Goal: Information Seeking & Learning: Learn about a topic

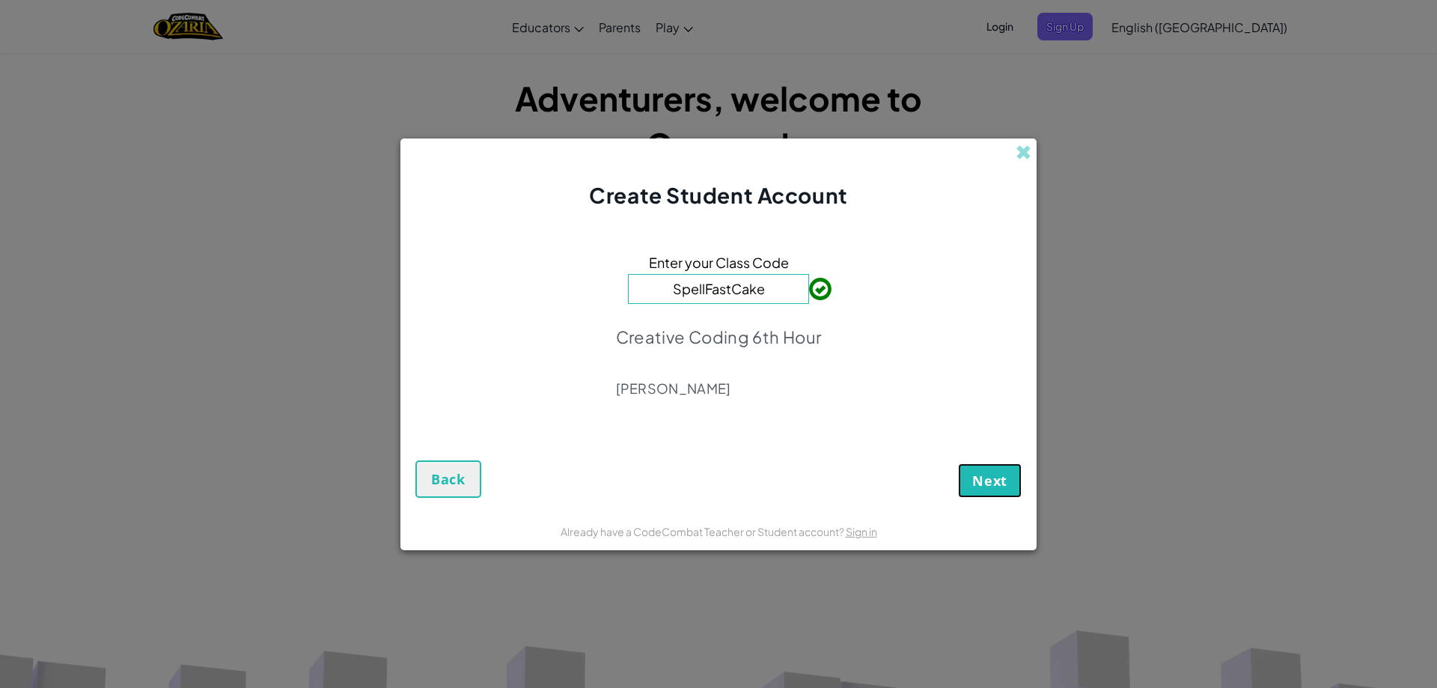
click at [979, 476] on span "Next" at bounding box center [990, 481] width 35 height 18
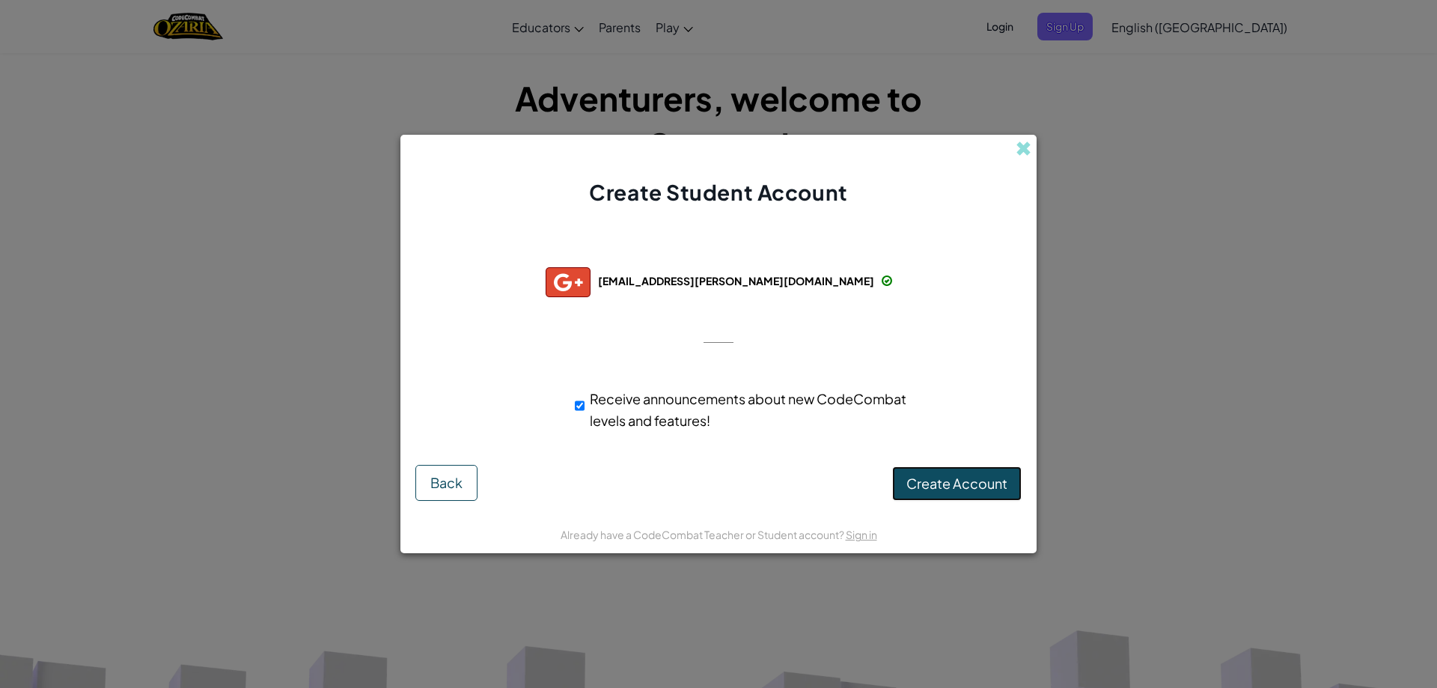
click at [970, 485] on span "Create Account" at bounding box center [957, 483] width 101 height 17
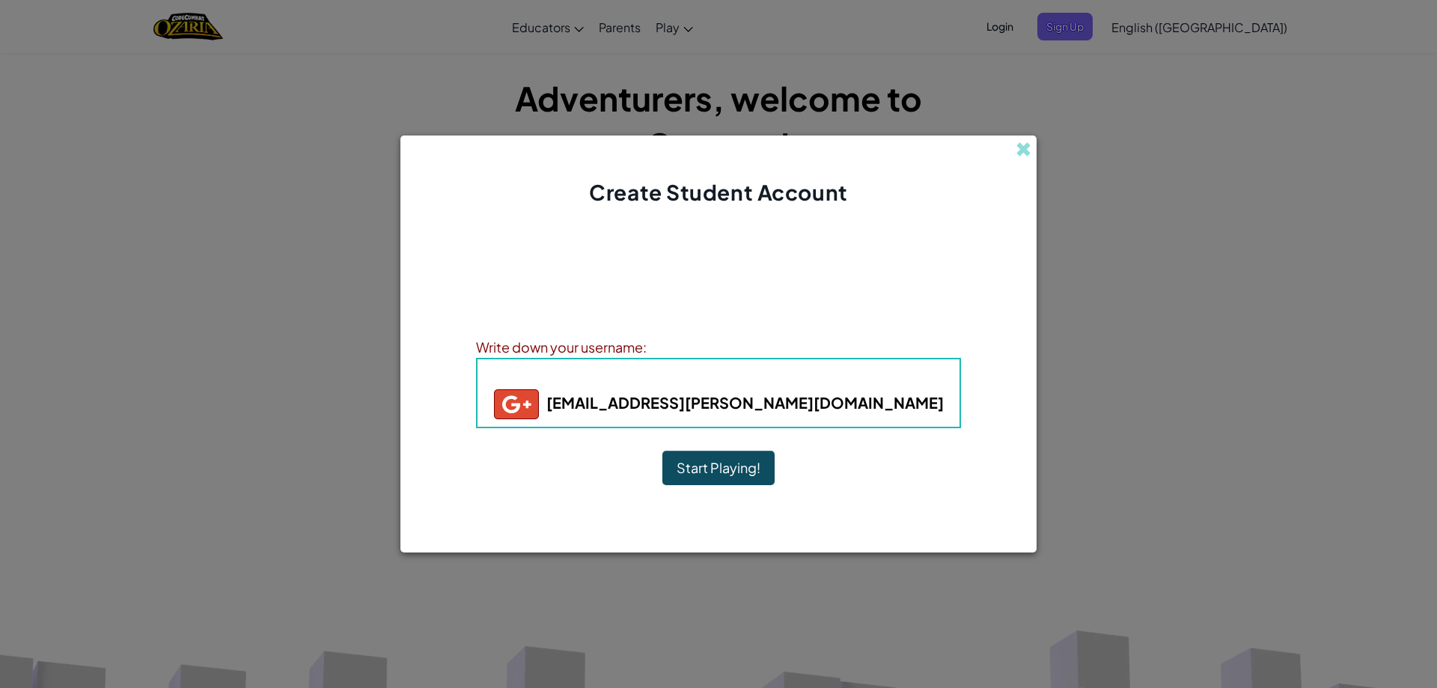
click at [741, 473] on button "Start Playing!" at bounding box center [719, 468] width 112 height 34
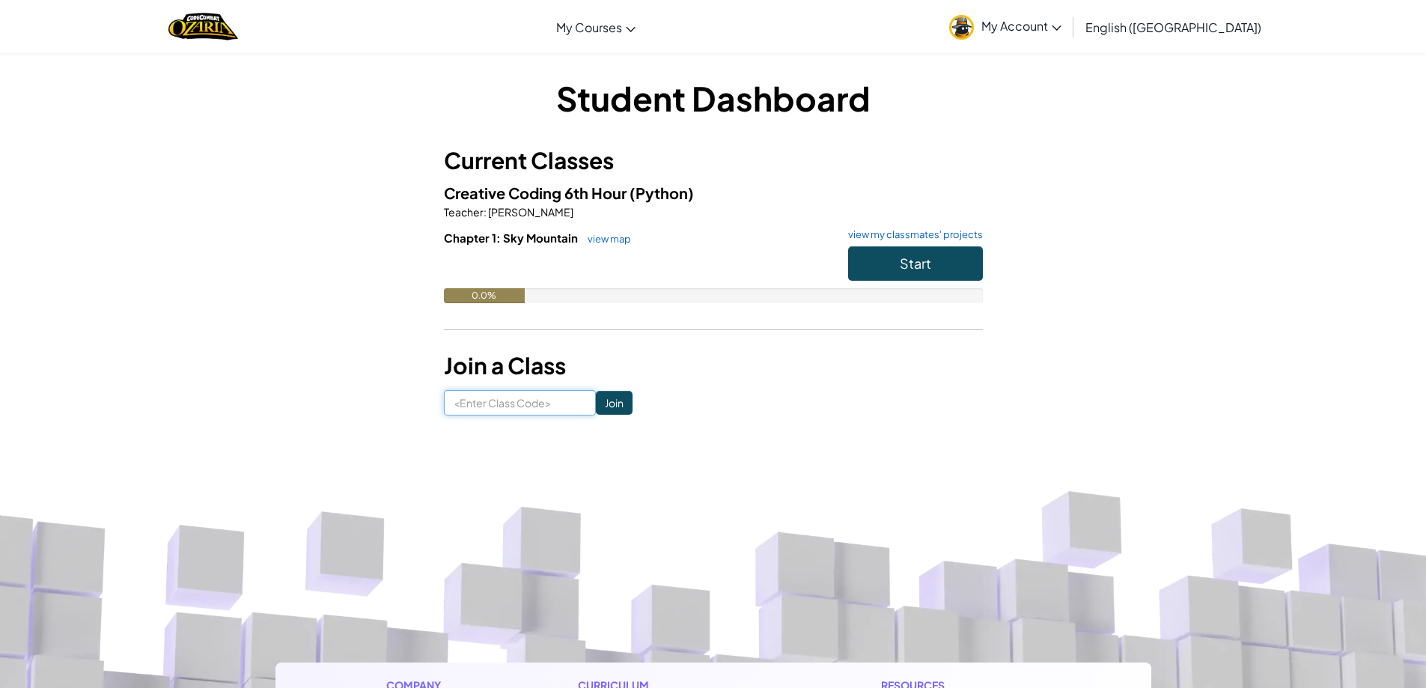
click at [525, 406] on input at bounding box center [520, 402] width 152 height 25
click at [661, 418] on div "Student Dashboard Current Classes Creative Coding 6th Hour (Python) Teacher : […" at bounding box center [714, 245] width 876 height 386
click at [923, 269] on span "Start" at bounding box center [915, 263] width 31 height 17
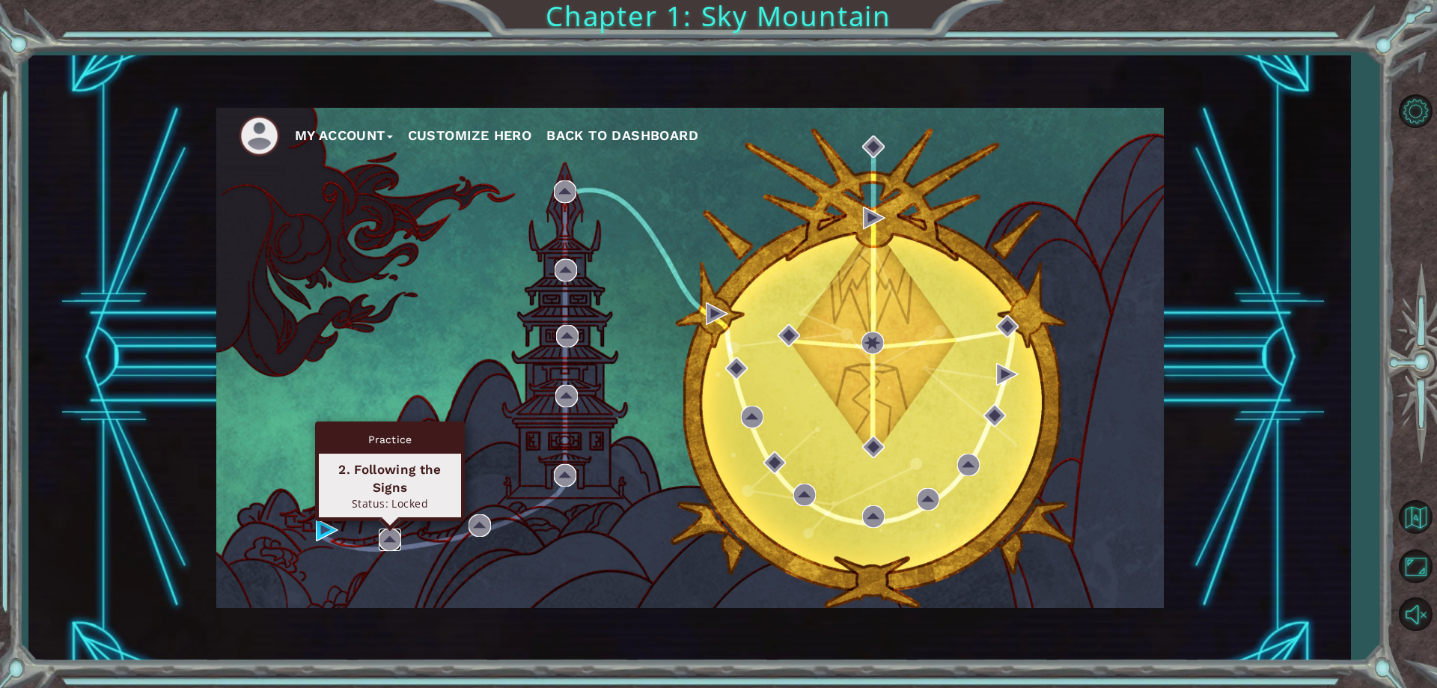
click at [383, 535] on img at bounding box center [390, 540] width 22 height 22
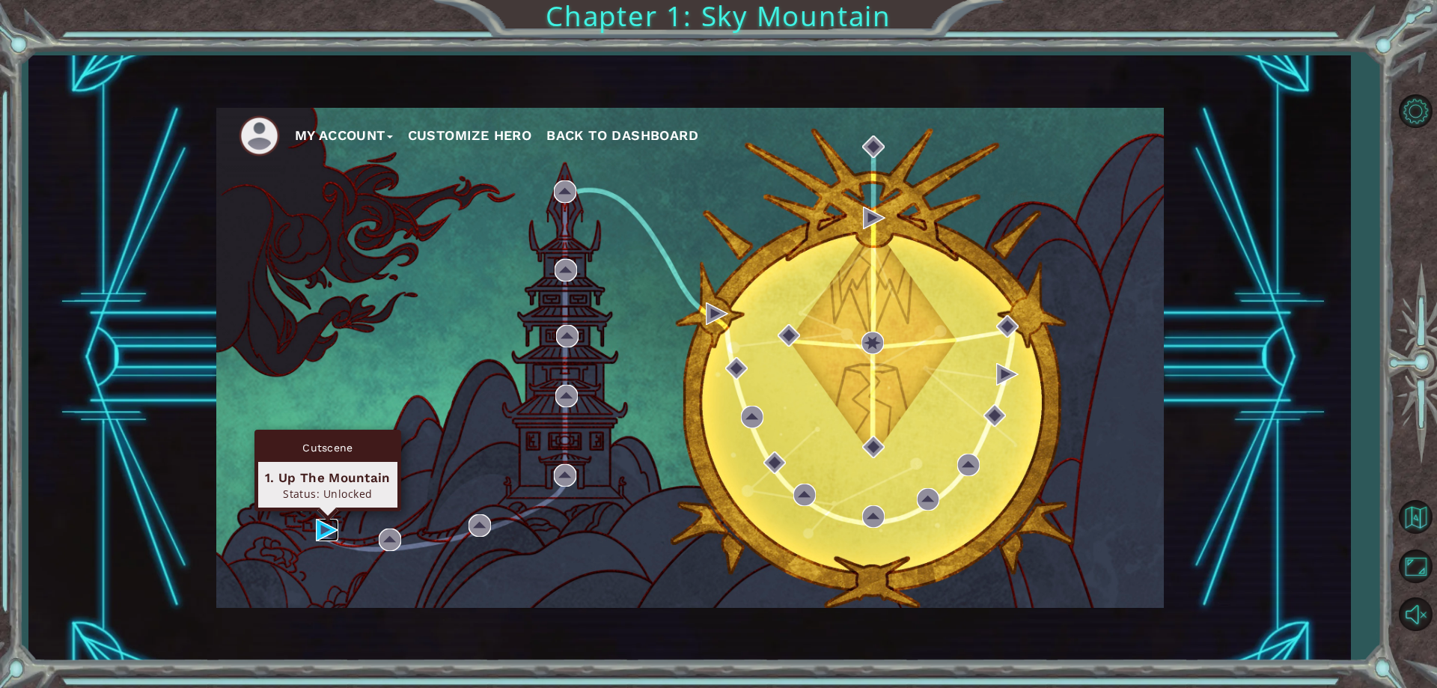
click at [321, 534] on img at bounding box center [327, 530] width 22 height 22
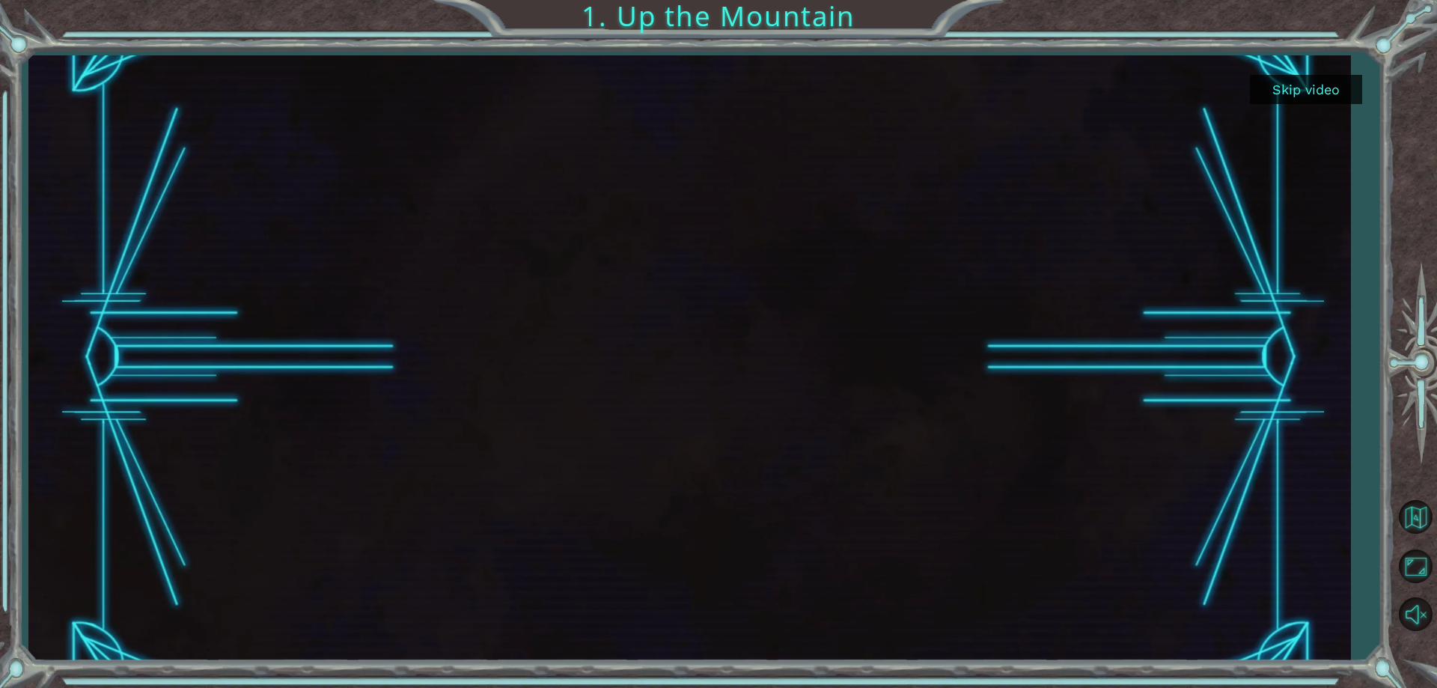
click at [1289, 85] on button "Skip video" at bounding box center [1306, 89] width 112 height 29
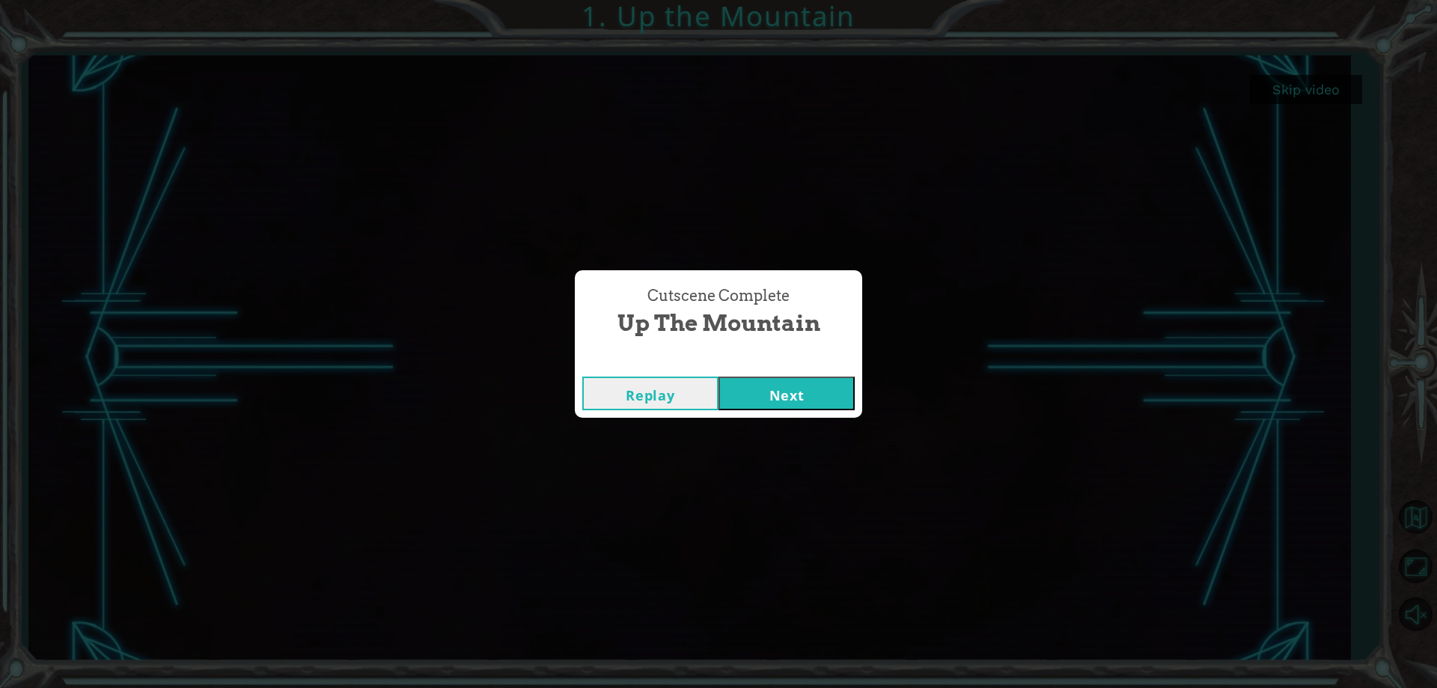
click at [778, 398] on button "Next" at bounding box center [787, 394] width 136 height 34
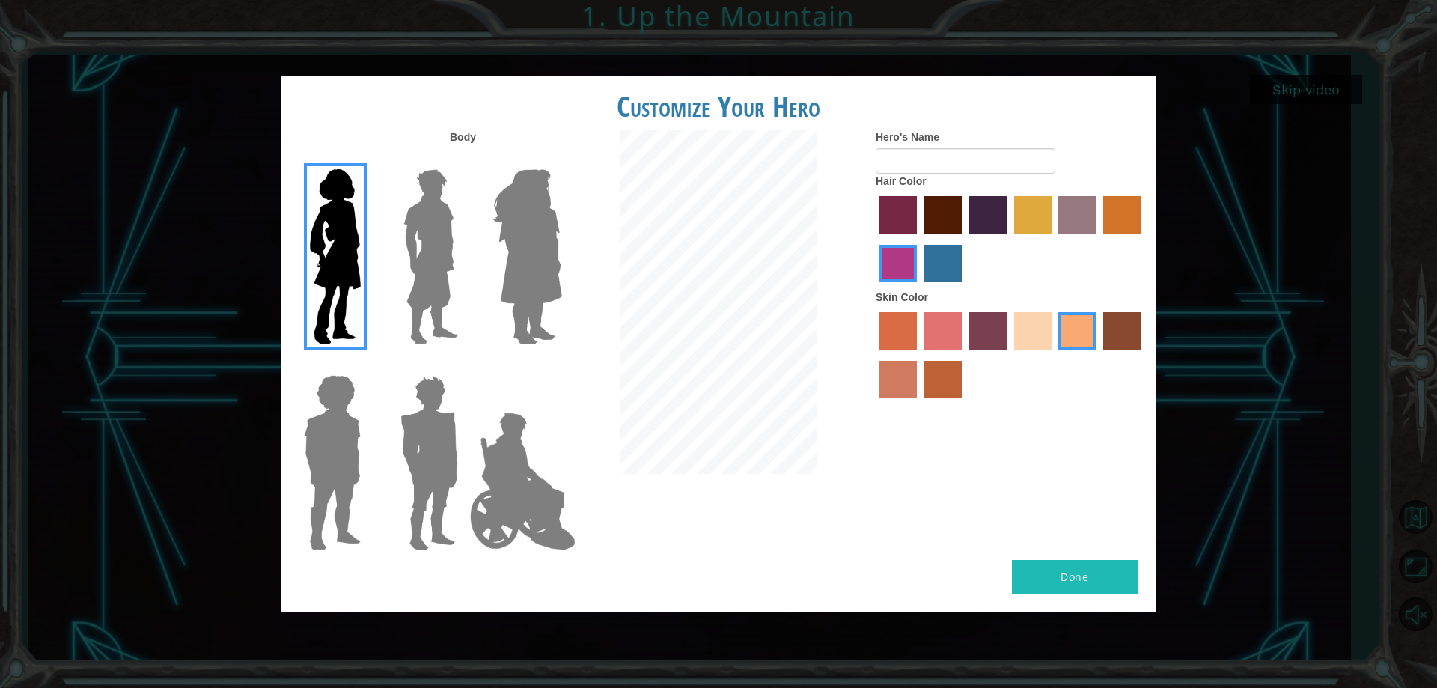
click at [444, 242] on img at bounding box center [431, 256] width 67 height 187
click at [464, 159] on input "Hero Lars" at bounding box center [464, 159] width 0 height 0
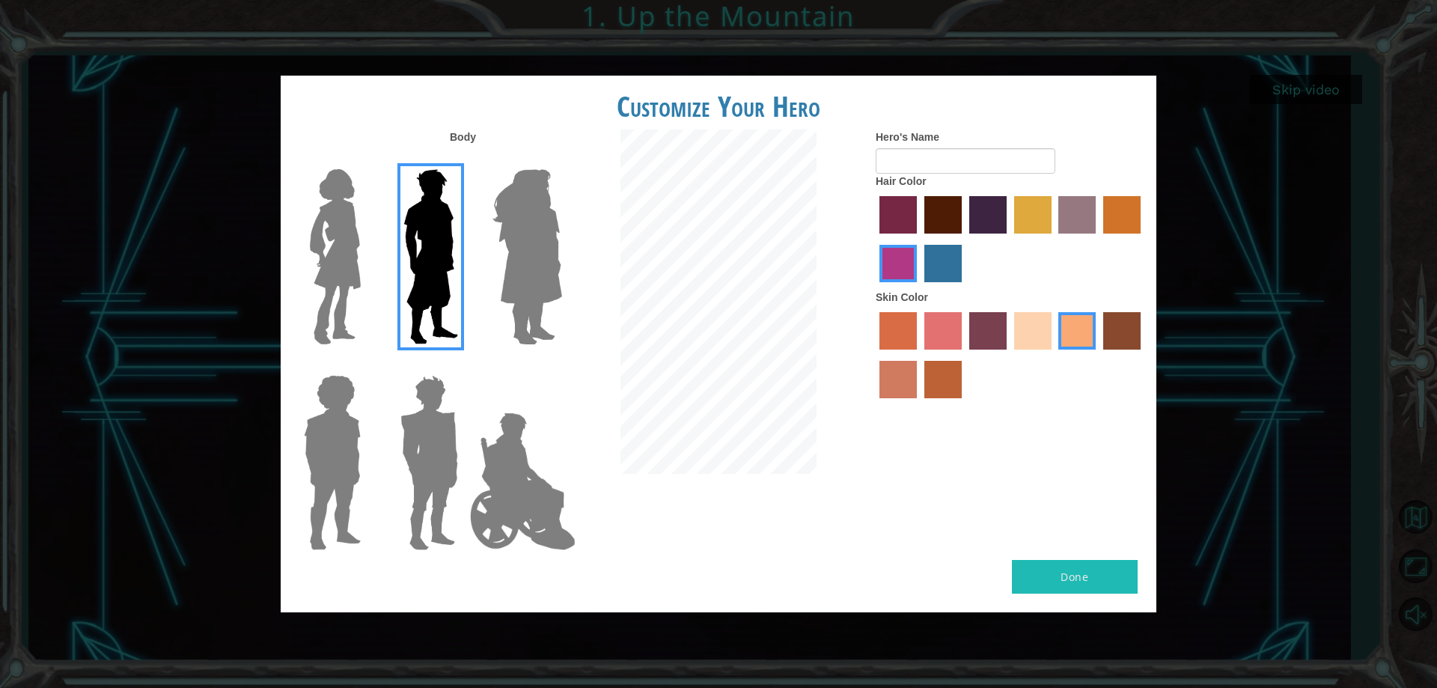
click at [311, 449] on img at bounding box center [332, 462] width 69 height 187
click at [367, 365] on input "Hero Steven" at bounding box center [367, 365] width 0 height 0
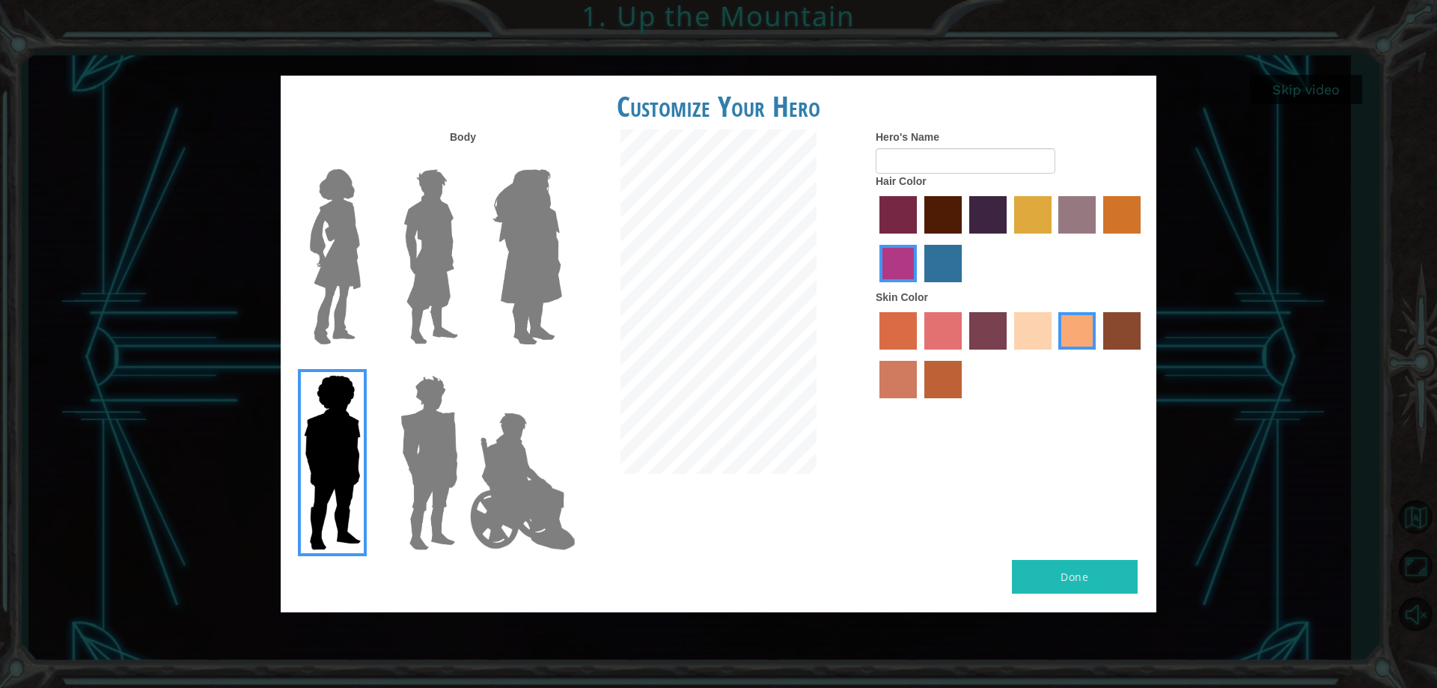
click at [405, 444] on img at bounding box center [430, 462] width 70 height 187
click at [464, 365] on input "Hero Garnet" at bounding box center [464, 365] width 0 height 0
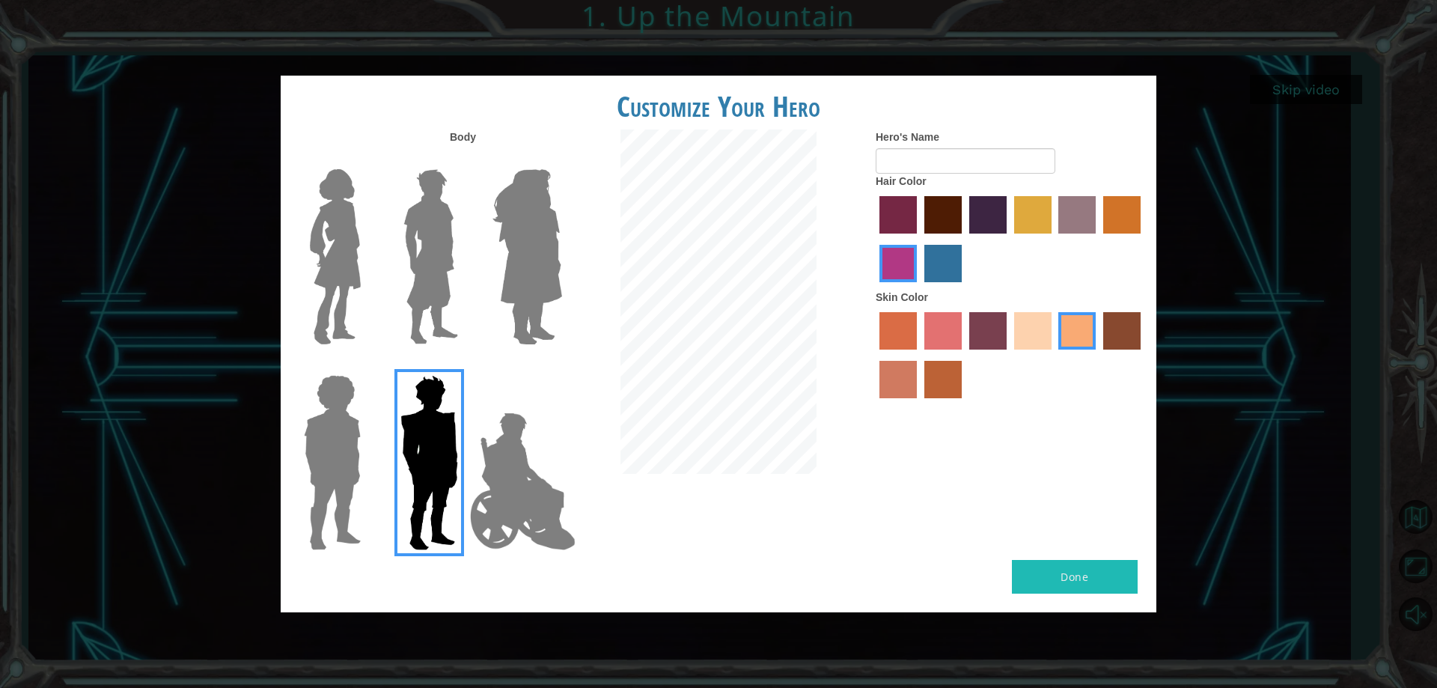
click at [530, 308] on img at bounding box center [528, 256] width 82 height 187
click at [562, 159] on input "Hero Amethyst" at bounding box center [562, 159] width 0 height 0
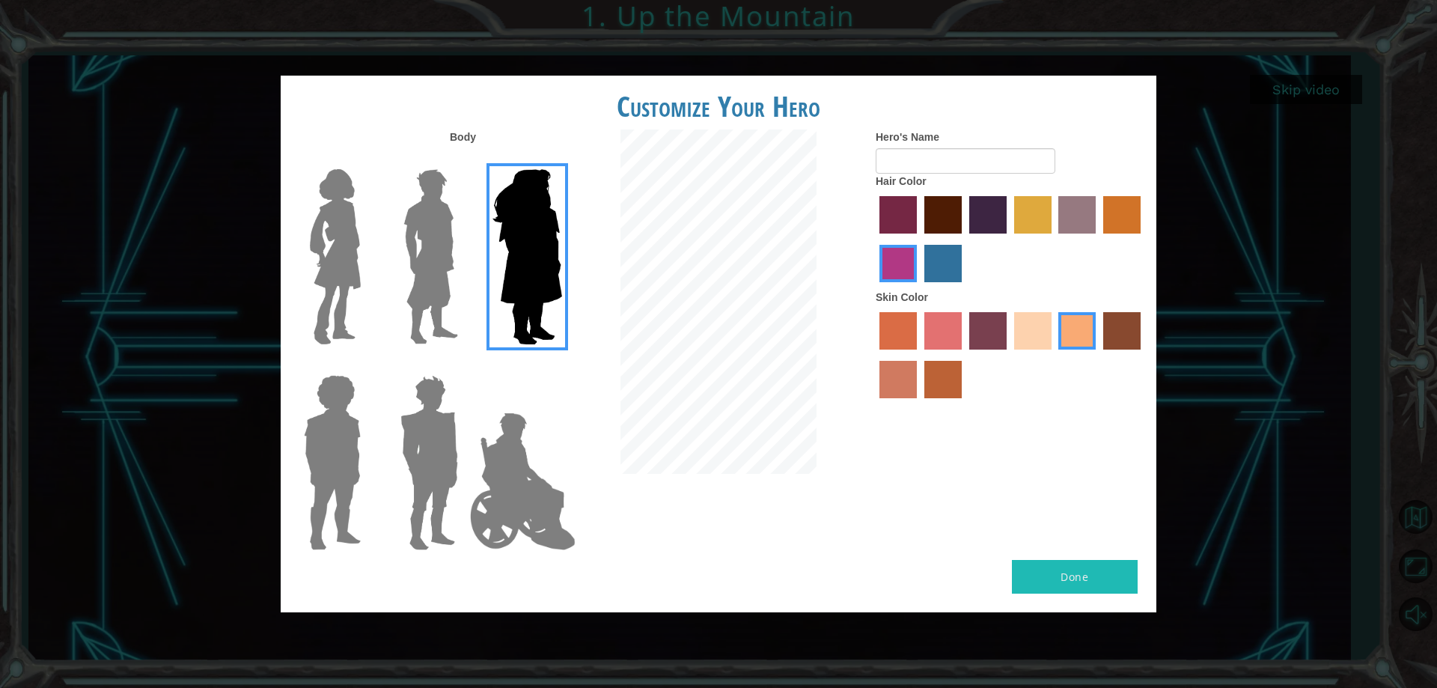
click at [511, 458] on img at bounding box center [523, 482] width 118 height 150
click at [562, 365] on input "Hero Jamie" at bounding box center [562, 365] width 0 height 0
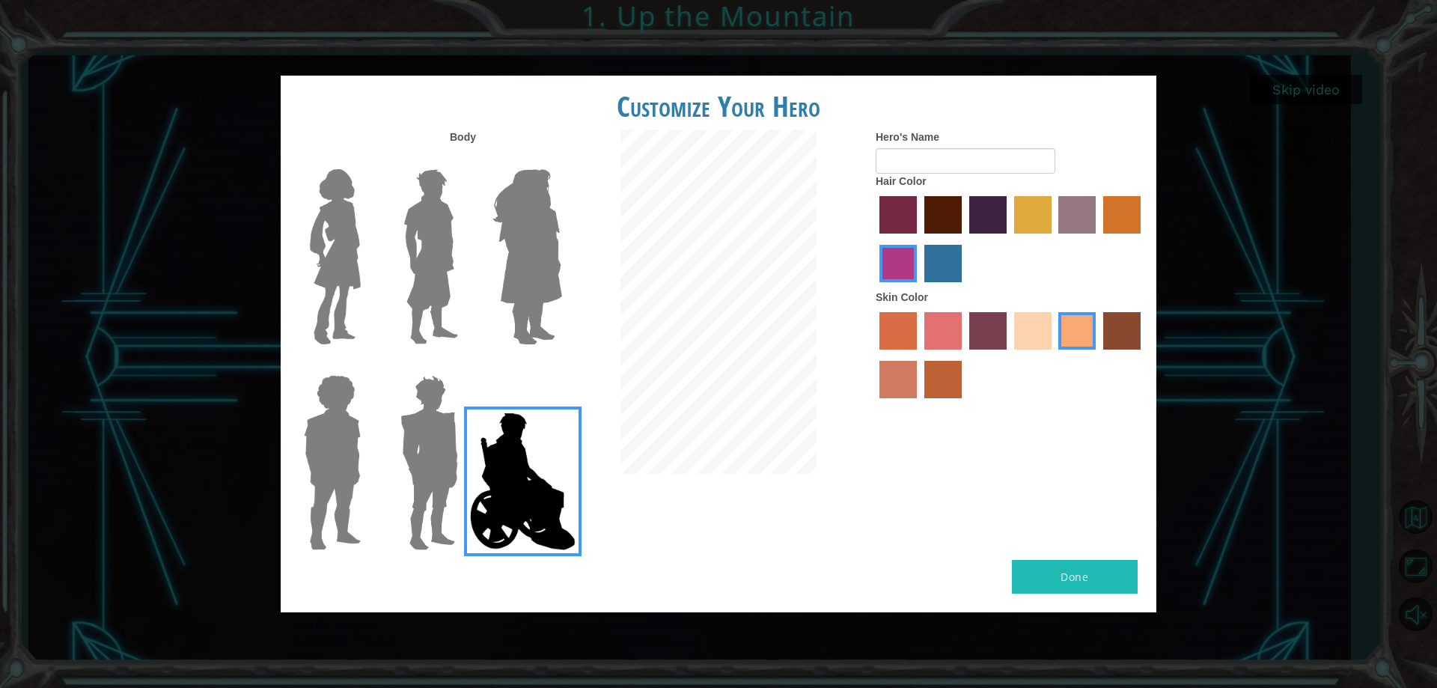
click at [1028, 330] on label "sandy beach skin color" at bounding box center [1032, 330] width 37 height 37
click at [1009, 355] on input "sandy beach skin color" at bounding box center [1009, 355] width 0 height 0
click at [887, 222] on label "paprika hair color" at bounding box center [898, 214] width 37 height 37
click at [874, 239] on input "paprika hair color" at bounding box center [874, 239] width 0 height 0
click at [975, 219] on label "hot purple hair color" at bounding box center [988, 214] width 37 height 37
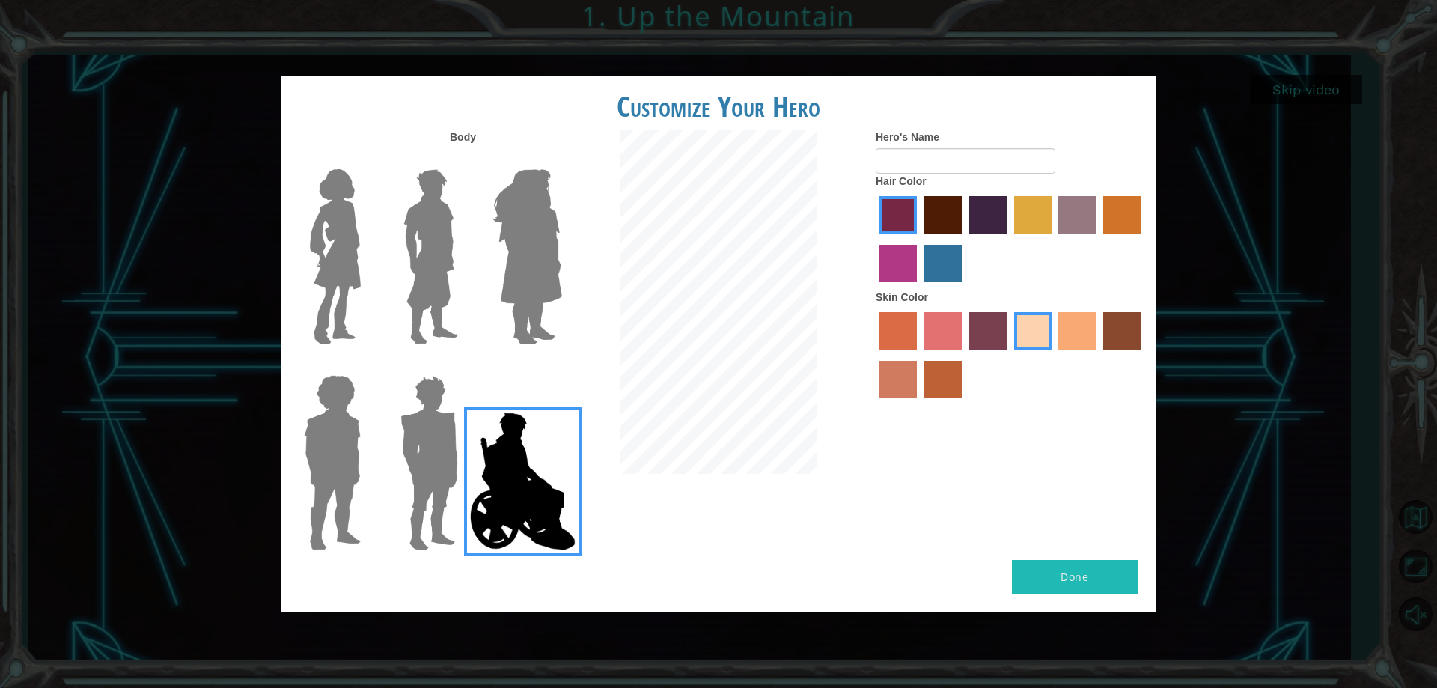
click at [964, 239] on input "hot purple hair color" at bounding box center [964, 239] width 0 height 0
click at [1037, 219] on label "tulip tree hair color" at bounding box center [1032, 214] width 37 height 37
click at [1009, 239] on input "tulip tree hair color" at bounding box center [1009, 239] width 0 height 0
click at [941, 264] on label "lachmara hair color" at bounding box center [943, 263] width 37 height 37
click at [919, 287] on input "lachmara hair color" at bounding box center [919, 287] width 0 height 0
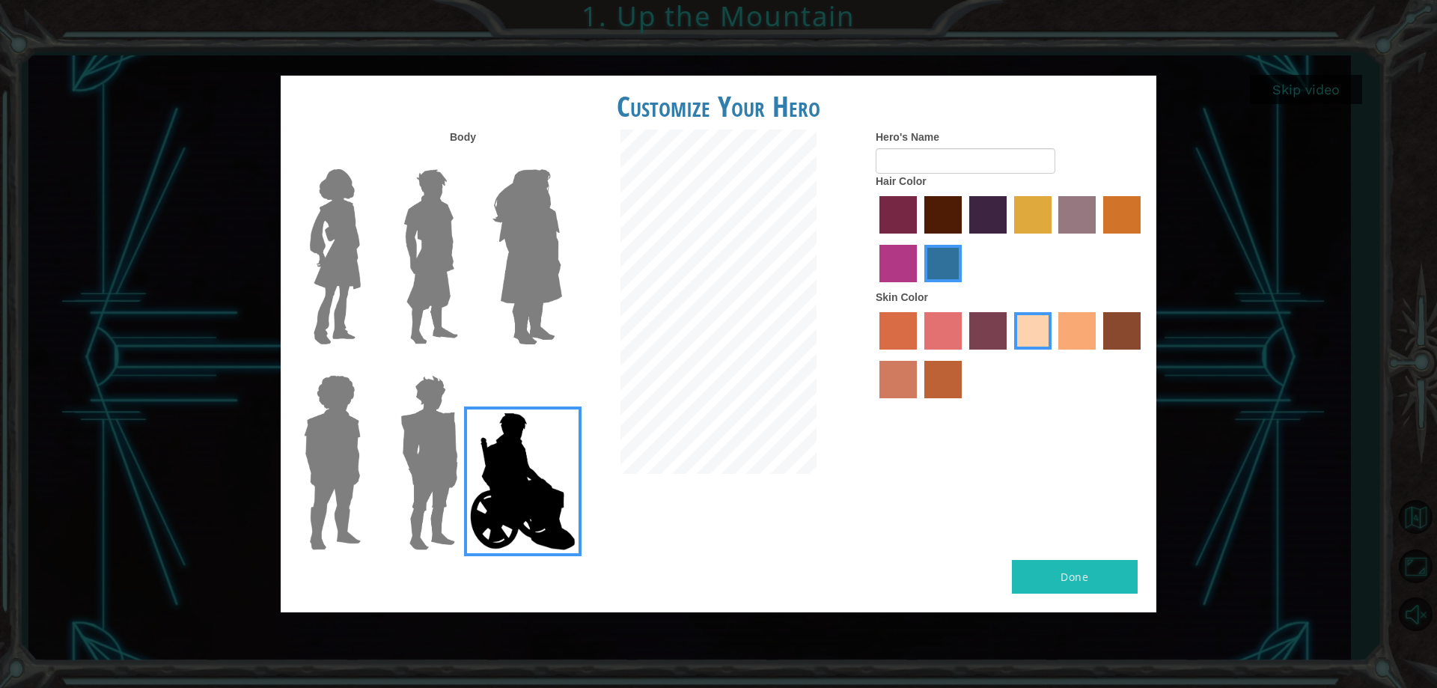
click at [877, 267] on div at bounding box center [1011, 240] width 270 height 97
drag, startPoint x: 913, startPoint y: 265, endPoint x: 1022, endPoint y: 246, distance: 110.2
click at [934, 259] on div at bounding box center [1011, 240] width 270 height 97
click at [1028, 222] on label "tulip tree hair color" at bounding box center [1032, 214] width 37 height 37
click at [1009, 239] on input "tulip tree hair color" at bounding box center [1009, 239] width 0 height 0
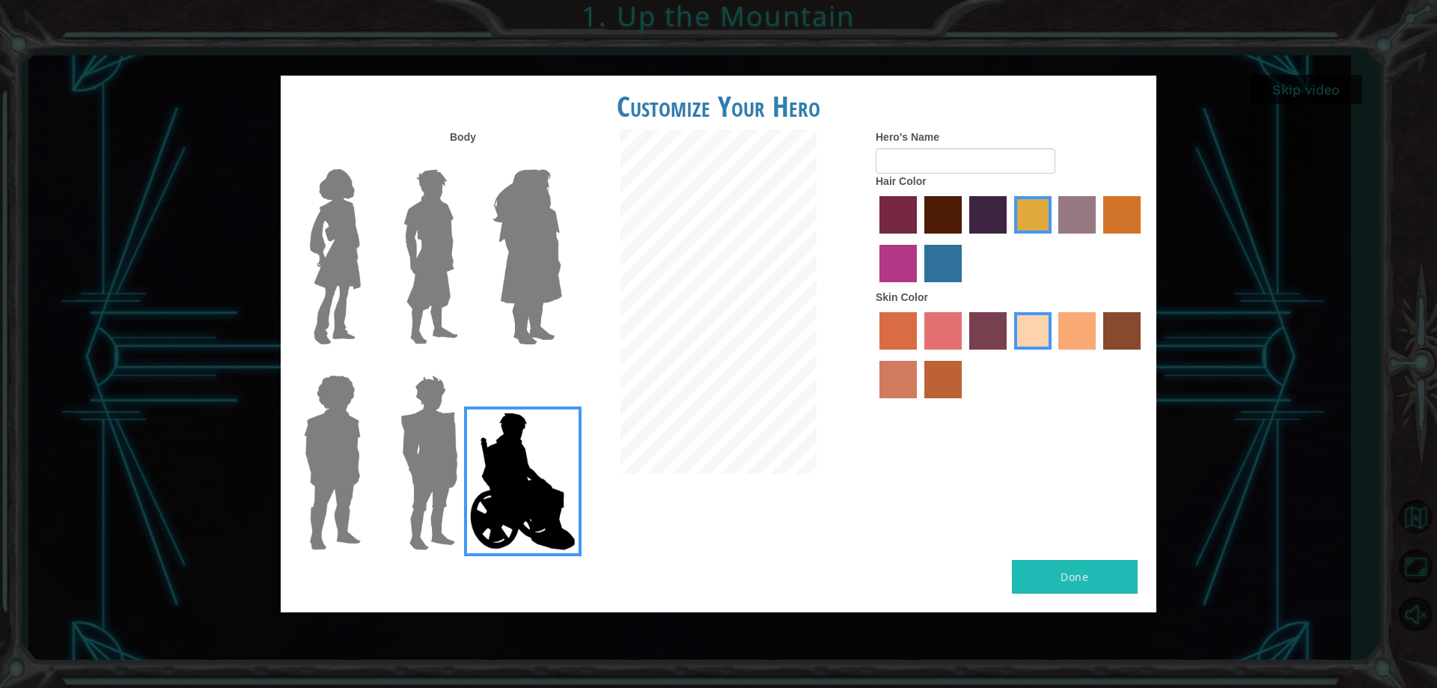
click at [952, 217] on label "maroon hair color" at bounding box center [943, 214] width 37 height 37
click at [919, 239] on input "maroon hair color" at bounding box center [919, 239] width 0 height 0
click at [439, 225] on img at bounding box center [431, 256] width 67 height 187
click at [464, 159] on input "Hero Lars" at bounding box center [464, 159] width 0 height 0
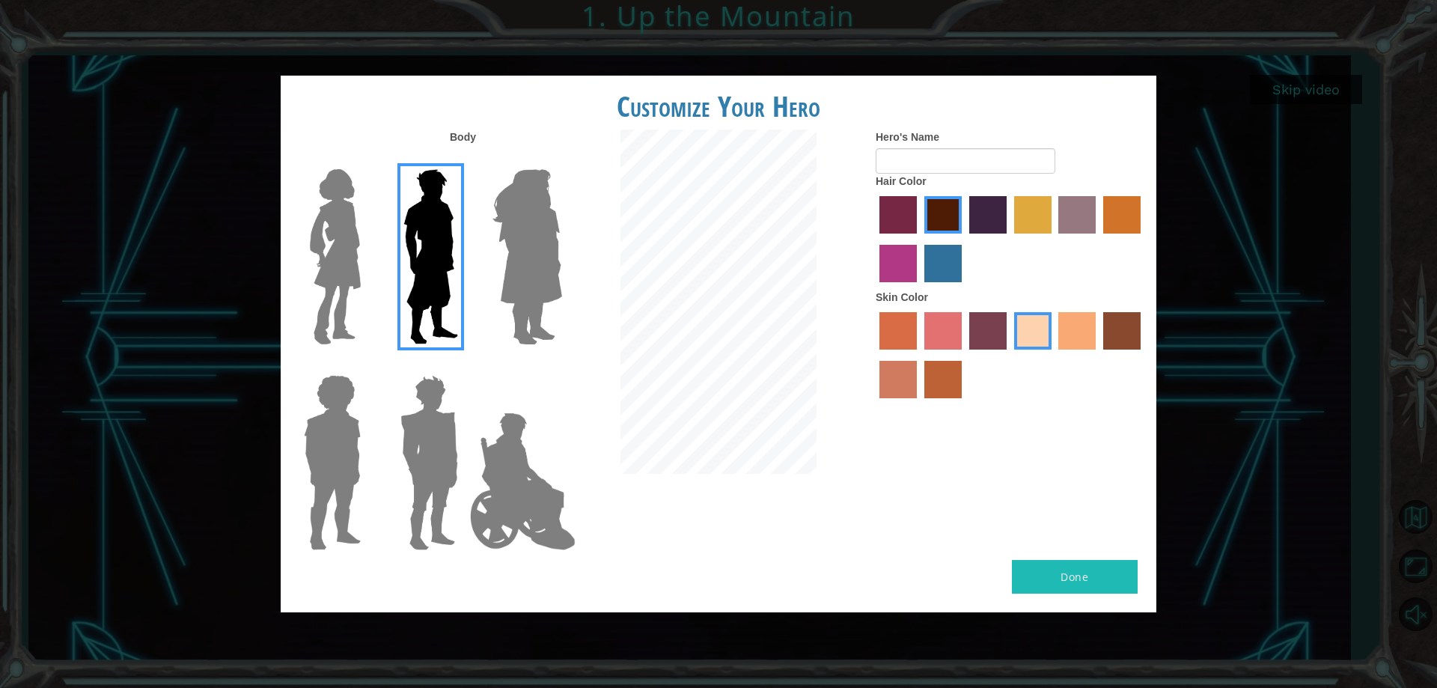
click at [1034, 569] on button "Done" at bounding box center [1075, 577] width 126 height 34
click at [1065, 577] on button "Done" at bounding box center [1075, 577] width 126 height 34
click at [951, 150] on input "Hero's Name" at bounding box center [966, 160] width 180 height 25
type input "[PERSON_NAME] Knuckles"
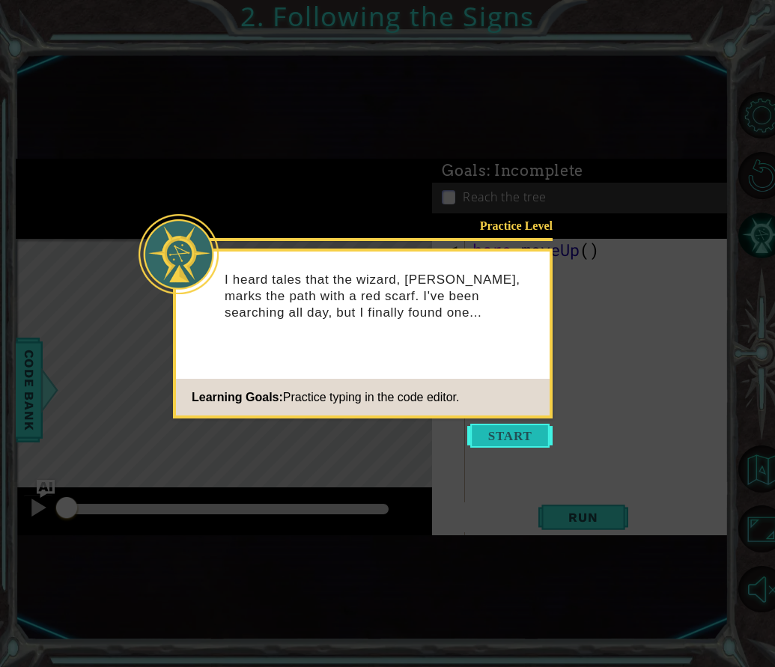
click at [511, 430] on button "Start" at bounding box center [509, 436] width 85 height 24
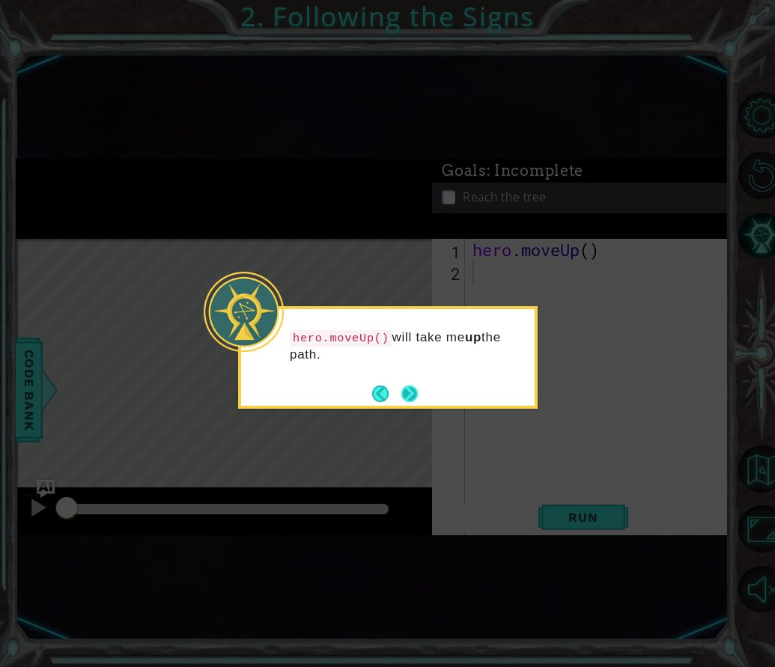
click at [406, 389] on button "Next" at bounding box center [409, 394] width 16 height 16
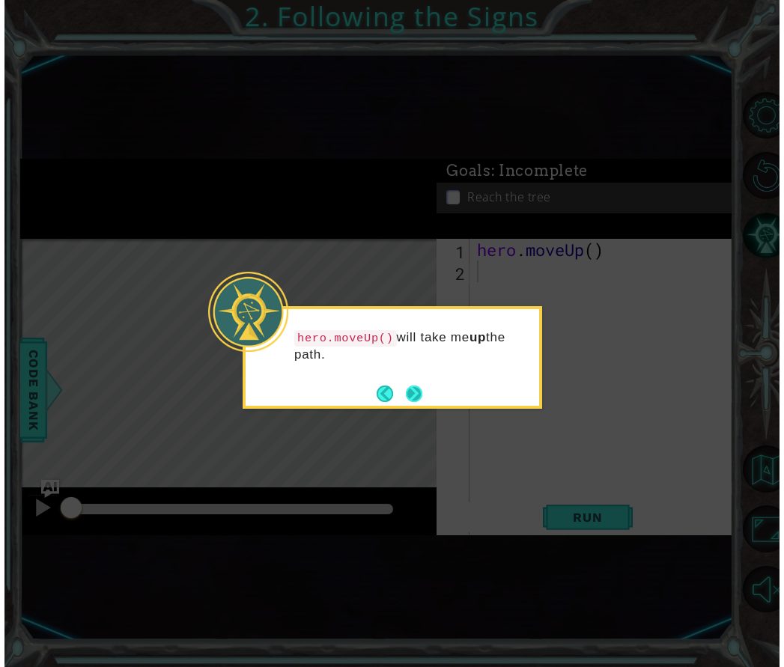
scroll to position [117, 0]
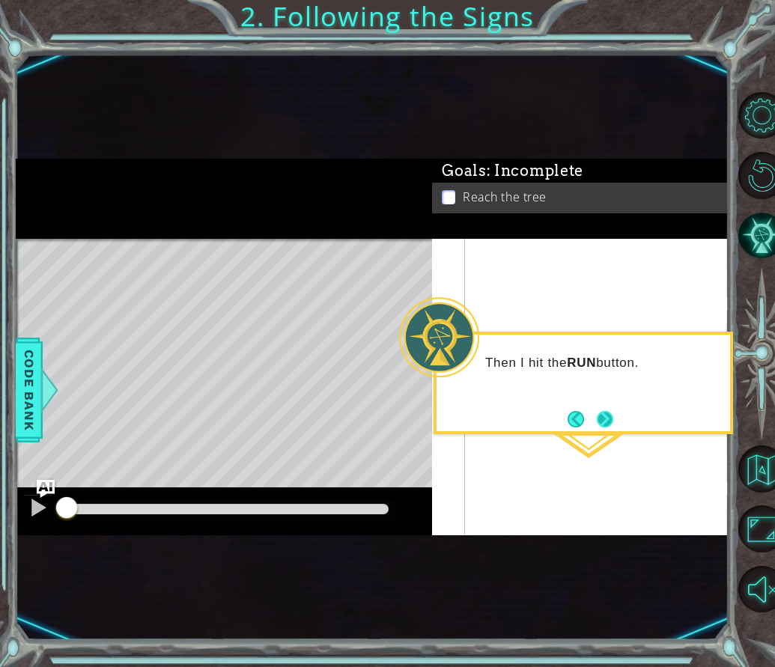
click at [603, 421] on button "Next" at bounding box center [605, 419] width 16 height 16
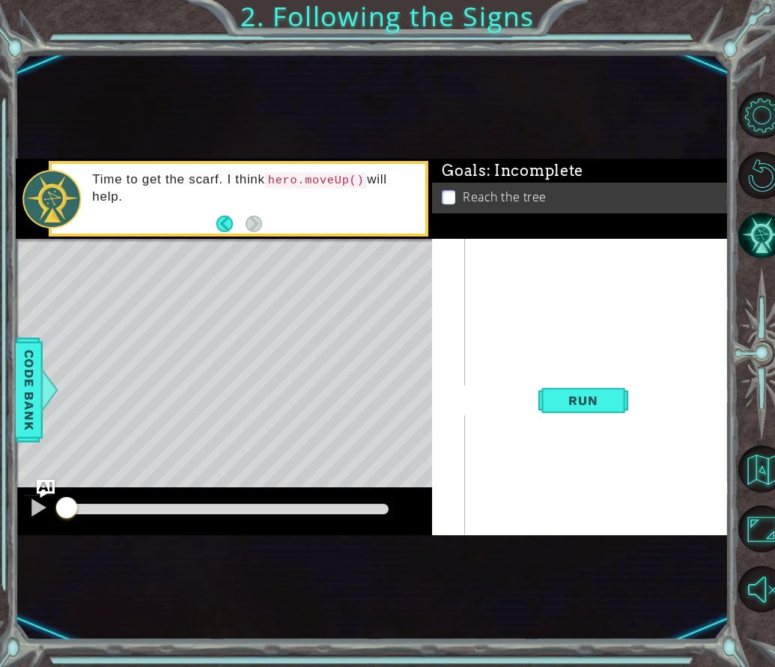
click at [224, 225] on button "Back" at bounding box center [230, 224] width 29 height 16
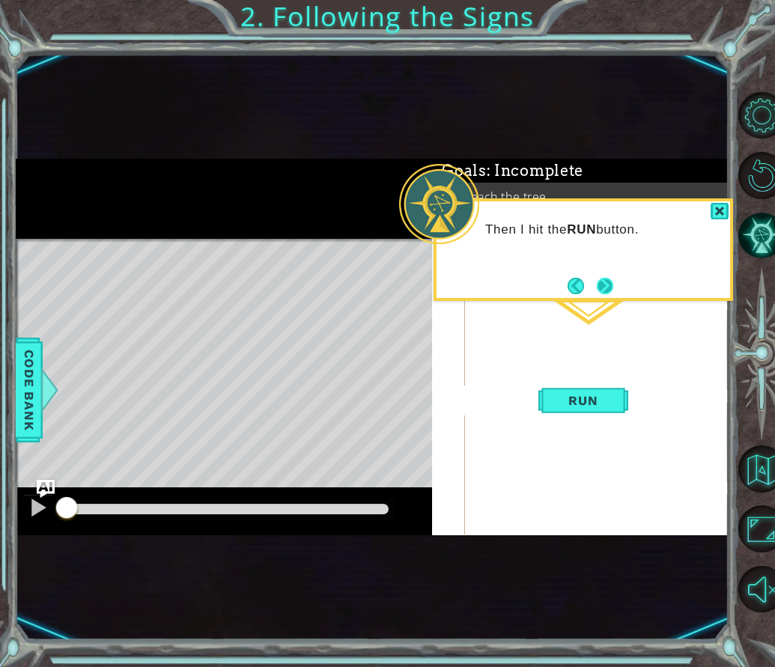
click at [603, 291] on button "Next" at bounding box center [605, 286] width 16 height 16
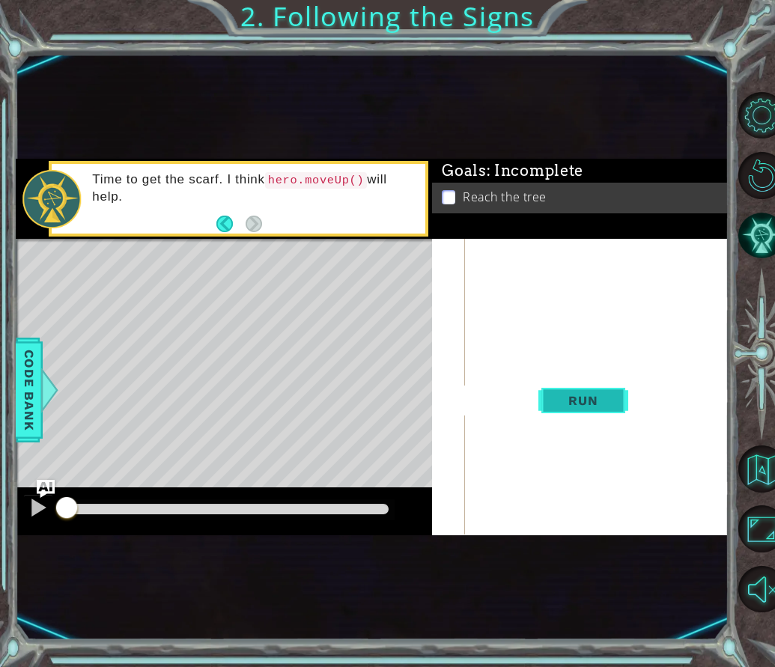
click at [594, 402] on span "Run" at bounding box center [582, 400] width 59 height 15
click at [597, 395] on span "Run" at bounding box center [582, 400] width 59 height 15
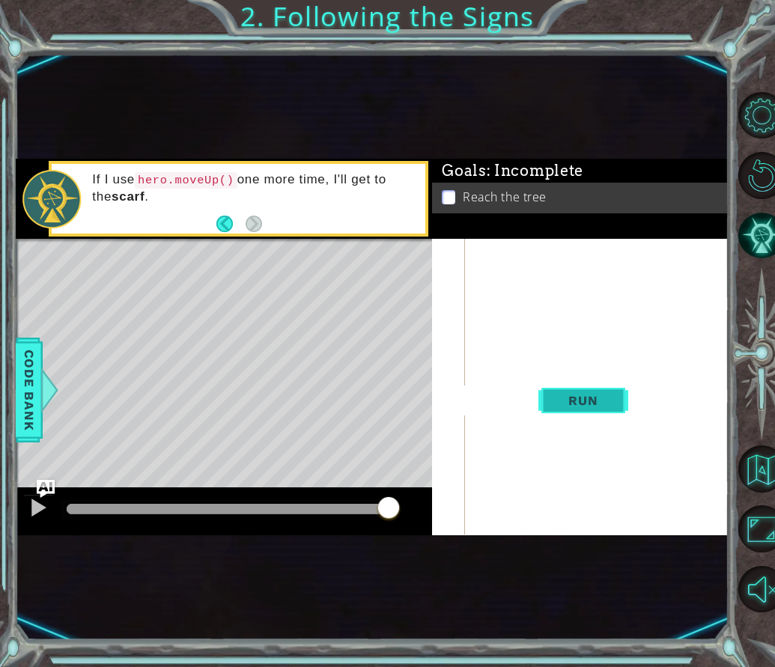
click at [594, 394] on span "Run" at bounding box center [582, 400] width 59 height 15
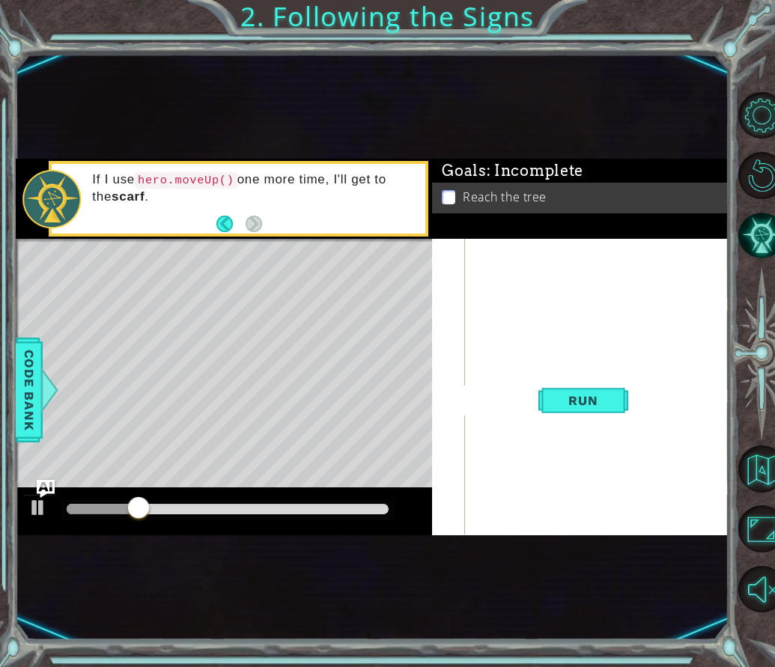
click at [448, 200] on p at bounding box center [448, 197] width 13 height 14
click at [218, 182] on code "hero.moveUp()" at bounding box center [186, 180] width 103 height 16
drag, startPoint x: 272, startPoint y: 506, endPoint x: 451, endPoint y: 515, distance: 179.9
click at [447, 515] on div "1 ההההההההההההההההההההההההההההההההההההההההההההההההההההההההההההההההההההההההההההה…" at bounding box center [372, 347] width 713 height 376
click at [238, 307] on div "Level Map" at bounding box center [362, 459] width 692 height 441
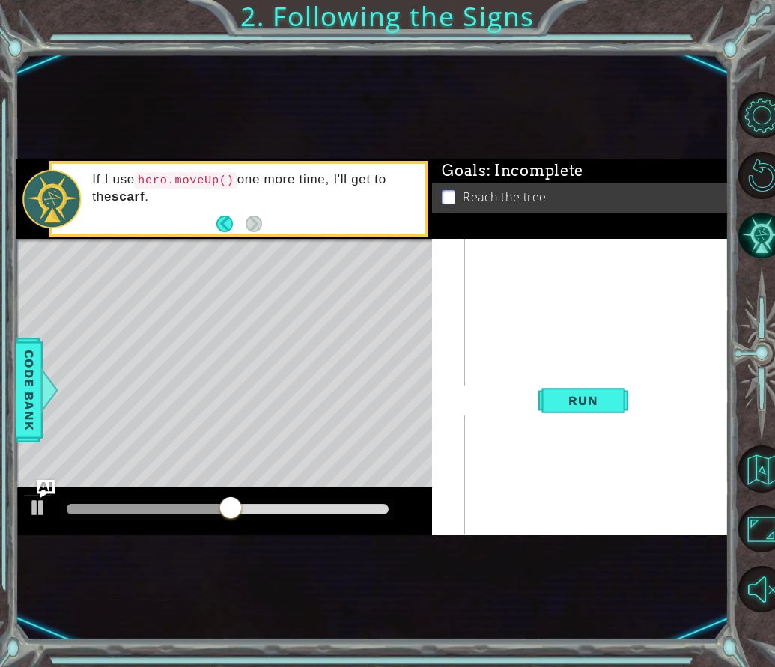
click at [562, 255] on div "hero . moveUp ( )" at bounding box center [601, 350] width 264 height 456
click at [551, 280] on div "hero . moveUp ( )" at bounding box center [601, 350] width 264 height 456
click at [460, 210] on div "Reach the tree" at bounding box center [580, 198] width 296 height 31
click at [773, 279] on div at bounding box center [757, 353] width 35 height 174
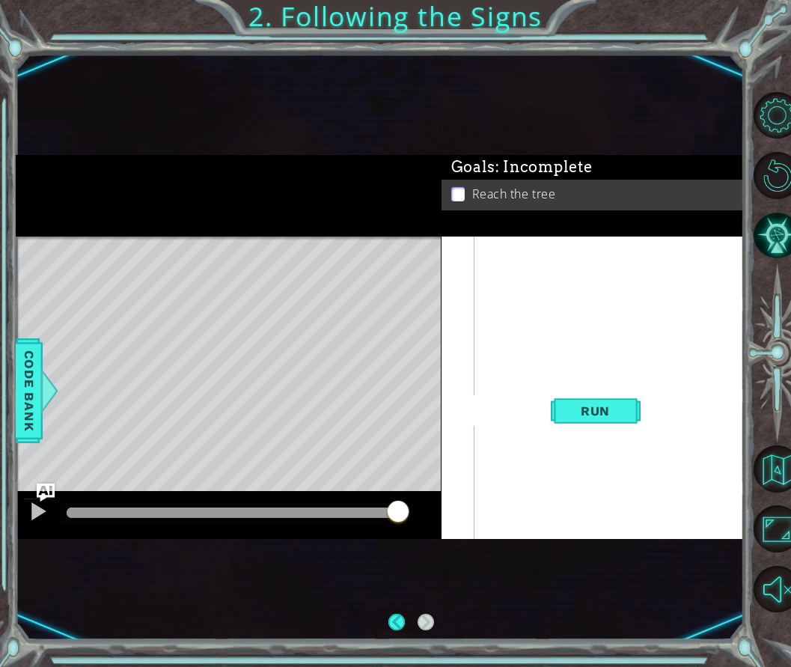
scroll to position [110, 0]
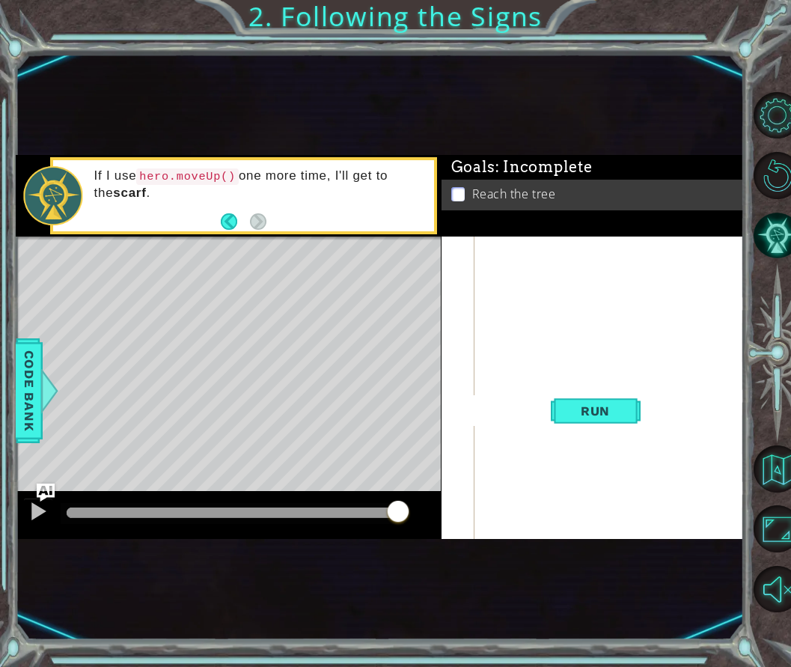
click at [4, 347] on div "1 ההההההההההההההההההההההההההההההההההההההההההההההההההההההההההההההההההההההההההההה…" at bounding box center [395, 333] width 791 height 667
click at [27, 381] on span "Code Bank" at bounding box center [29, 389] width 24 height 91
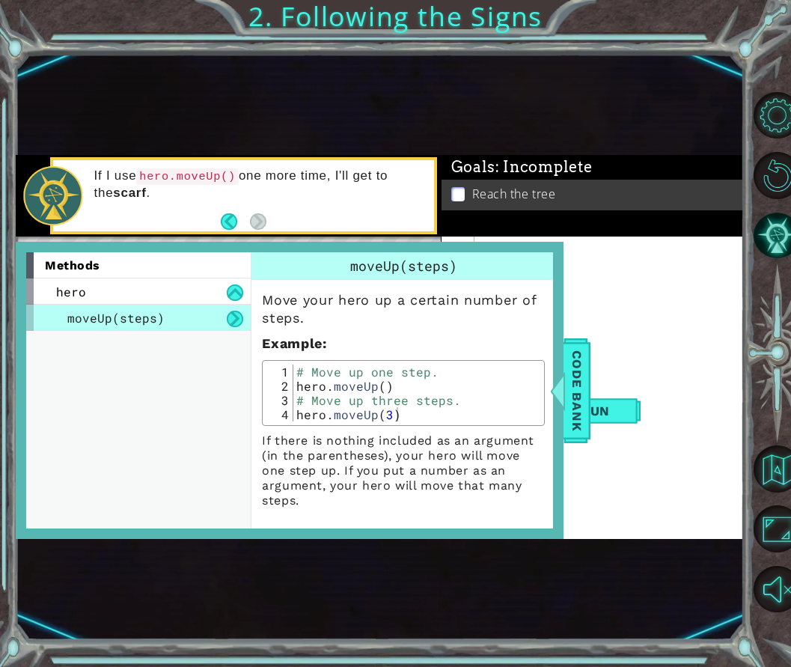
drag, startPoint x: 86, startPoint y: 314, endPoint x: 191, endPoint y: 318, distance: 104.9
click at [191, 318] on div "moveUp(steps)" at bounding box center [138, 318] width 225 height 26
click at [234, 315] on button at bounding box center [235, 319] width 16 height 16
click at [235, 316] on button at bounding box center [235, 319] width 16 height 16
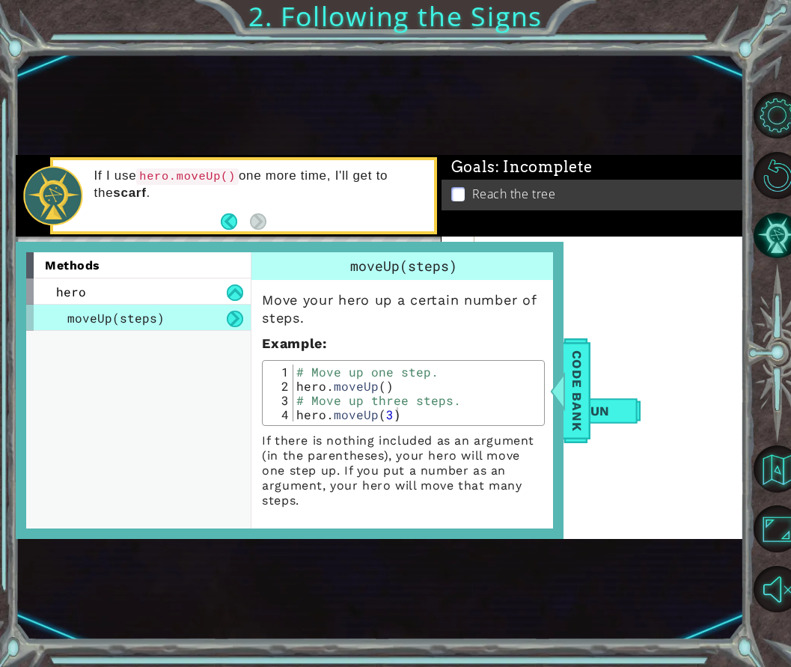
click at [233, 320] on button at bounding box center [235, 319] width 16 height 16
click at [225, 176] on code "hero.moveUp()" at bounding box center [187, 176] width 103 height 16
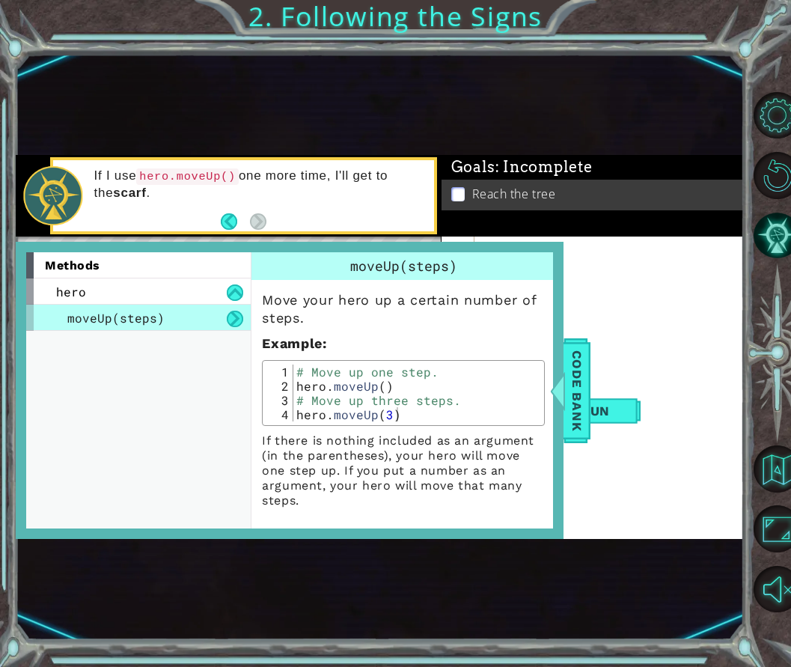
click at [547, 349] on div "moveUp(steps) Move your hero up a certain number of steps. Example : 1 2 3 4 # …" at bounding box center [404, 382] width 304 height 261
click at [560, 386] on div at bounding box center [558, 390] width 19 height 45
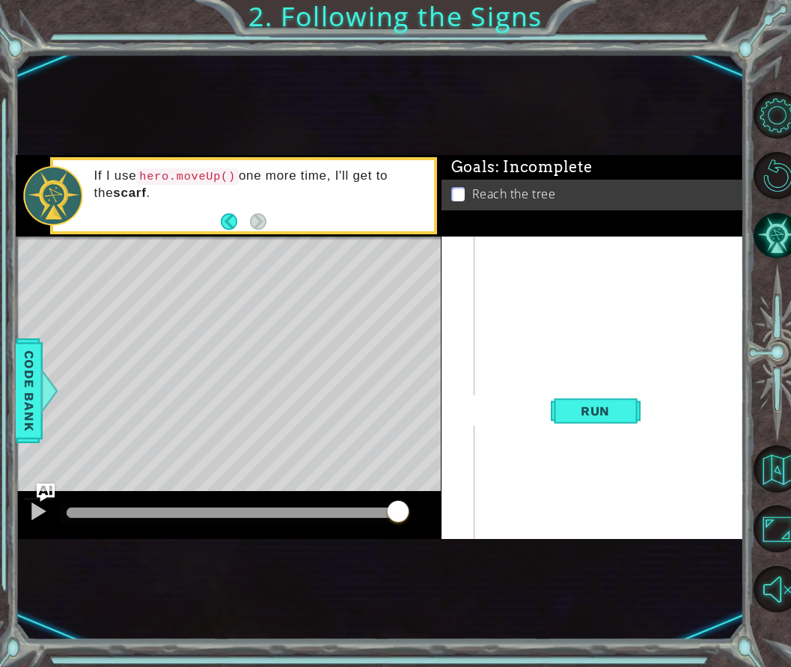
drag, startPoint x: 627, startPoint y: 414, endPoint x: 502, endPoint y: 195, distance: 251.8
click at [502, 195] on div "Goals : Incomplete Reach the tree 1 2 hero . moveUp ( ) ההההההההההההההההההההההה…" at bounding box center [593, 347] width 302 height 384
click at [505, 270] on div "hero . moveUp ( )" at bounding box center [614, 355] width 270 height 456
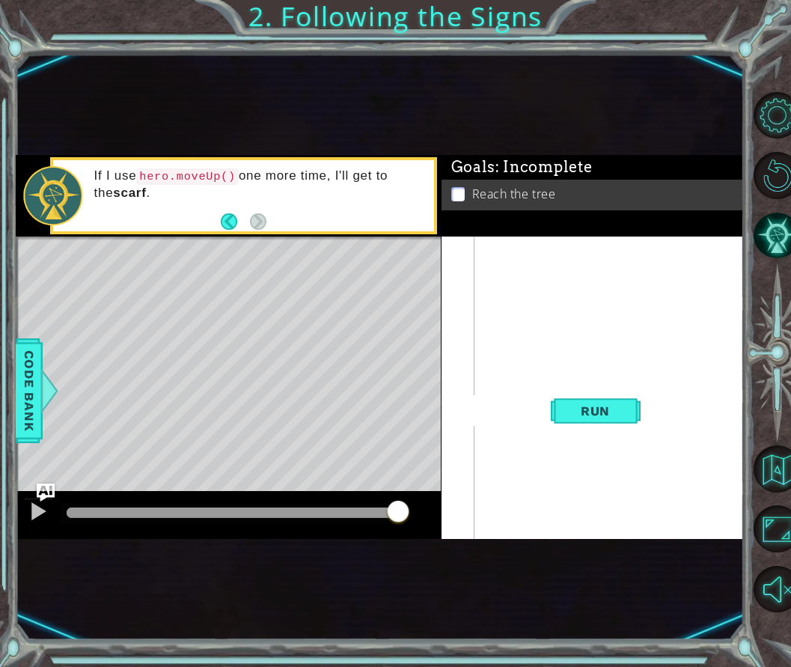
click at [505, 270] on div "hero . moveUp ( )" at bounding box center [614, 355] width 270 height 456
type textarea "hero.moveUp()"
click at [505, 270] on div "hero . moveUp ( )" at bounding box center [614, 355] width 270 height 456
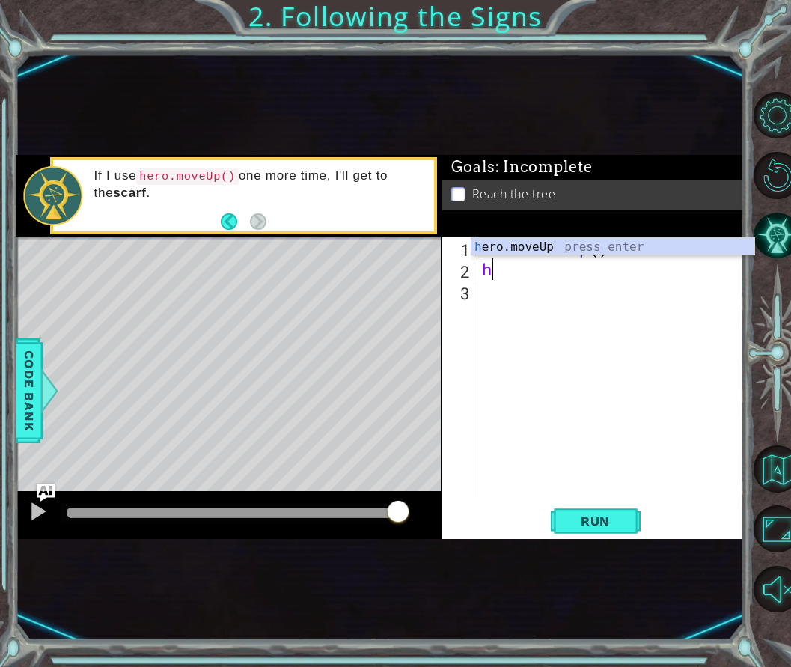
scroll to position [0, 0]
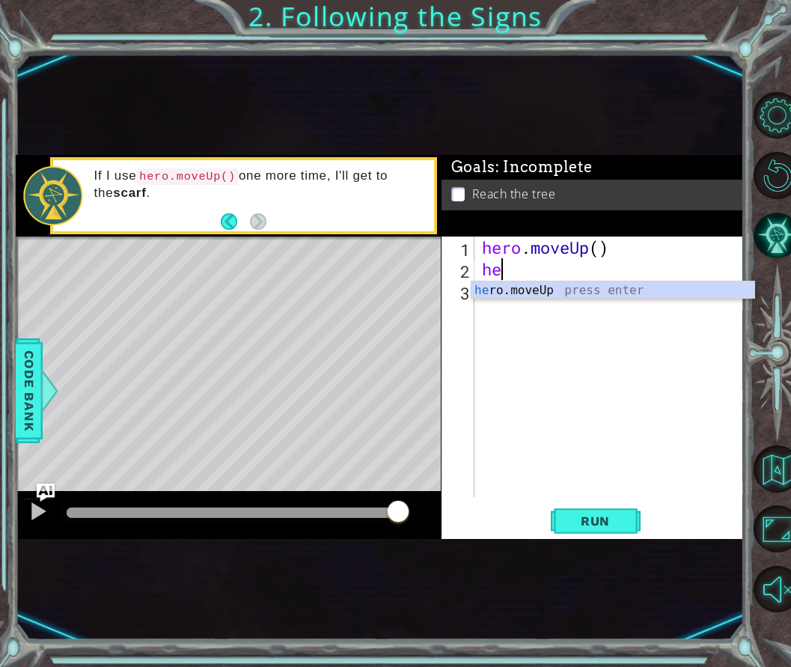
type textarea "h"
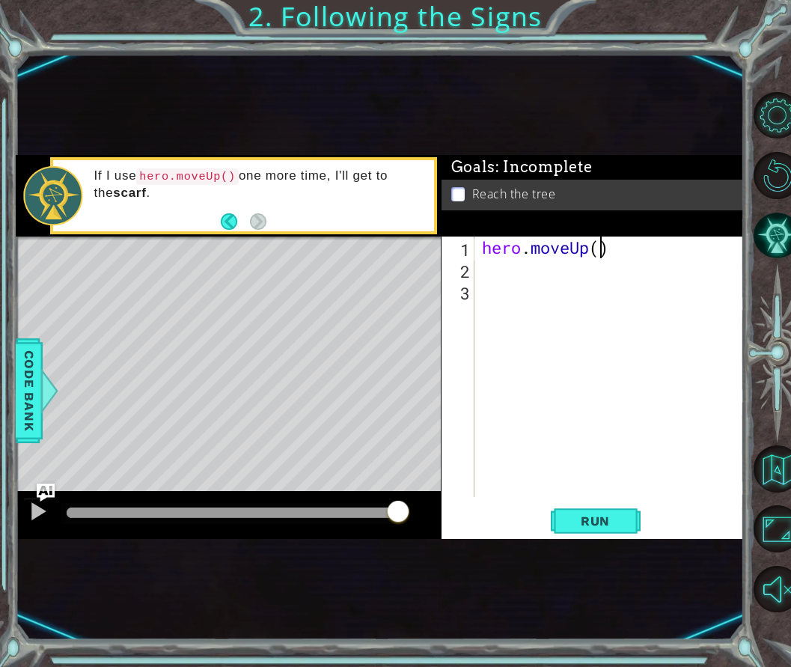
click at [597, 253] on div "hero . moveUp ( )" at bounding box center [614, 389] width 270 height 304
type textarea "hero.moveUp(2)"
click at [609, 318] on div "hero . moveUp ( 2 )" at bounding box center [614, 389] width 270 height 304
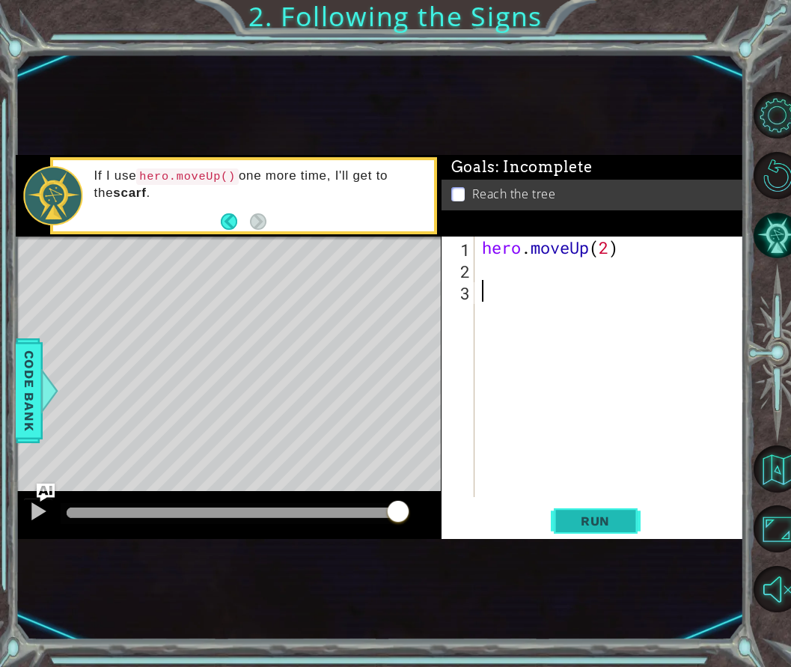
click at [572, 521] on span "Run" at bounding box center [595, 521] width 59 height 15
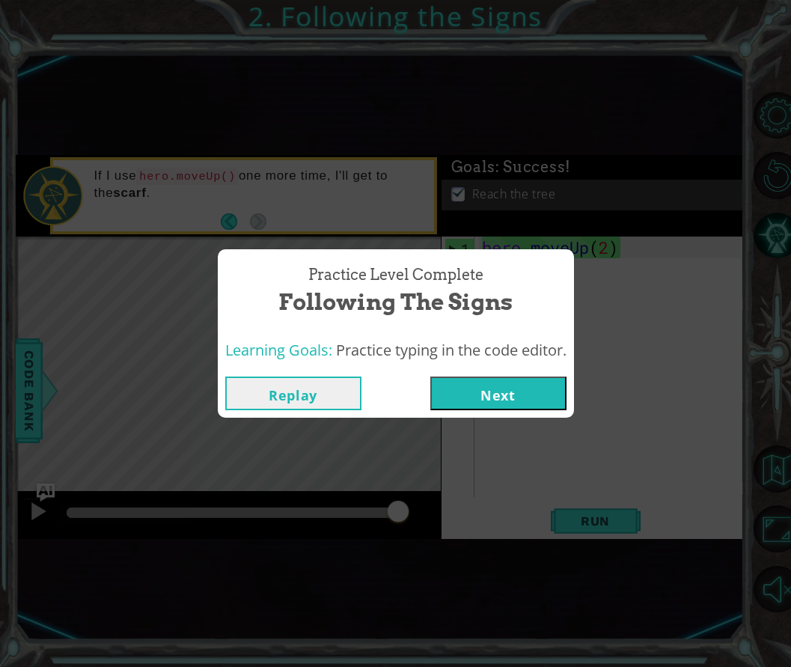
click at [541, 393] on button "Next" at bounding box center [498, 394] width 136 height 34
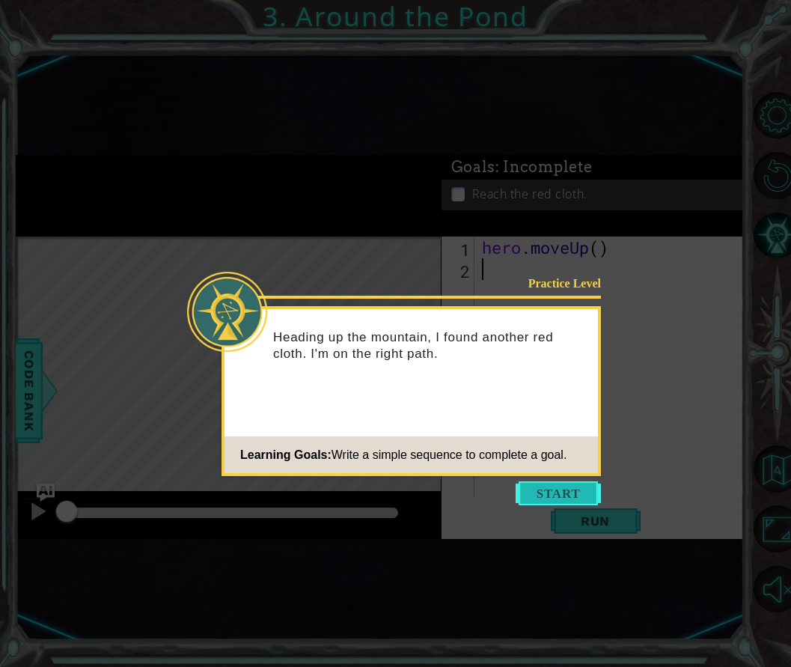
click at [577, 497] on button "Start" at bounding box center [558, 493] width 85 height 24
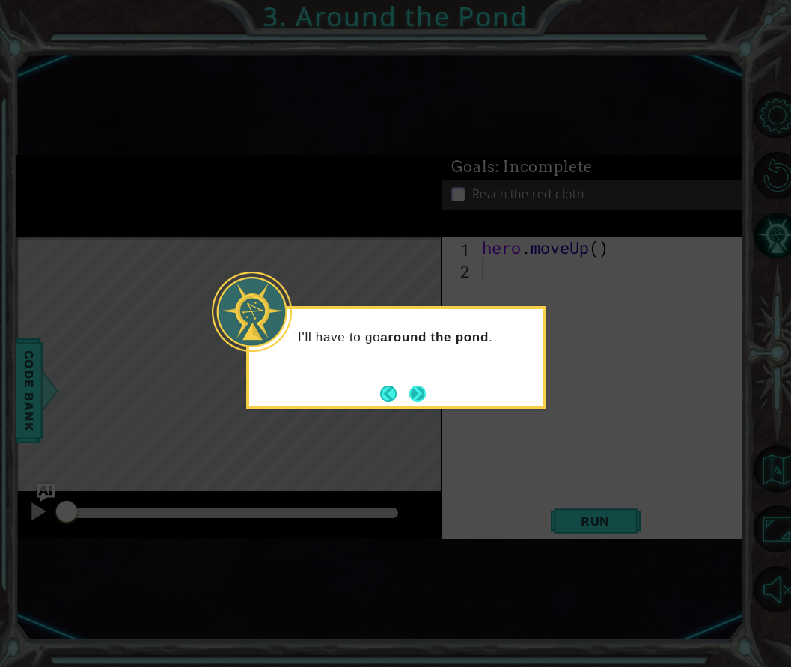
click at [426, 386] on button "Next" at bounding box center [418, 394] width 16 height 16
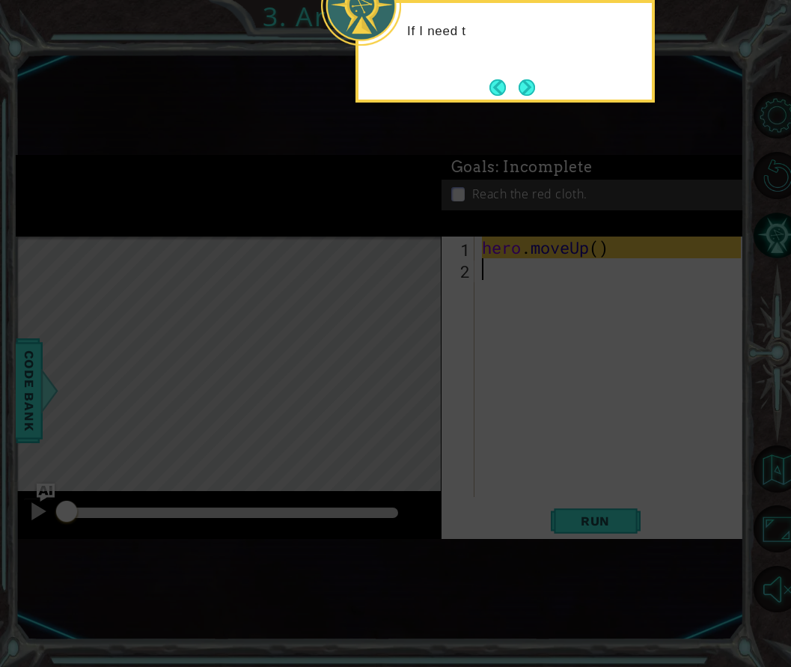
click at [576, 334] on icon at bounding box center [395, 240] width 791 height 853
click at [525, 87] on button "Next" at bounding box center [527, 87] width 16 height 16
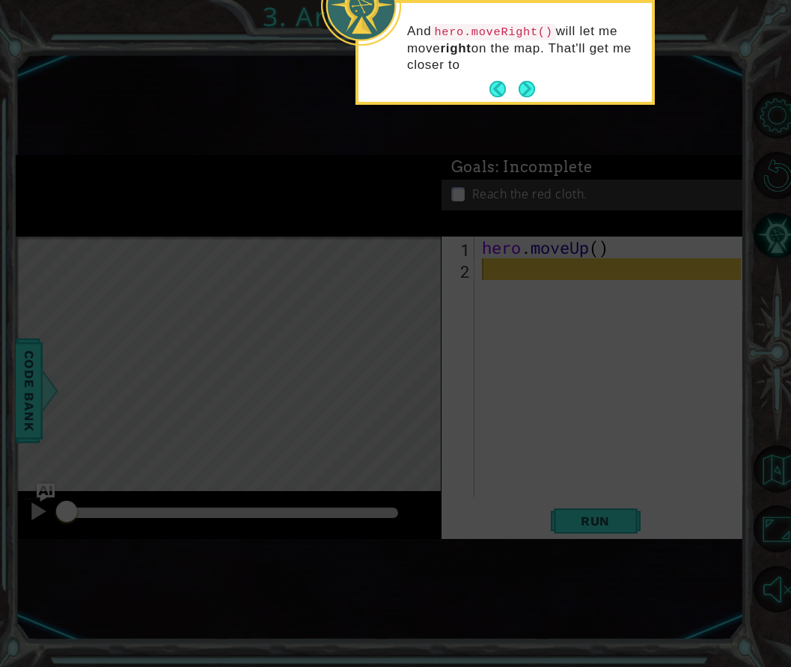
click at [525, 87] on button "Next" at bounding box center [527, 89] width 16 height 16
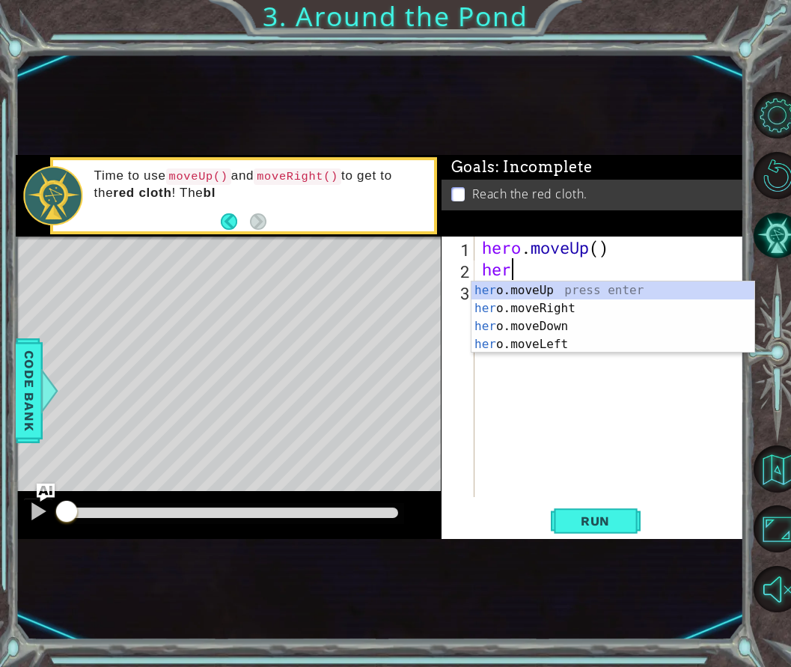
type textarea "hero"
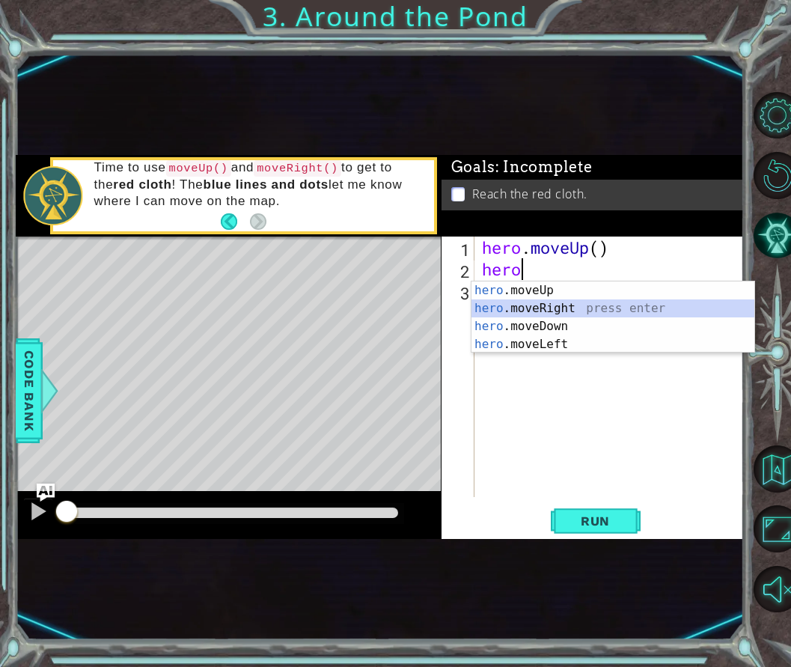
click at [526, 306] on div "hero .moveUp press enter hero .moveRight press enter hero .moveDown press enter…" at bounding box center [613, 336] width 283 height 108
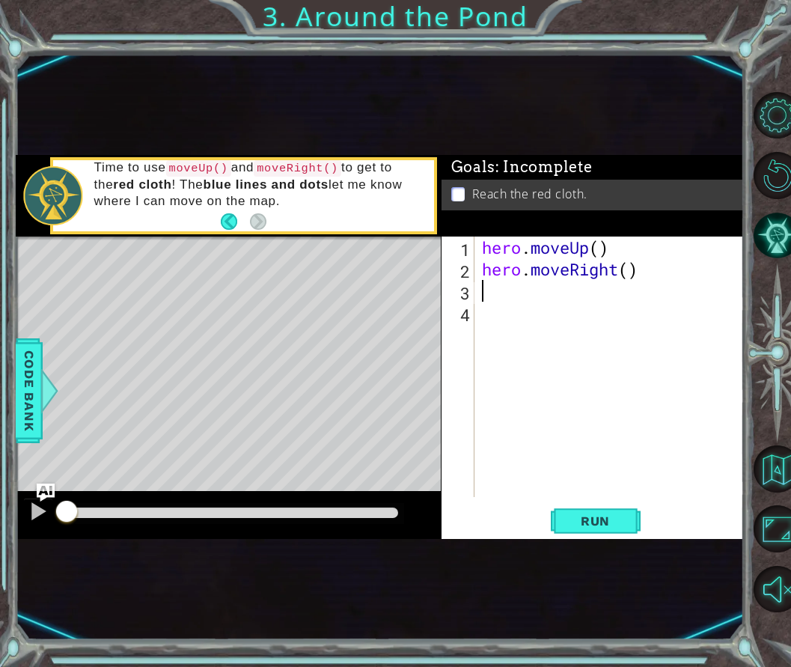
click at [598, 255] on div "hero . moveUp ( ) hero . moveRight ( )" at bounding box center [614, 389] width 270 height 304
click at [633, 280] on div "hero . moveUp ( 1 ) hero . moveRight ( )" at bounding box center [614, 389] width 270 height 304
type textarea "hero.moveRight(1)"
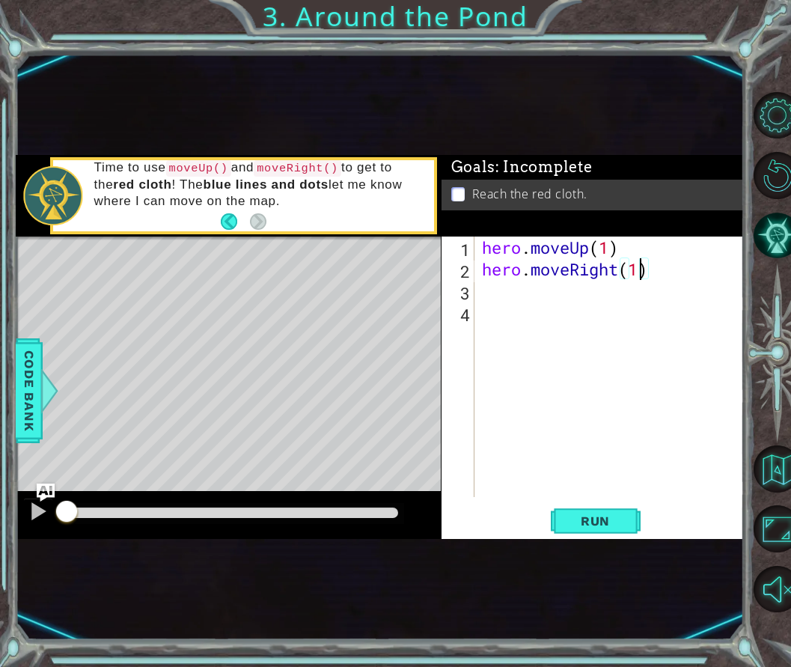
click at [506, 304] on div "hero . moveUp ( 1 ) hero . moveRight ( 1 )" at bounding box center [614, 389] width 270 height 304
click at [505, 290] on div "hero . moveUp ( 1 ) hero . moveRight ( 1 )" at bounding box center [614, 389] width 270 height 304
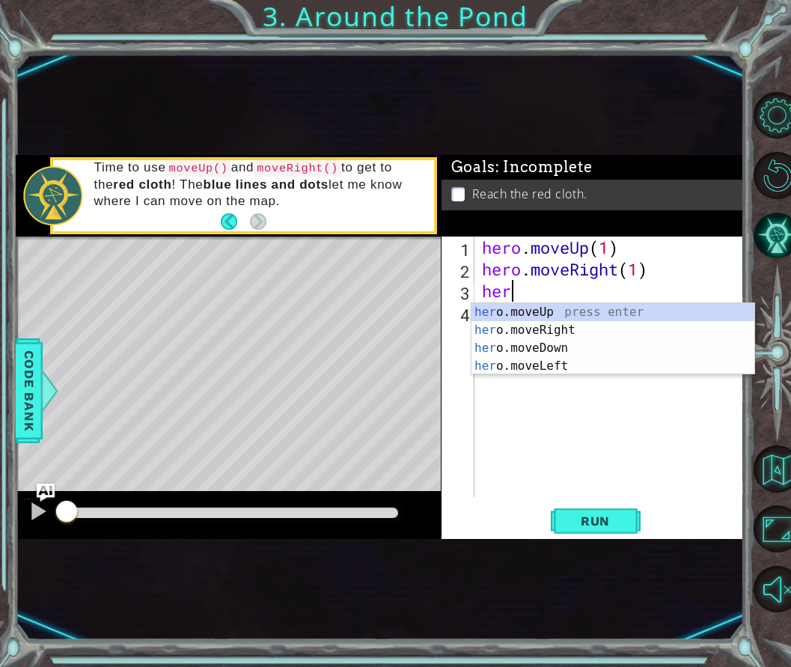
type textarea "hero"
click at [564, 310] on div "hero .moveUp press enter hero .moveRight press enter hero .moveDown press enter…" at bounding box center [613, 357] width 283 height 108
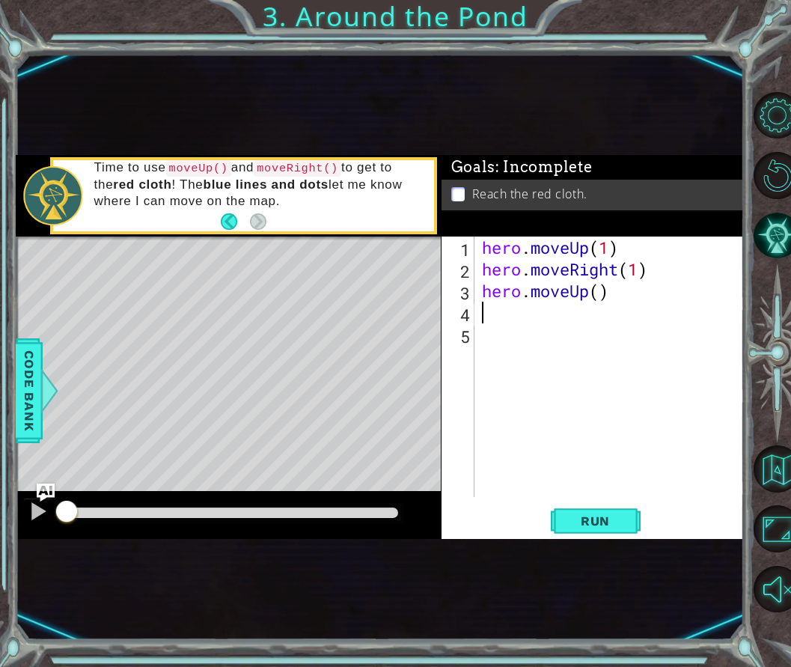
scroll to position [0, 0]
click at [604, 287] on div "hero . moveUp ( 1 ) hero . moveRight ( 1 ) hero . moveUp ( )" at bounding box center [614, 389] width 270 height 304
type textarea "hero.moveUp(2)"
click at [629, 520] on button "Run" at bounding box center [596, 520] width 90 height 30
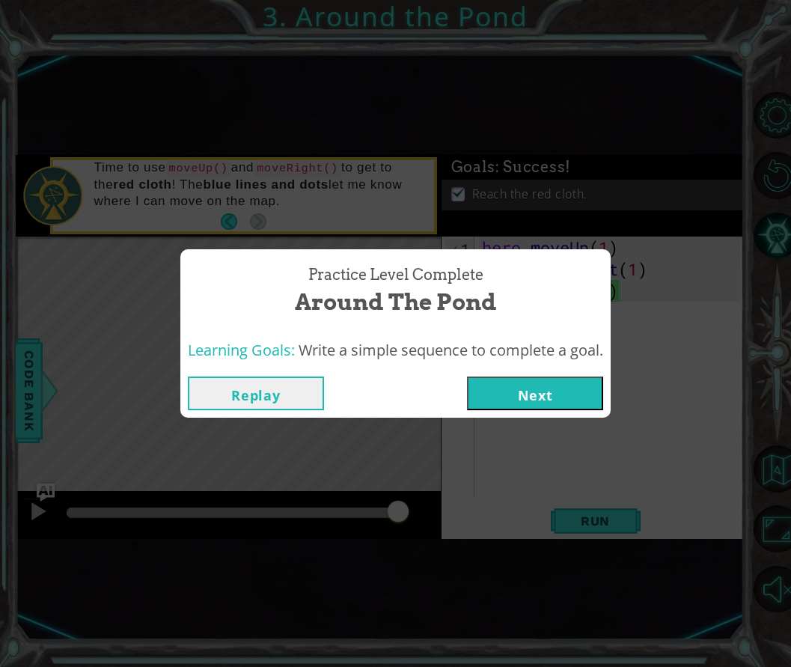
click at [525, 385] on button "Next" at bounding box center [535, 394] width 136 height 34
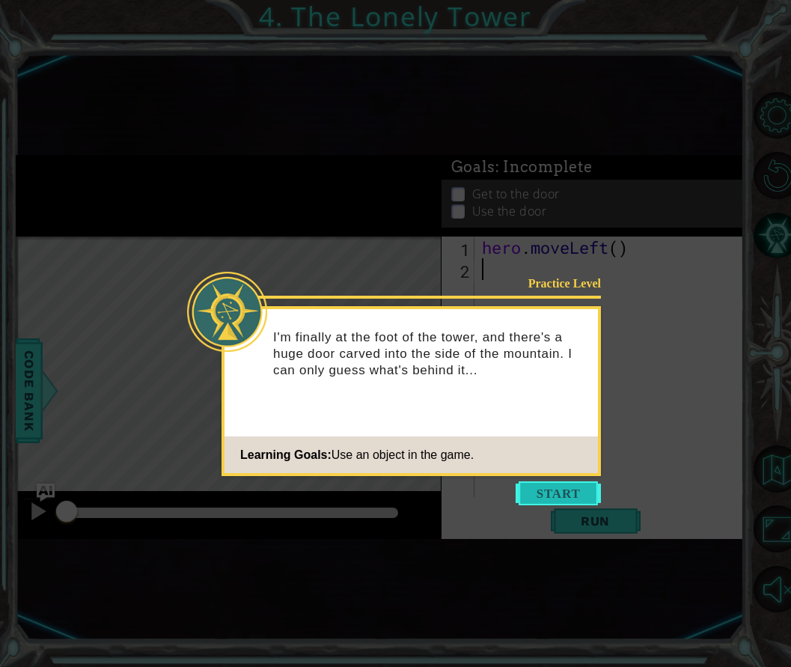
click at [547, 493] on button "Start" at bounding box center [558, 493] width 85 height 24
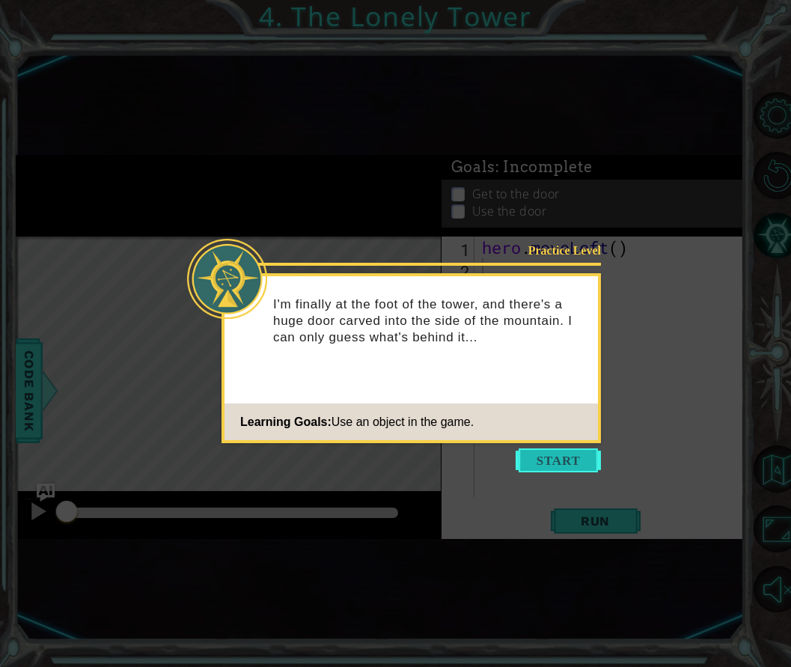
click at [573, 457] on button "Start" at bounding box center [558, 460] width 85 height 24
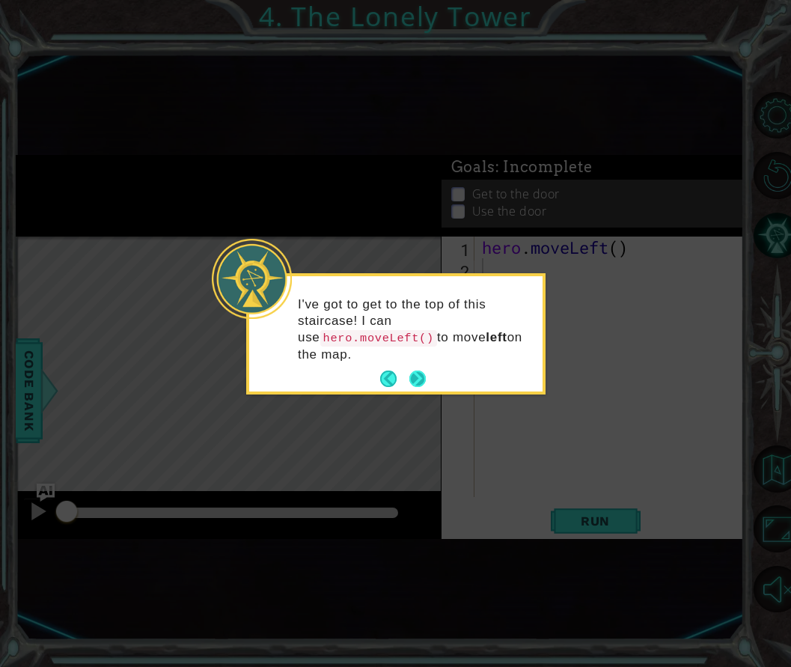
click at [416, 380] on button "Next" at bounding box center [418, 379] width 16 height 16
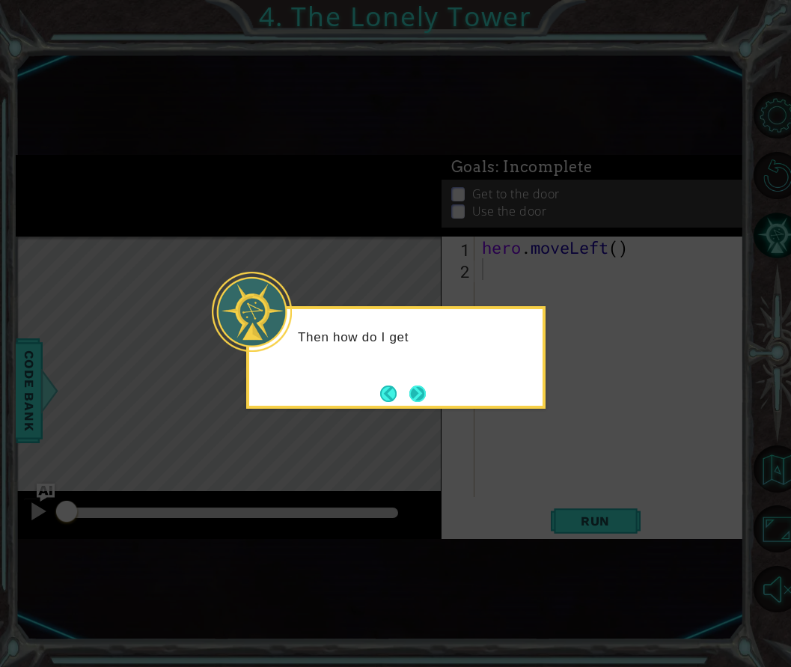
click at [422, 392] on button "Next" at bounding box center [418, 394] width 16 height 16
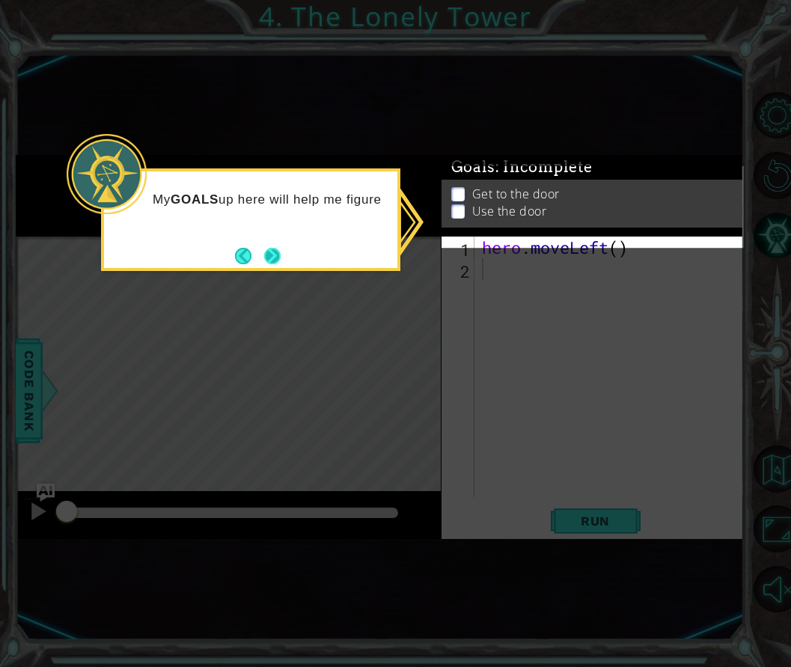
click at [270, 255] on button "Next" at bounding box center [272, 256] width 16 height 16
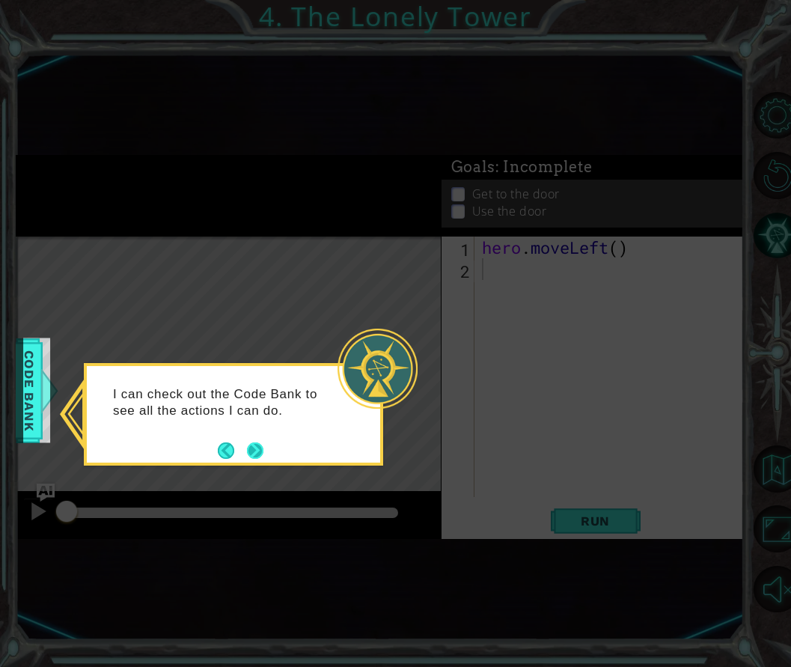
click at [258, 446] on button "Next" at bounding box center [255, 450] width 16 height 16
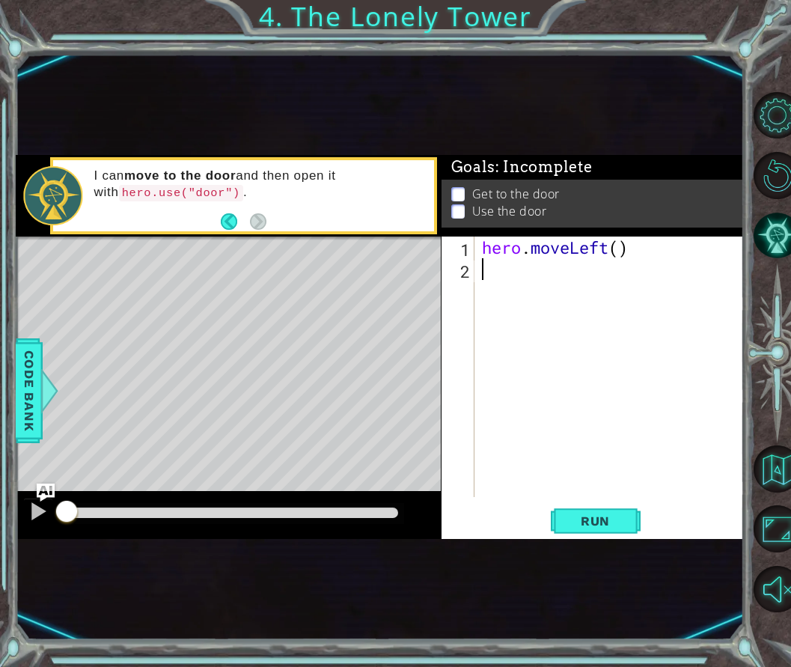
click at [623, 248] on div "hero . moveLeft ( )" at bounding box center [614, 389] width 270 height 304
type textarea "hero.moveLeft(2)"
click at [491, 275] on div "hero . moveLeft ( 2 )" at bounding box center [614, 389] width 270 height 304
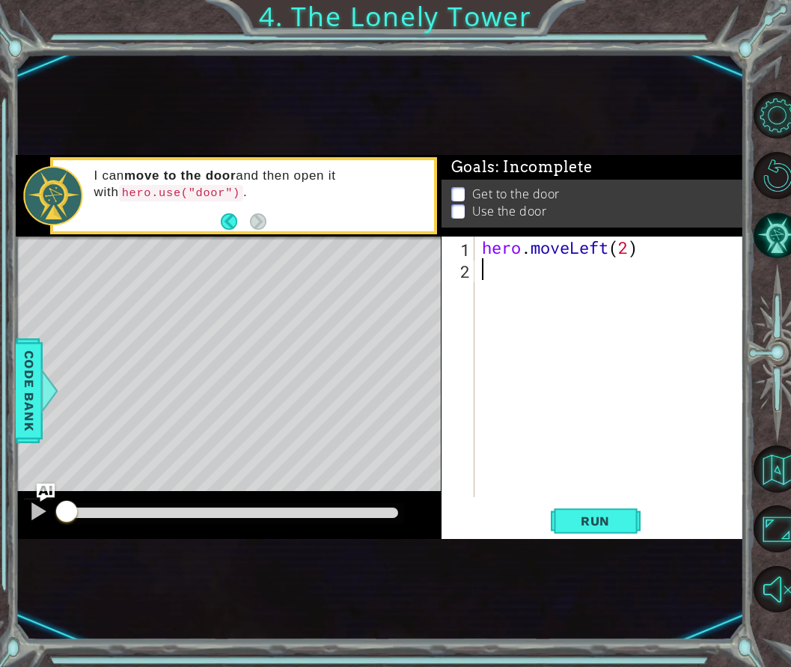
type textarea "her"
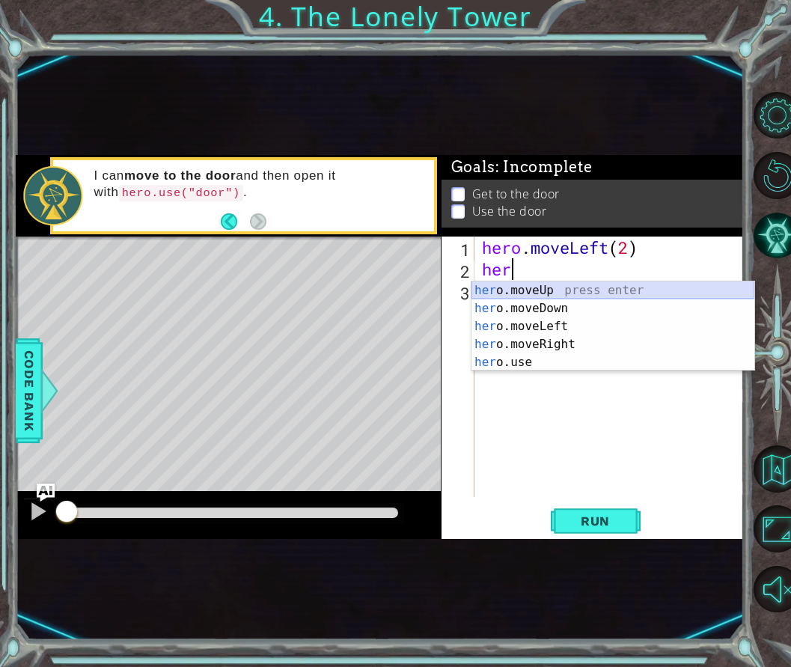
click at [529, 293] on div "her o.moveUp press enter her o.moveDown press enter her o.moveLeft press enter …" at bounding box center [613, 345] width 283 height 126
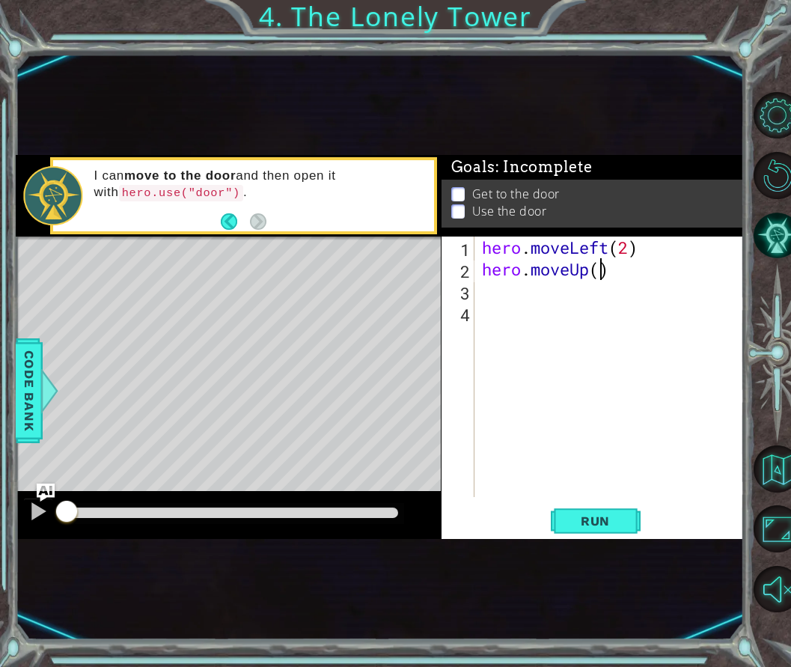
click at [599, 278] on div "hero . moveLeft ( 2 ) hero . moveUp ( )" at bounding box center [614, 389] width 270 height 304
type textarea "hero.moveUp(2)"
click at [507, 304] on div "hero . moveLeft ( 2 ) hero . moveUp ( 2 )" at bounding box center [614, 389] width 270 height 304
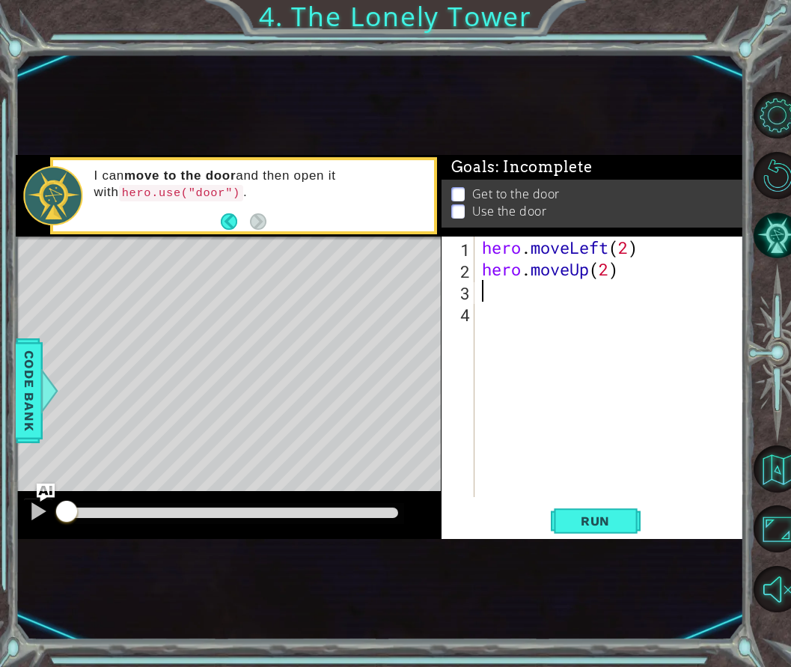
click at [516, 299] on div "hero . moveLeft ( 2 ) hero . moveUp ( 2 )" at bounding box center [614, 389] width 270 height 304
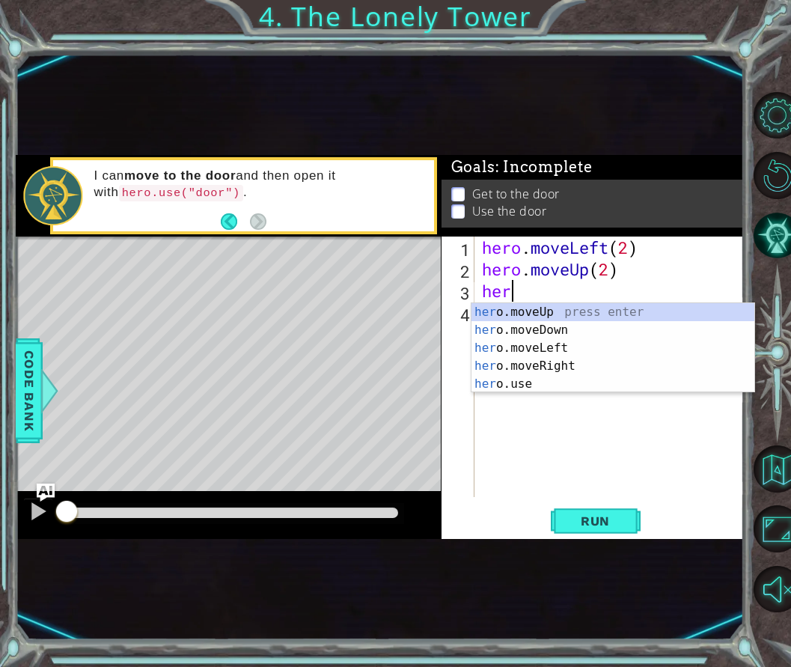
type textarea "hero"
click at [541, 363] on div "hero .moveUp press enter hero .moveDown press enter hero .moveLeft press enter …" at bounding box center [613, 366] width 283 height 126
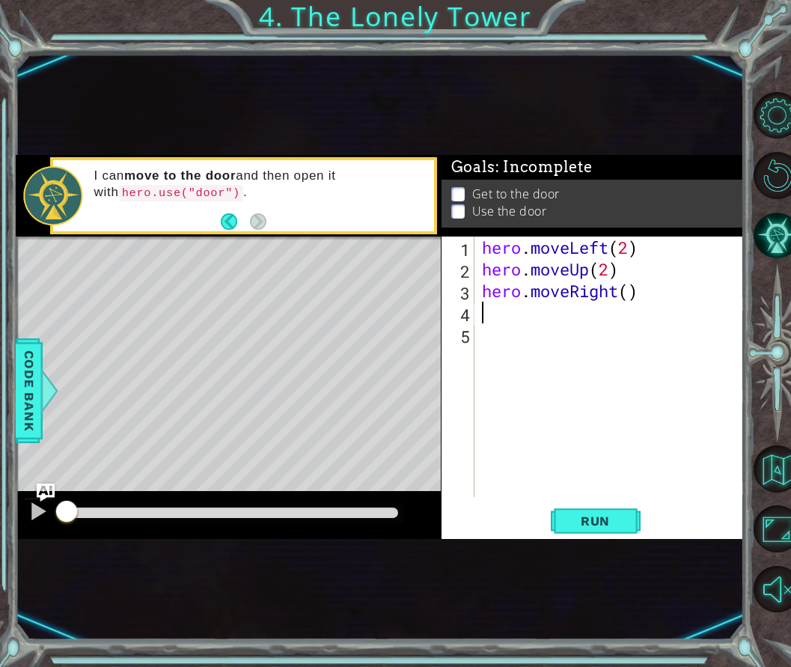
scroll to position [0, 0]
click at [627, 296] on div "hero . moveLeft ( 2 ) hero . moveUp ( 2 ) hero . moveRight ( )" at bounding box center [614, 389] width 270 height 304
type textarea "hero.moveRight(2)"
click at [52, 386] on div at bounding box center [49, 390] width 19 height 45
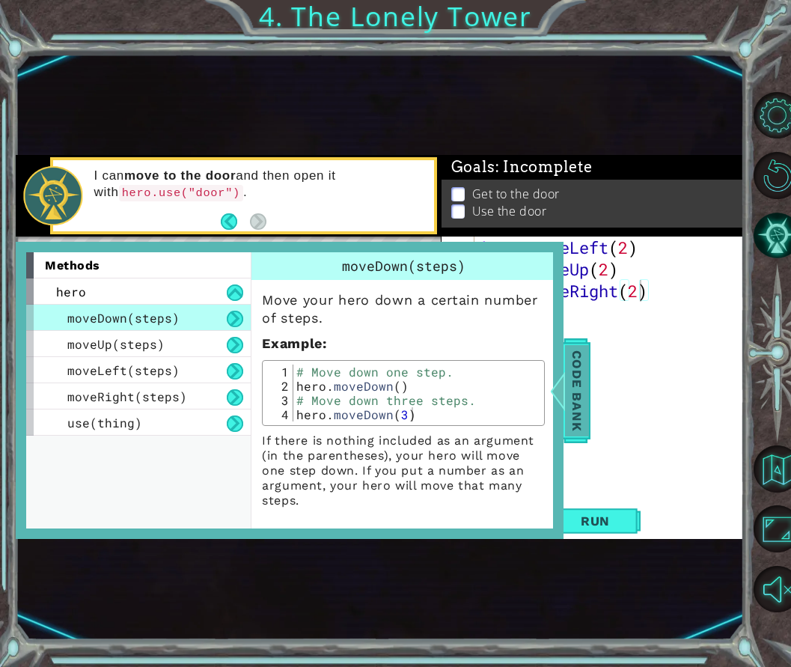
click at [573, 380] on span "Code Bank" at bounding box center [575, 389] width 24 height 91
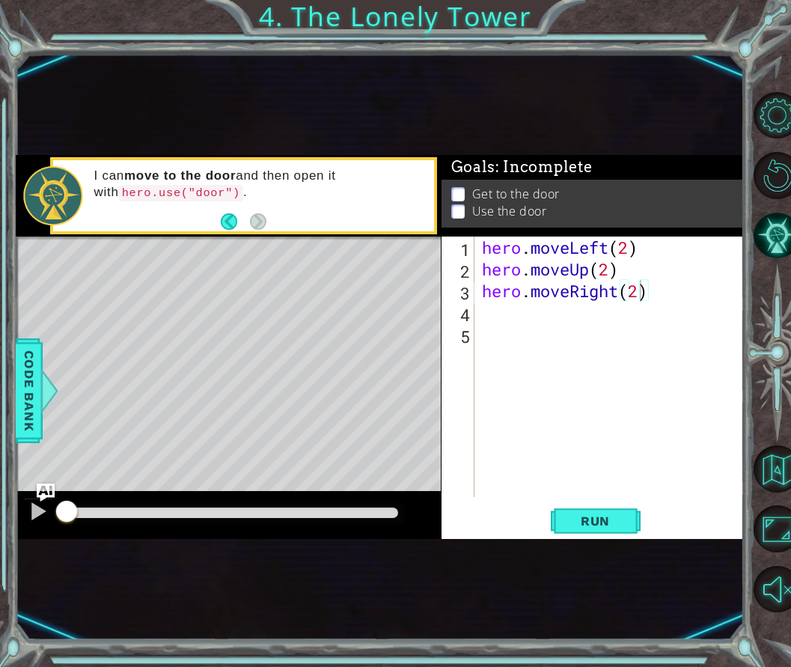
click at [497, 325] on div "hero . moveLeft ( 2 ) hero . moveUp ( 2 ) hero . moveRight ( 2 )" at bounding box center [614, 389] width 270 height 304
click at [493, 312] on div "hero . moveLeft ( 2 ) hero . moveUp ( 2 ) hero . moveRight ( 2 )" at bounding box center [614, 389] width 270 height 304
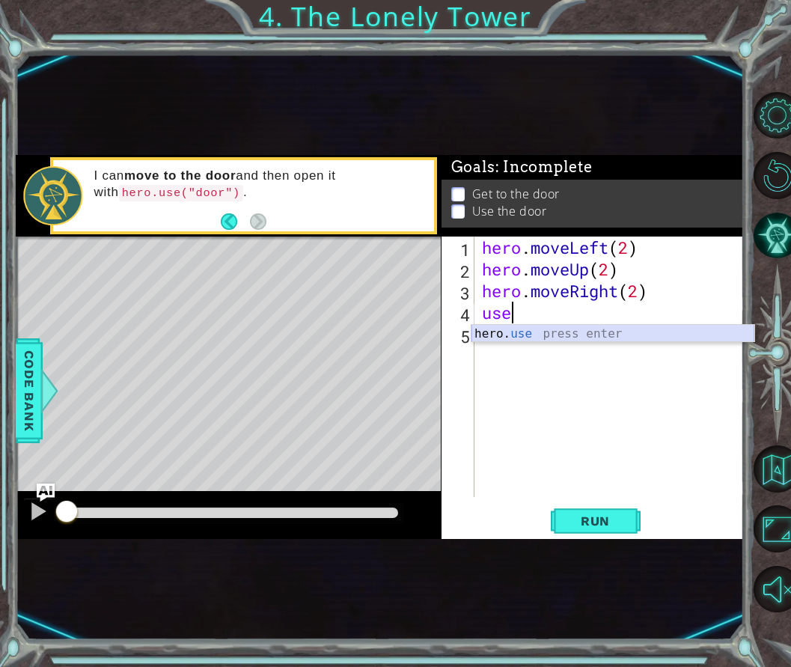
click at [516, 336] on div "hero. use press enter" at bounding box center [613, 352] width 283 height 54
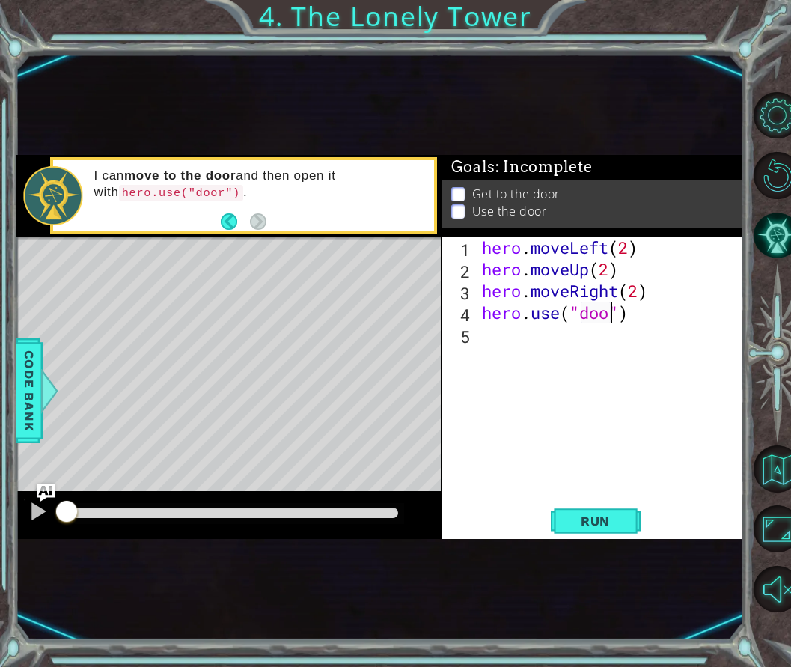
scroll to position [0, 6]
type textarea "hero.use("door")"
click at [613, 509] on button "Run" at bounding box center [596, 520] width 90 height 30
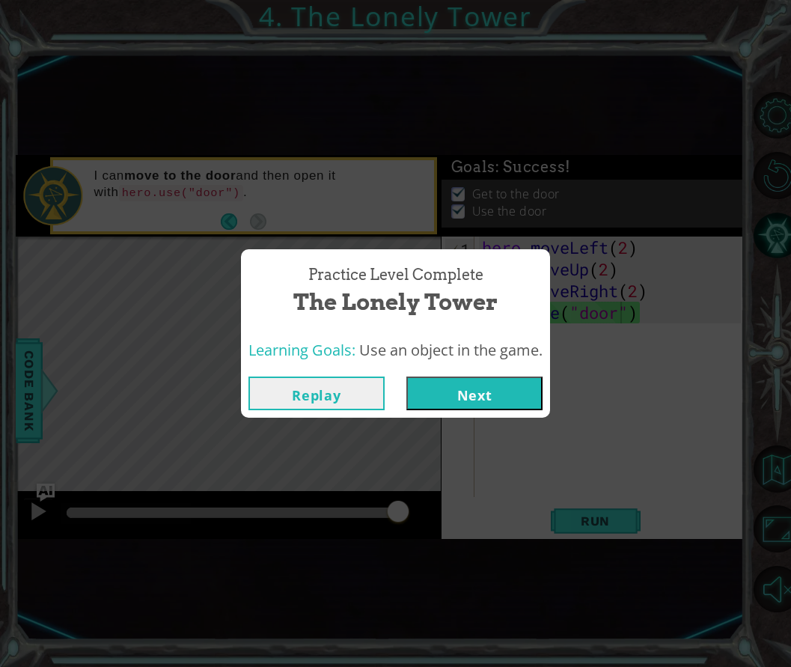
click at [505, 380] on button "Next" at bounding box center [475, 394] width 136 height 34
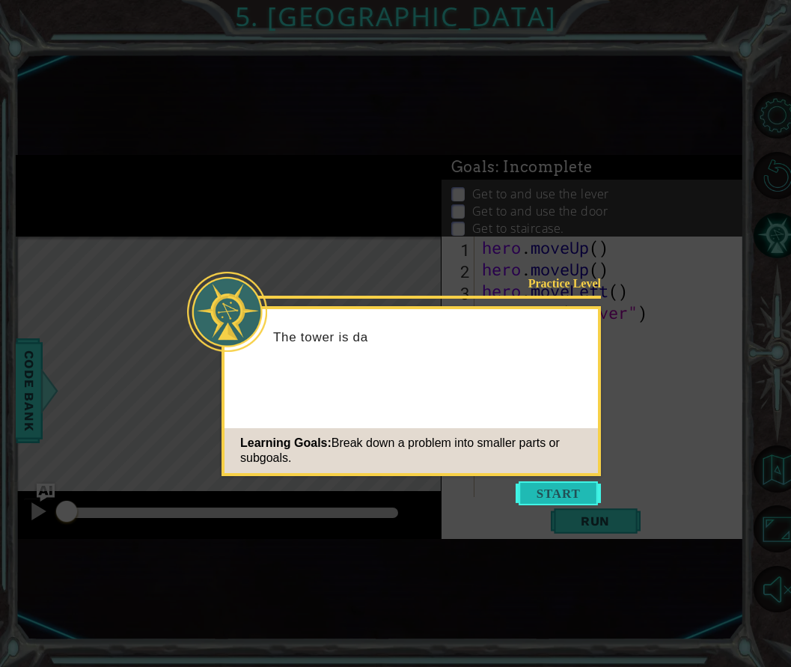
click at [578, 493] on button "Start" at bounding box center [558, 493] width 85 height 24
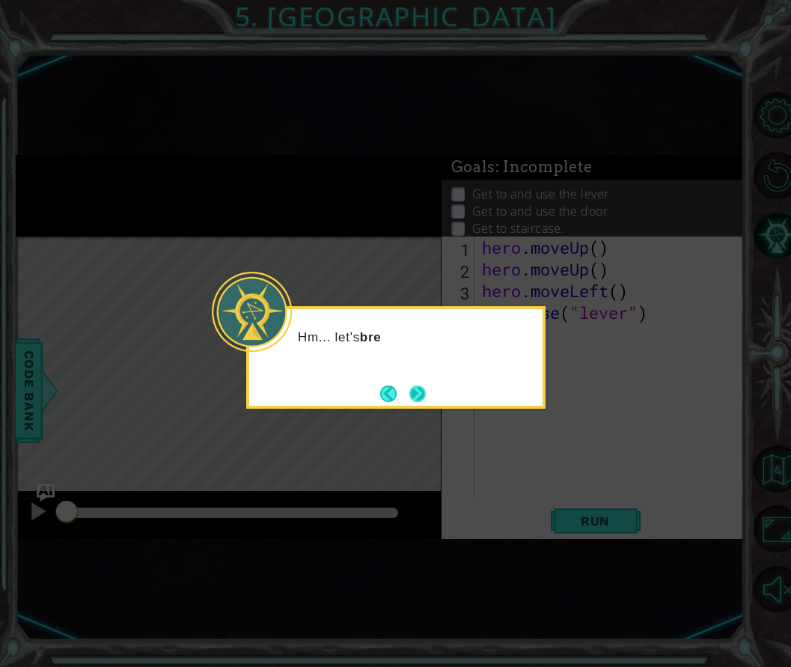
click at [410, 394] on button "Next" at bounding box center [418, 394] width 16 height 16
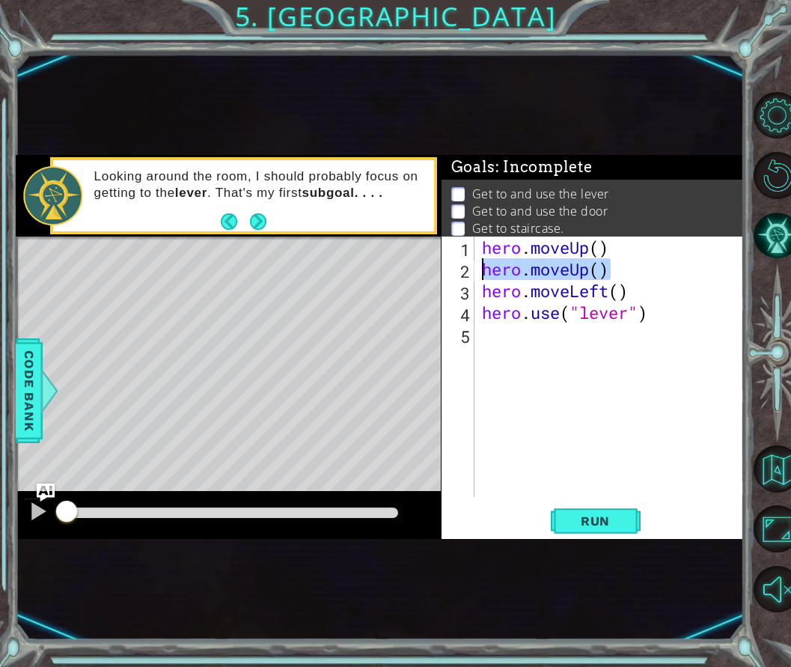
drag, startPoint x: 613, startPoint y: 273, endPoint x: 485, endPoint y: 275, distance: 128.0
click at [485, 275] on div "hero . moveUp ( ) hero . moveUp ( ) hero . moveLeft ( ) hero . use ( "lever" )" at bounding box center [614, 389] width 270 height 304
type textarea "hero.moveUp()"
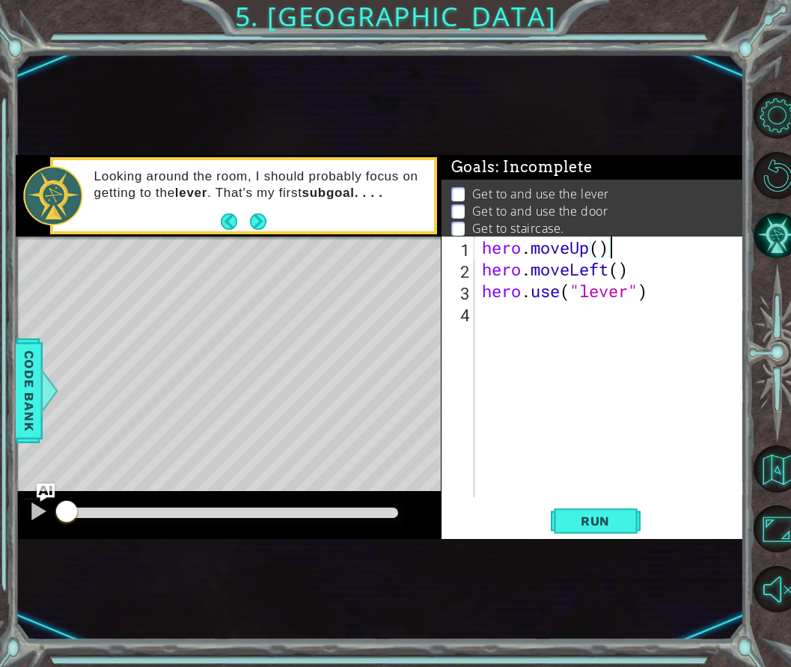
click at [595, 245] on div "hero . moveUp ( ) hero . moveLeft ( ) hero . use ( "lever" )" at bounding box center [614, 389] width 270 height 304
click at [601, 247] on div "hero . moveUp ( ) hero . moveLeft ( ) hero . use ( "lever" )" at bounding box center [614, 389] width 270 height 304
click at [616, 274] on div "hero . moveUp ( 2 ) hero . moveLeft ( ) hero . use ( "lever" )" at bounding box center [614, 389] width 270 height 304
type textarea "hero.moveLeft(1)"
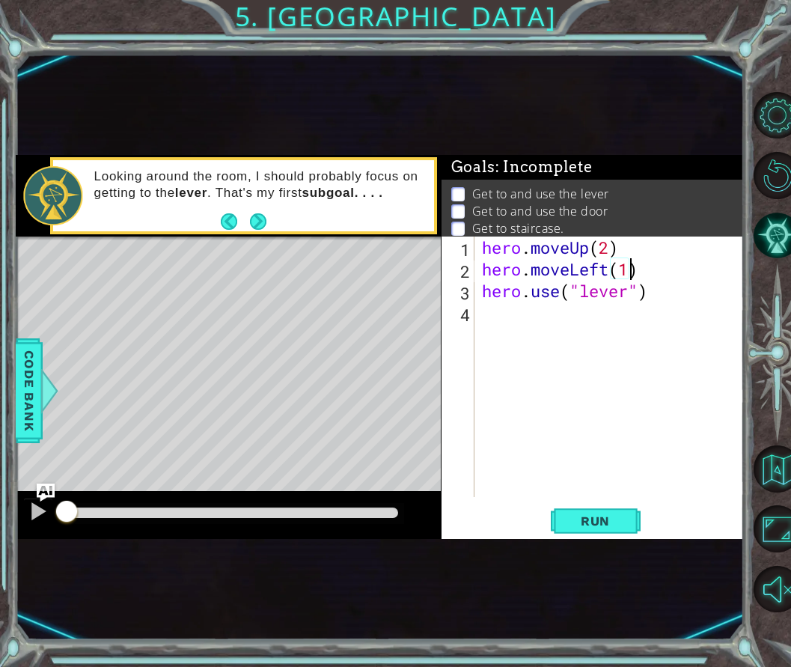
scroll to position [0, 6]
click at [591, 353] on div "hero . moveUp ( 2 ) hero . moveLeft ( 1 ) hero . use ( "lever" )" at bounding box center [614, 389] width 270 height 304
type textarea "h"
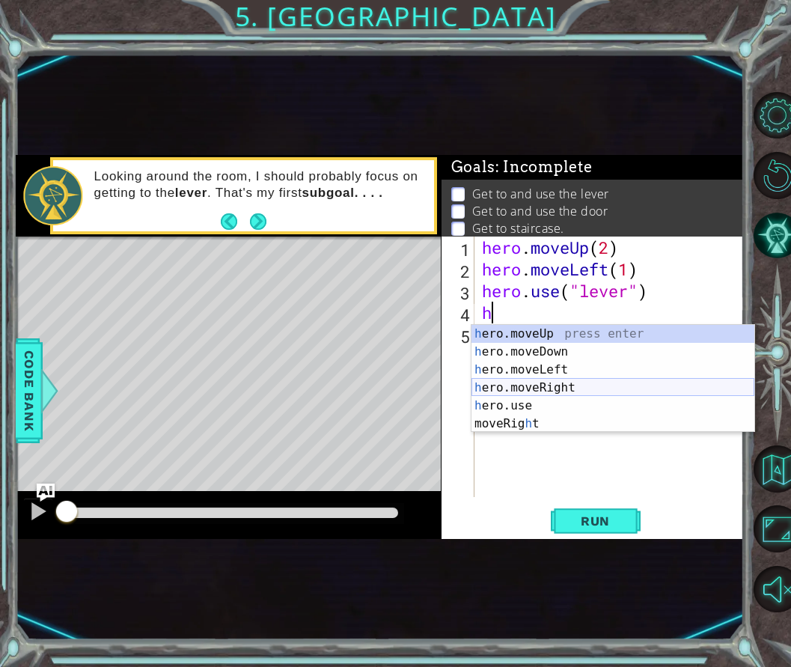
click at [518, 382] on div "h ero.moveUp press enter h ero.moveDown press enter h ero.moveLeft press enter …" at bounding box center [613, 397] width 283 height 144
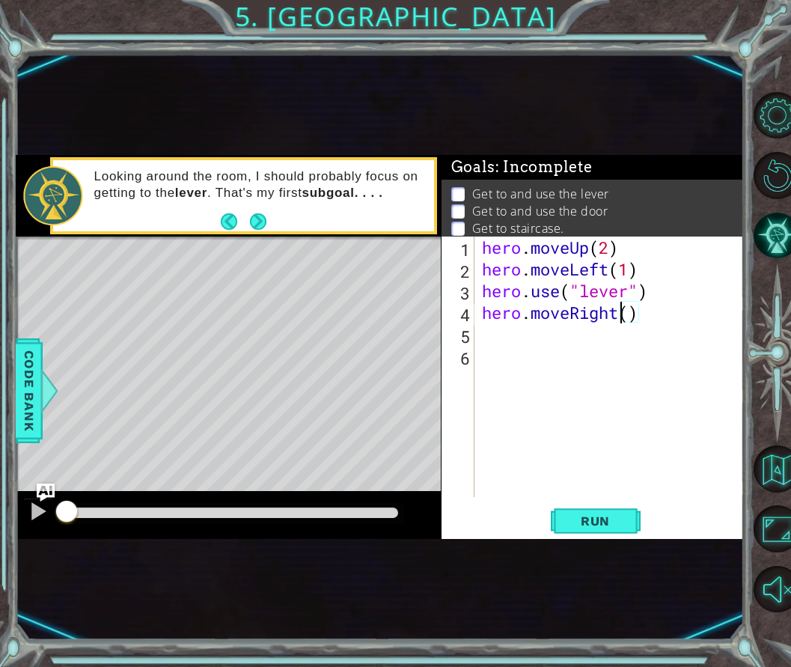
click at [624, 317] on div "hero . moveUp ( 2 ) hero . moveLeft ( 1 ) hero . use ( "lever" ) hero . moveRig…" at bounding box center [614, 389] width 270 height 304
click at [631, 317] on div "hero . moveUp ( 2 ) hero . moveLeft ( 1 ) hero . use ( "lever" ) hero . moveRig…" at bounding box center [614, 389] width 270 height 304
type textarea "hero.moveRight(3)"
click at [508, 335] on div "hero . moveUp ( 2 ) hero . moveLeft ( 1 ) hero . use ( "lever" ) hero . moveRig…" at bounding box center [614, 389] width 270 height 304
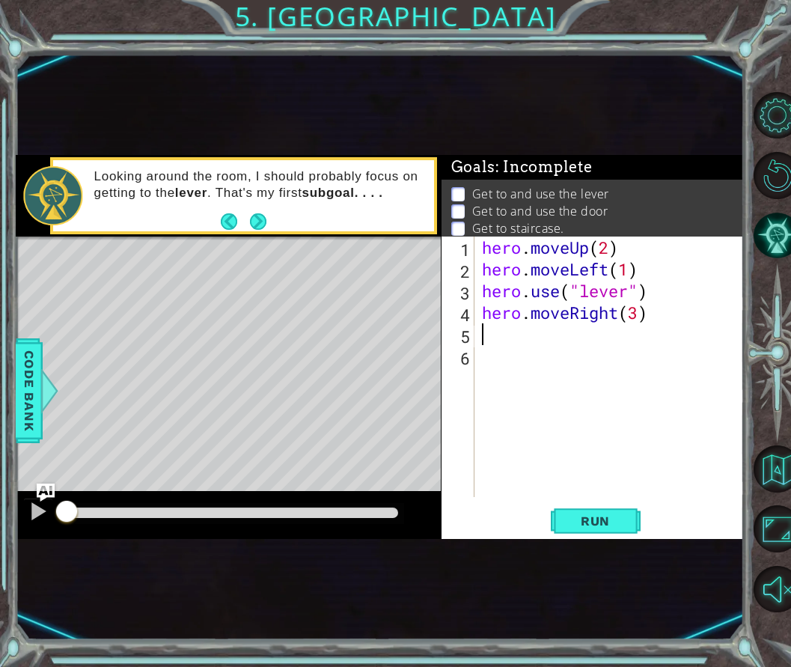
scroll to position [0, 0]
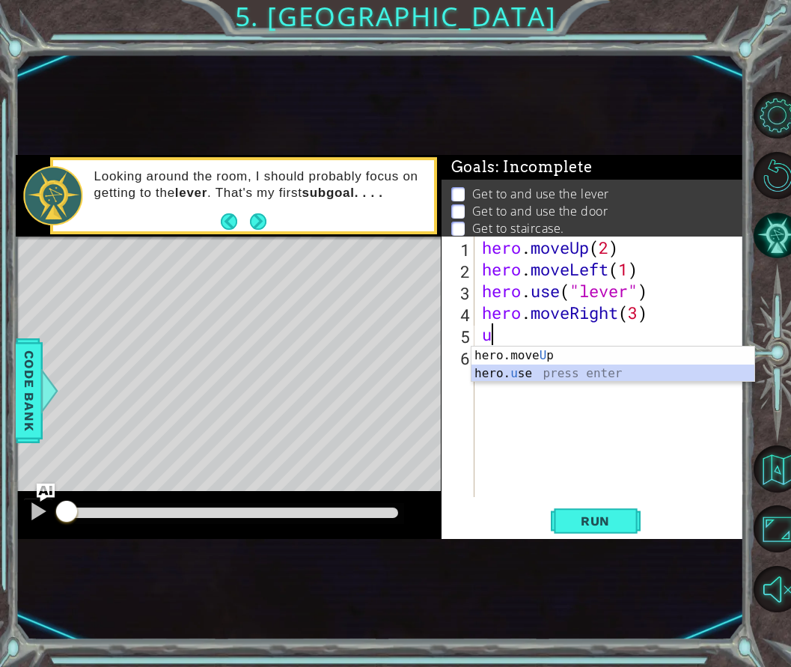
click at [522, 378] on div "hero.move U p press enter hero. u se press enter" at bounding box center [613, 383] width 283 height 72
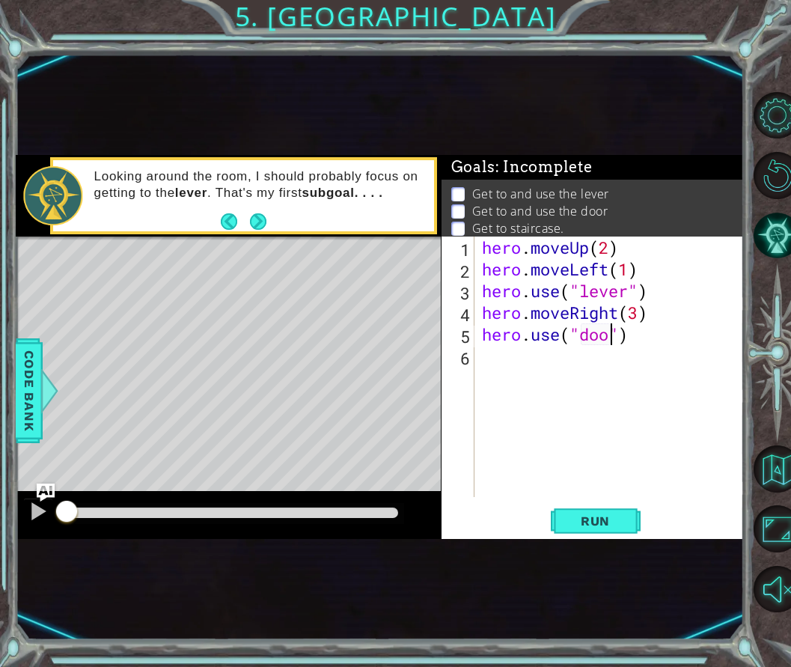
type textarea "hero.use("door")"
click at [517, 359] on div "hero . moveUp ( 2 ) hero . moveLeft ( 1 ) hero . use ( "lever" ) hero . moveRig…" at bounding box center [614, 389] width 270 height 304
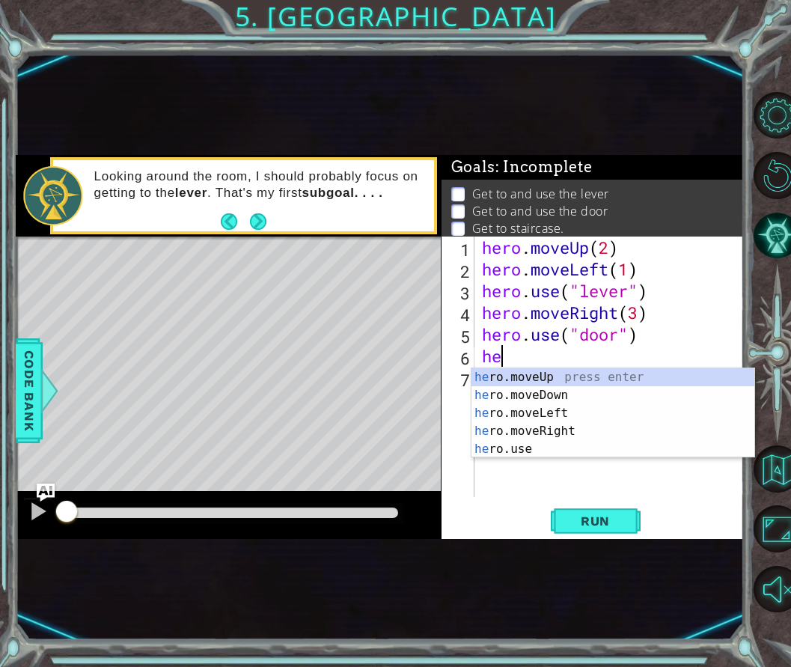
type textarea "hero"
click at [540, 379] on div "hero .moveUp press enter hero .moveDown press enter hero .moveLeft press enter …" at bounding box center [613, 431] width 283 height 126
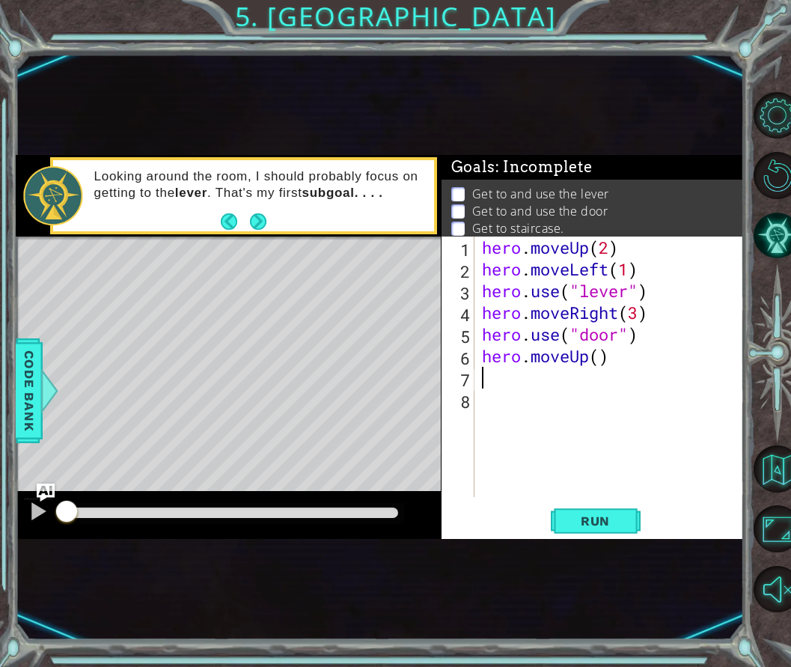
click at [603, 354] on div "hero . moveUp ( 2 ) hero . moveLeft ( 1 ) hero . use ( "lever" ) hero . moveRig…" at bounding box center [614, 389] width 270 height 304
type textarea "hero.moveUp(2)"
click at [511, 380] on div "hero . moveUp ( 2 ) hero . moveLeft ( 1 ) hero . use ( "lever" ) hero . moveRig…" at bounding box center [614, 389] width 270 height 304
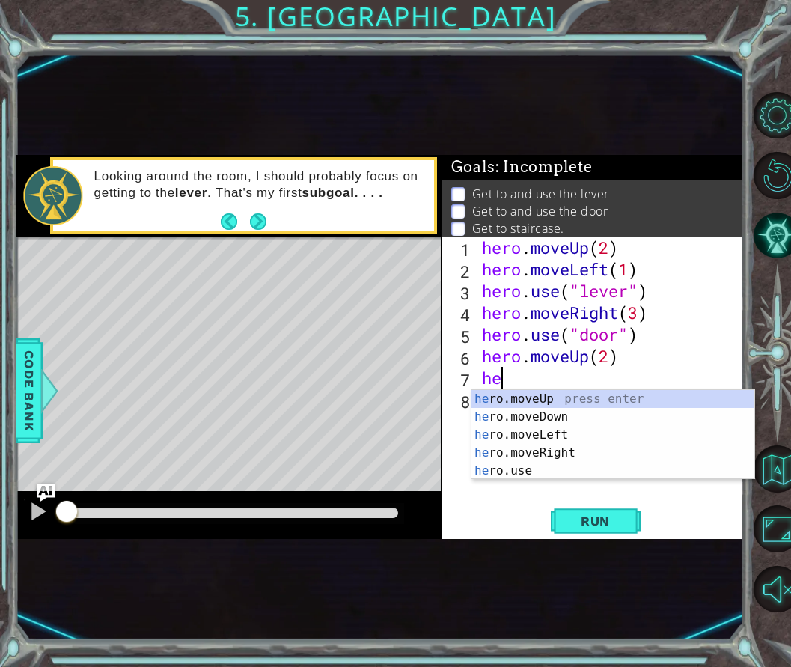
type textarea "hero"
click at [547, 442] on div "hero .moveUp press enter hero .moveDown press enter hero .moveLeft press enter …" at bounding box center [613, 453] width 283 height 126
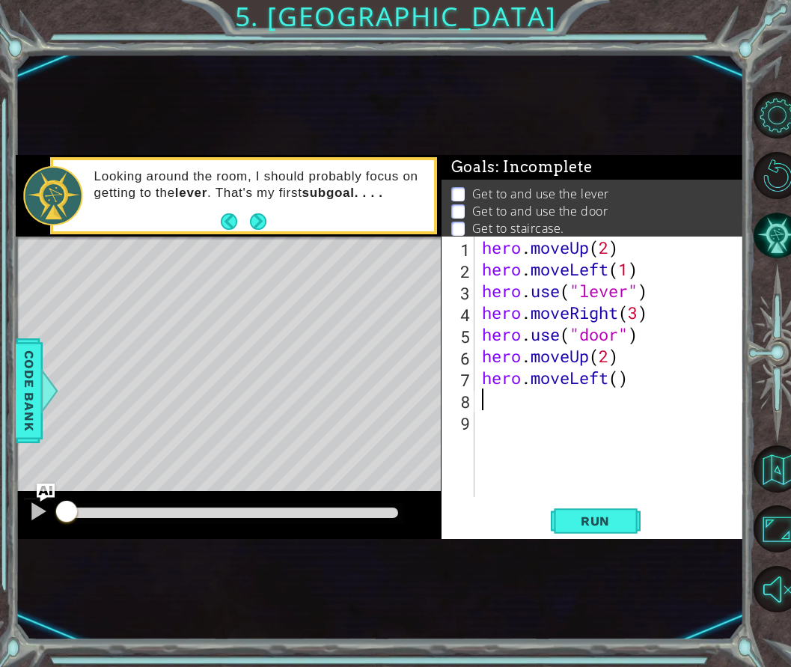
scroll to position [0, 0]
click at [622, 380] on div "hero . moveUp ( 2 ) hero . moveLeft ( 1 ) hero . use ( "lever" ) hero . moveRig…" at bounding box center [614, 389] width 270 height 304
type textarea "hero.moveLeft(3)"
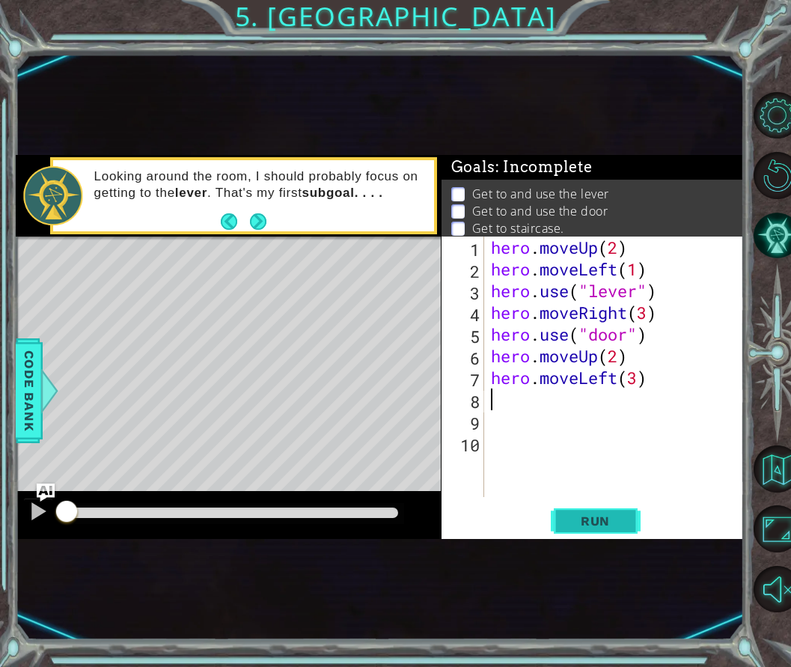
click at [603, 517] on span "Run" at bounding box center [595, 521] width 59 height 15
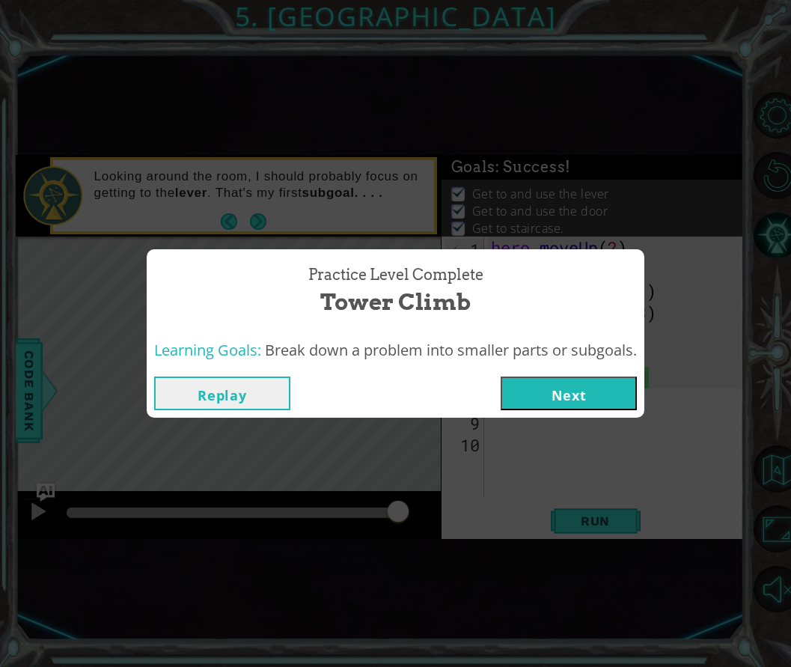
click at [554, 392] on button "Next" at bounding box center [569, 394] width 136 height 34
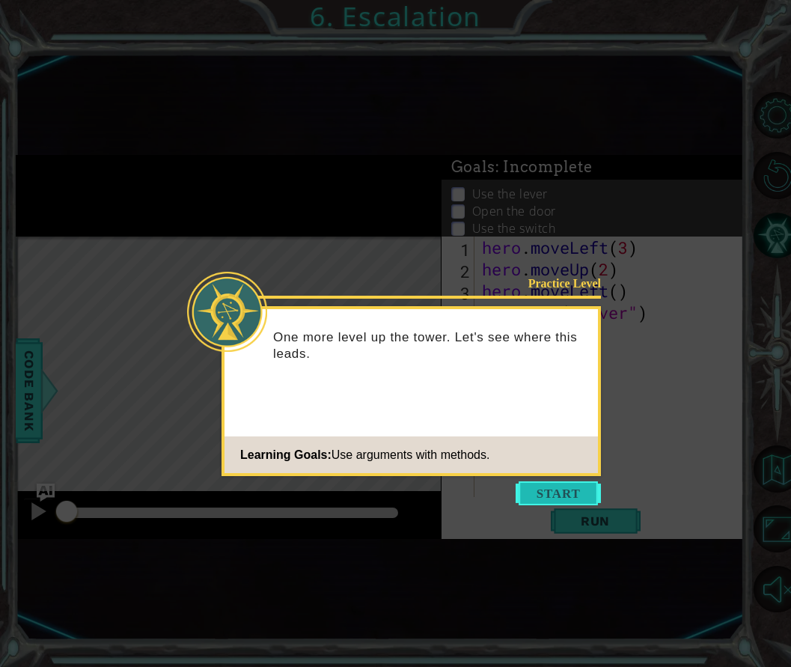
click at [547, 492] on button "Start" at bounding box center [558, 493] width 85 height 24
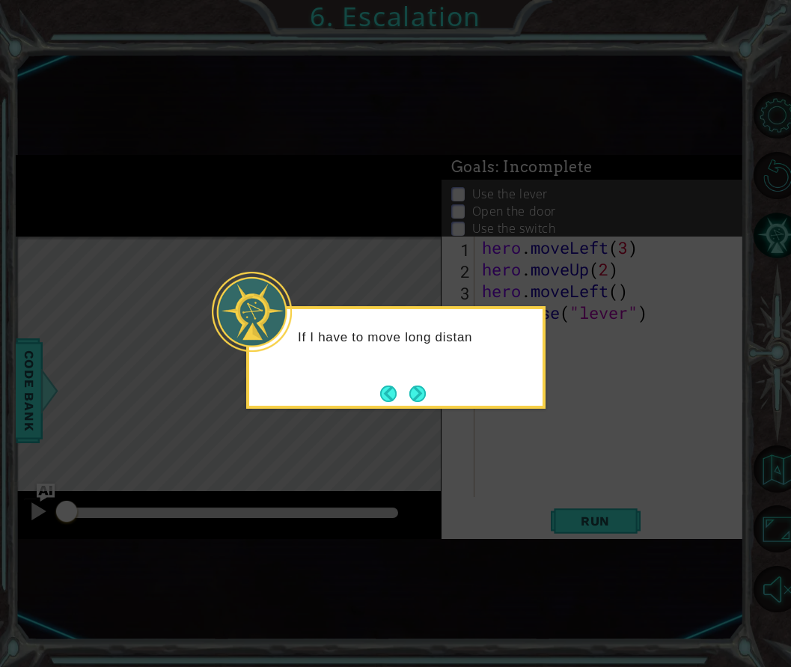
click at [547, 492] on icon at bounding box center [395, 333] width 791 height 667
click at [422, 395] on button "Next" at bounding box center [418, 394] width 16 height 16
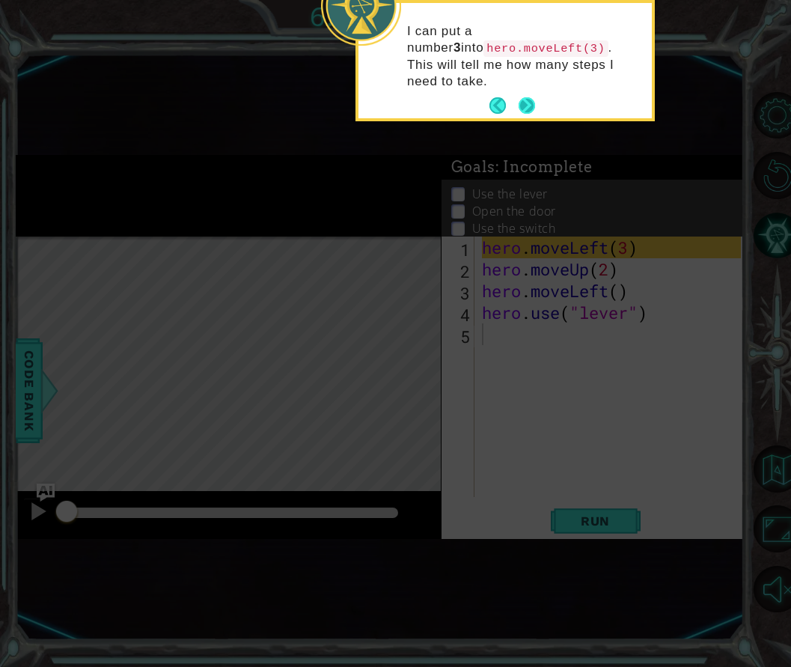
click at [531, 97] on button "Next" at bounding box center [527, 105] width 16 height 16
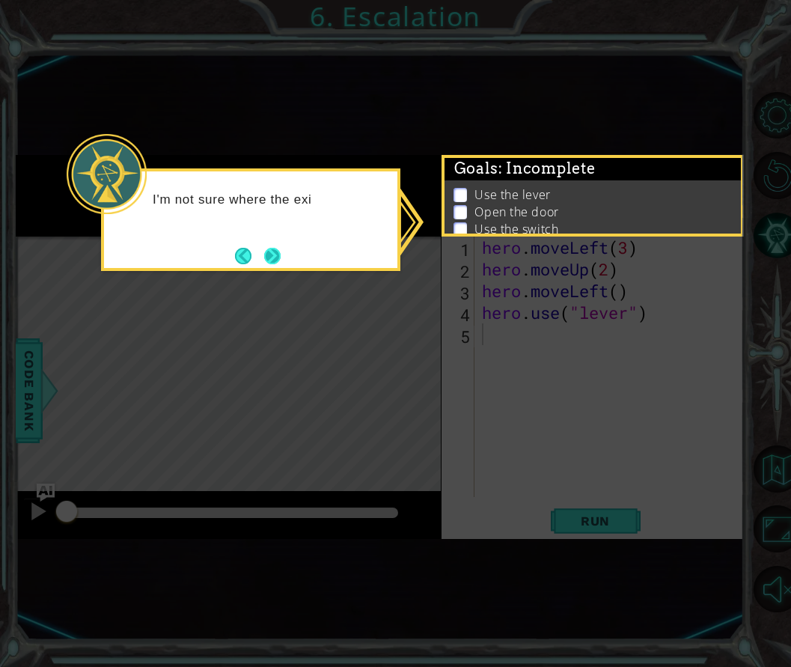
click at [277, 248] on button "Next" at bounding box center [272, 256] width 16 height 16
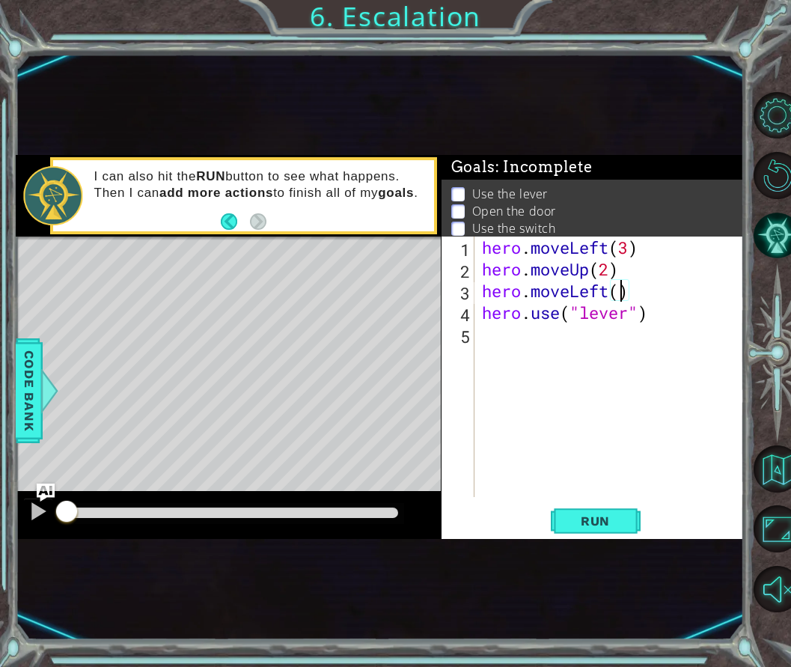
click at [621, 290] on div "hero . moveLeft ( 3 ) hero . moveUp ( 2 ) hero . moveLeft ( ) hero . use ( "lev…" at bounding box center [614, 389] width 270 height 304
type textarea "hero.moveLeft(1)"
click at [520, 340] on div "hero . moveLeft ( 3 ) hero . moveUp ( 2 ) hero . moveLeft ( 1 ) hero . use ( "l…" at bounding box center [614, 389] width 270 height 304
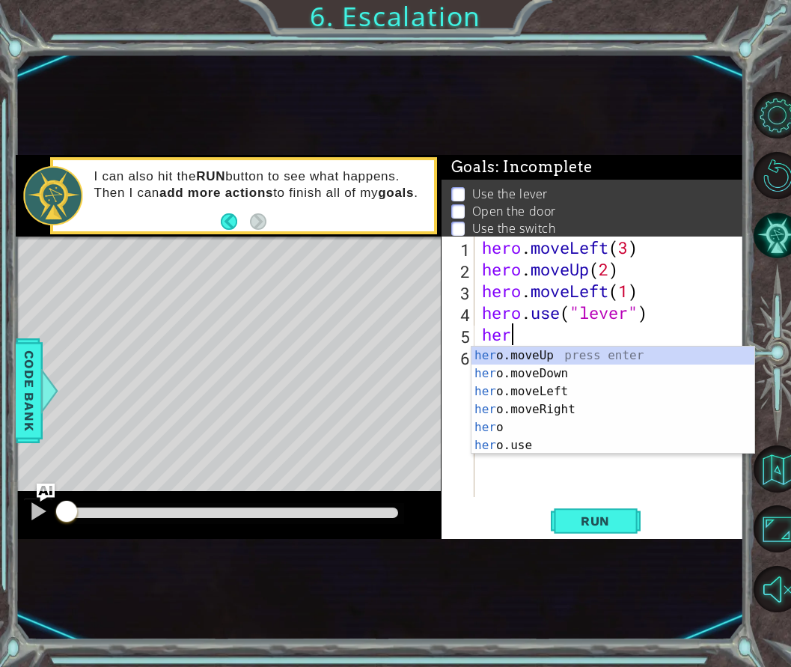
scroll to position [0, 1]
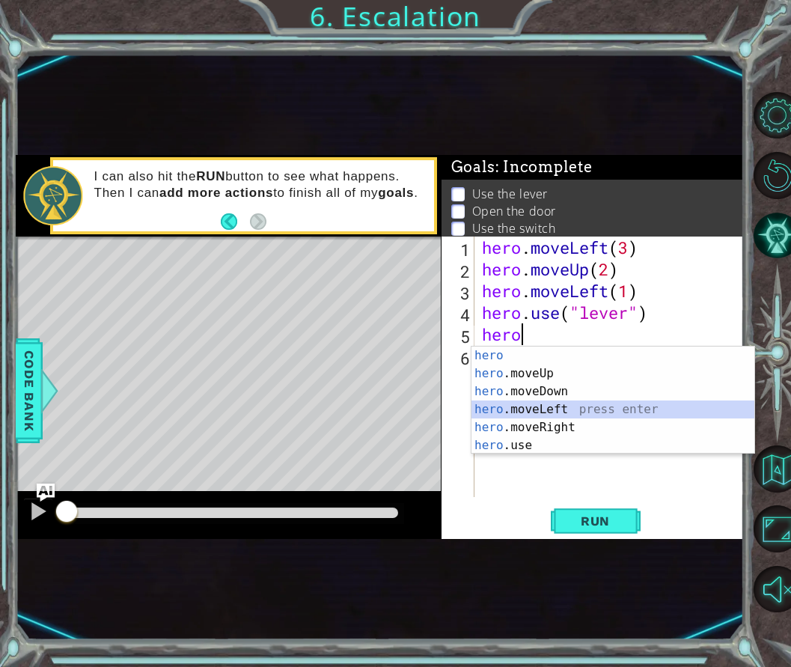
click at [558, 410] on div "hero press enter hero .moveUp press enter hero .moveDown press enter hero .move…" at bounding box center [613, 419] width 283 height 144
type textarea "hero.moveLeft(1)"
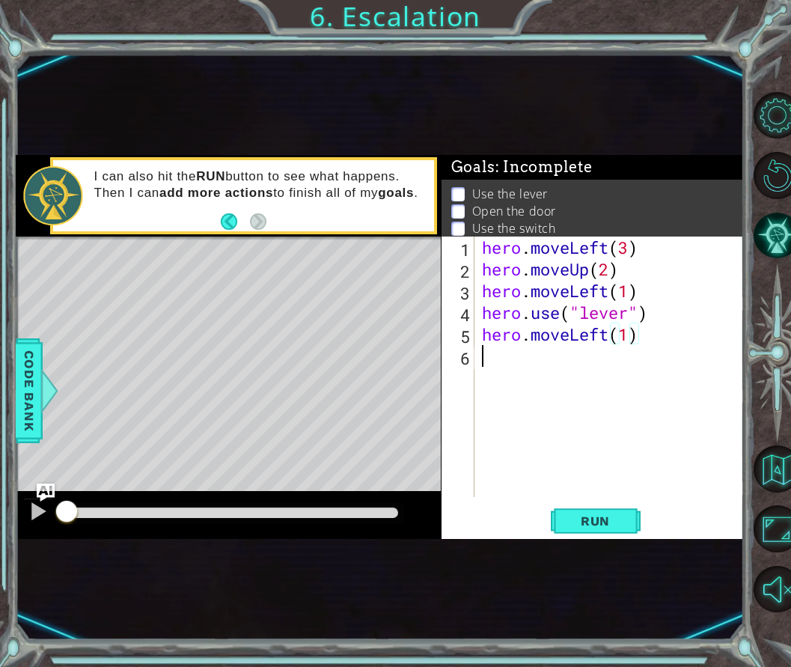
click at [652, 389] on div "hero . moveLeft ( 3 ) hero . moveUp ( 2 ) hero . moveLeft ( 1 ) hero . use ( "l…" at bounding box center [614, 389] width 270 height 304
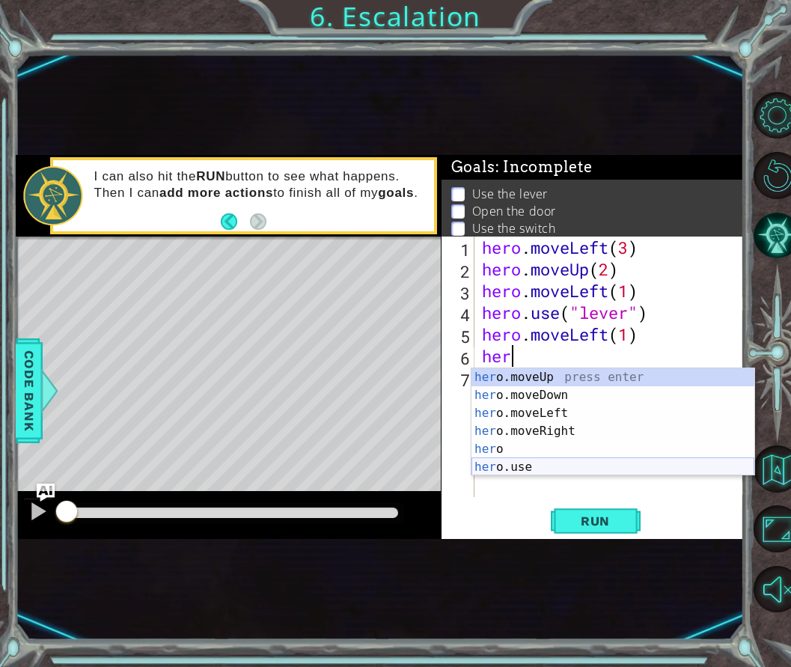
click at [509, 460] on div "her o.moveUp press enter her o.moveDown press enter her o.moveLeft press enter …" at bounding box center [613, 440] width 283 height 144
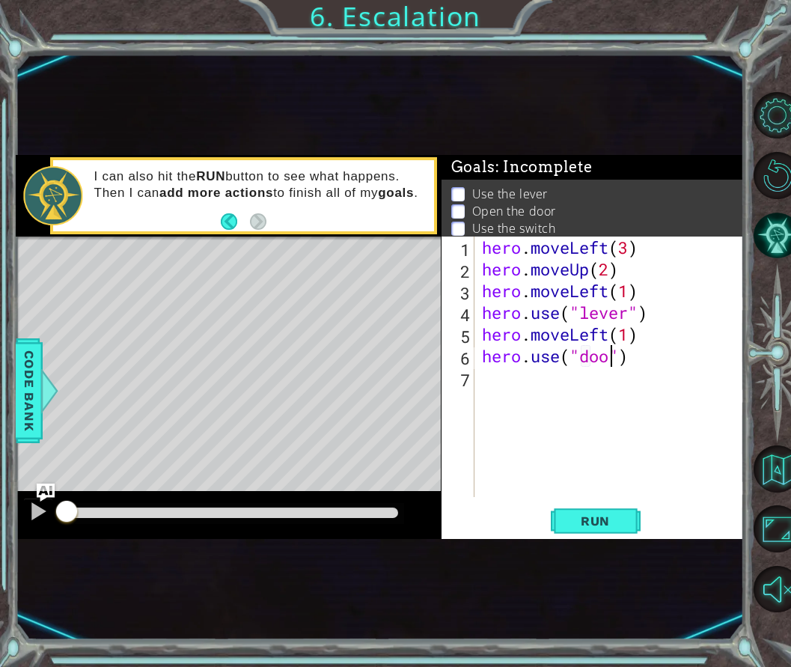
type textarea "hero.use("door")"
click at [517, 387] on div "hero . moveLeft ( 3 ) hero . moveUp ( 2 ) hero . moveLeft ( 1 ) hero . use ( "l…" at bounding box center [614, 389] width 270 height 304
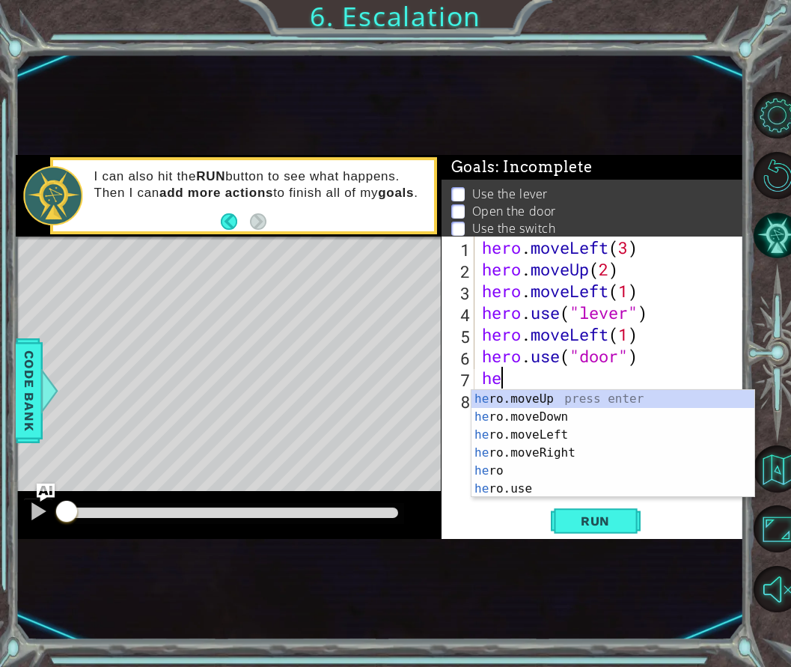
scroll to position [0, 1]
click at [532, 423] on div "hero press enter hero .moveUp press enter hero .moveDown press enter hero .move…" at bounding box center [613, 462] width 283 height 144
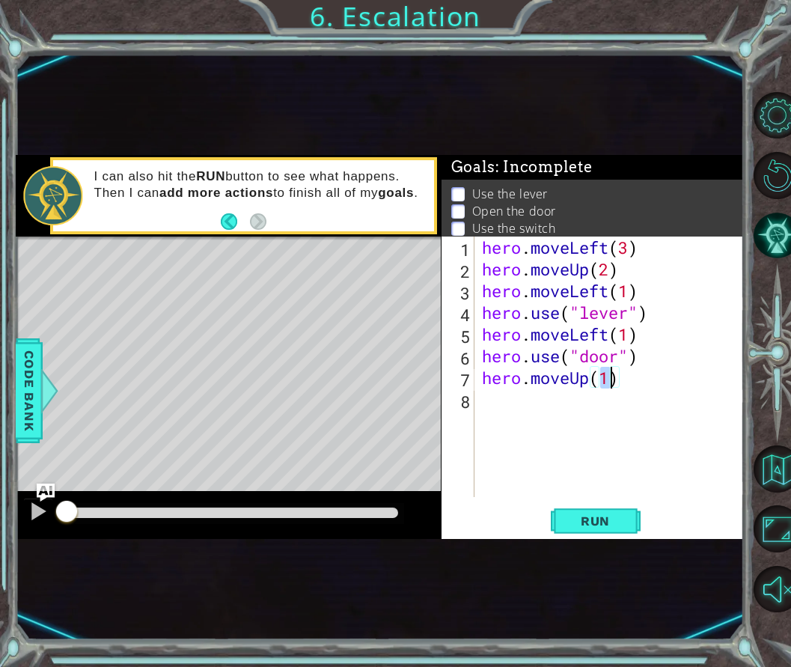
type textarea "hero.moveUp(2)"
click at [612, 413] on div "hero . moveLeft ( 3 ) hero . moveUp ( 2 ) hero . moveLeft ( 1 ) hero . use ( "l…" at bounding box center [614, 389] width 270 height 304
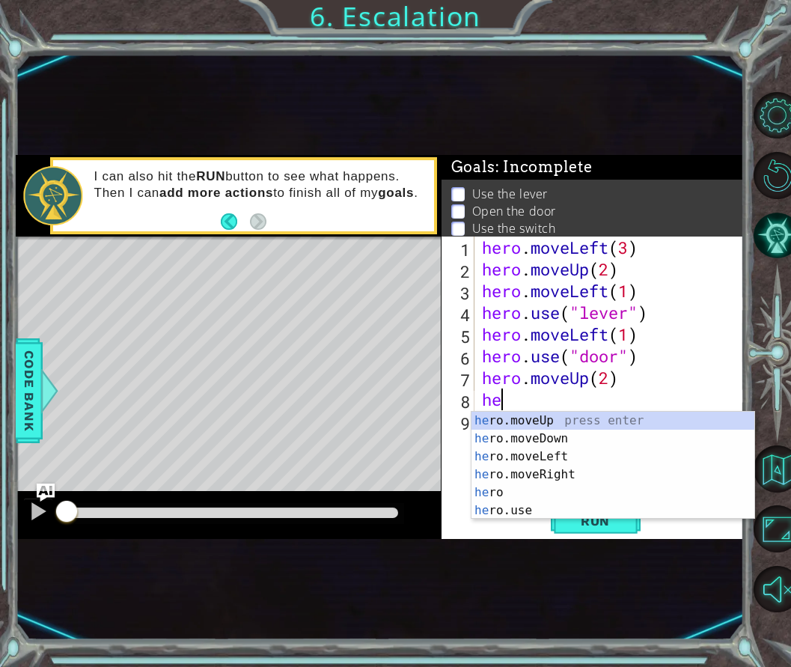
scroll to position [0, 1]
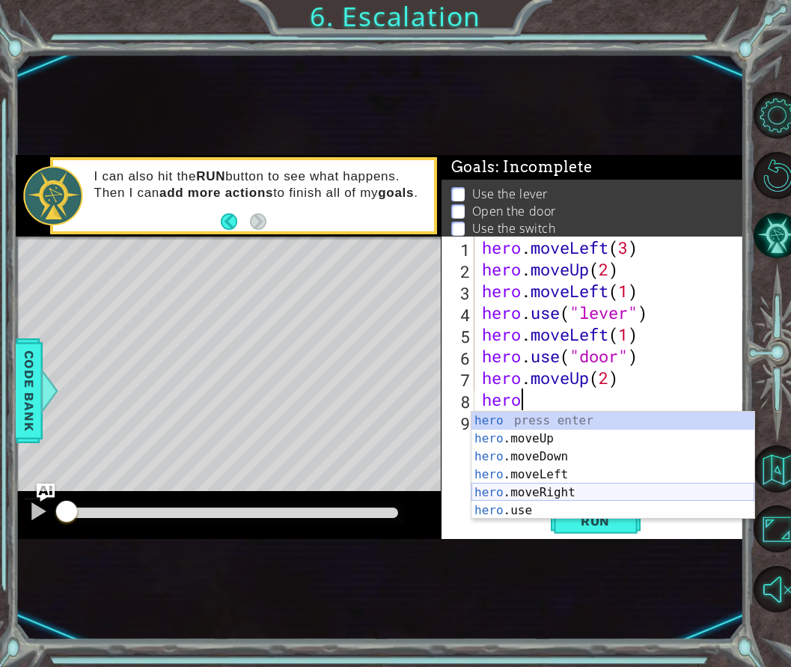
click at [554, 485] on div "hero press enter hero .moveUp press enter hero .moveDown press enter hero .move…" at bounding box center [613, 484] width 283 height 144
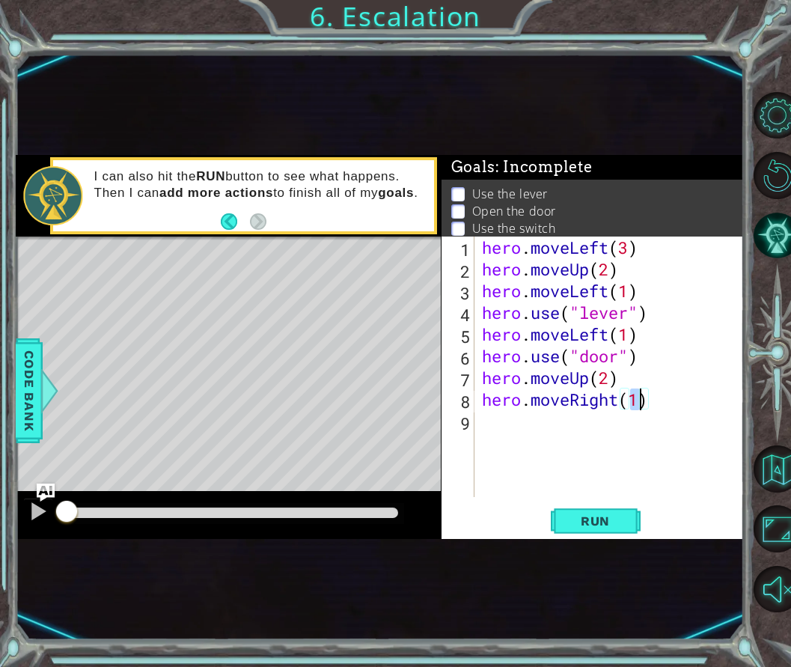
type textarea "hero.moveRight(2)"
click at [518, 424] on div "hero . moveLeft ( 3 ) hero . moveUp ( 2 ) hero . moveLeft ( 1 ) hero . use ( "l…" at bounding box center [614, 389] width 270 height 304
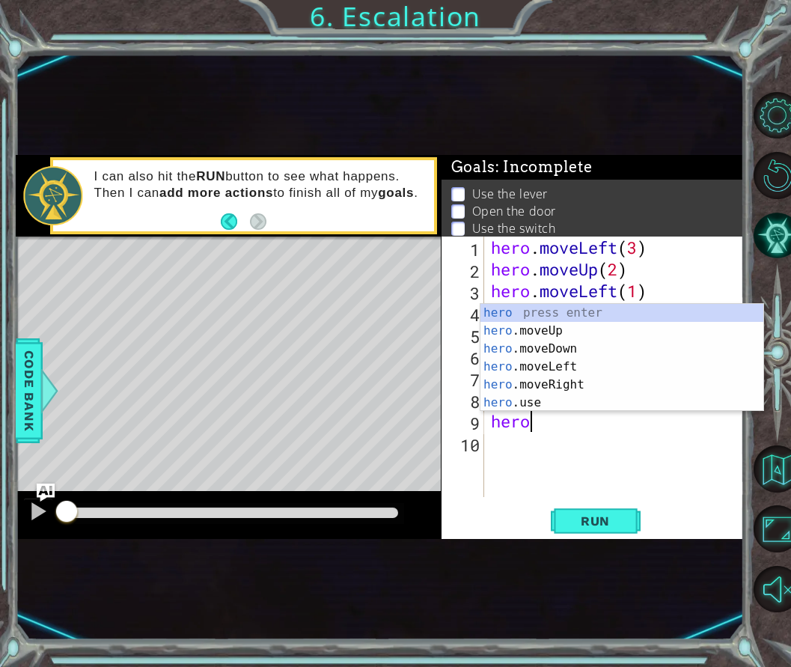
scroll to position [0, 1]
click at [543, 402] on div "hero press enter hero .moveUp press enter hero .moveDown press enter hero .move…" at bounding box center [622, 376] width 283 height 144
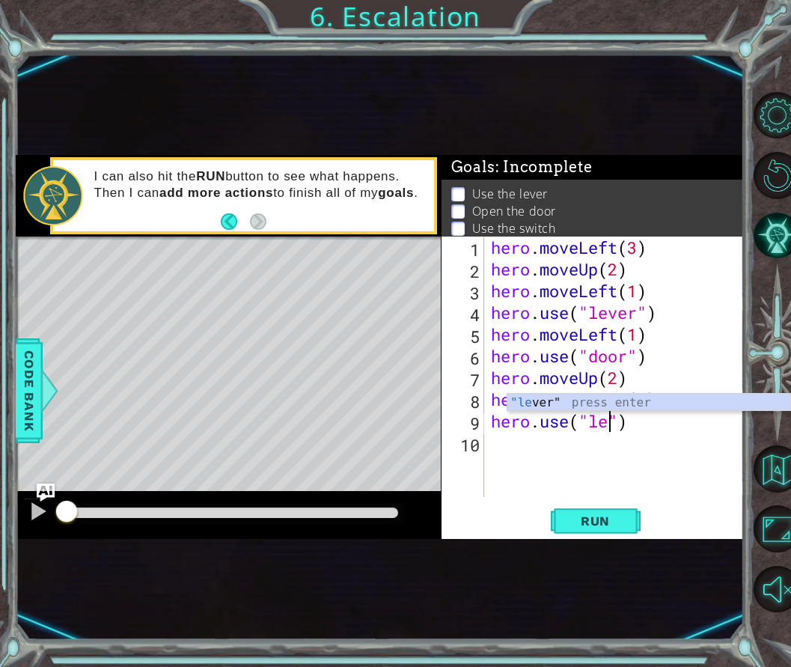
scroll to position [0, 5]
type textarea "hero.use("lever")"
click at [520, 448] on div "hero . moveLeft ( 3 ) hero . moveUp ( 2 ) hero . moveLeft ( 1 ) hero . use ( "l…" at bounding box center [618, 389] width 261 height 304
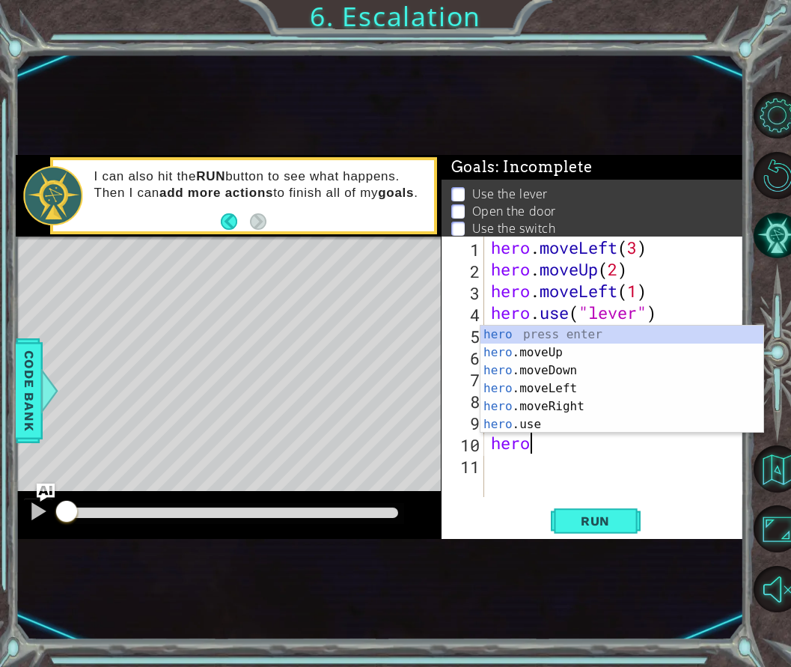
scroll to position [0, 1]
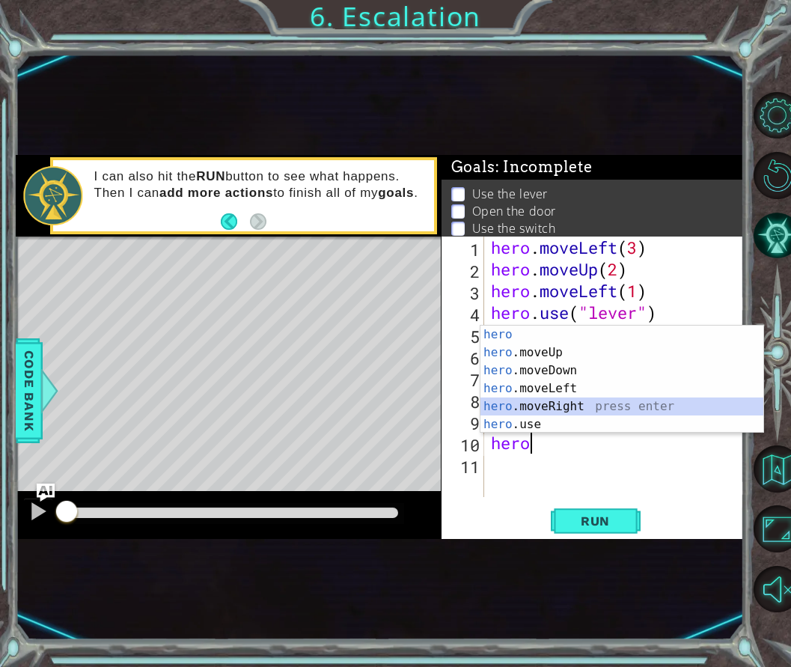
click at [540, 408] on div "hero press enter hero .moveUp press enter hero .moveDown press enter hero .move…" at bounding box center [622, 398] width 283 height 144
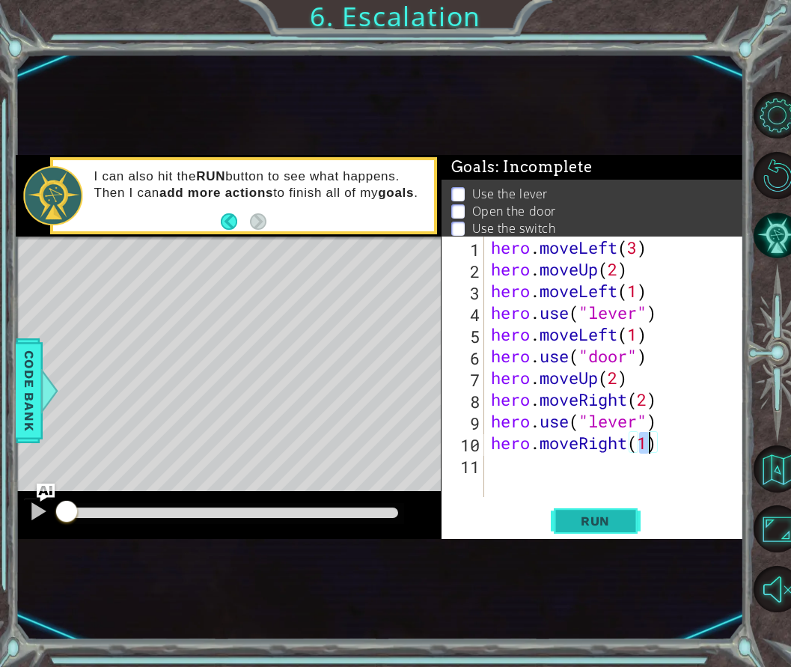
click at [608, 522] on span "Run" at bounding box center [595, 521] width 59 height 15
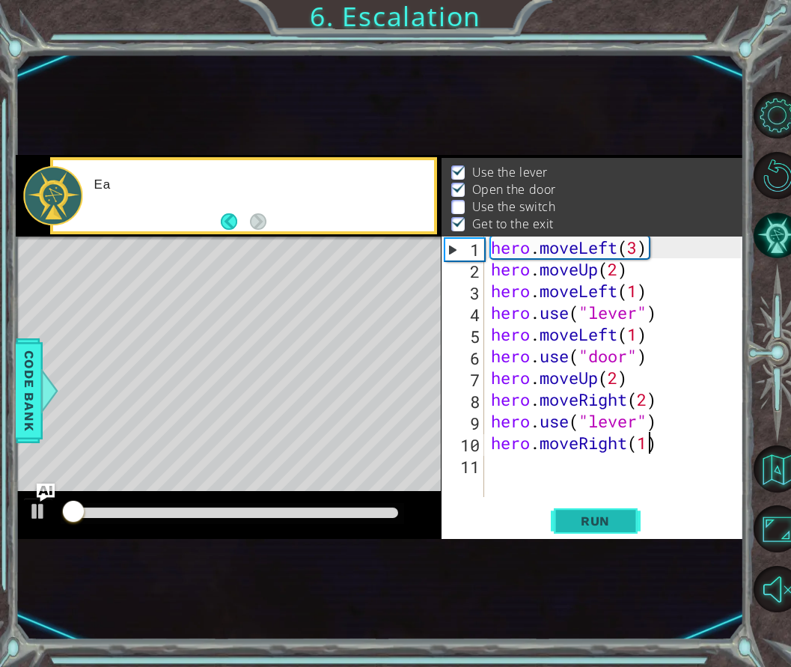
scroll to position [22, 0]
click at [634, 425] on div "hero . moveLeft ( 3 ) hero . moveUp ( 2 ) hero . moveLeft ( 1 ) hero . use ( "l…" at bounding box center [618, 389] width 261 height 304
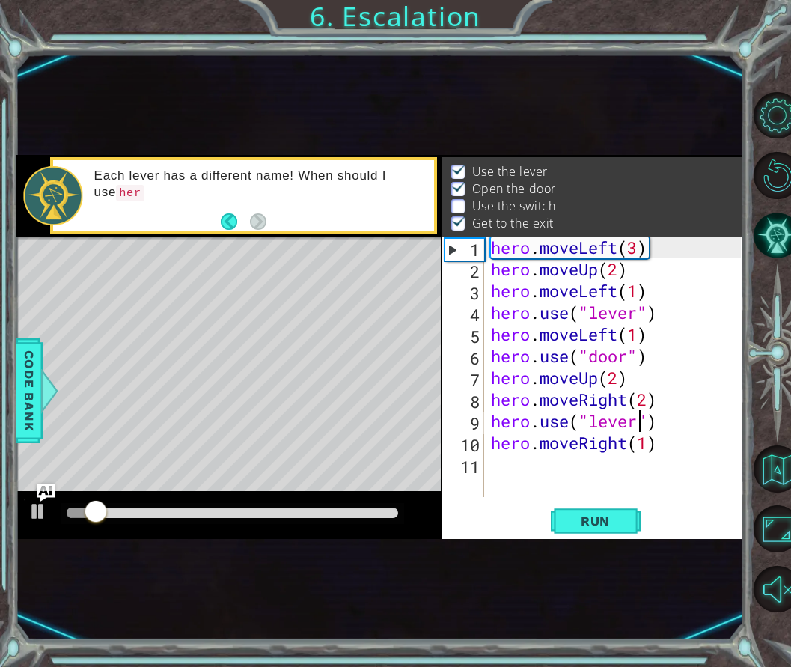
click at [636, 425] on div "hero . moveLeft ( 3 ) hero . moveUp ( 2 ) hero . moveLeft ( 1 ) hero . use ( "l…" at bounding box center [618, 389] width 261 height 304
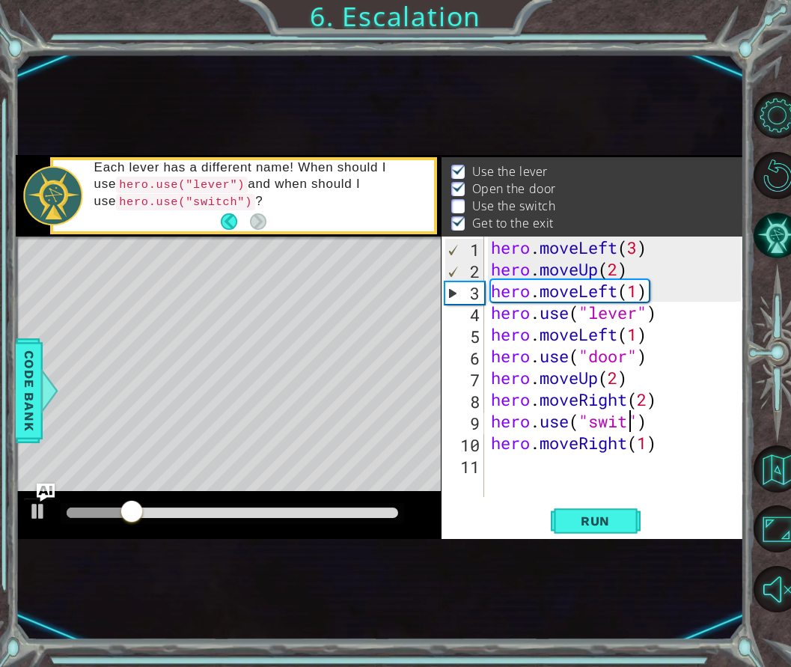
scroll to position [0, 7]
type textarea "hero.use("switch")"
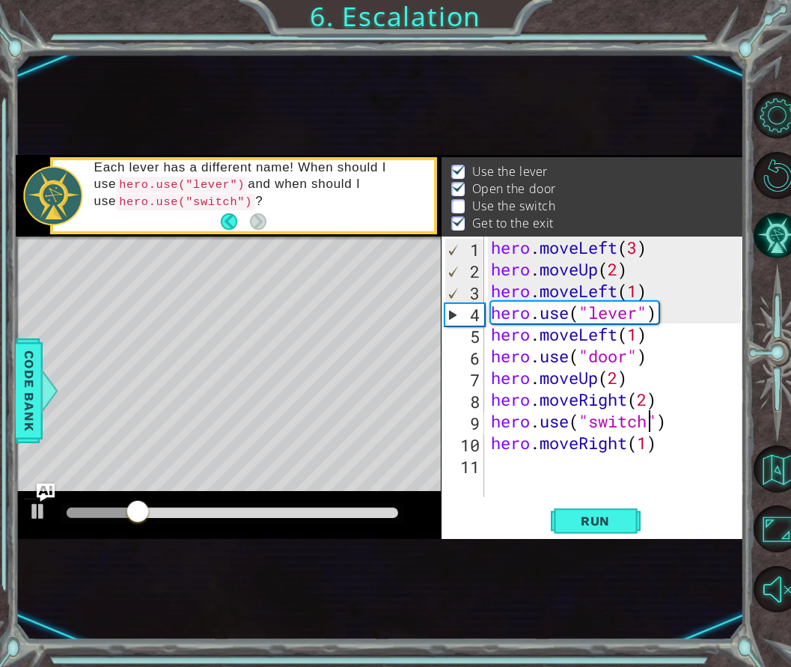
scroll to position [0, 0]
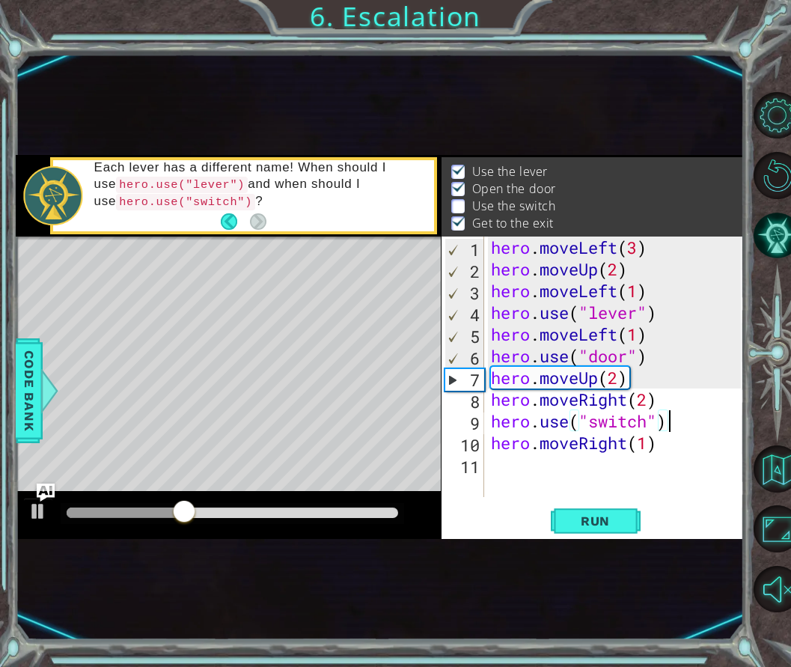
type textarea "hero.use("switch")"
click at [479, 507] on div "Run" at bounding box center [596, 520] width 302 height 30
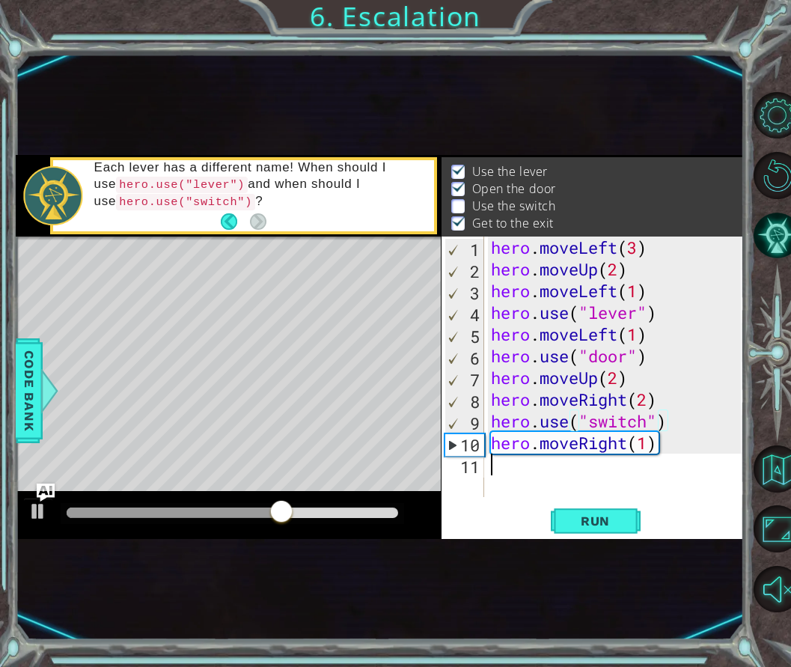
click at [507, 473] on div "hero . moveLeft ( 3 ) hero . moveUp ( 2 ) hero . moveLeft ( 1 ) hero . use ( "l…" at bounding box center [618, 389] width 261 height 304
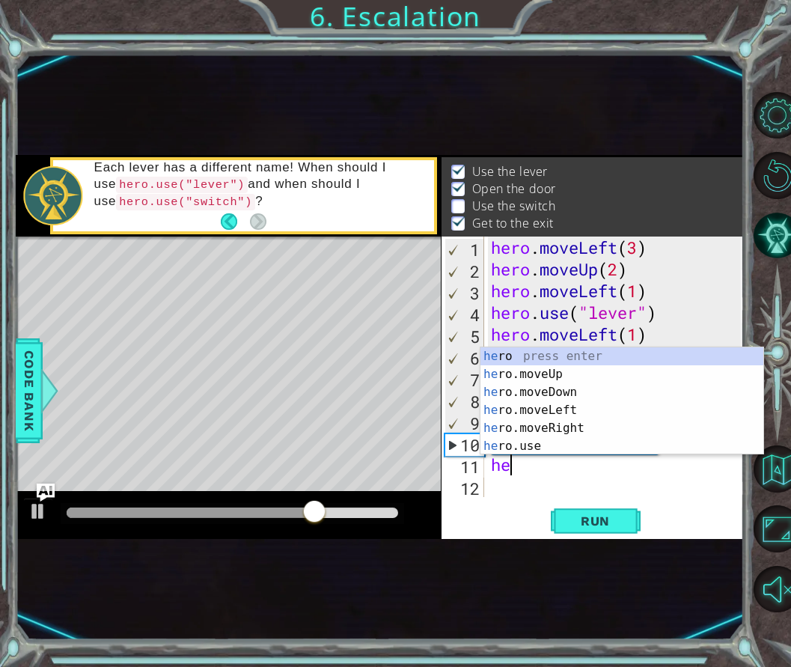
scroll to position [0, 1]
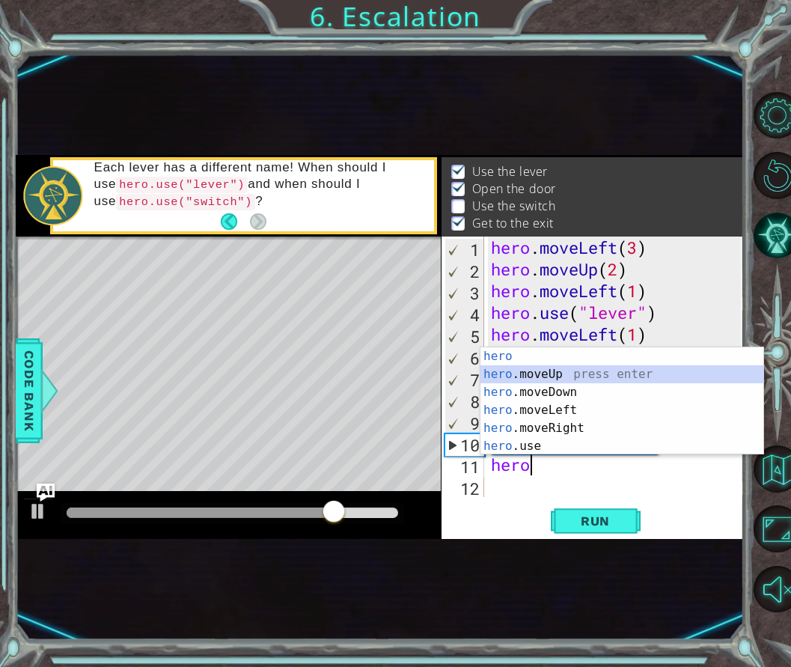
click at [547, 376] on div "hero press enter hero .moveUp press enter hero .moveDown press enter hero .move…" at bounding box center [622, 419] width 283 height 144
type textarea "hero.moveUp(1)"
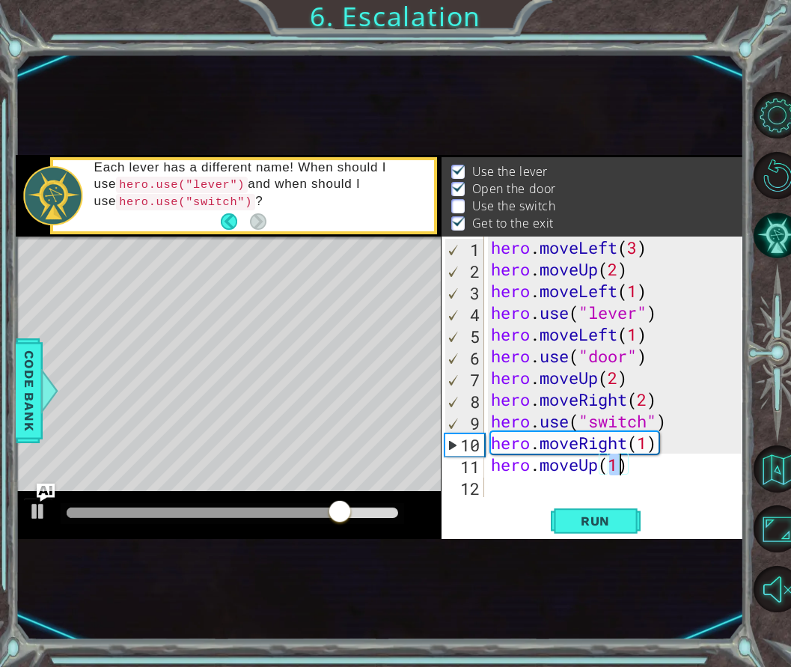
click at [603, 497] on div "hero . moveLeft ( 3 ) hero . moveUp ( 2 ) hero . moveLeft ( 1 ) hero . use ( "l…" at bounding box center [618, 389] width 261 height 304
click at [591, 522] on span "Run" at bounding box center [595, 521] width 59 height 15
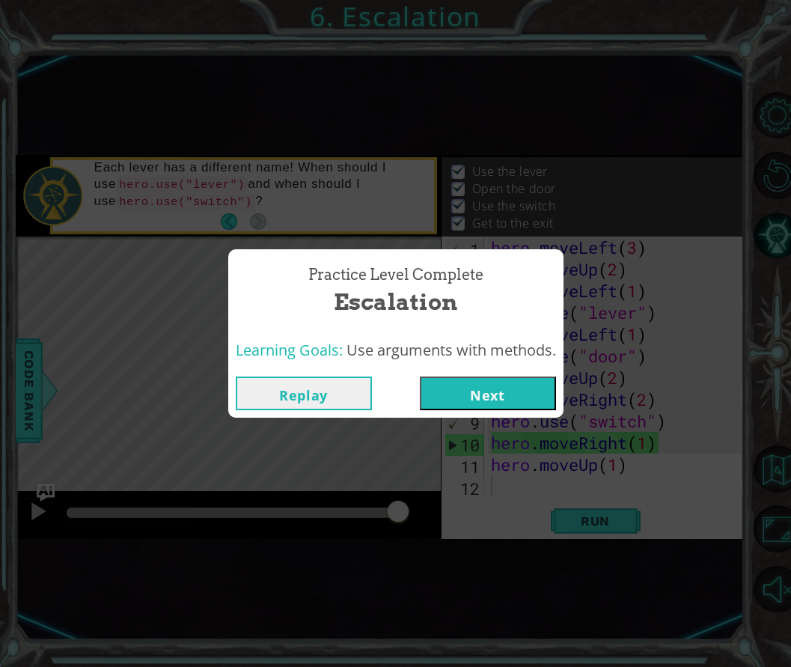
click at [486, 390] on button "Next" at bounding box center [488, 394] width 136 height 34
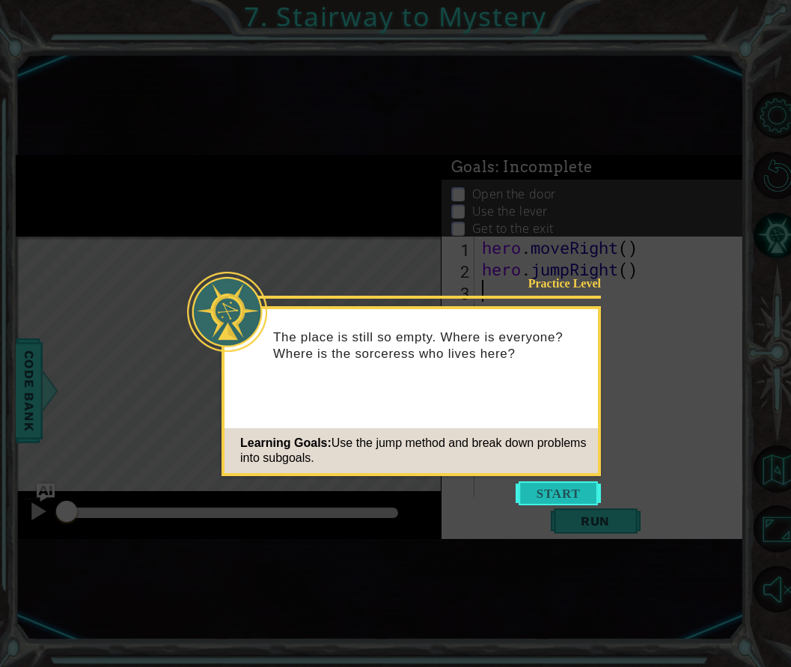
click at [556, 502] on button "Start" at bounding box center [558, 493] width 85 height 24
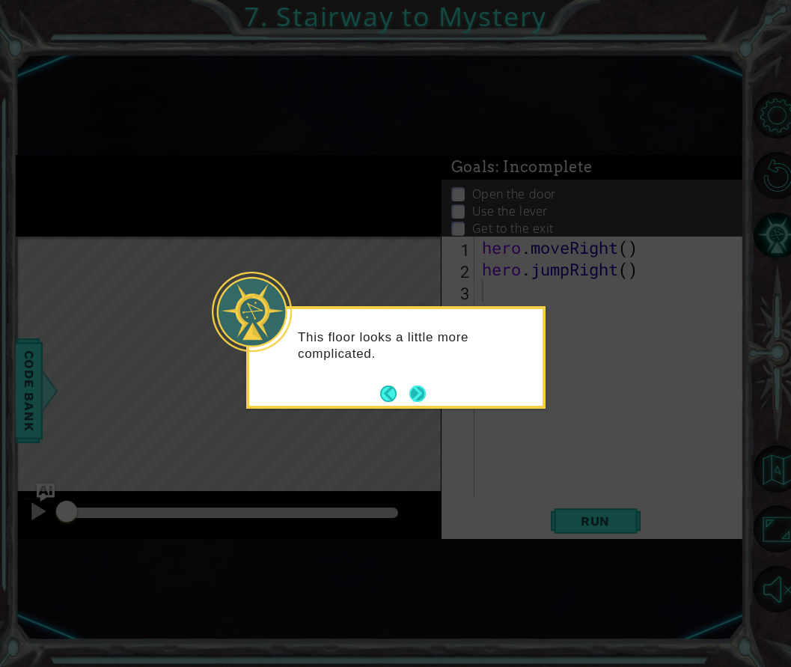
click at [421, 392] on button "Next" at bounding box center [418, 394] width 16 height 16
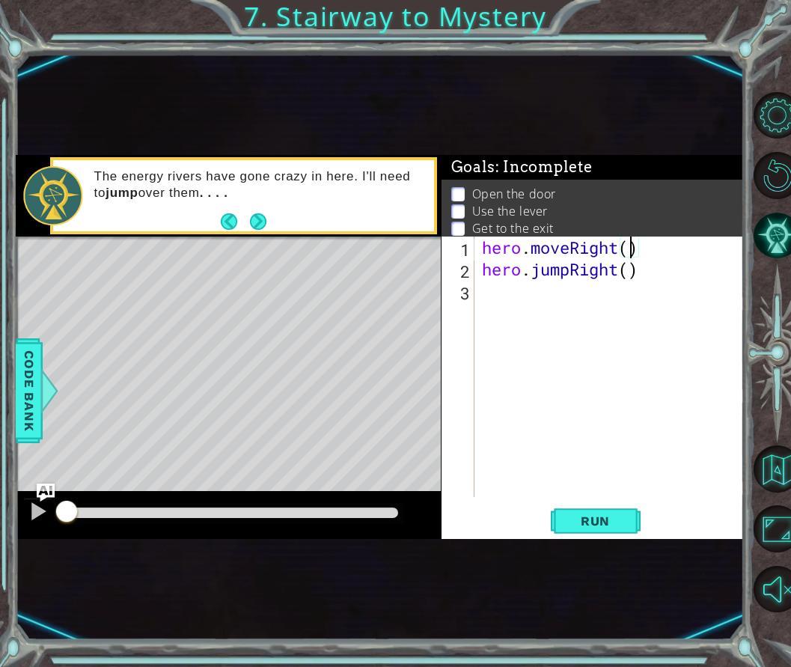
click at [631, 256] on div "hero . moveRight ( ) hero . jumpRight ( )" at bounding box center [614, 389] width 270 height 304
click at [632, 273] on div "hero . moveRight ( 1 ) hero . jumpRight ( )" at bounding box center [614, 389] width 270 height 304
type textarea "hero.jumpRight(1)"
click at [571, 511] on button "Run" at bounding box center [596, 520] width 90 height 30
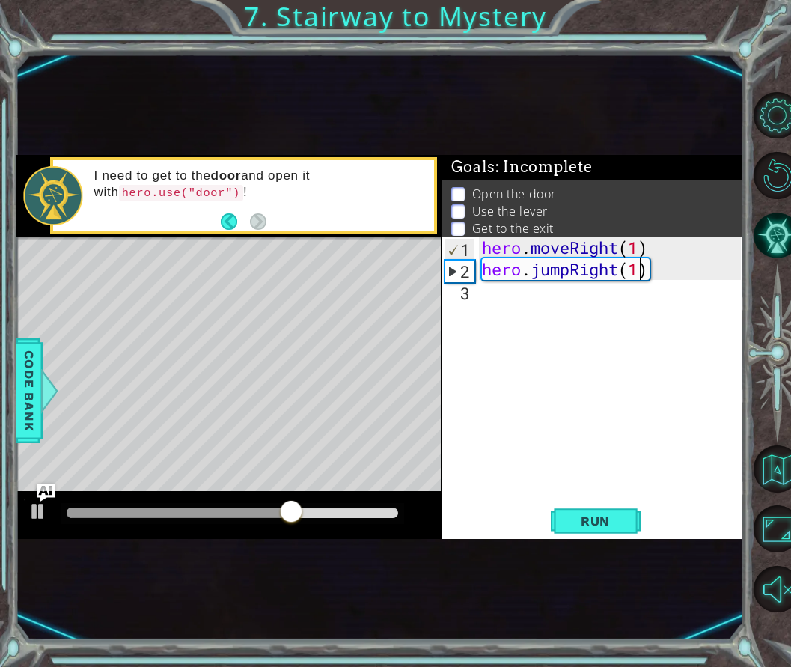
click at [570, 443] on div "hero . moveRight ( 1 ) hero . jumpRight ( 1 )" at bounding box center [614, 389] width 270 height 304
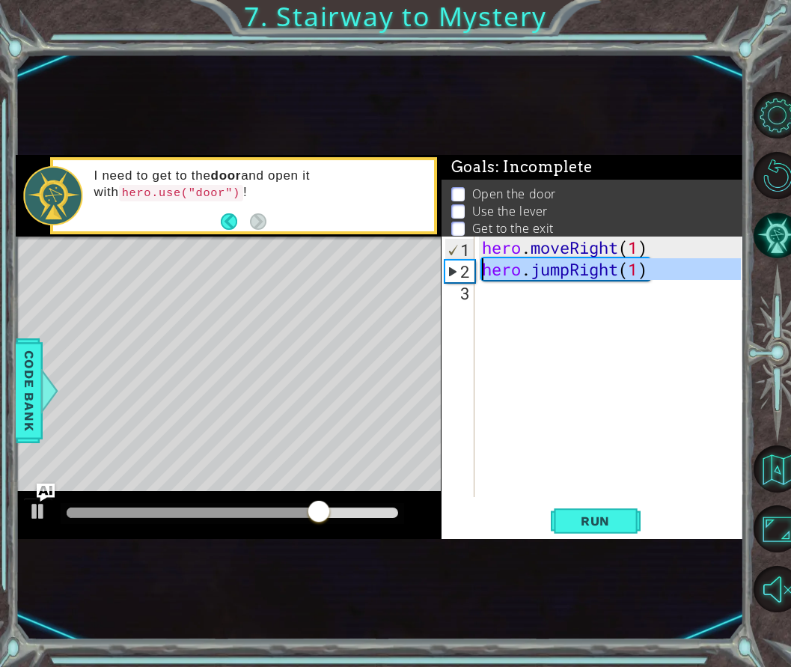
click at [452, 273] on div "2" at bounding box center [459, 272] width 29 height 22
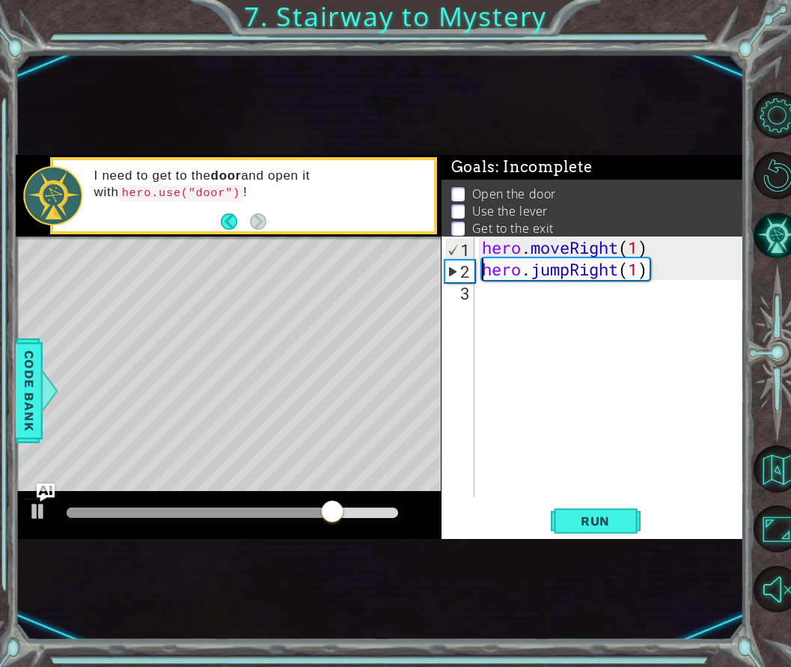
click at [454, 273] on div "2" at bounding box center [459, 272] width 29 height 22
type textarea "hero.jumpRight(1)"
drag, startPoint x: 353, startPoint y: 510, endPoint x: 408, endPoint y: 514, distance: 55.5
click at [373, 514] on div at bounding box center [359, 512] width 27 height 27
click at [514, 305] on div "hero . moveRight ( 1 ) hero . jumpRight ( 1 )" at bounding box center [614, 389] width 270 height 304
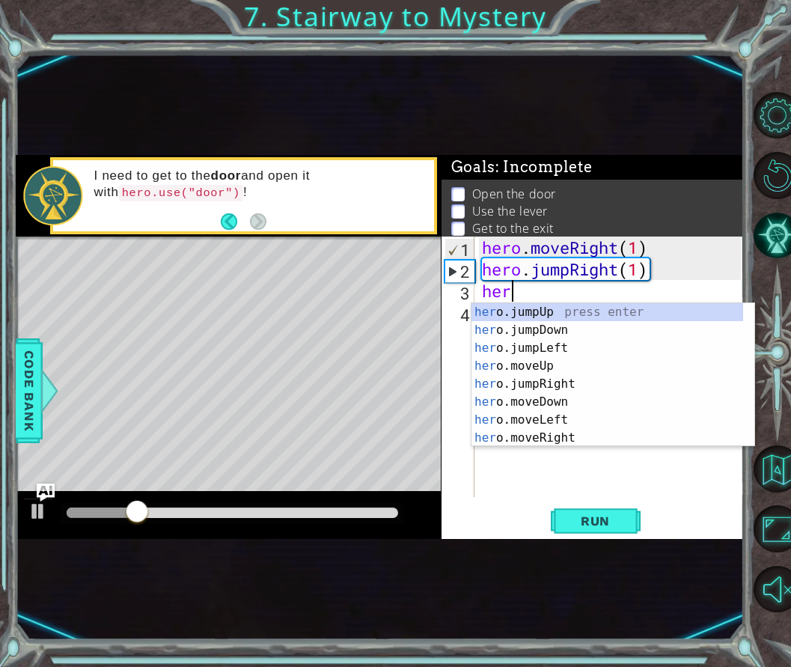
scroll to position [0, 1]
click at [544, 439] on div "hero .jumpUp press enter hero .jumpDown press enter hero .jumpLeft press enter …" at bounding box center [608, 393] width 272 height 180
type textarea "hero.moveRight(1)"
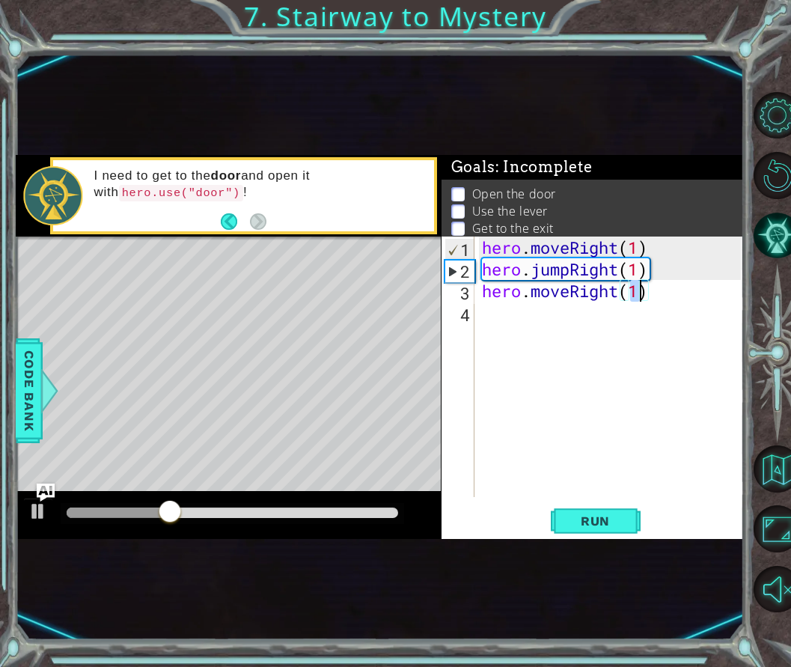
click at [548, 328] on div "hero . moveRight ( 1 ) hero . jumpRight ( 1 ) hero . moveRight ( 1 )" at bounding box center [614, 389] width 270 height 304
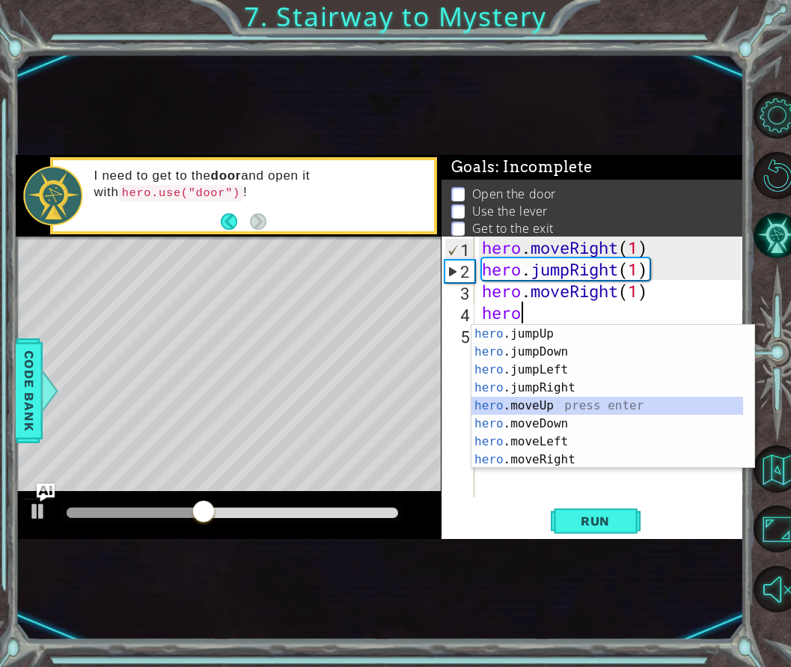
click at [543, 401] on div "hero .jumpUp press enter hero .jumpDown press enter hero .jumpLeft press enter …" at bounding box center [608, 415] width 272 height 180
type textarea "hero.moveUp(1)"
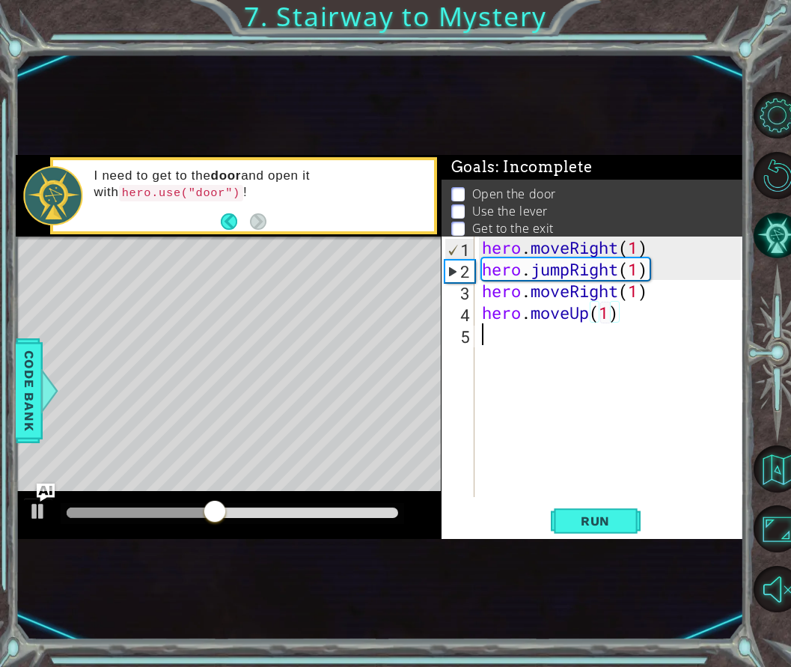
click at [623, 407] on div "hero . moveRight ( 1 ) hero . jumpRight ( 1 ) hero . moveRight ( 1 ) hero . mov…" at bounding box center [614, 389] width 270 height 304
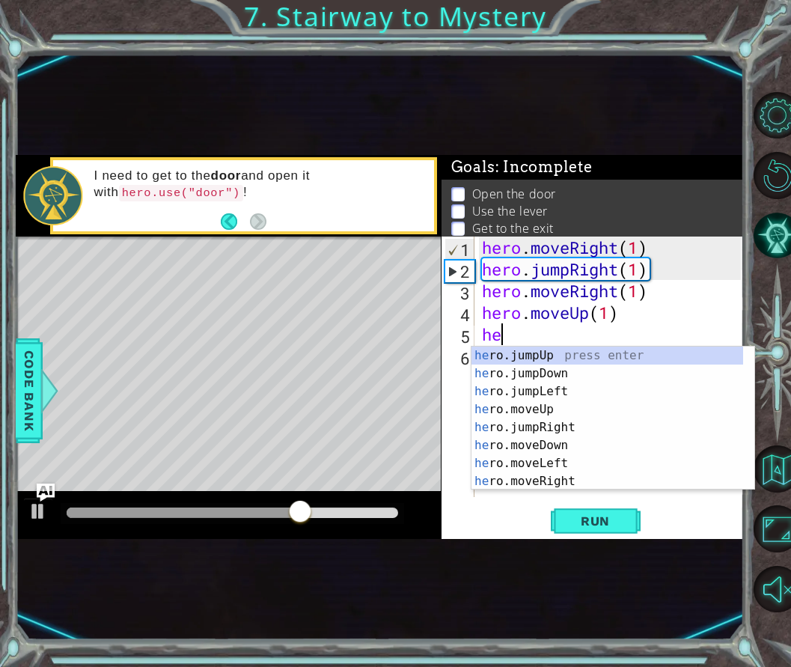
type textarea "h"
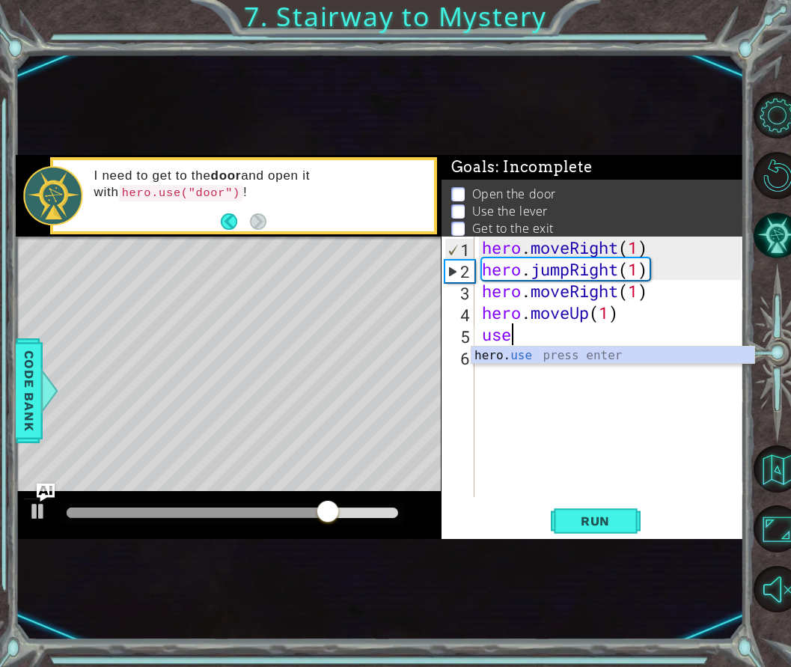
click at [542, 359] on div "hero. use press enter" at bounding box center [613, 374] width 283 height 54
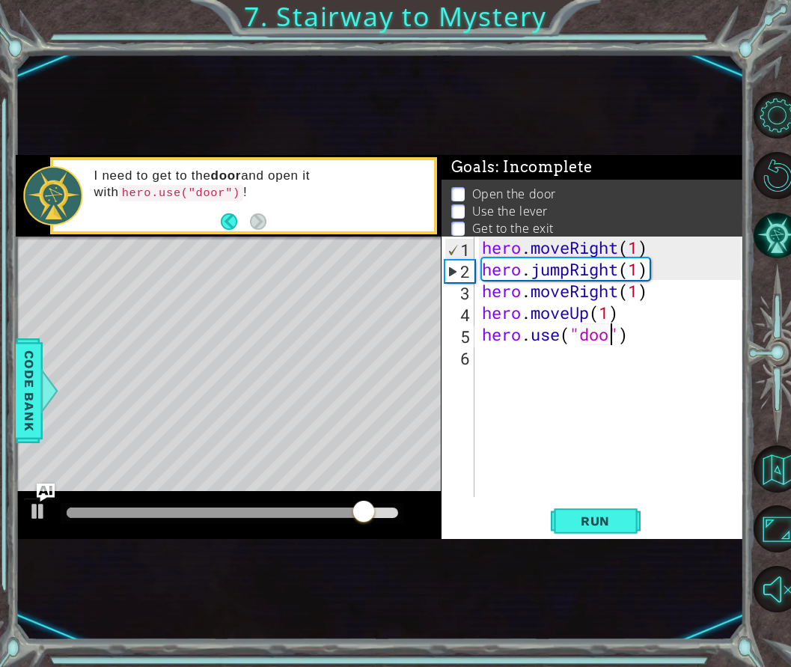
type textarea "hero.use("door")"
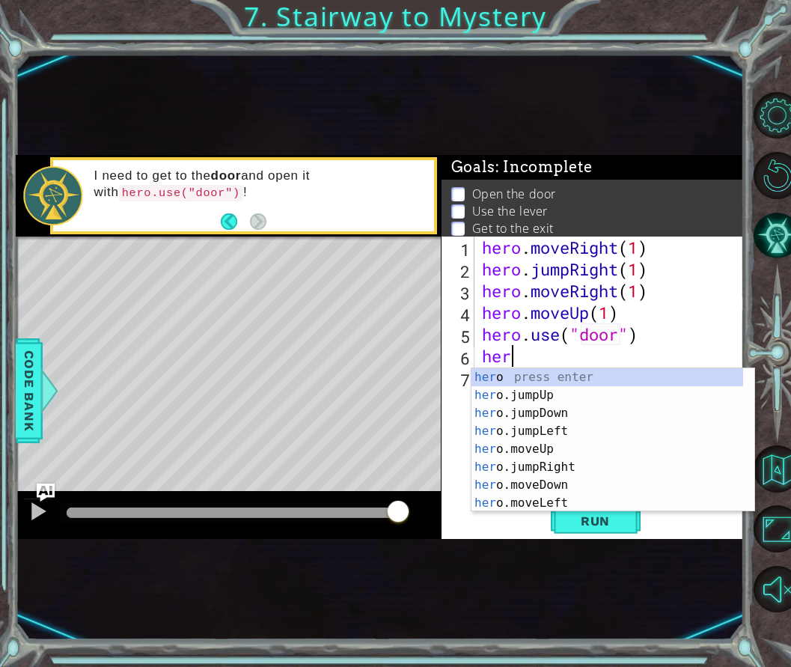
scroll to position [0, 1]
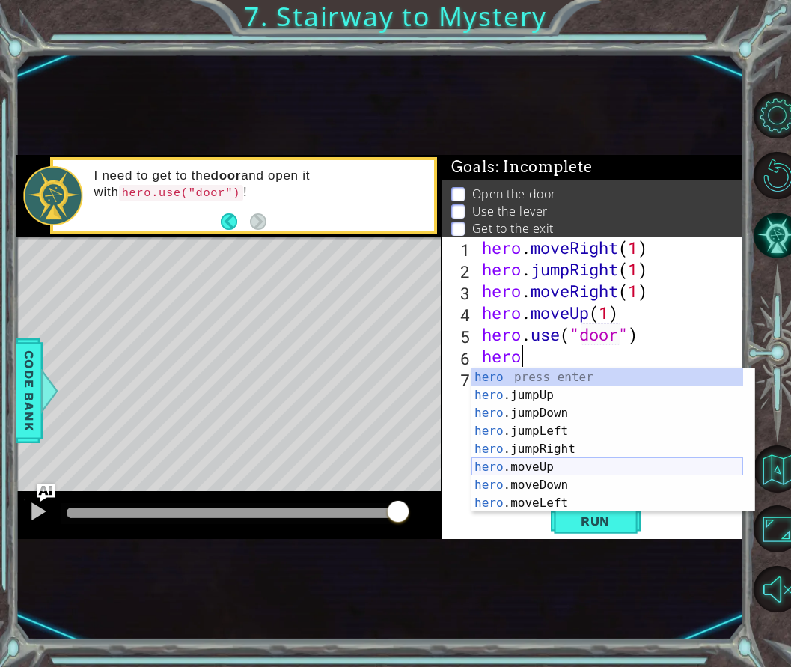
click at [560, 464] on div "hero press enter hero .jumpUp press enter hero .jumpDown press enter hero .jump…" at bounding box center [608, 458] width 272 height 180
type textarea "hero.moveUp(1)"
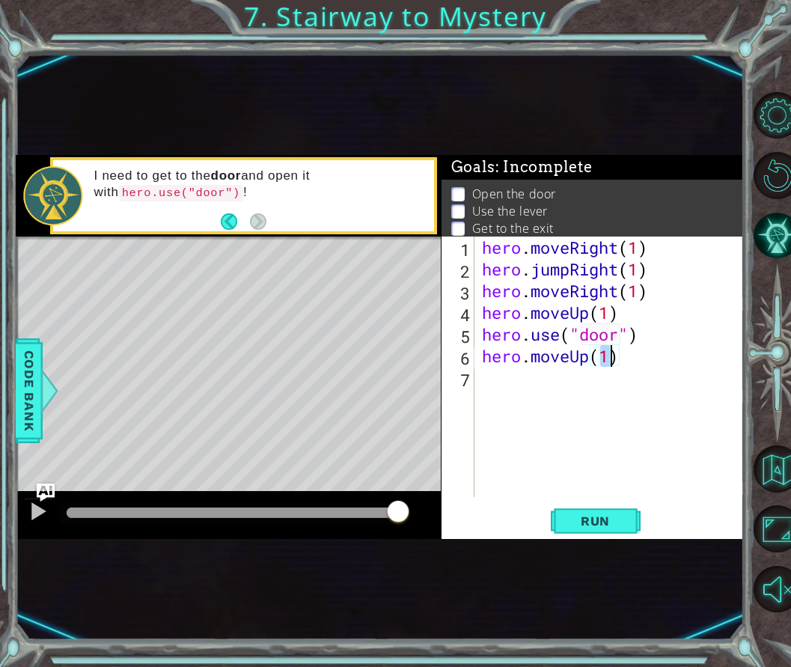
click at [516, 383] on div "hero . moveRight ( 1 ) hero . jumpRight ( 1 ) hero . moveRight ( 1 ) hero . mov…" at bounding box center [614, 389] width 270 height 304
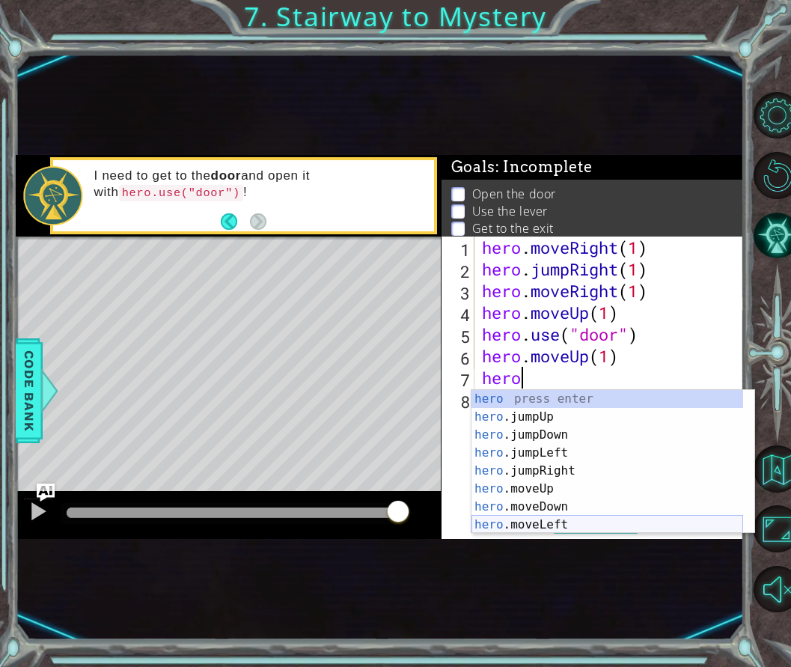
click at [547, 522] on div "hero press enter hero .jumpUp press enter hero .jumpDown press enter hero .jump…" at bounding box center [608, 480] width 272 height 180
type textarea "hero.moveLeft(1)"
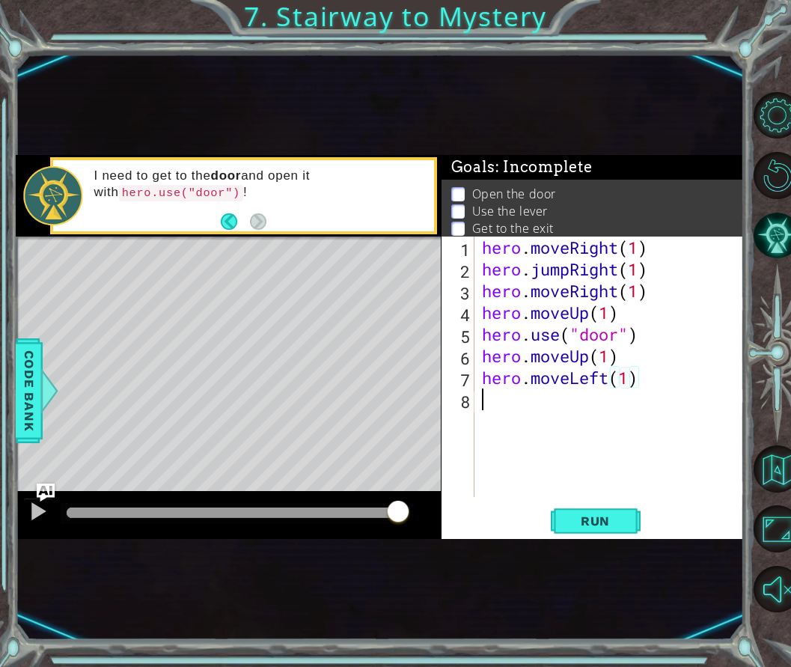
click at [591, 440] on div "hero . moveRight ( 1 ) hero . jumpRight ( 1 ) hero . moveRight ( 1 ) hero . mov…" at bounding box center [614, 389] width 270 height 304
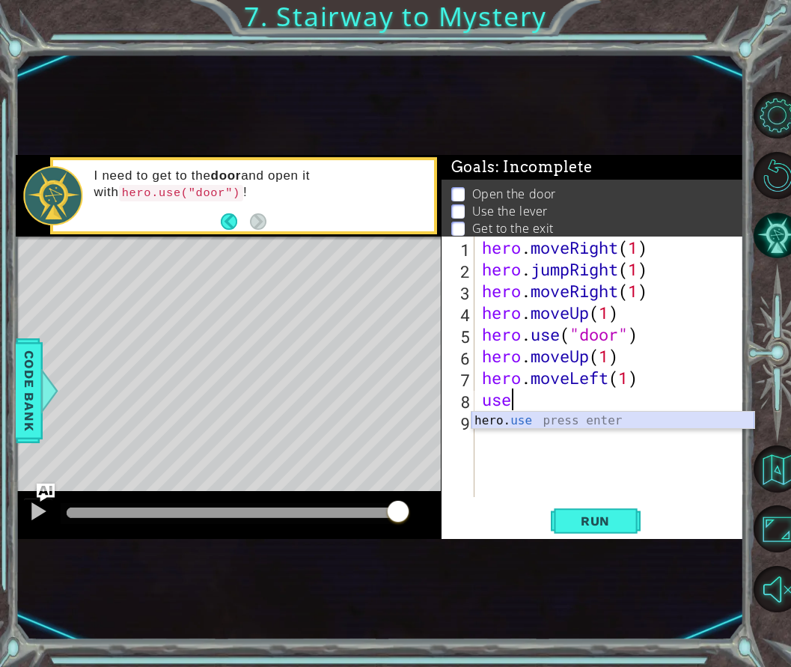
click at [594, 419] on div "hero. use press enter" at bounding box center [613, 439] width 283 height 54
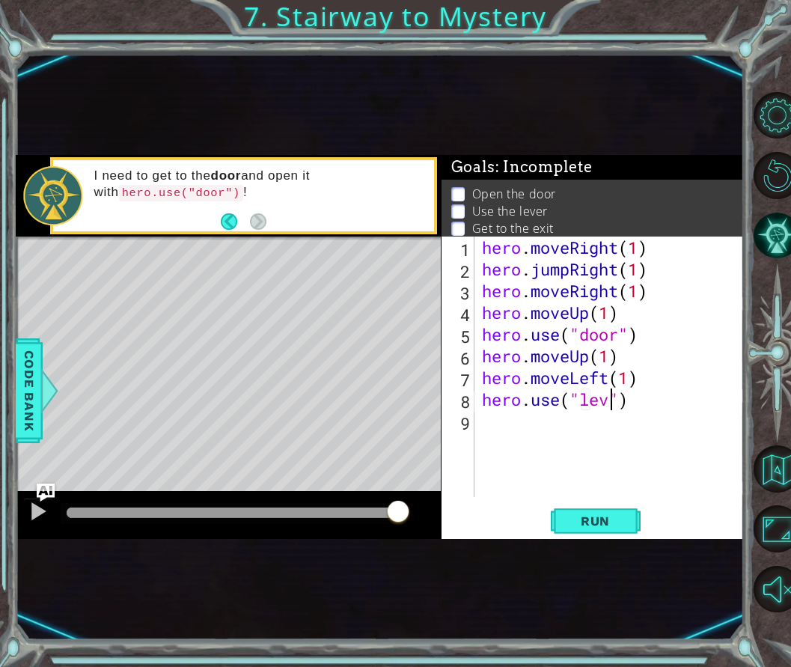
scroll to position [0, 6]
type textarea "hero.use("lever")"
click at [554, 435] on div "hero . moveRight ( 1 ) hero . jumpRight ( 1 ) hero . moveRight ( 1 ) hero . mov…" at bounding box center [614, 389] width 270 height 304
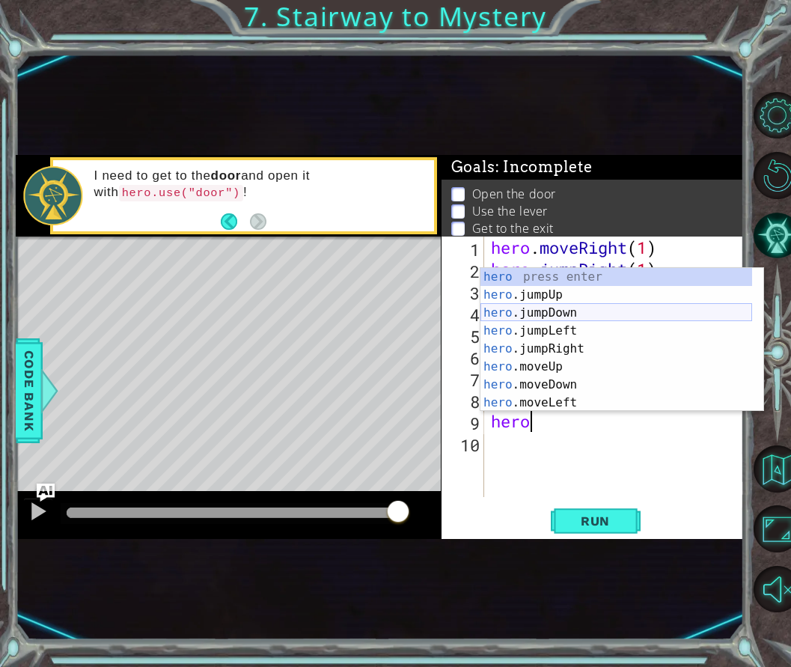
scroll to position [36, 0]
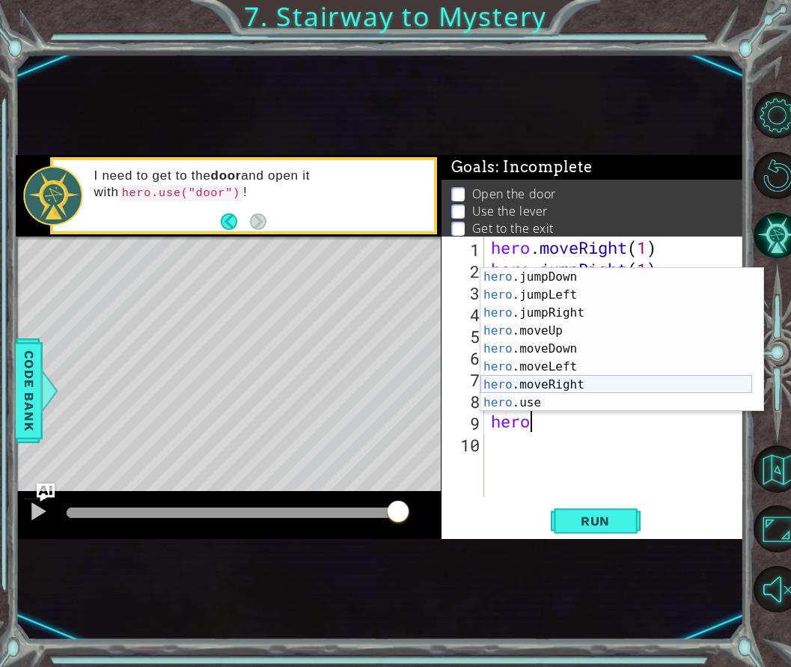
click at [571, 377] on div "hero .jumpDown press enter hero .jumpLeft press enter hero .jumpRight press ent…" at bounding box center [617, 358] width 272 height 180
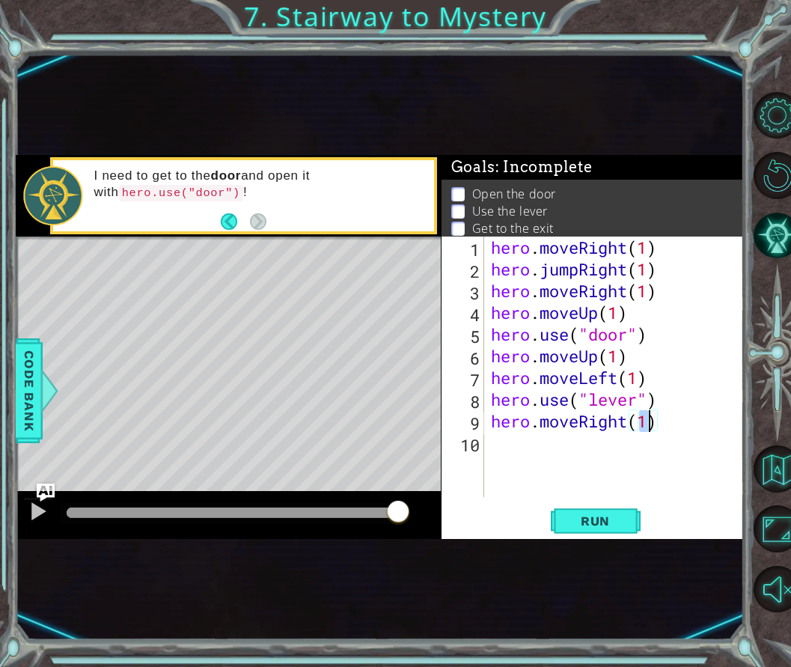
type textarea "hero.moveRight(2)"
click at [516, 446] on div "hero . moveRight ( 1 ) hero . jumpRight ( 1 ) hero . moveRight ( 1 ) hero . mov…" at bounding box center [618, 389] width 261 height 304
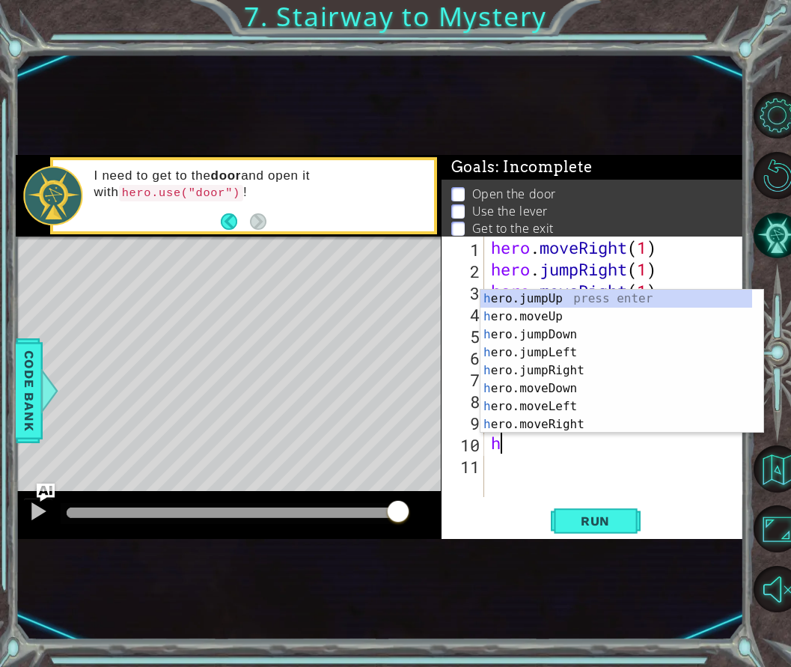
scroll to position [0, 0]
type textarea "hero"
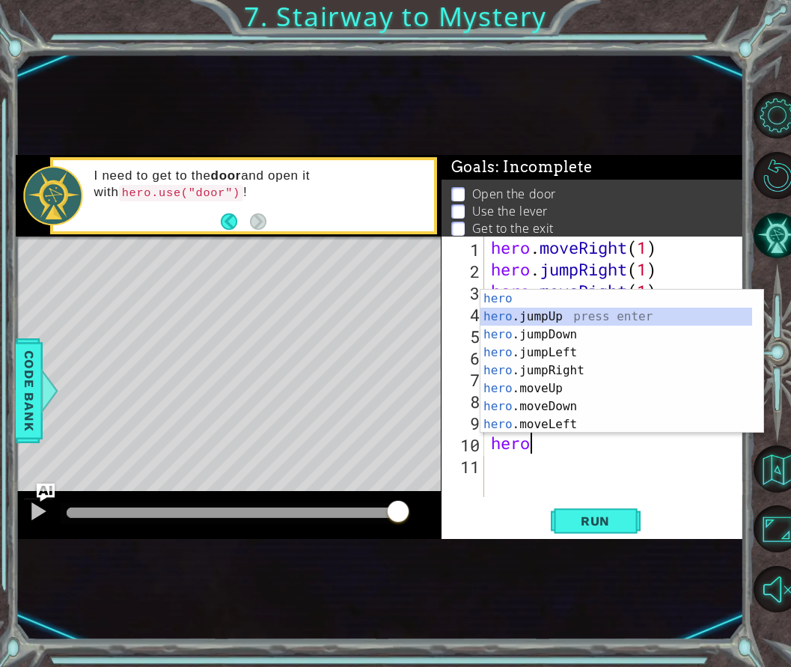
click at [530, 313] on div "hero press enter hero .jumpUp press enter hero .jumpDown press enter hero .jump…" at bounding box center [617, 380] width 272 height 180
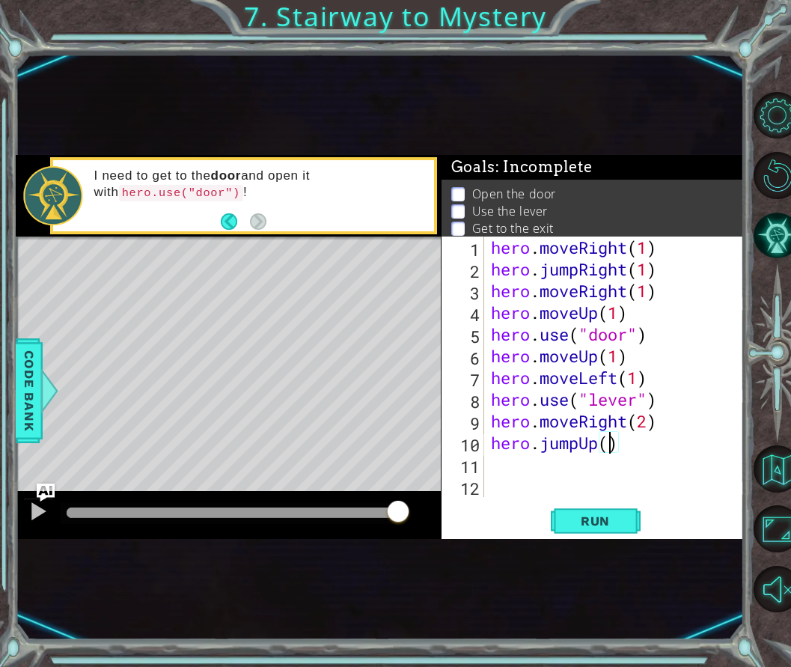
click at [609, 444] on div "hero . moveRight ( 1 ) hero . jumpRight ( 1 ) hero . moveRight ( 1 ) hero . mov…" at bounding box center [618, 389] width 261 height 304
type textarea "hero.jumpUp(1)"
click at [498, 468] on div "hero . moveRight ( 1 ) hero . jumpRight ( 1 ) hero . moveRight ( 1 ) hero . mov…" at bounding box center [618, 389] width 261 height 304
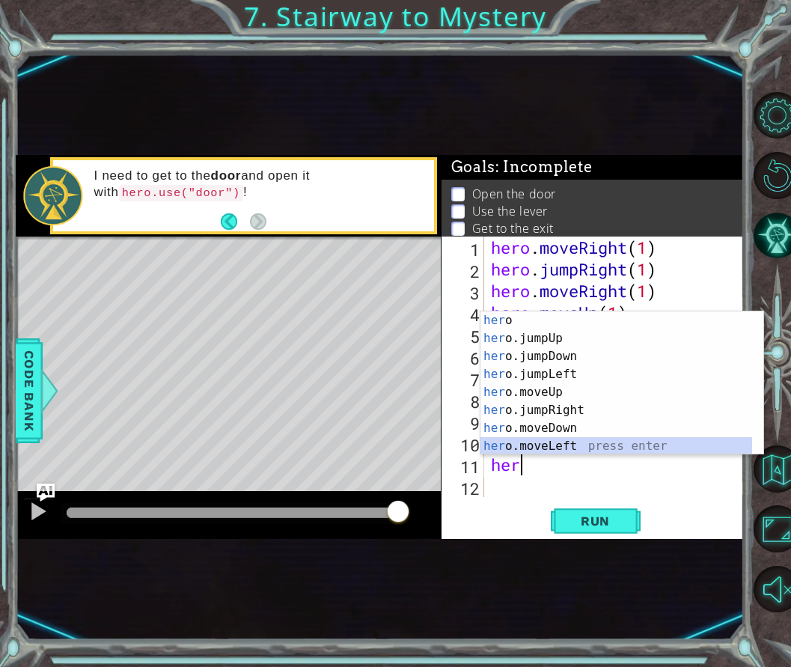
click at [573, 439] on div "her o press enter her o.jumpUp press enter her o.jumpDown press enter her o.jum…" at bounding box center [617, 401] width 272 height 180
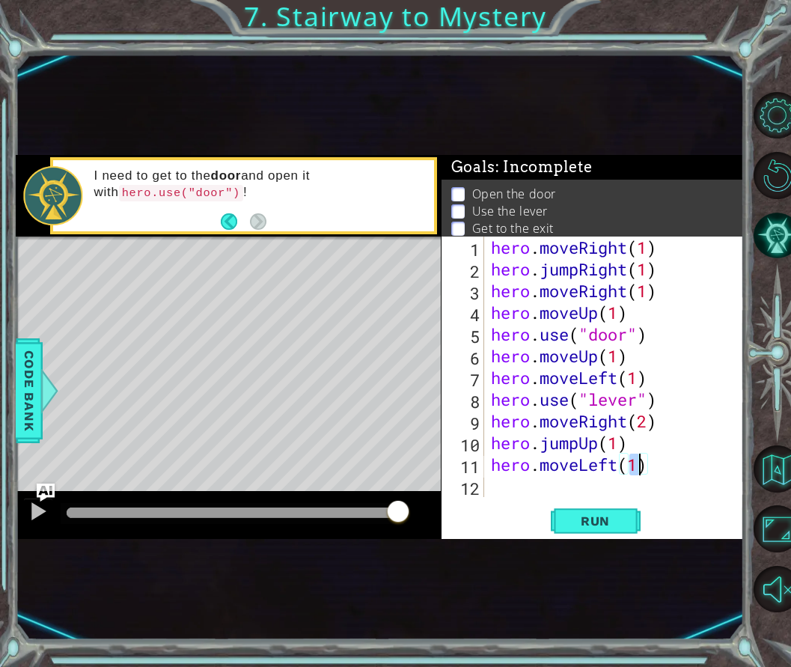
scroll to position [0, 6]
click at [618, 521] on span "Run" at bounding box center [595, 521] width 59 height 15
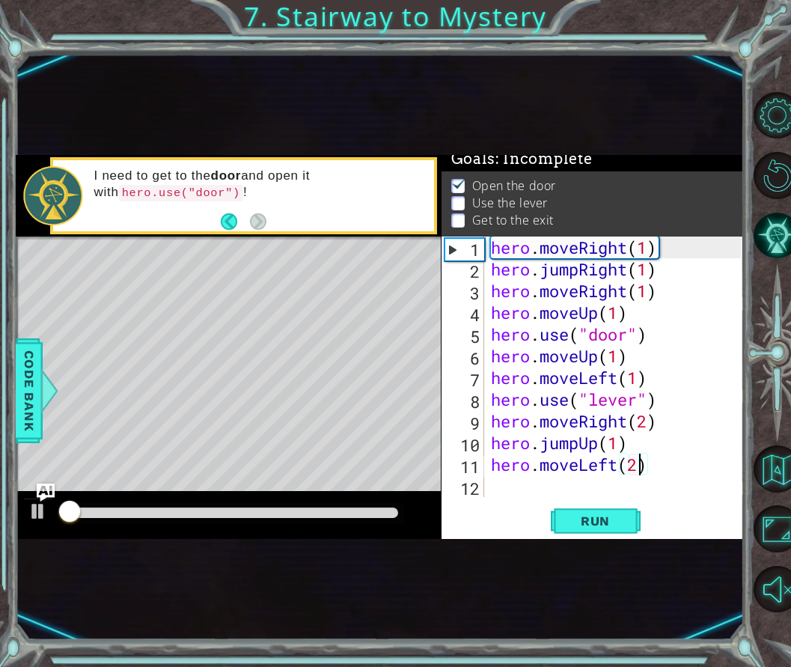
scroll to position [13, 0]
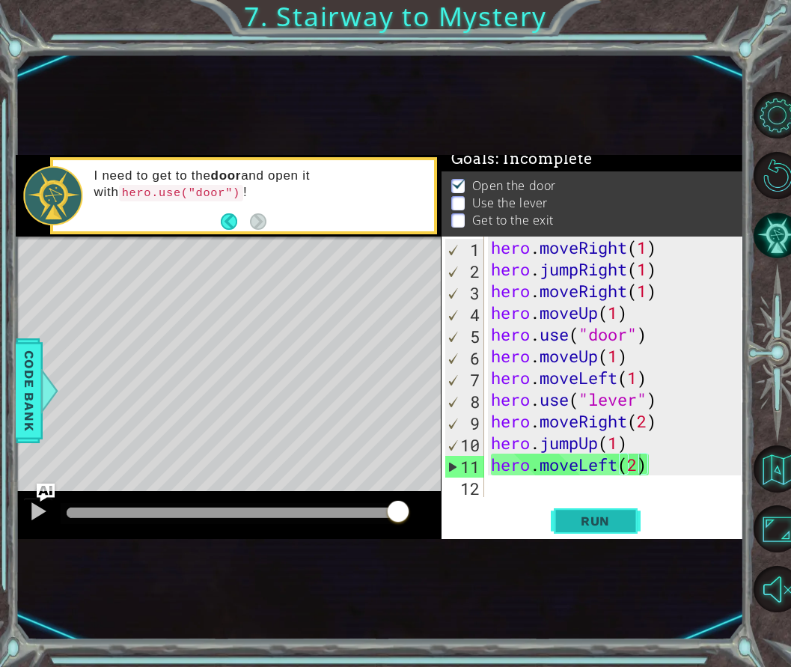
click at [588, 512] on button "Run" at bounding box center [596, 520] width 90 height 30
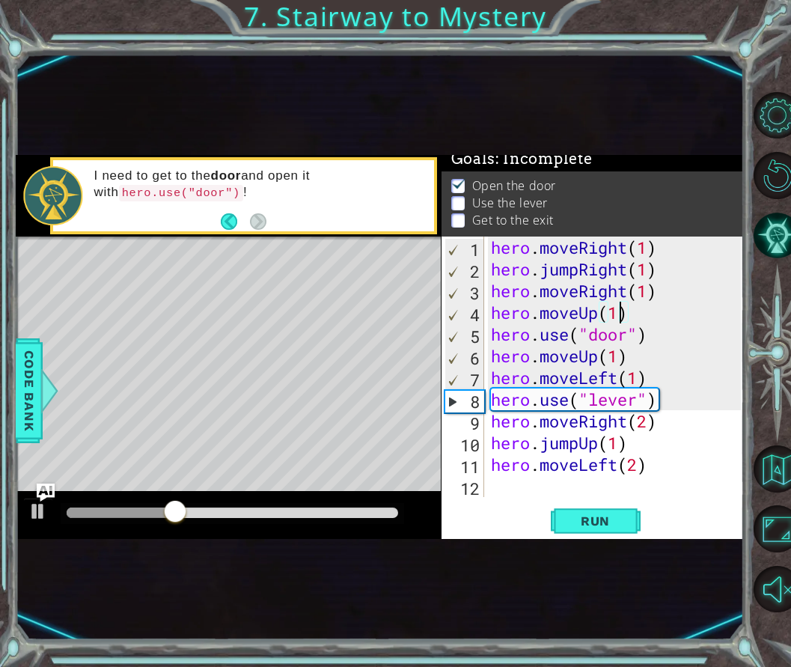
click at [616, 311] on div "hero . moveRight ( 1 ) hero . jumpRight ( 1 ) hero . moveRight ( 1 ) hero . mov…" at bounding box center [618, 389] width 261 height 304
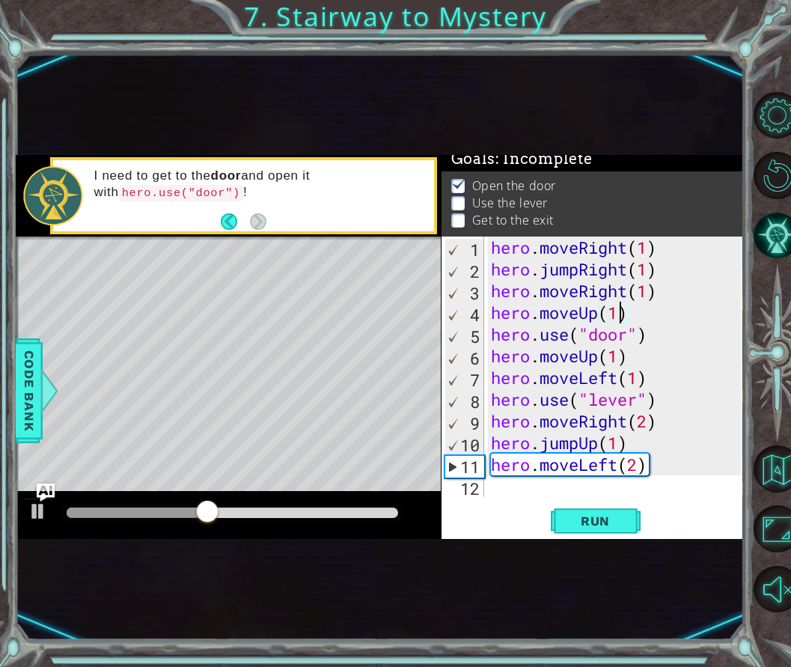
click at [618, 357] on div "hero . moveRight ( 1 ) hero . jumpRight ( 1 ) hero . moveRight ( 1 ) hero . mov…" at bounding box center [618, 389] width 261 height 304
type textarea "hero.moveUp(2)"
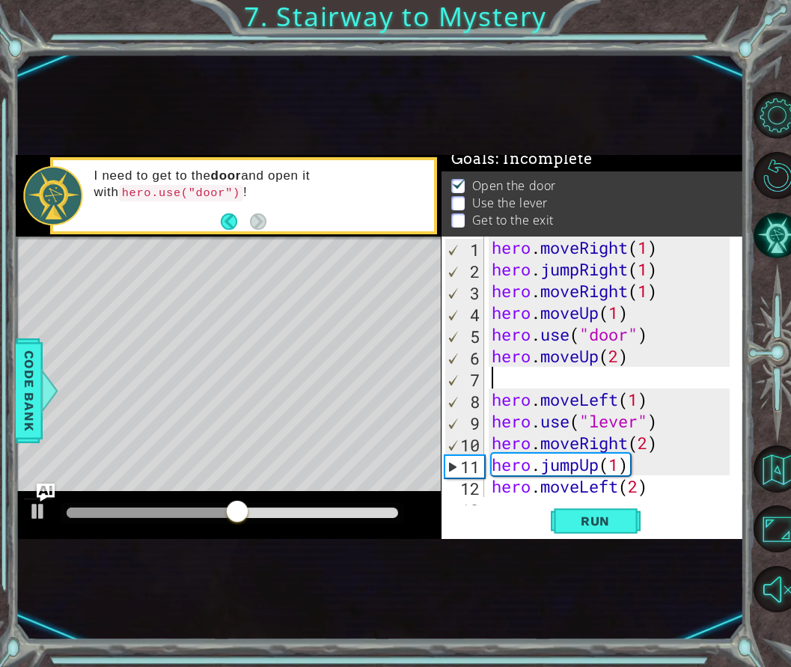
scroll to position [0, 0]
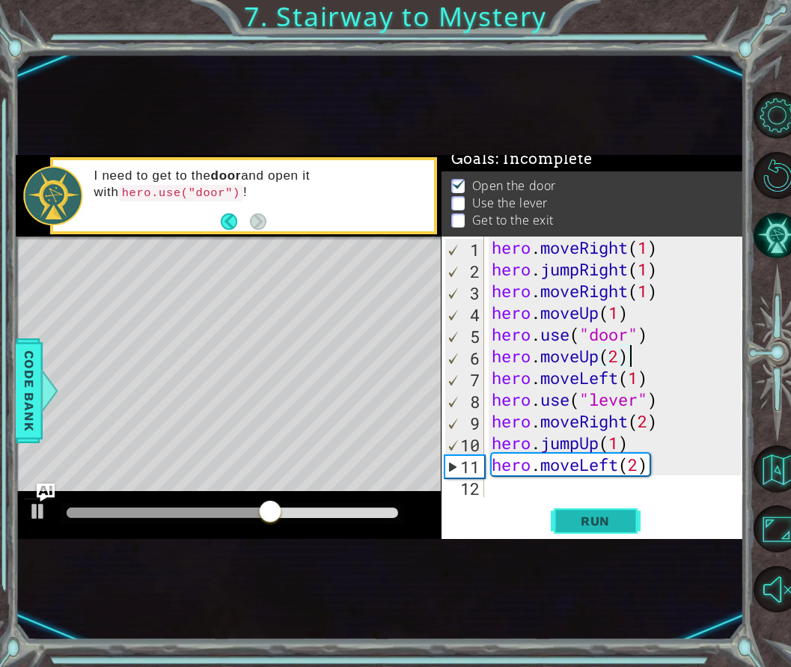
type textarea "hero.moveUp(2)"
click at [621, 509] on button "Run" at bounding box center [596, 520] width 90 height 30
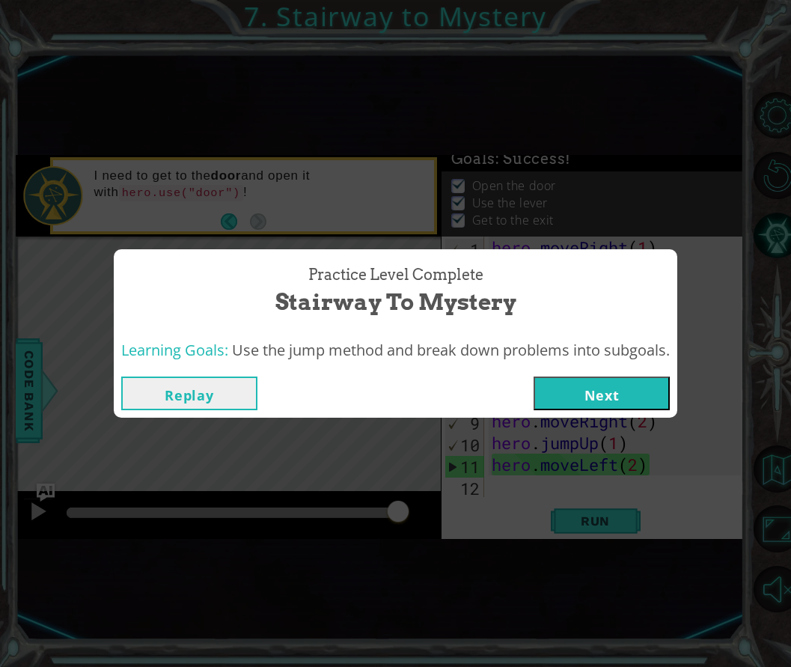
click at [594, 397] on button "Next" at bounding box center [602, 394] width 136 height 34
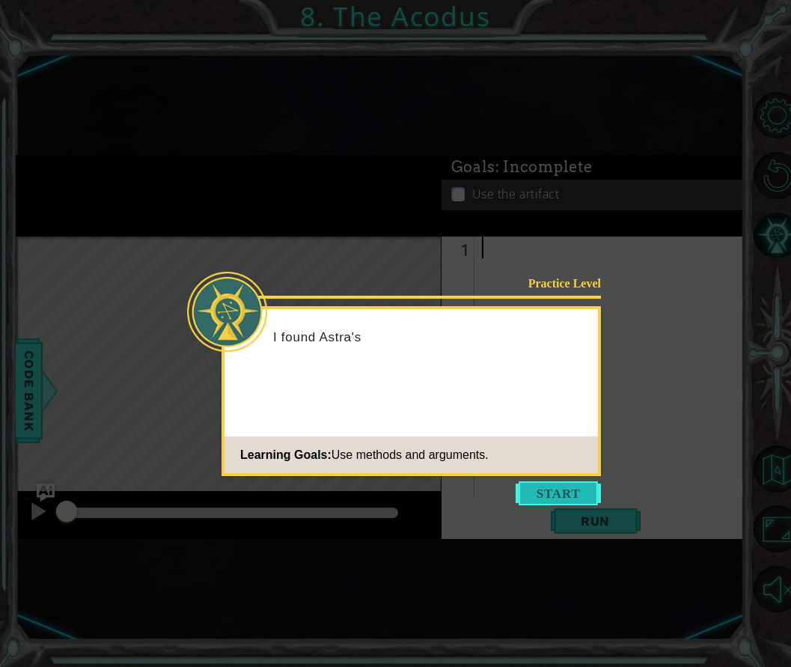
click at [540, 486] on button "Start" at bounding box center [558, 493] width 85 height 24
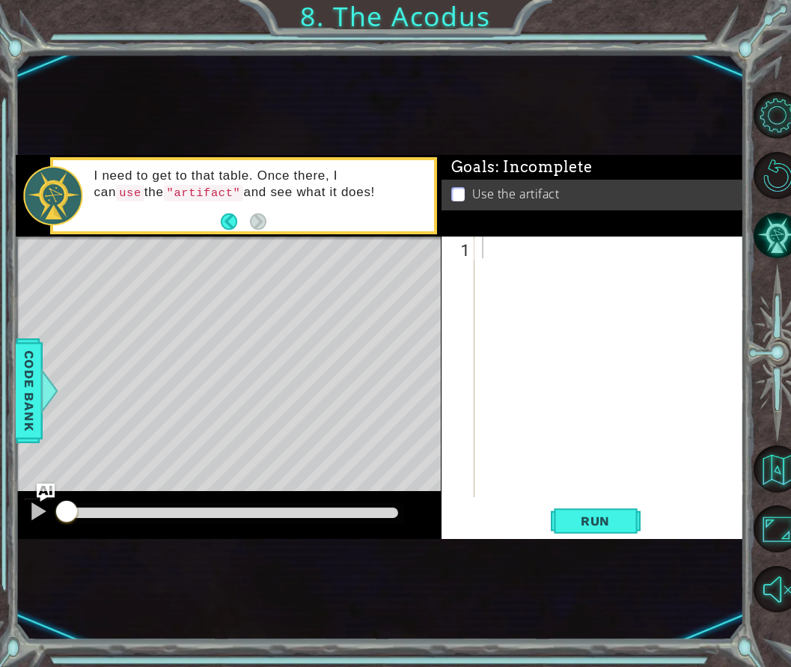
click at [541, 261] on div at bounding box center [614, 389] width 270 height 304
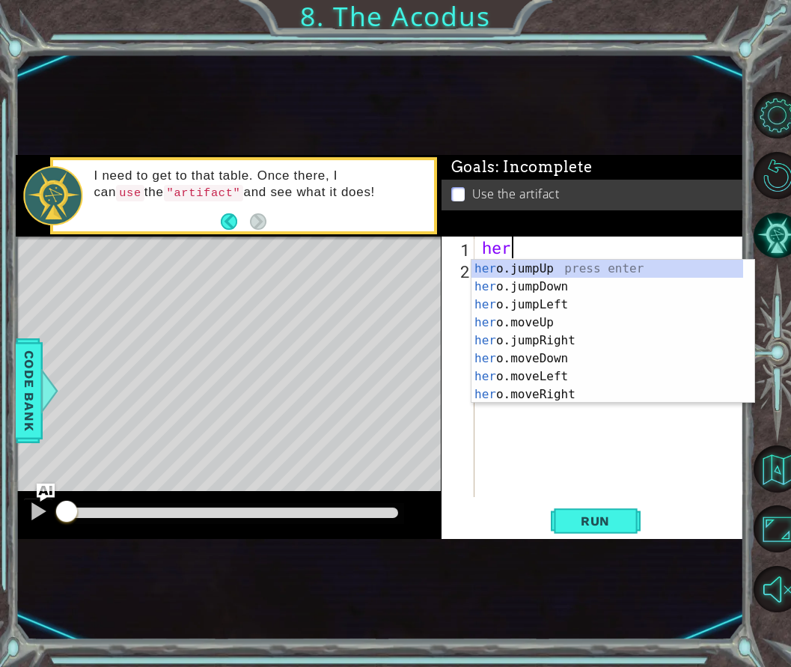
type textarea "hero"
click at [549, 329] on div "hero .jumpUp press enter hero .jumpDown press enter hero .jumpLeft press enter …" at bounding box center [608, 350] width 272 height 180
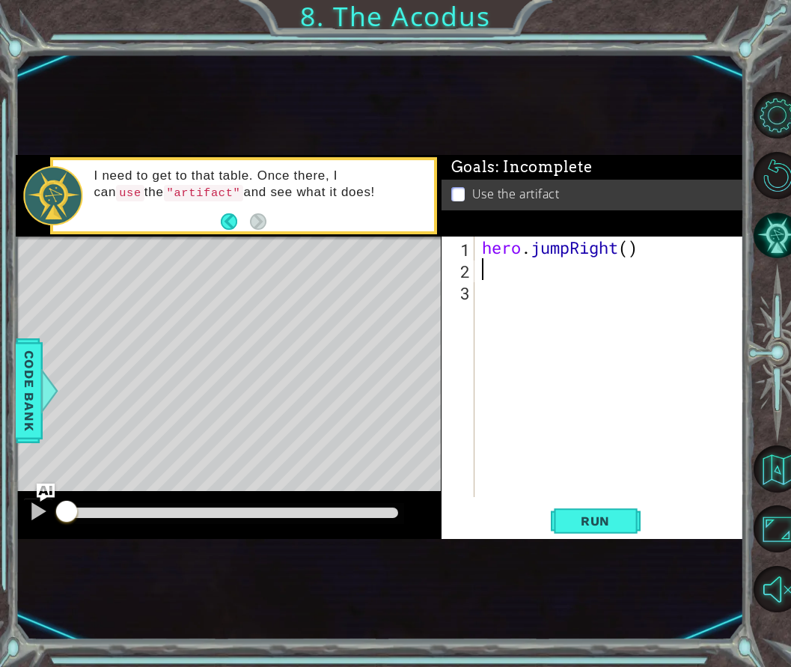
scroll to position [0, 0]
click at [627, 250] on div "hero . jumpRight ( )" at bounding box center [614, 389] width 270 height 304
type textarea "hero.jumpRight(2)"
click at [550, 267] on div "hero . jumpRight ( 2 )" at bounding box center [614, 389] width 270 height 304
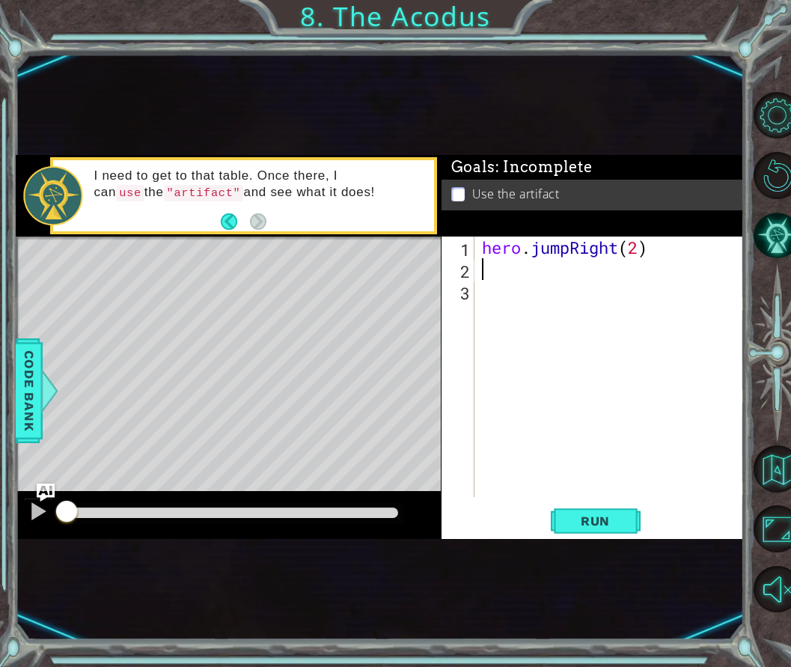
scroll to position [0, 0]
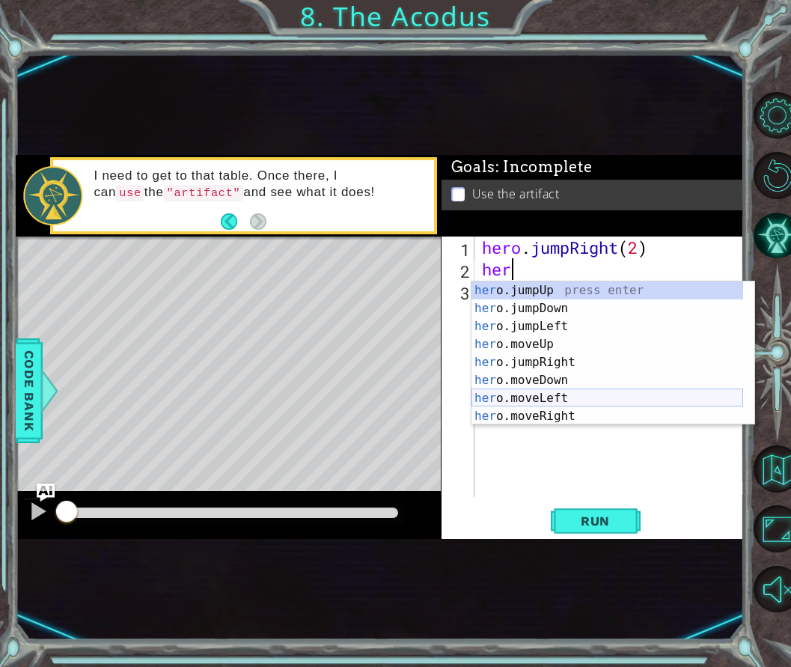
click at [555, 399] on div "her o.jumpUp press enter her o.jumpDown press enter her o.jumpLeft press enter …" at bounding box center [608, 372] width 272 height 180
type textarea "hero.moveLeft(1)"
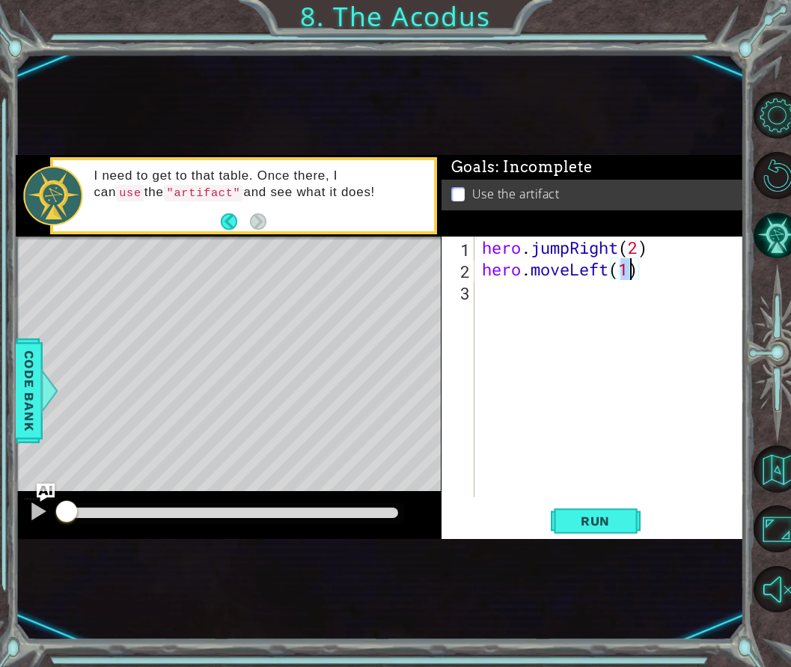
click at [494, 299] on div "hero . jumpRight ( 2 ) hero . moveLeft ( 1 )" at bounding box center [614, 389] width 270 height 304
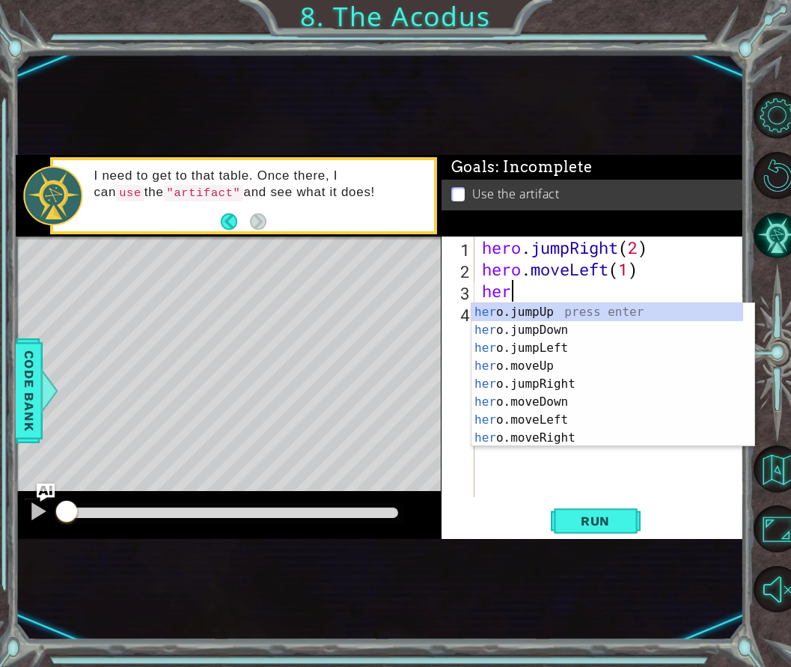
scroll to position [0, 1]
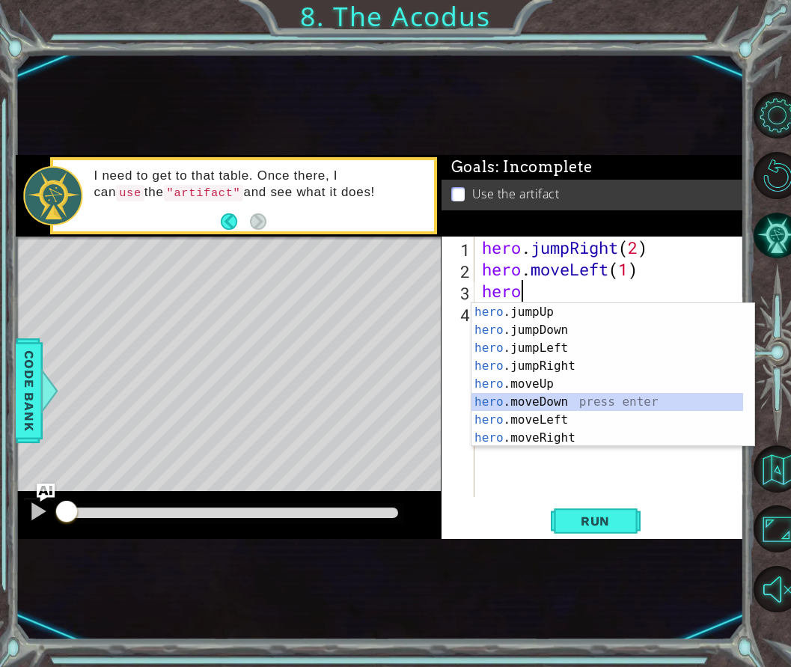
click at [553, 397] on div "hero .jumpUp press enter hero .jumpDown press enter hero .jumpLeft press enter …" at bounding box center [608, 393] width 272 height 180
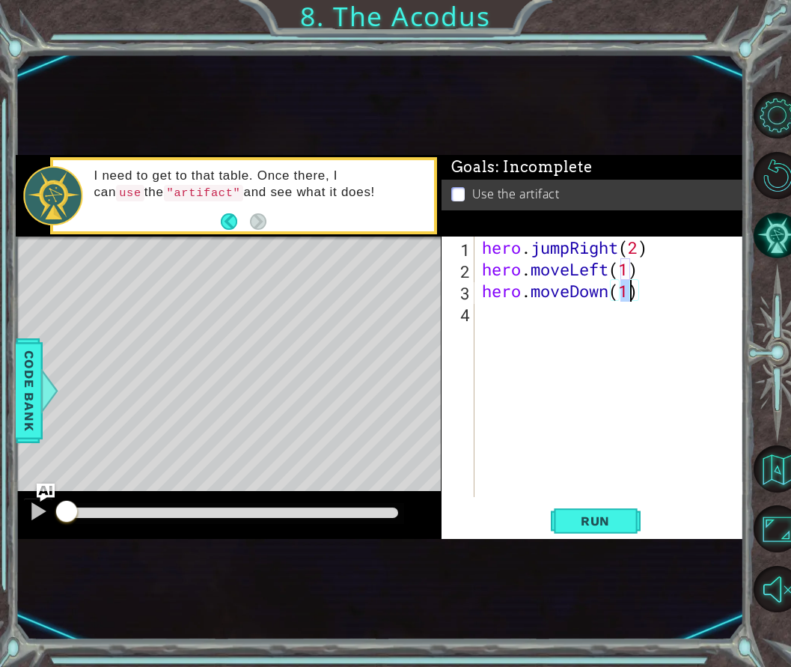
type textarea "hero.moveDown(2)"
click at [533, 319] on div "hero . jumpRight ( 2 ) hero . moveLeft ( 1 ) hero . moveDown ( 2 )" at bounding box center [614, 389] width 270 height 304
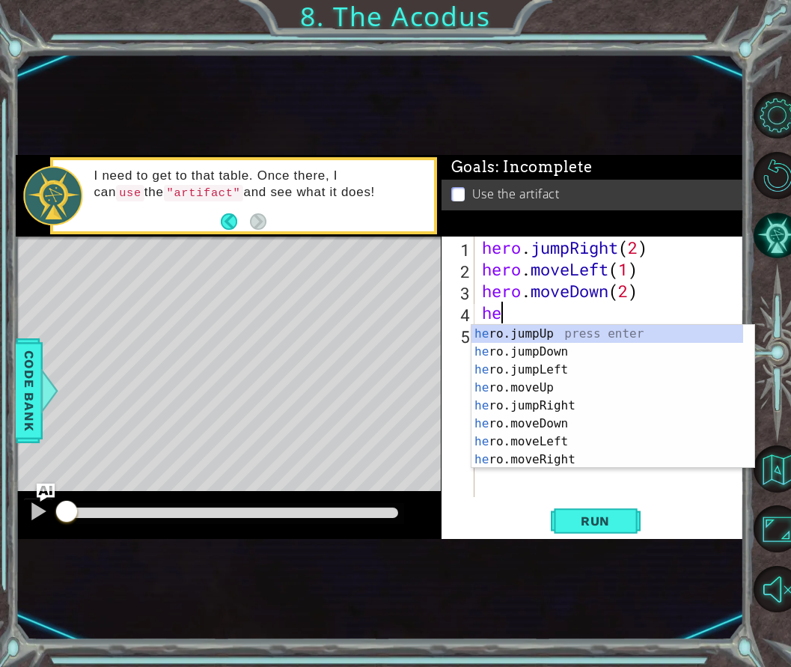
type textarea "hero"
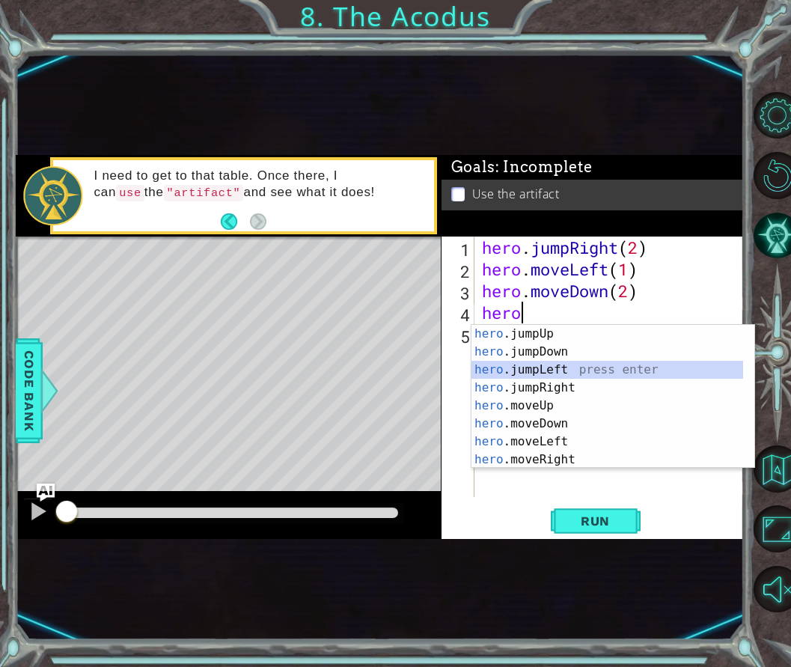
click at [539, 362] on div "hero .jumpUp press enter hero .jumpDown press enter hero .jumpLeft press enter …" at bounding box center [608, 415] width 272 height 180
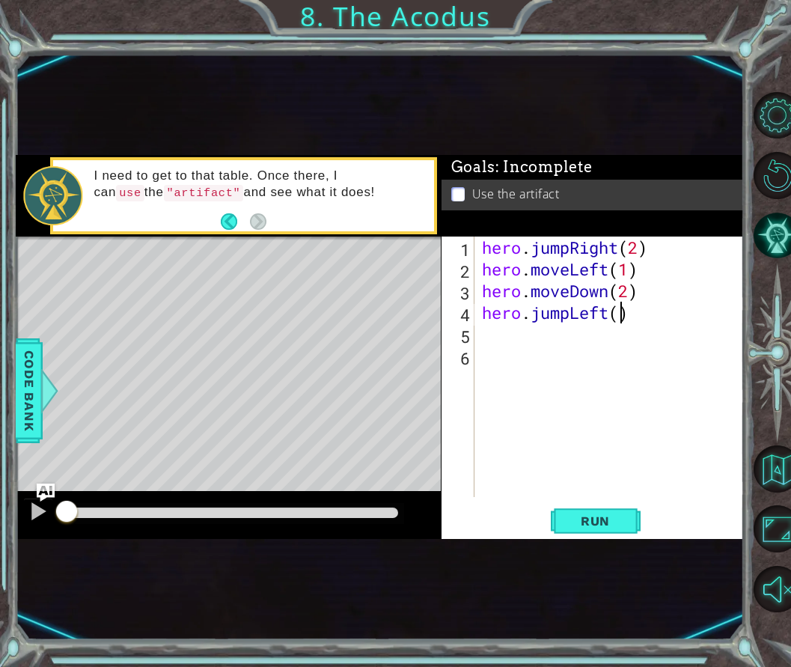
click at [619, 311] on div "hero . jumpRight ( 2 ) hero . moveLeft ( 1 ) hero . moveDown ( 2 ) hero . jumpL…" at bounding box center [614, 389] width 270 height 304
type textarea "hero.jumpLeft(1)"
click at [506, 330] on div "hero . jumpRight ( 2 ) hero . moveLeft ( 1 ) hero . moveDown ( 2 ) hero . jumpL…" at bounding box center [614, 389] width 270 height 304
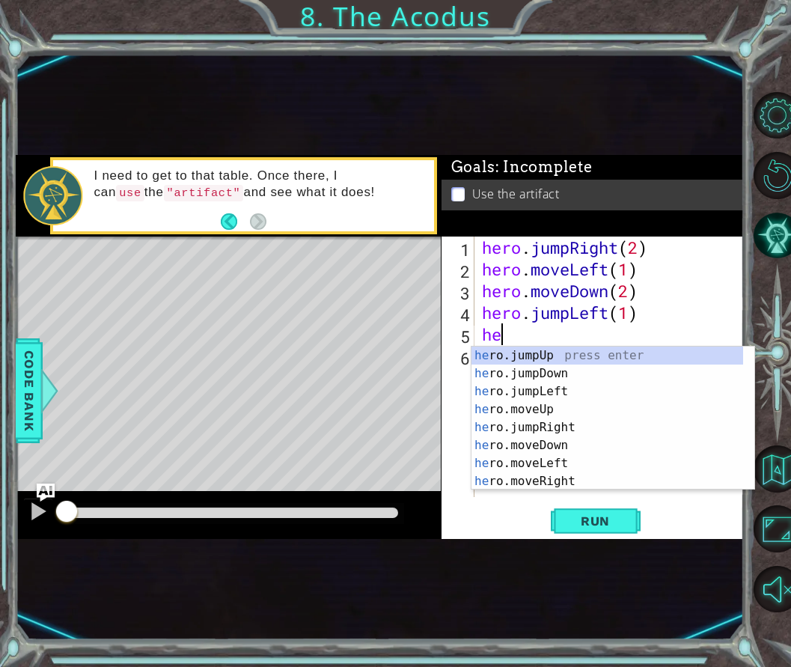
type textarea "hero"
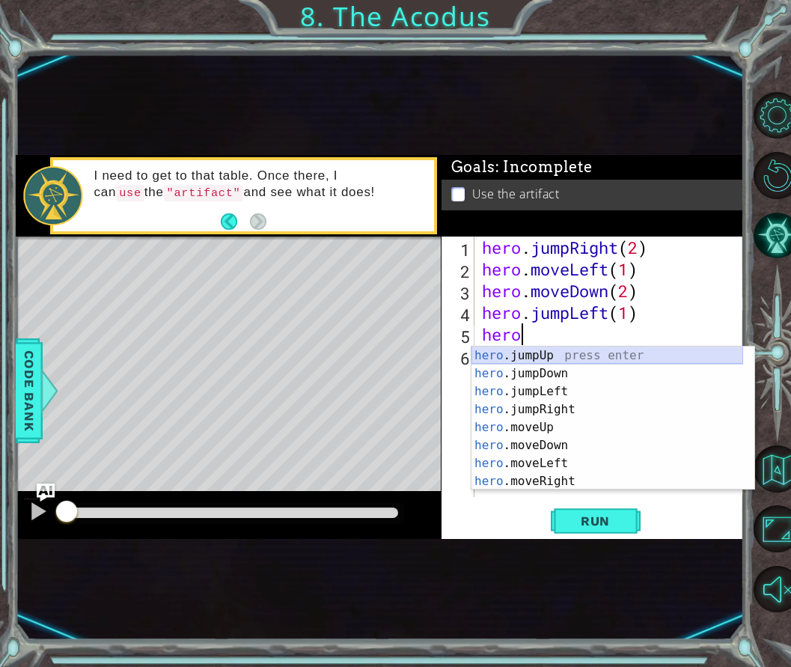
click at [543, 356] on div "hero .jumpUp press enter hero .jumpDown press enter hero .jumpLeft press enter …" at bounding box center [608, 437] width 272 height 180
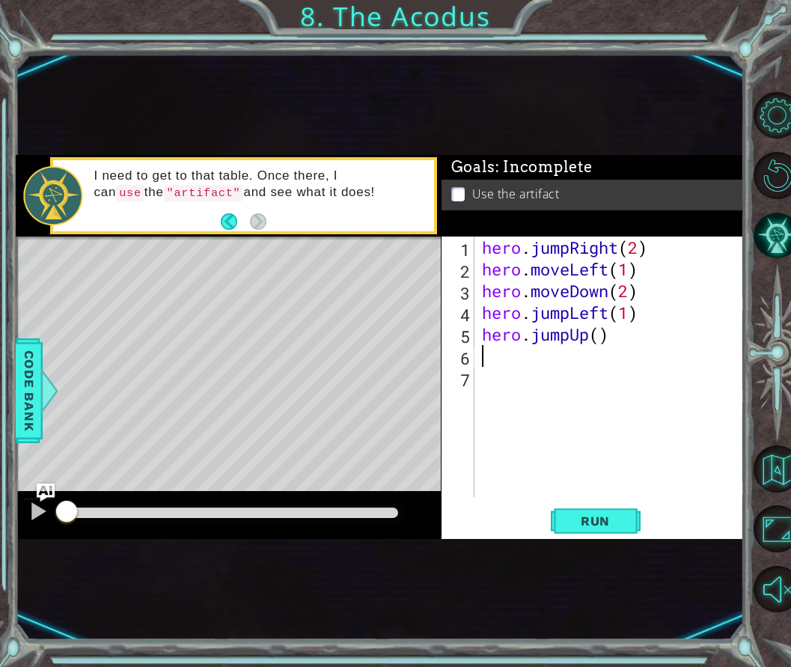
click at [600, 341] on div "hero . jumpRight ( 2 ) hero . moveLeft ( 1 ) hero . moveDown ( 2 ) hero . jumpL…" at bounding box center [614, 389] width 270 height 304
type textarea "hero.jumpUp(1)"
click at [526, 356] on div "hero . jumpRight ( 2 ) hero . moveLeft ( 1 ) hero . moveDown ( 2 ) hero . jumpL…" at bounding box center [614, 389] width 270 height 304
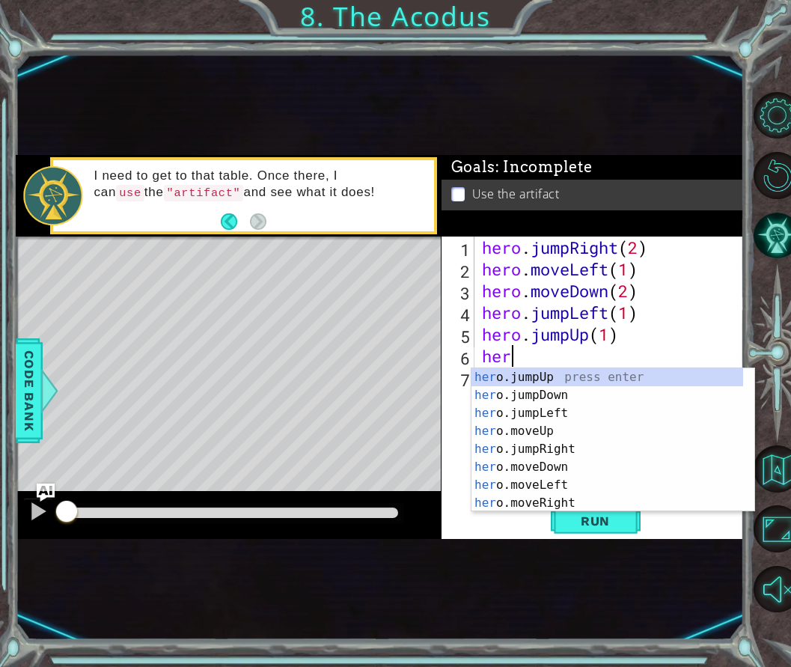
type textarea "hero"
click at [572, 428] on div "hero .jumpUp press enter hero .jumpDown press enter hero .jumpLeft press enter …" at bounding box center [608, 458] width 272 height 180
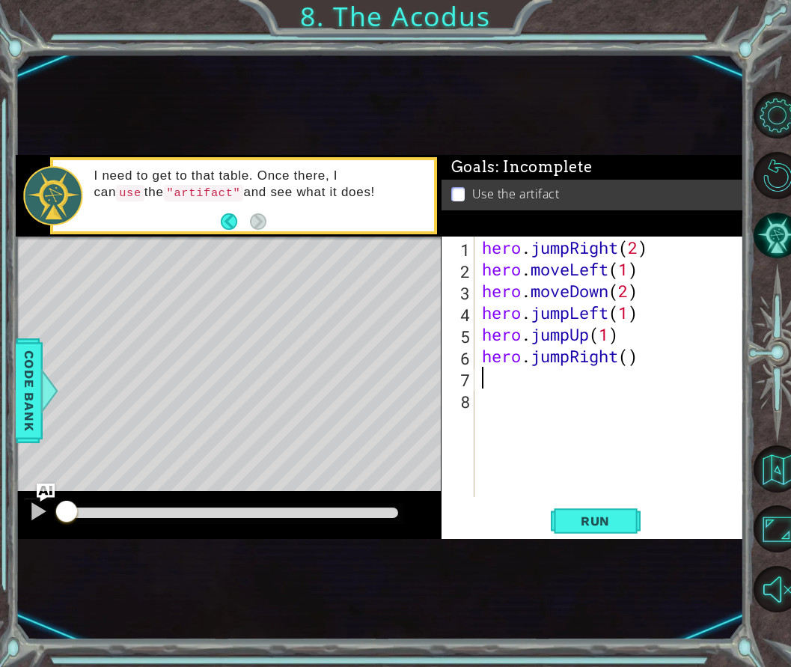
scroll to position [0, 0]
click at [630, 357] on div "hero . jumpRight ( 2 ) hero . moveLeft ( 1 ) hero . moveDown ( 2 ) hero . jumpL…" at bounding box center [614, 389] width 270 height 304
type textarea "hero.jumpRight(.5)"
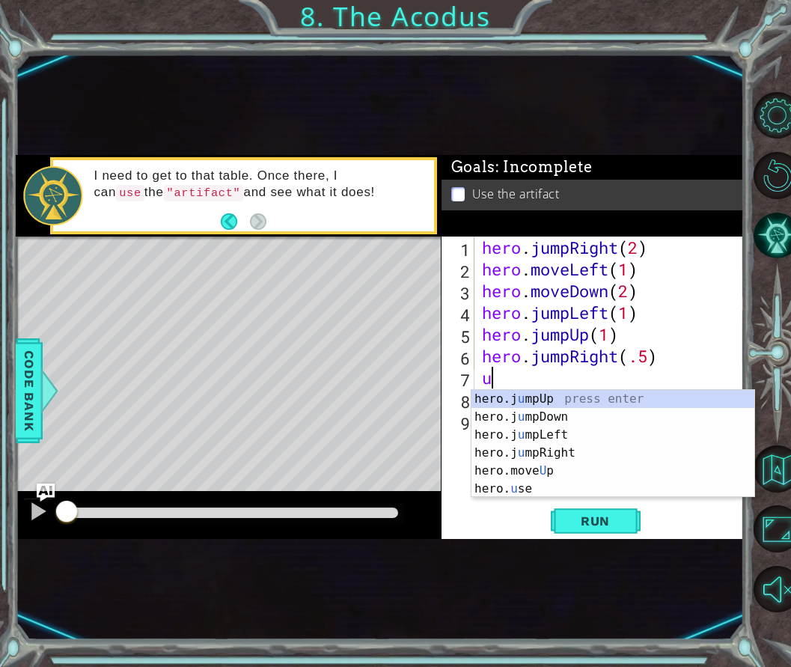
type textarea "use"
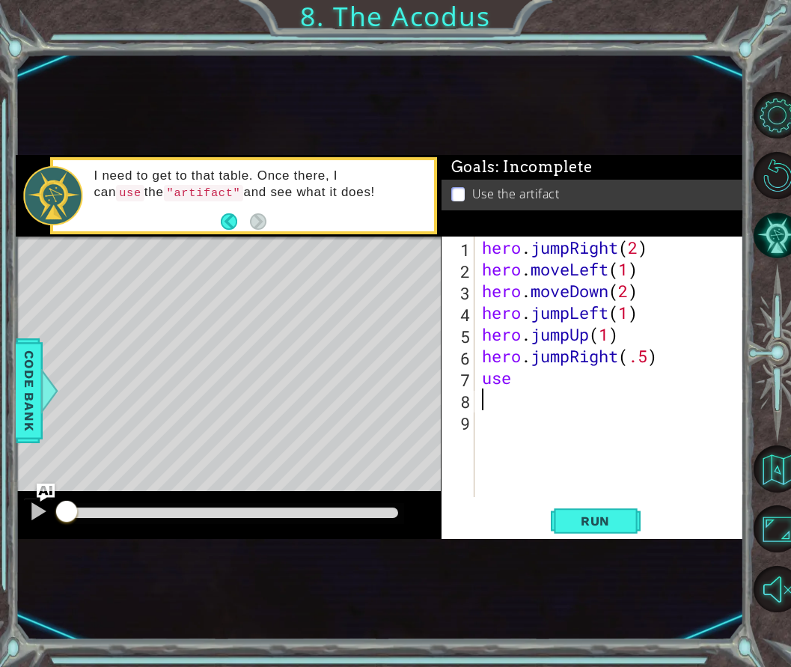
click at [554, 409] on div "hero . jumpRight ( 2 ) hero . moveLeft ( 1 ) hero . moveDown ( 2 ) hero . jumpL…" at bounding box center [614, 389] width 270 height 304
click at [520, 381] on div "hero . jumpRight ( 2 ) hero . moveLeft ( 1 ) hero . moveDown ( 2 ) hero . jumpL…" at bounding box center [614, 389] width 270 height 304
type textarea "u"
click at [525, 403] on div "hero. use press enter" at bounding box center [613, 417] width 283 height 54
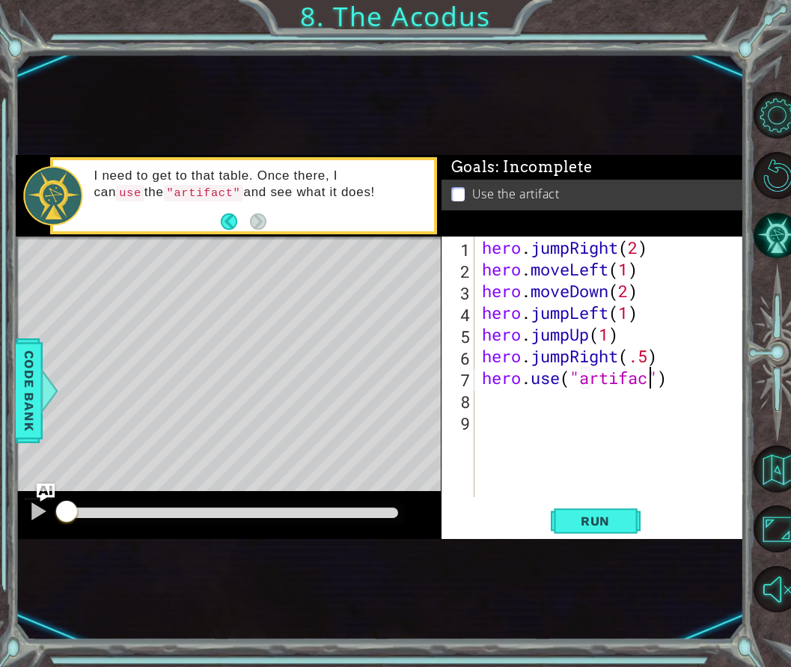
type textarea "hero.use("artifact")"
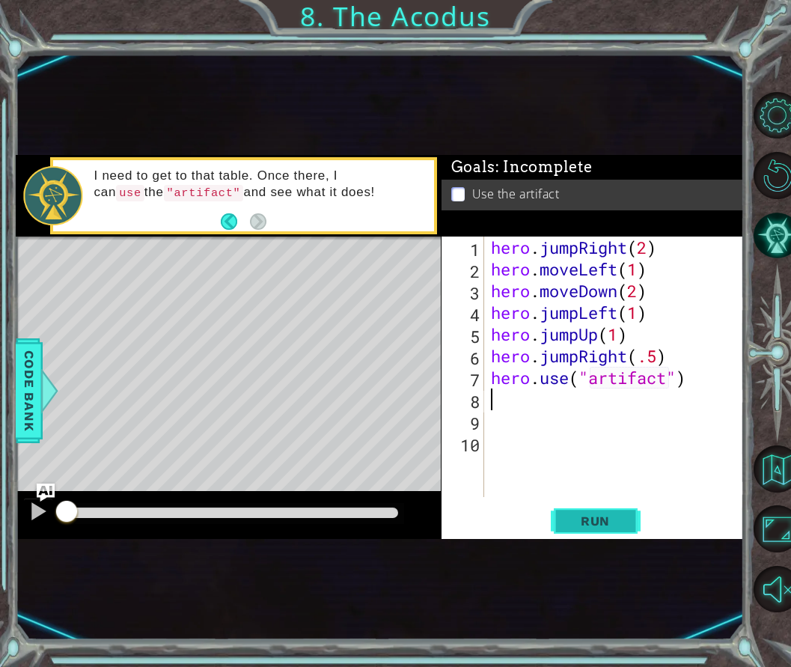
drag, startPoint x: 585, startPoint y: 508, endPoint x: 585, endPoint y: 518, distance: 9.7
click at [585, 511] on button "Run" at bounding box center [596, 520] width 90 height 30
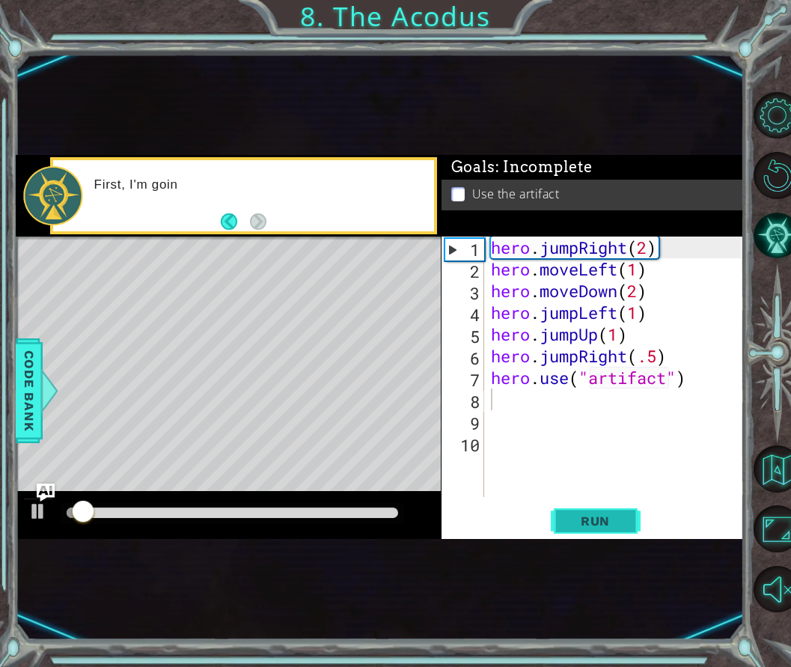
click at [585, 518] on span "Run" at bounding box center [595, 521] width 59 height 15
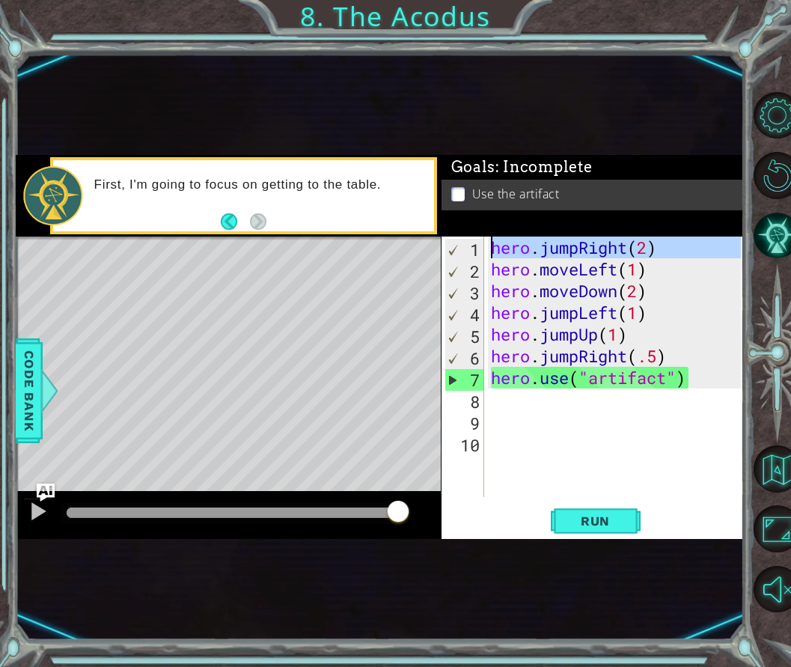
click at [469, 249] on div "1" at bounding box center [464, 250] width 39 height 22
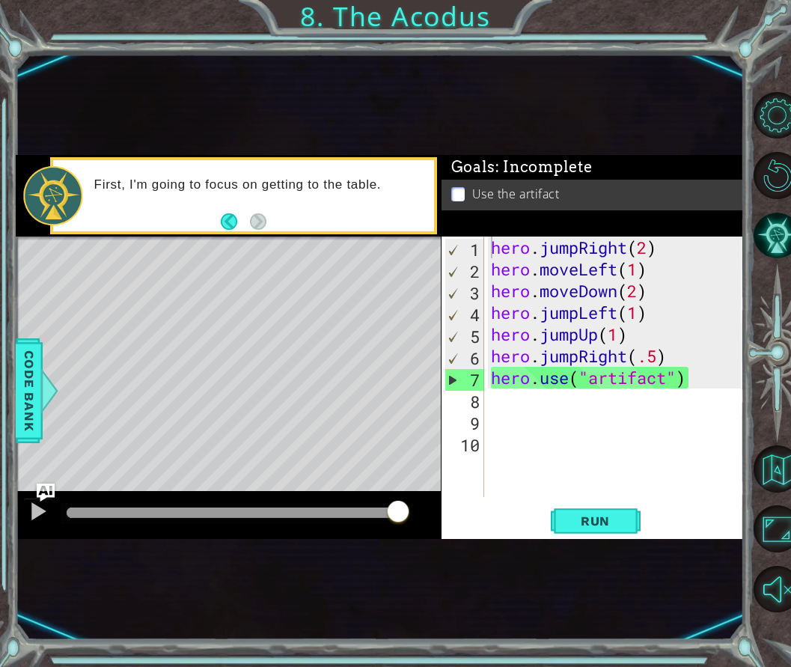
click at [627, 245] on div "hero . jumpRight ( 2 ) hero . moveLeft ( 1 ) hero . moveDown ( 2 ) hero . jumpL…" at bounding box center [618, 389] width 261 height 304
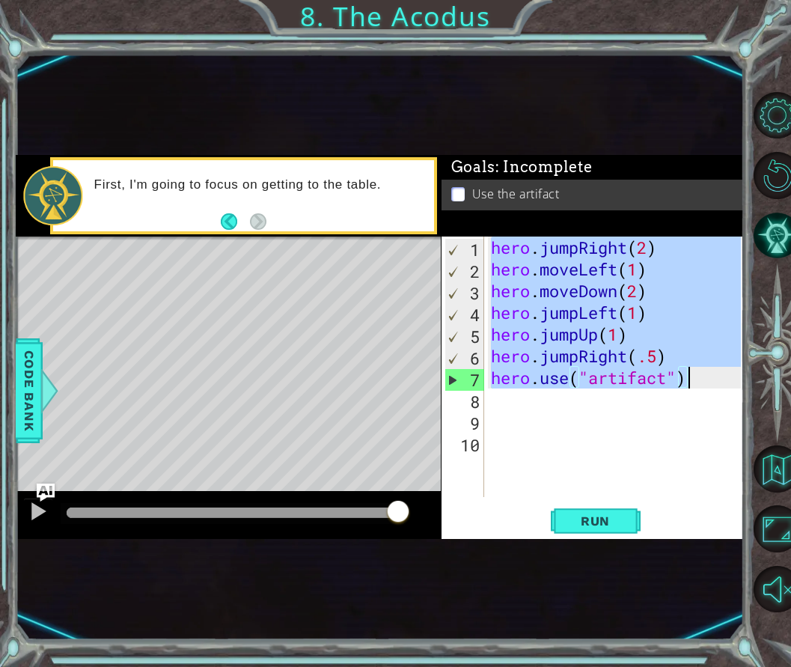
drag, startPoint x: 491, startPoint y: 244, endPoint x: 695, endPoint y: 379, distance: 244.2
click at [695, 379] on div "hero . jumpRight ( 2 ) hero . moveLeft ( 1 ) hero . moveDown ( 2 ) hero . jumpL…" at bounding box center [618, 389] width 261 height 304
type textarea "hero.jumpRight(.5) hero.use("artifact")"
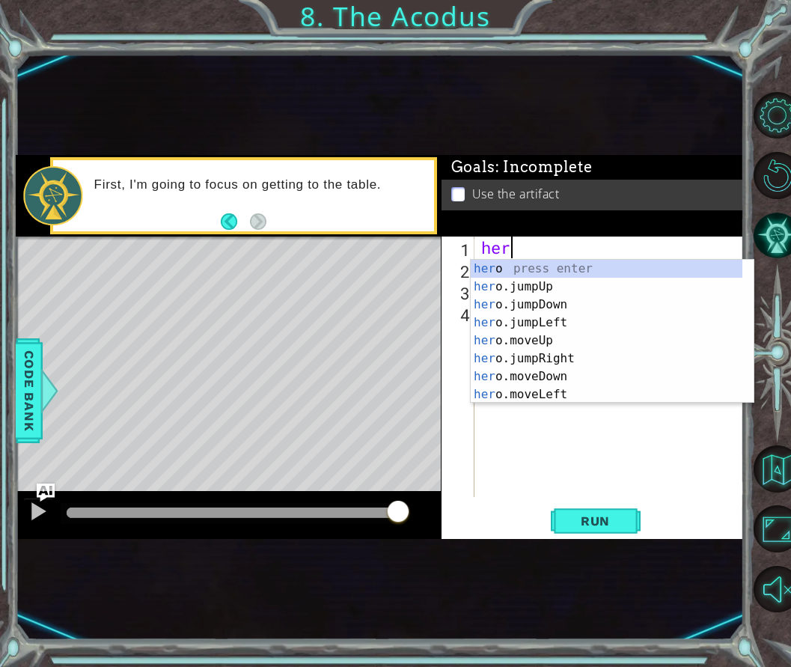
type textarea "hero"
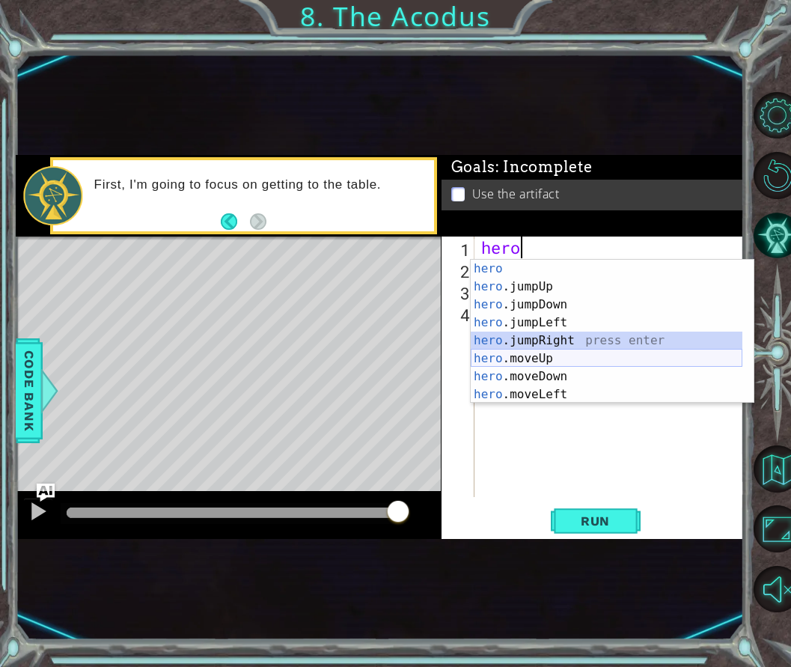
drag, startPoint x: 559, startPoint y: 349, endPoint x: 562, endPoint y: 356, distance: 7.8
click at [562, 356] on div "hero press enter hero .jumpUp press enter hero .jumpDown press enter hero .jump…" at bounding box center [607, 350] width 272 height 180
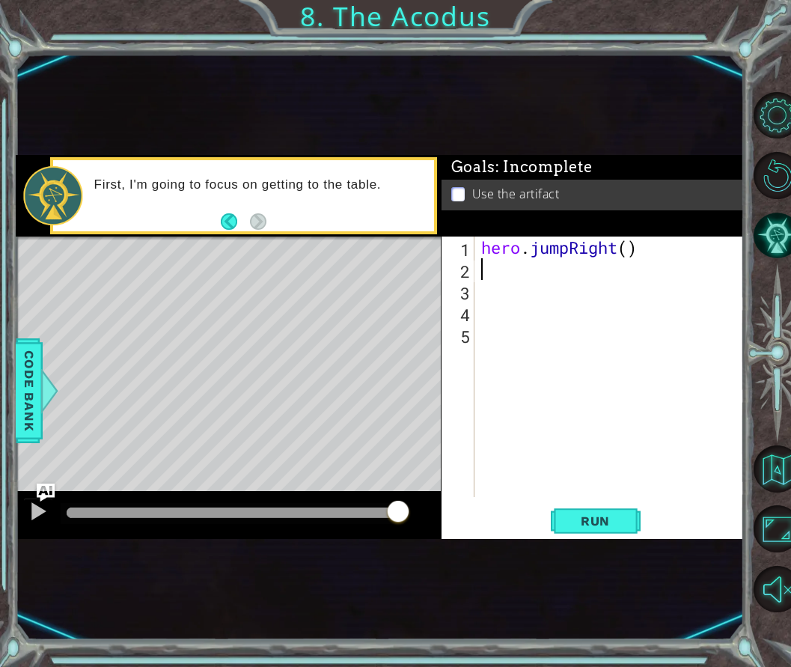
scroll to position [0, 0]
click at [562, 356] on div "hero . jumpRight ( )" at bounding box center [613, 389] width 270 height 304
click at [524, 245] on div "hero . jumpRight ( )" at bounding box center [613, 389] width 270 height 304
drag, startPoint x: 481, startPoint y: 247, endPoint x: 788, endPoint y: 257, distance: 307.9
click at [759, 257] on div "1 ההההההההההההההההההההההההההההההההההההההההההההההההההההההההההההההההההההההההההההה…" at bounding box center [395, 333] width 791 height 667
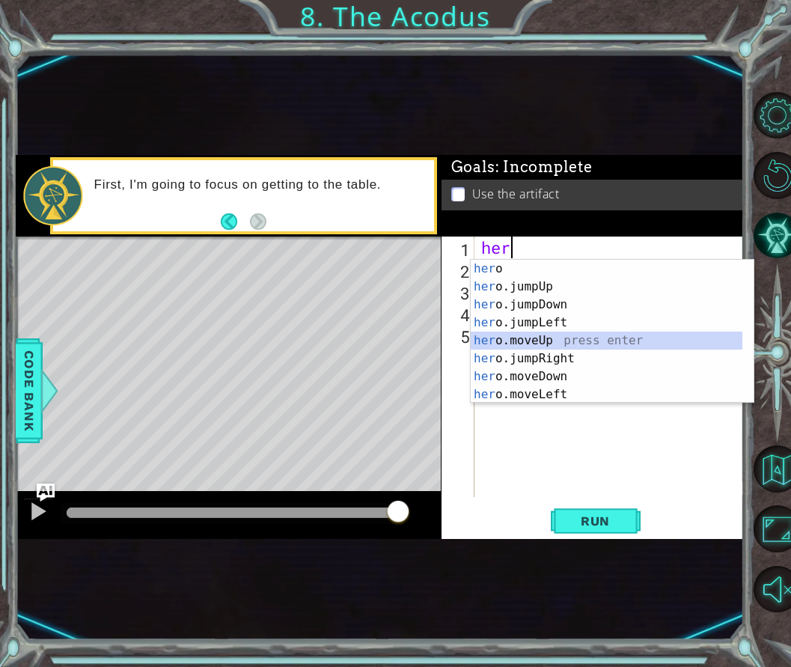
click at [565, 343] on div "her o press enter her o.jumpUp press enter her o.jumpDown press enter her o.jum…" at bounding box center [607, 350] width 272 height 180
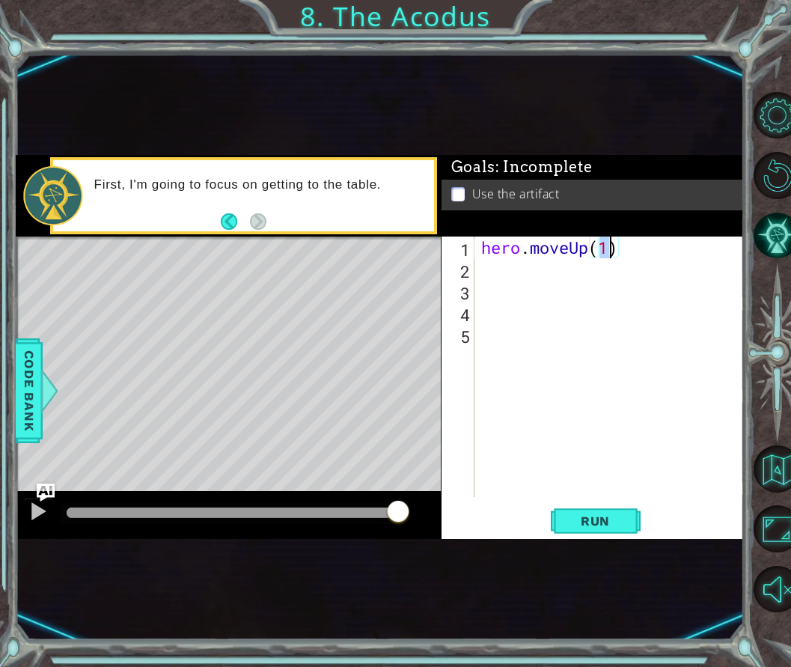
type textarea "hero.moveUp(2)"
click at [685, 289] on div "hero . moveUp ( 2 )" at bounding box center [613, 389] width 270 height 304
click at [493, 272] on div "hero . moveUp ( 2 )" at bounding box center [613, 389] width 270 height 304
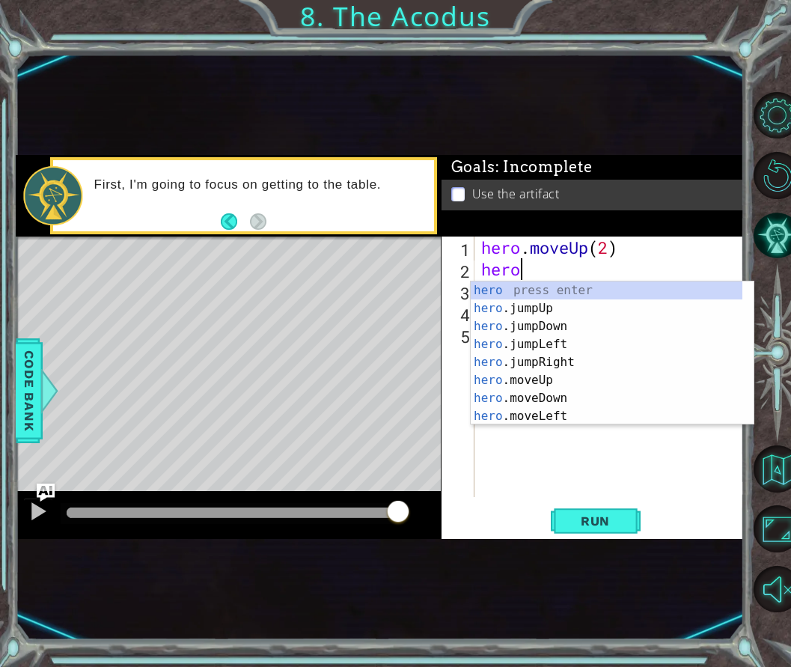
scroll to position [0, 1]
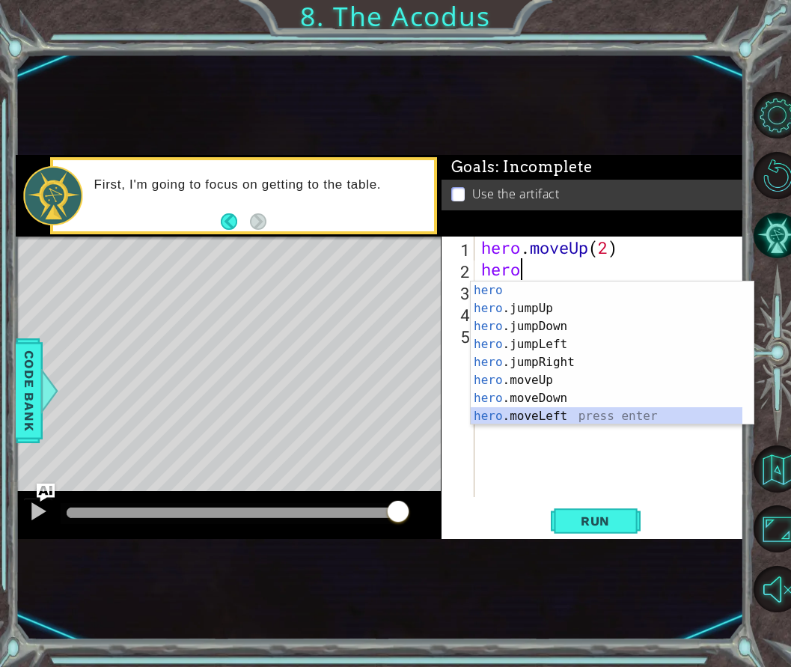
click at [575, 410] on div "hero press enter hero .jumpUp press enter hero .jumpDown press enter hero .jump…" at bounding box center [607, 372] width 272 height 180
type textarea "hero.moveLeft(1)"
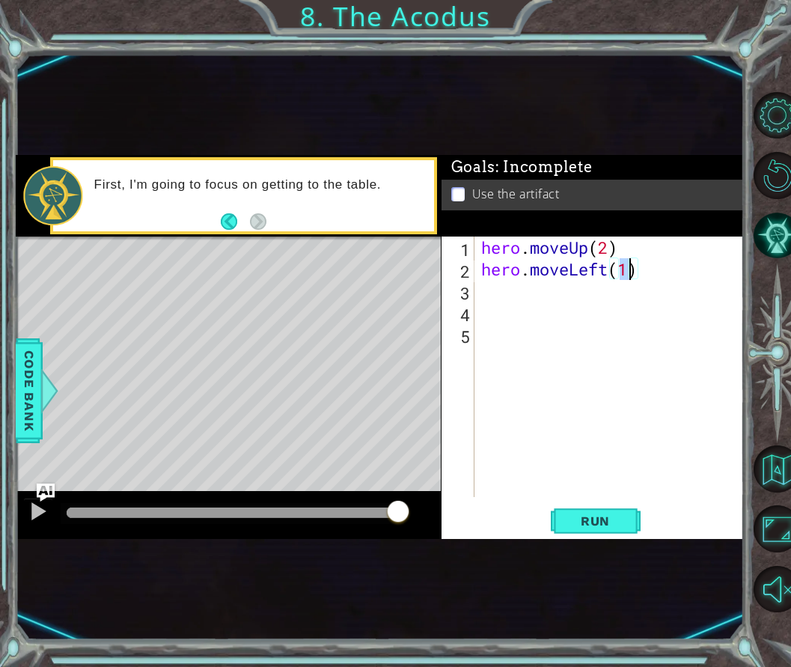
click at [495, 294] on div "hero . moveUp ( 2 ) hero . moveLeft ( 1 )" at bounding box center [613, 389] width 270 height 304
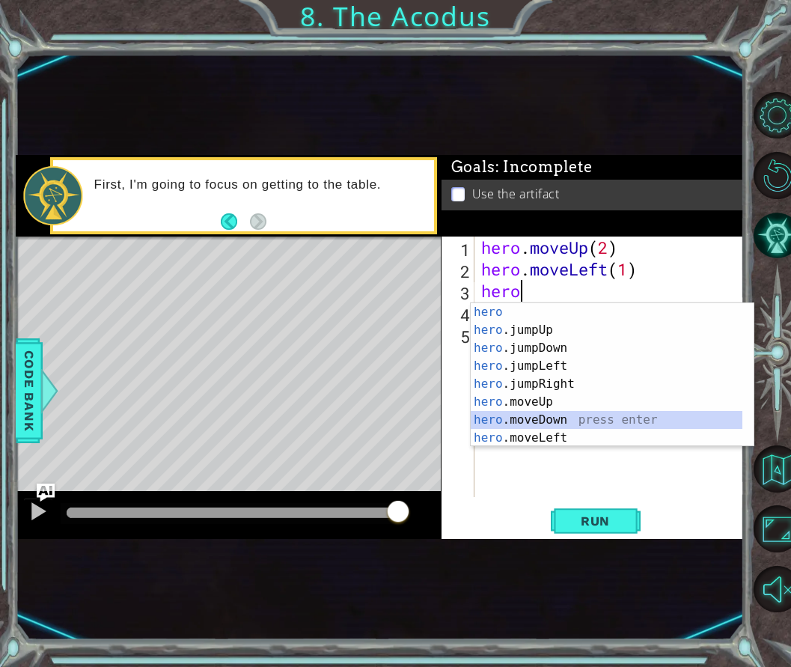
click at [556, 420] on div "hero press enter hero .jumpUp press enter hero .jumpDown press enter hero .jump…" at bounding box center [607, 393] width 272 height 180
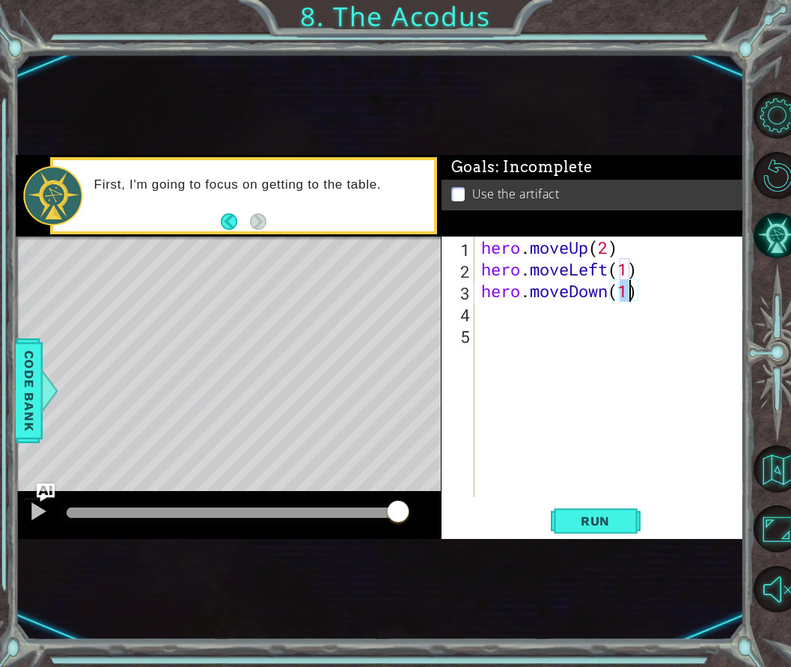
type textarea "hero.moveDown(2)"
click at [539, 315] on div "hero . moveUp ( 2 ) hero . moveLeft ( 1 ) hero . moveDown ( 2 )" at bounding box center [613, 389] width 270 height 304
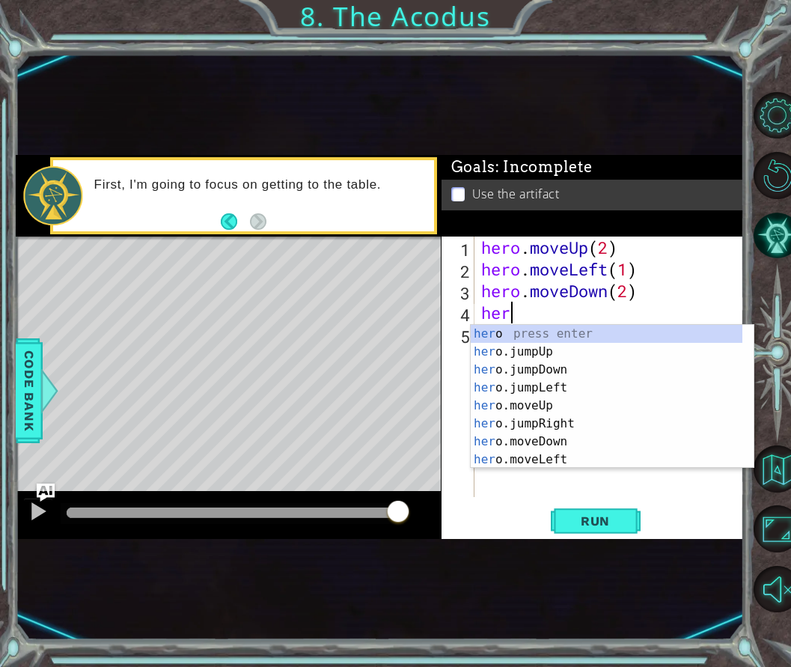
type textarea "hero"
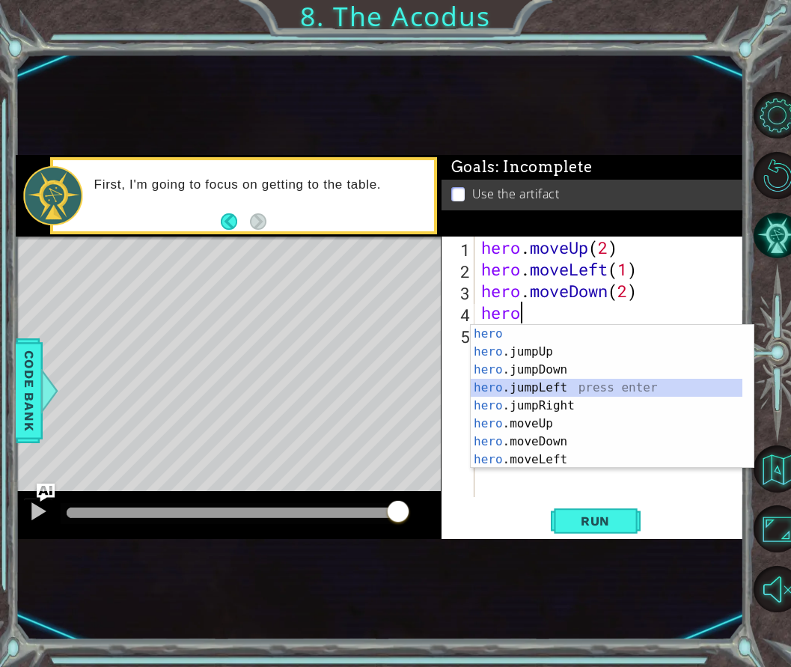
click at [522, 392] on div "hero press enter hero .jumpUp press enter hero .jumpDown press enter hero .jump…" at bounding box center [607, 415] width 272 height 180
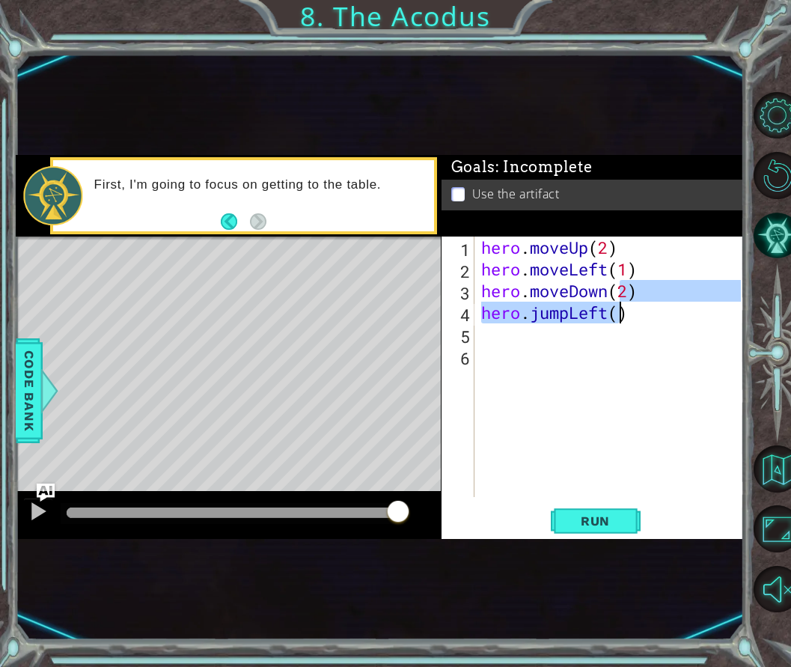
click at [618, 306] on div "hero . moveUp ( 2 ) hero . moveLeft ( 1 ) hero . moveDown ( 2 ) hero . jumpLeft…" at bounding box center [613, 389] width 270 height 304
click at [622, 310] on div "hero . moveUp ( 2 ) hero . moveLeft ( 1 ) hero . moveDown ( 2 ) hero . jumpLeft…" at bounding box center [609, 367] width 263 height 261
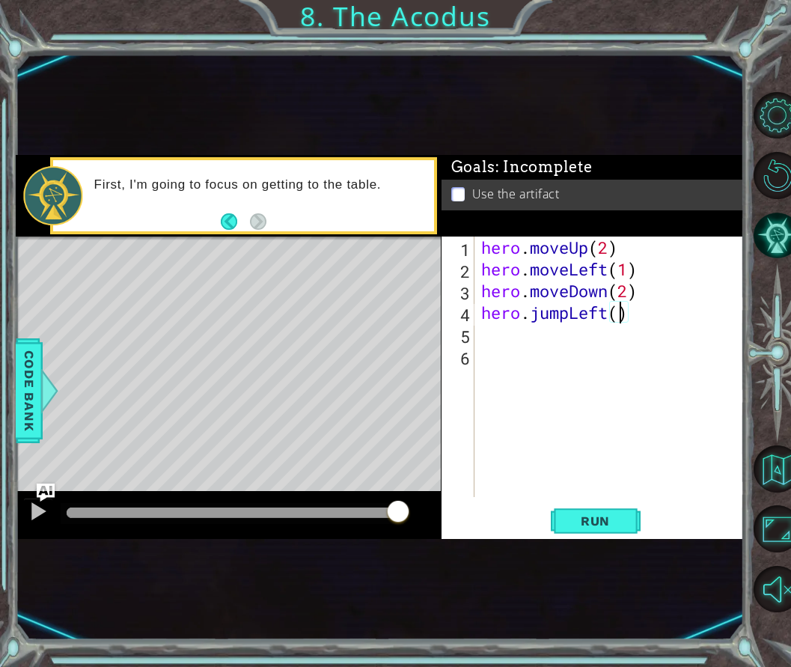
type textarea "hero.jumpLeft(1)"
click at [597, 365] on div "hero . moveUp ( 2 ) hero . moveLeft ( 1 ) hero . moveDown ( 2 ) hero . jumpLeft…" at bounding box center [613, 389] width 270 height 304
click at [516, 329] on div "hero . moveUp ( 2 ) hero . moveLeft ( 1 ) hero . moveDown ( 2 ) hero . jumpLeft…" at bounding box center [613, 389] width 270 height 304
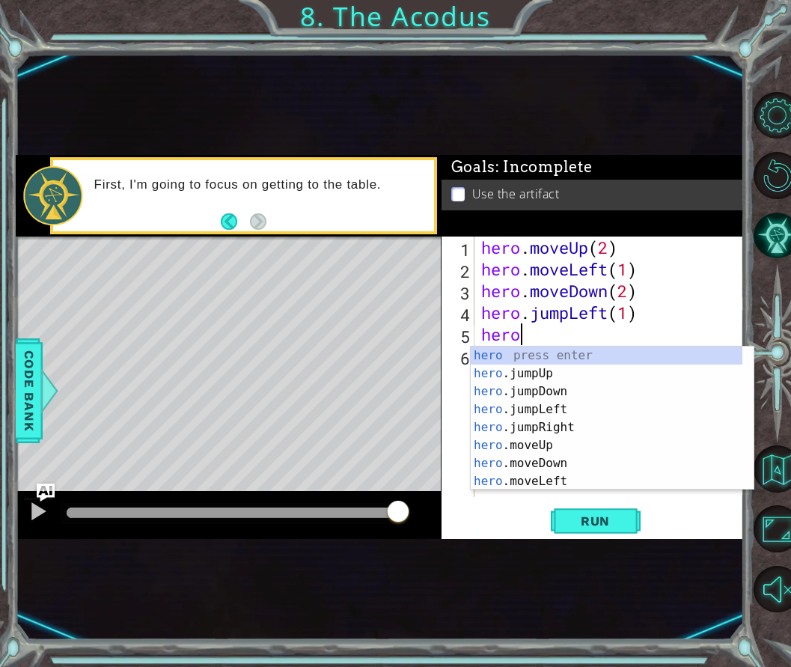
scroll to position [0, 1]
click at [534, 440] on div "hero press enter hero .jumpUp press enter hero .jumpDown press enter hero .jump…" at bounding box center [607, 437] width 272 height 180
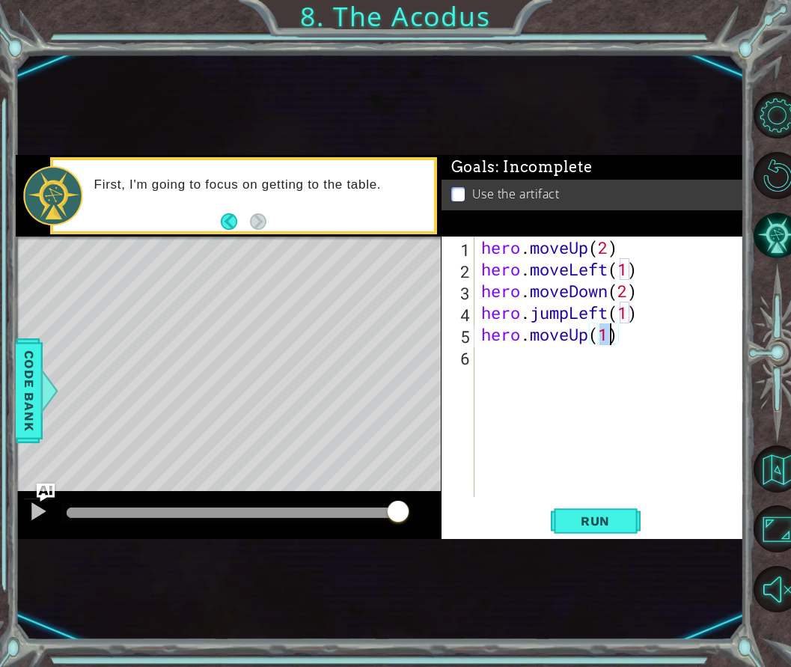
type textarea "hero.moveUp(2)"
click at [515, 369] on div "hero . moveUp ( 2 ) hero . moveLeft ( 1 ) hero . moveDown ( 2 ) hero . jumpLeft…" at bounding box center [613, 389] width 270 height 304
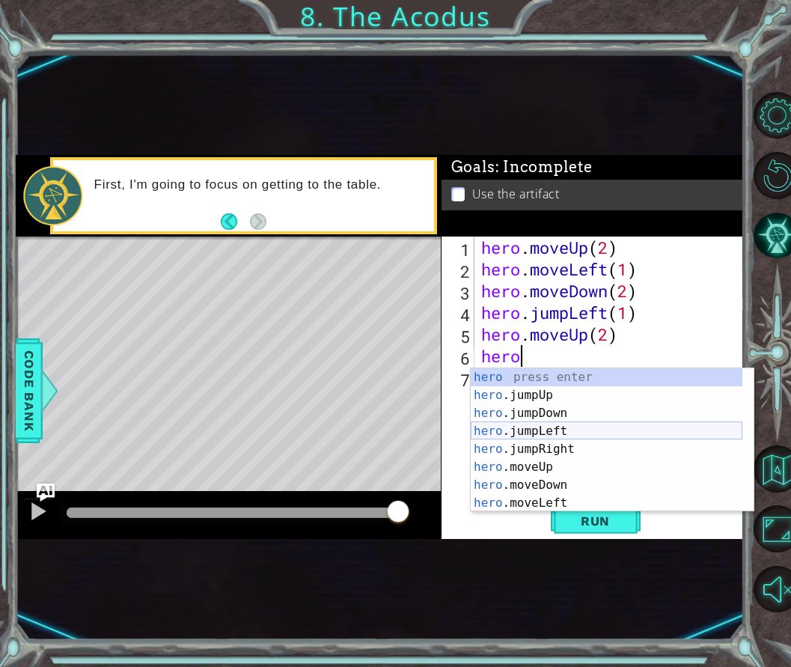
scroll to position [36, 0]
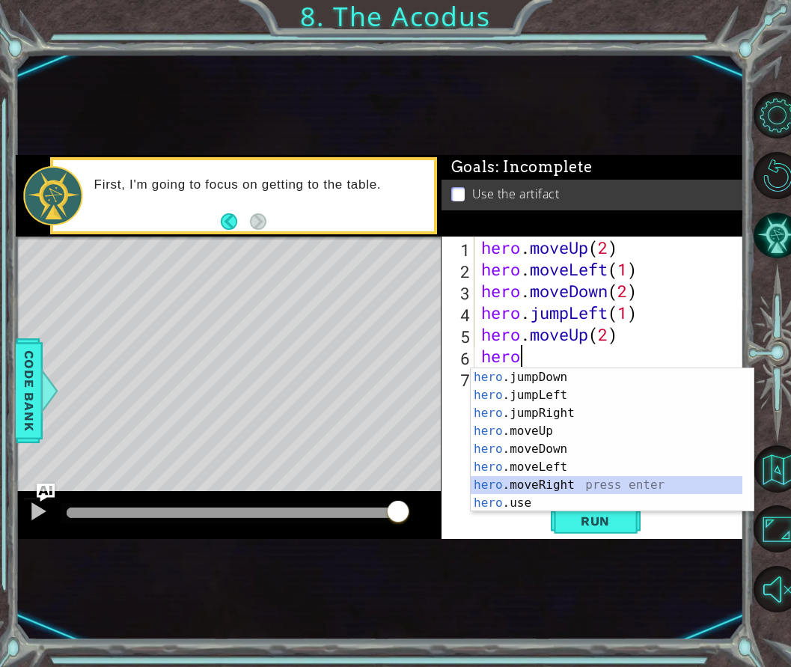
click at [571, 481] on div "hero .jumpDown press enter hero .jumpLeft press enter hero .jumpRight press ent…" at bounding box center [607, 458] width 272 height 180
type textarea "hero.moveRight(1)"
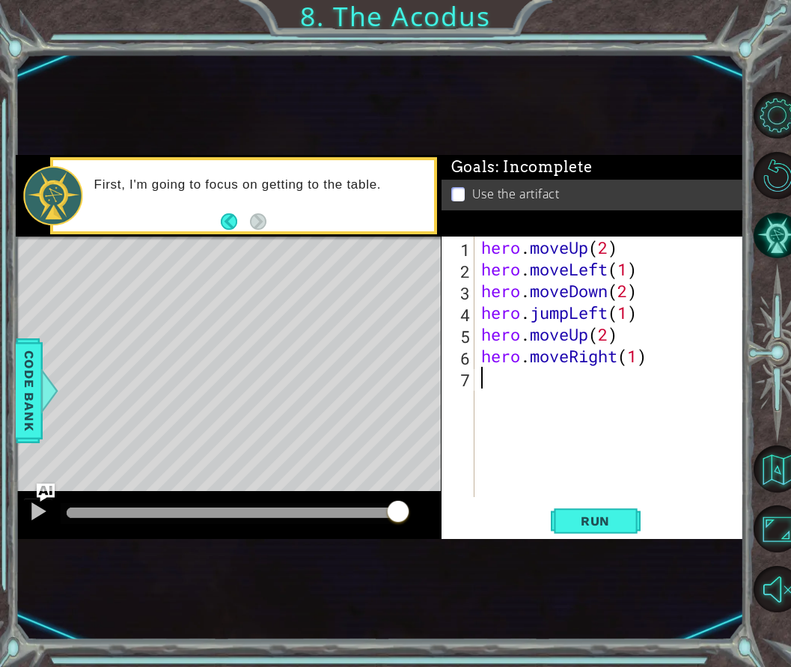
click at [517, 389] on div "hero . moveUp ( 2 ) hero . moveLeft ( 1 ) hero . moveDown ( 2 ) hero . jumpLeft…" at bounding box center [613, 389] width 270 height 304
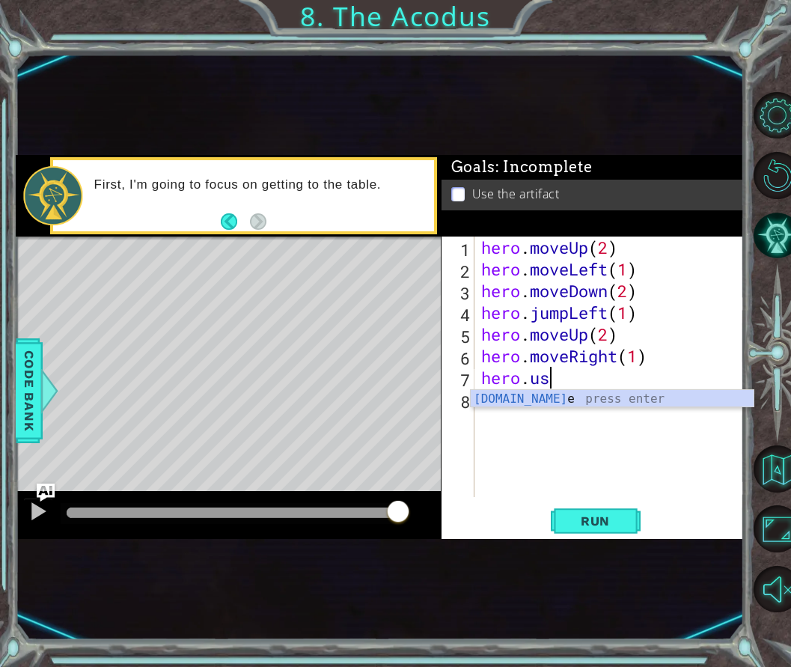
scroll to position [0, 2]
click at [529, 401] on div "hero.use press enter" at bounding box center [612, 417] width 283 height 54
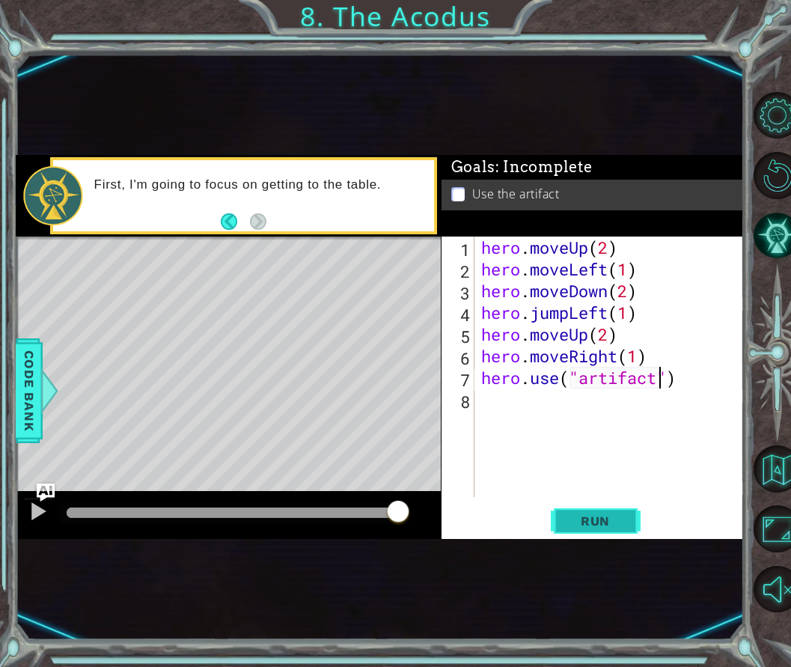
type textarea "hero.use("artifact")"
click at [603, 507] on button "Run" at bounding box center [596, 520] width 90 height 30
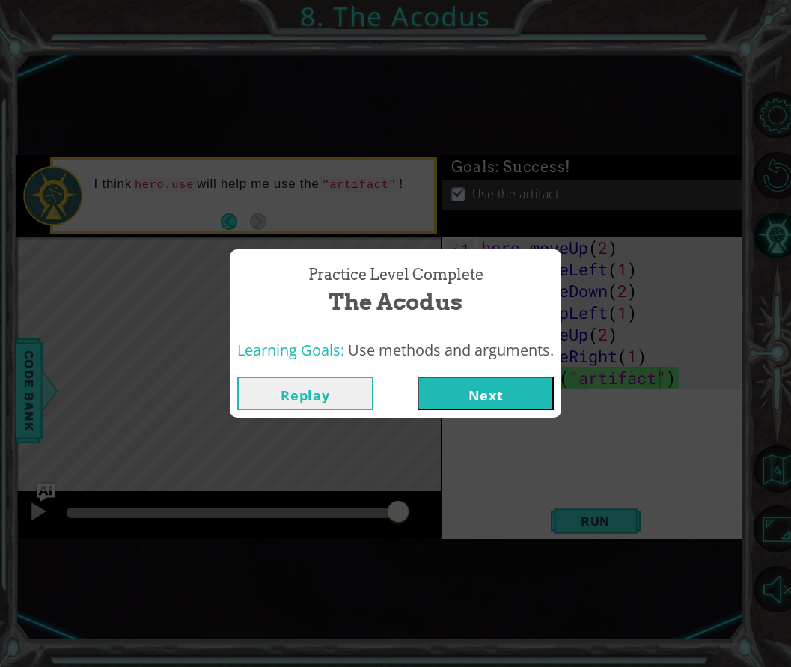
click at [460, 388] on button "Next" at bounding box center [486, 394] width 136 height 34
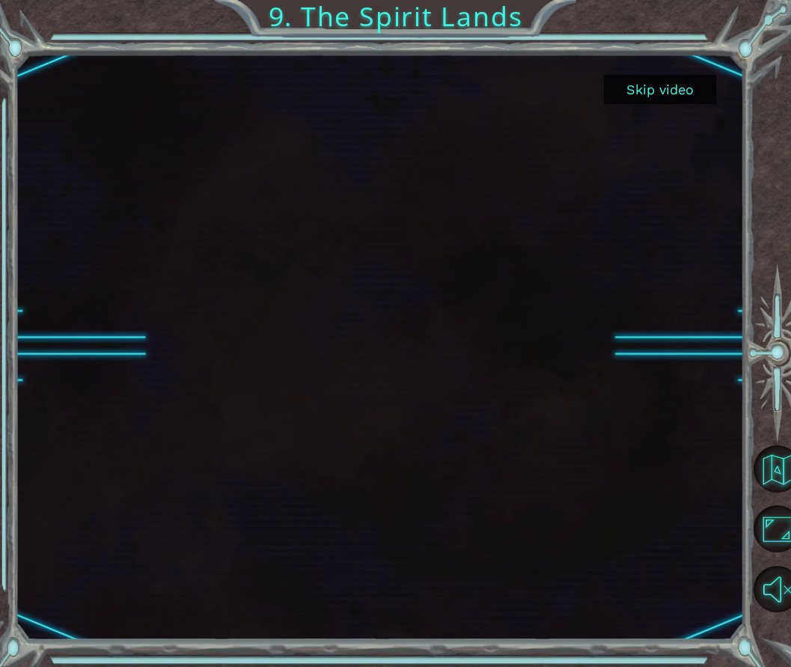
click at [627, 88] on button "Skip video" at bounding box center [660, 89] width 112 height 29
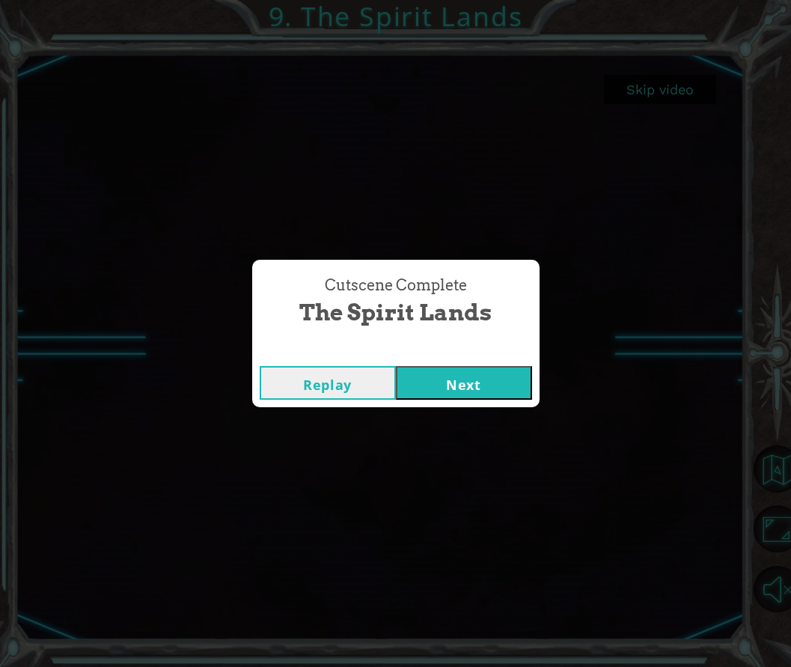
click at [496, 375] on button "Next" at bounding box center [464, 383] width 136 height 34
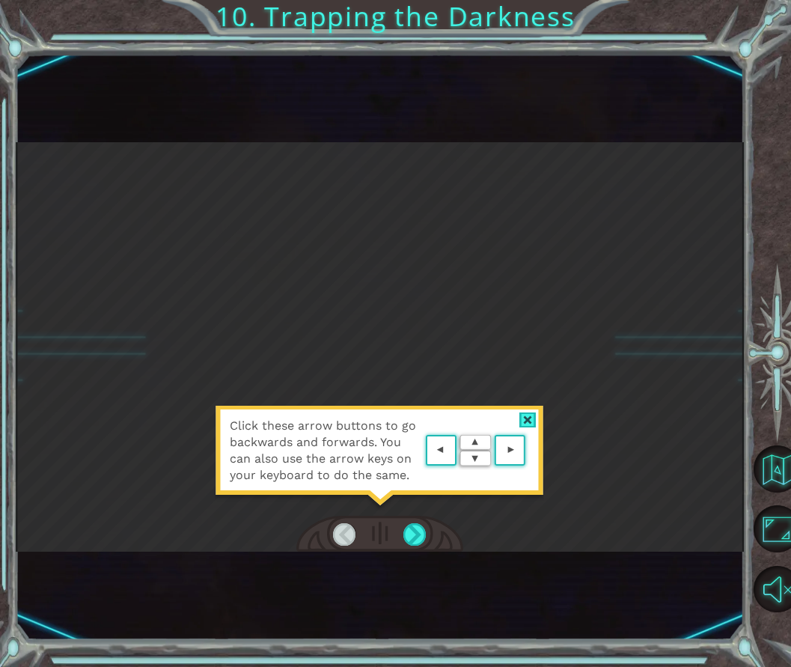
click at [530, 418] on div at bounding box center [528, 421] width 17 height 16
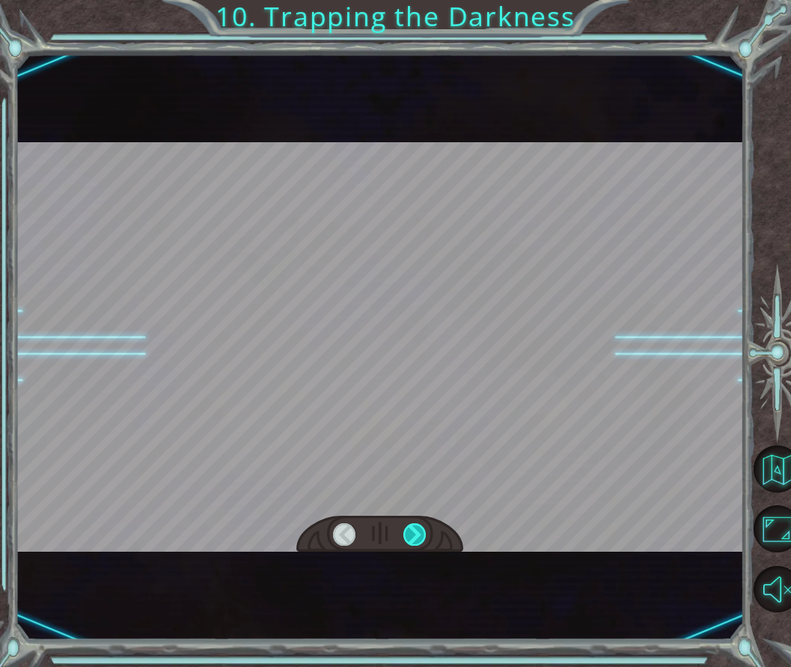
click at [416, 535] on div at bounding box center [415, 534] width 22 height 22
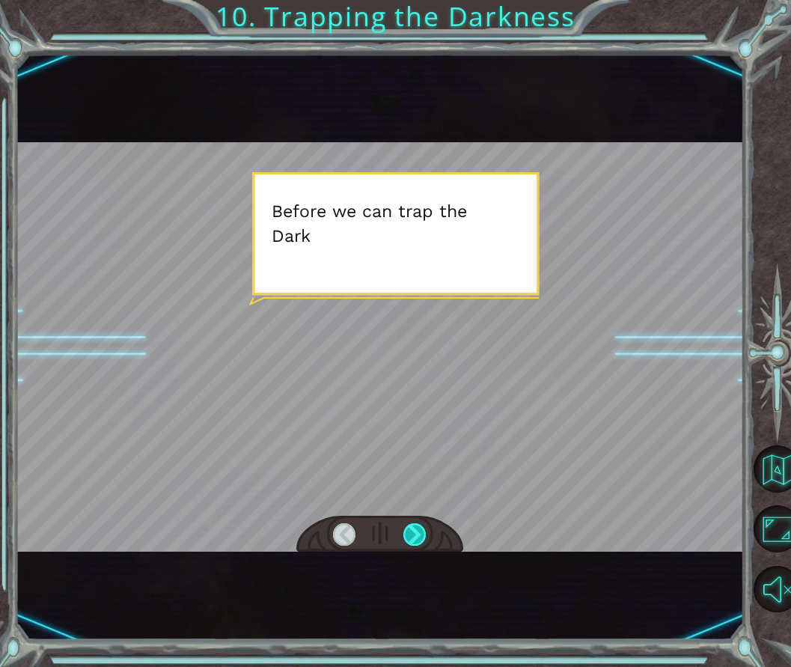
click at [416, 535] on div at bounding box center [415, 534] width 22 height 22
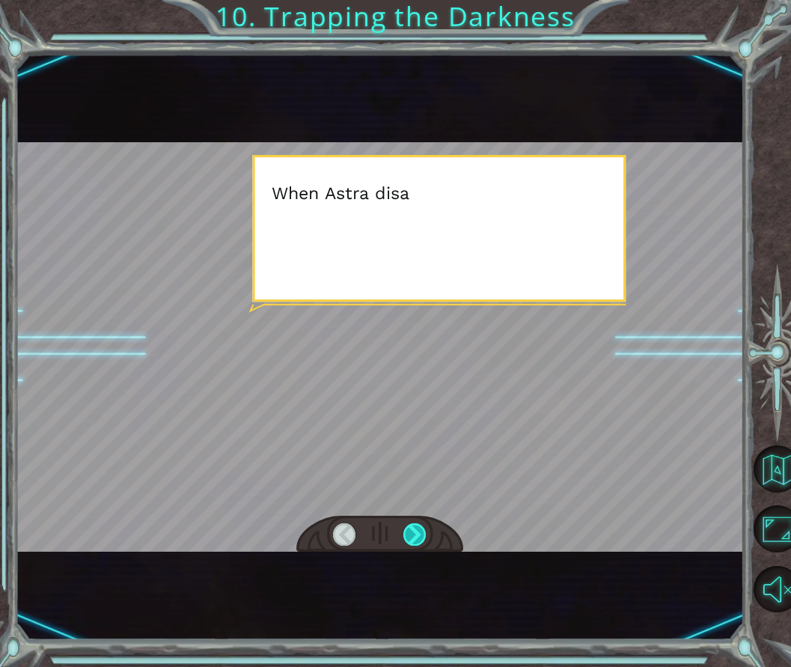
click at [416, 535] on div at bounding box center [415, 534] width 22 height 22
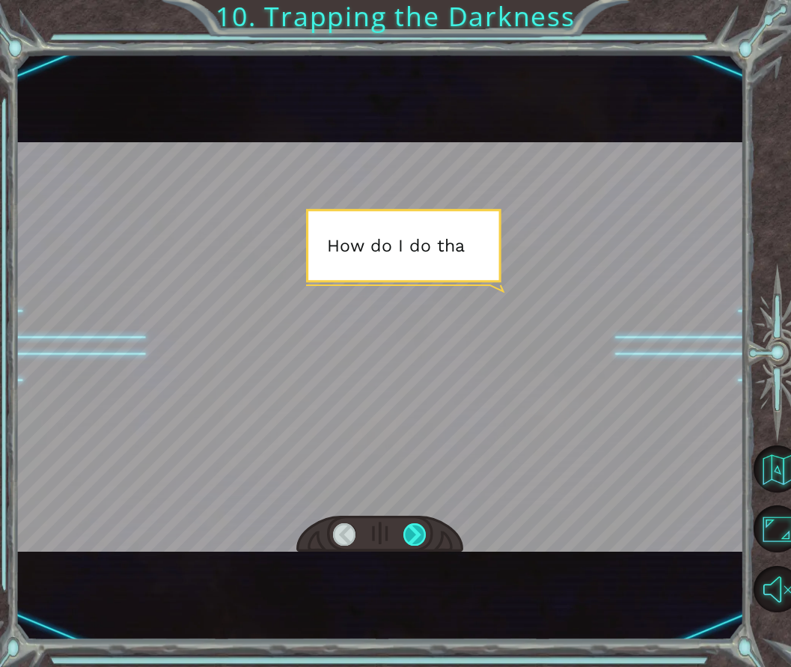
click at [416, 535] on div at bounding box center [415, 534] width 22 height 22
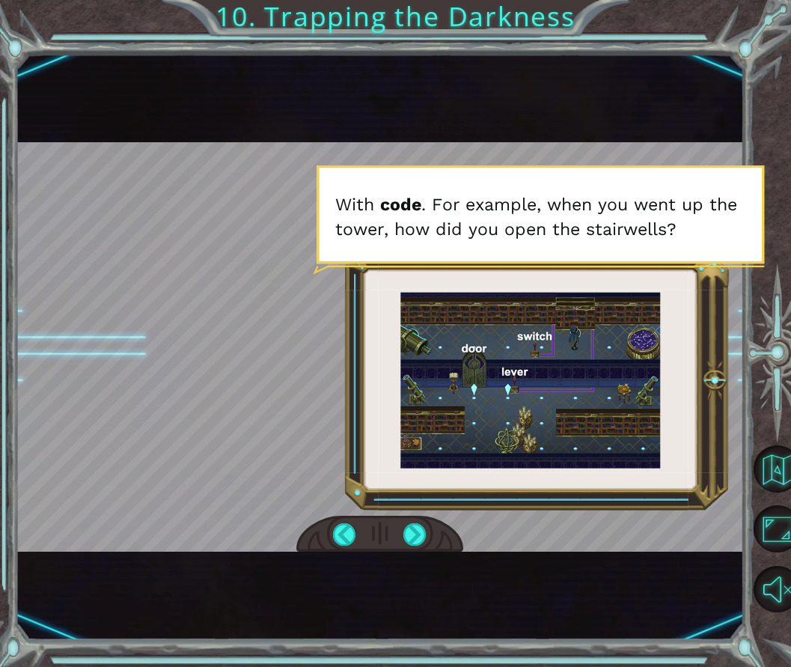
drag, startPoint x: 561, startPoint y: 419, endPoint x: 568, endPoint y: 432, distance: 15.1
click at [568, 432] on div at bounding box center [380, 347] width 728 height 410
click at [413, 526] on div at bounding box center [415, 534] width 22 height 22
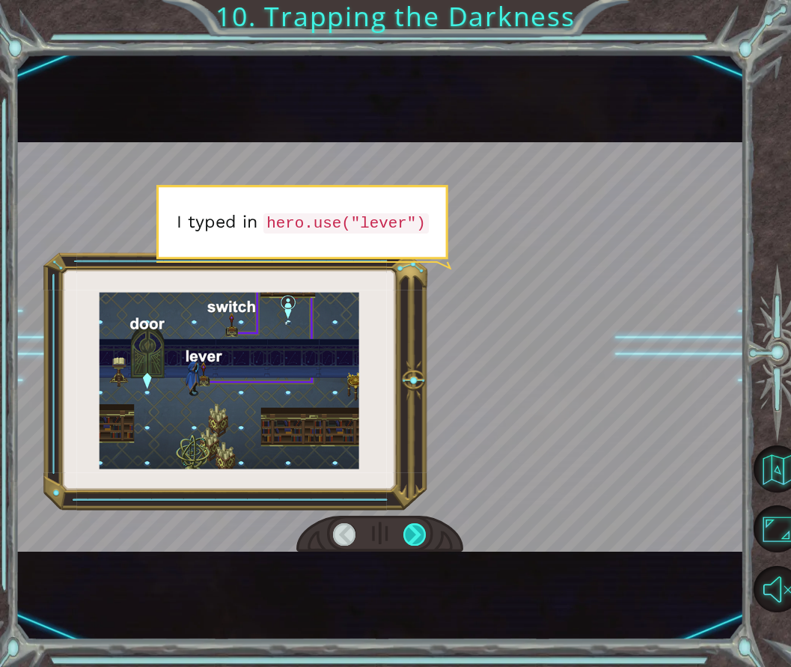
click at [413, 526] on div at bounding box center [415, 534] width 22 height 22
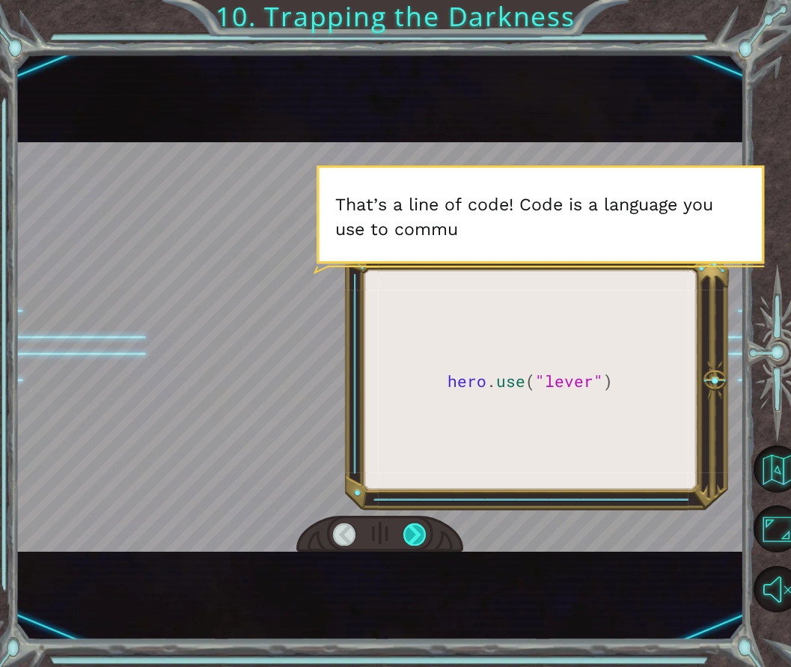
click at [413, 526] on div at bounding box center [415, 534] width 22 height 22
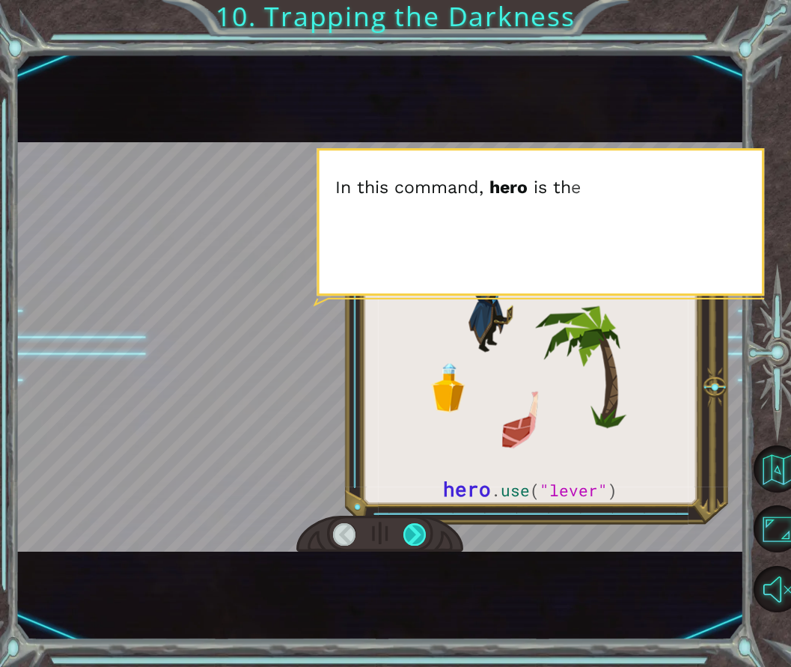
click at [413, 526] on div at bounding box center [415, 534] width 22 height 22
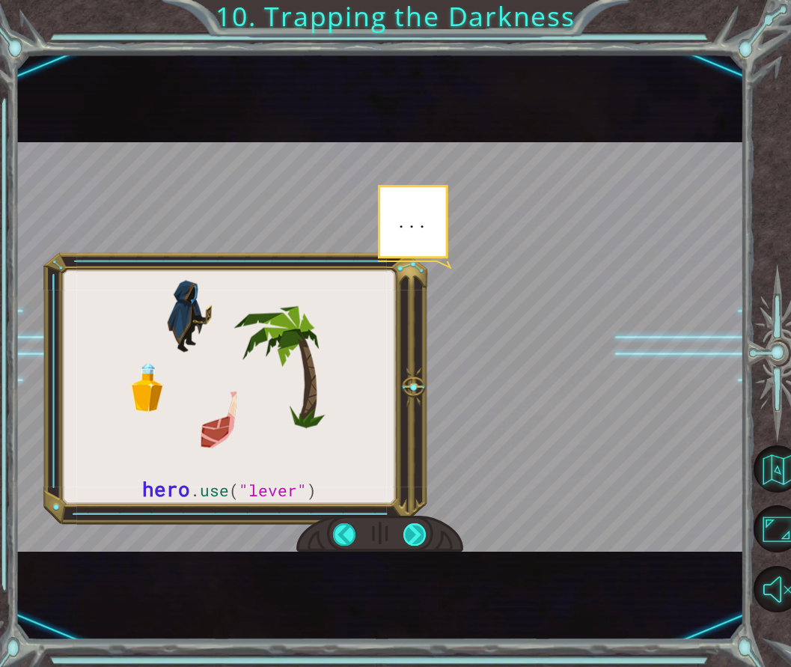
click at [413, 526] on div at bounding box center [415, 534] width 22 height 22
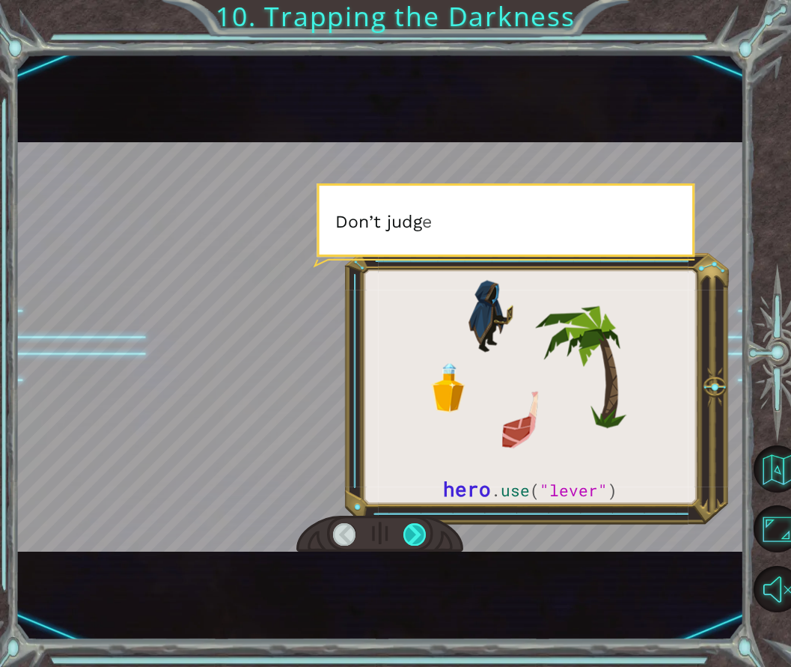
click at [413, 526] on div at bounding box center [415, 534] width 22 height 22
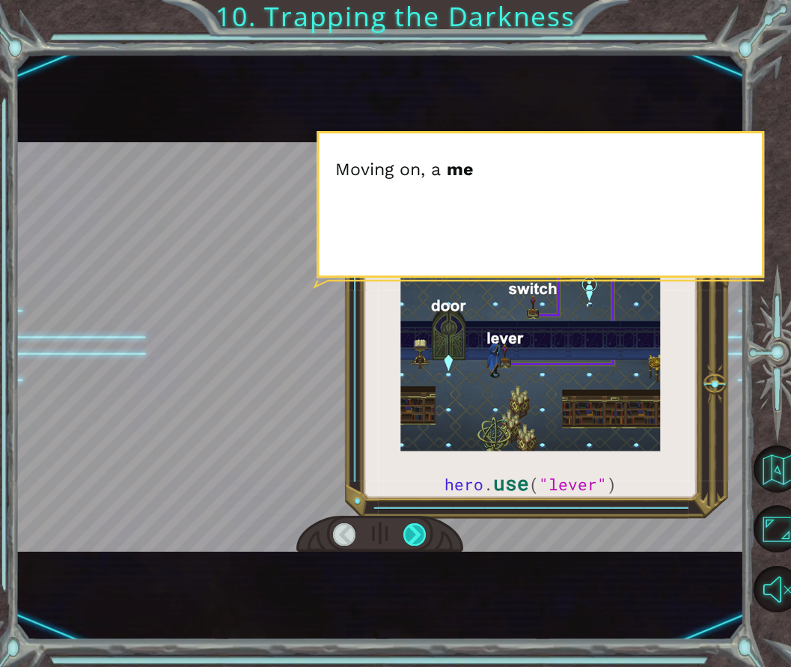
click at [413, 526] on div at bounding box center [415, 534] width 22 height 22
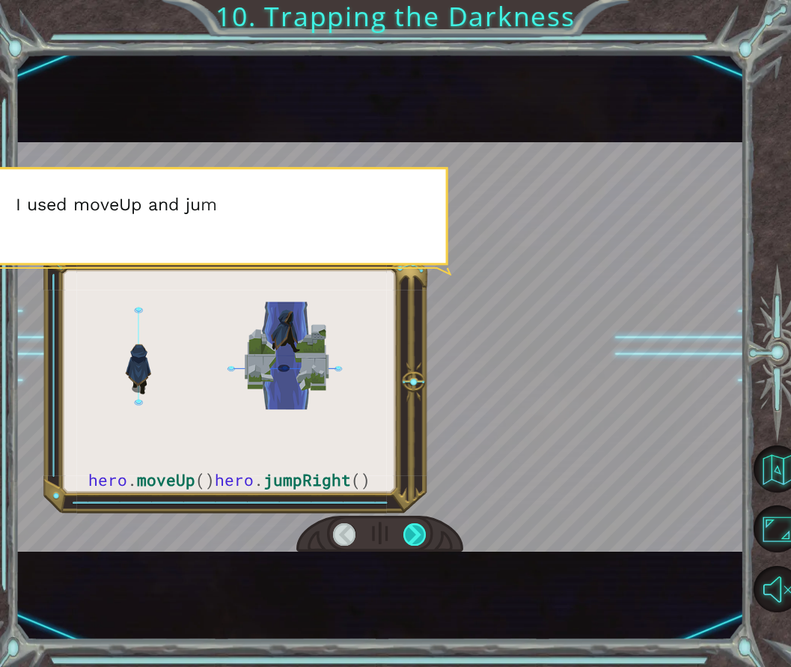
click at [413, 526] on div at bounding box center [415, 534] width 22 height 22
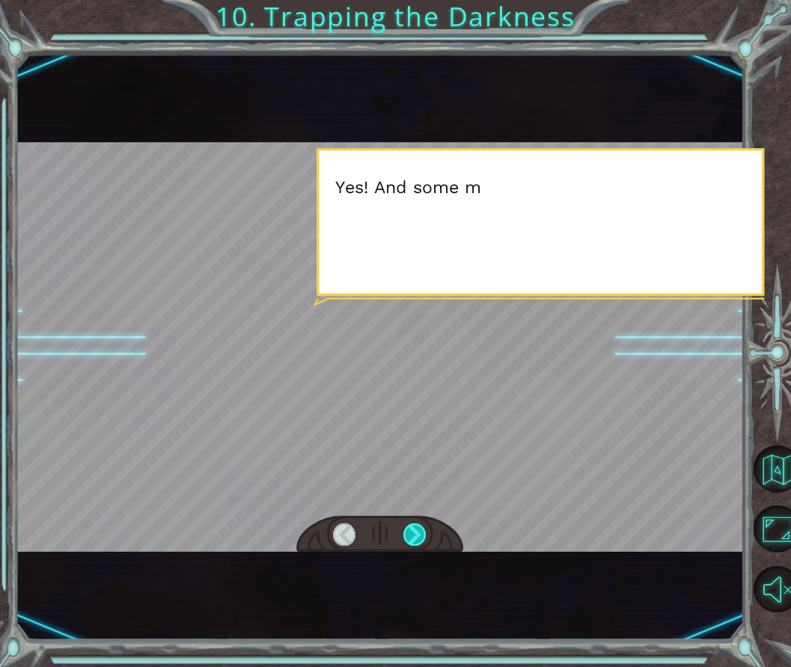
click at [413, 526] on div at bounding box center [415, 534] width 22 height 22
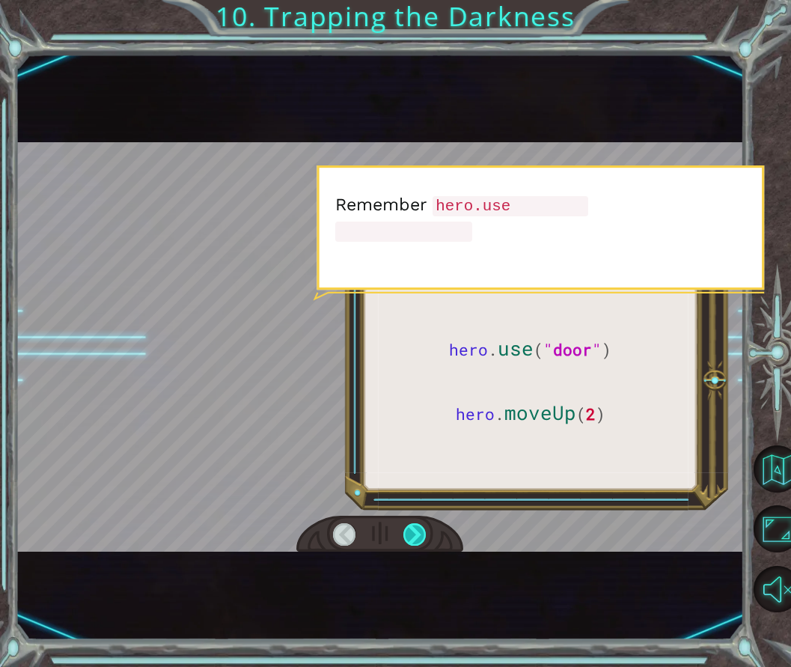
click at [413, 526] on div at bounding box center [415, 534] width 22 height 22
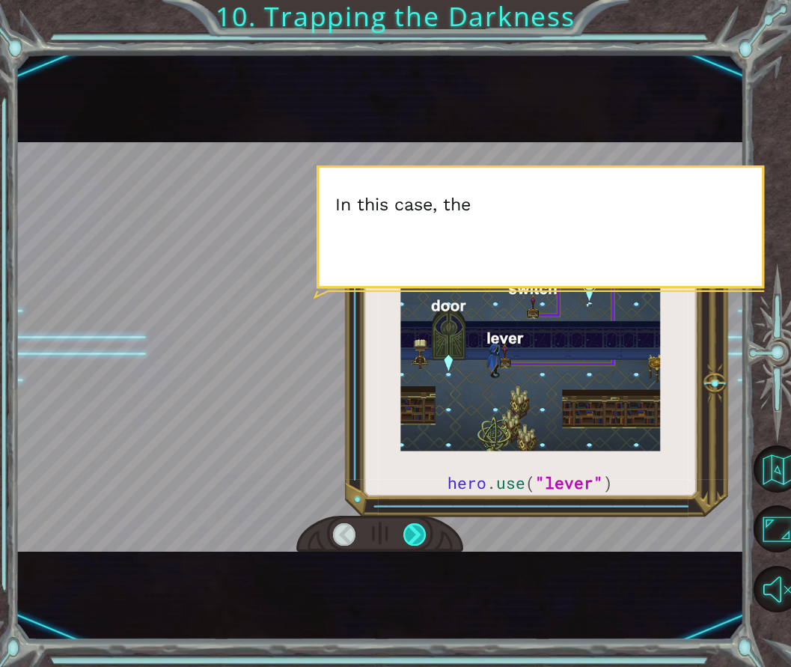
click at [413, 526] on div at bounding box center [415, 534] width 22 height 22
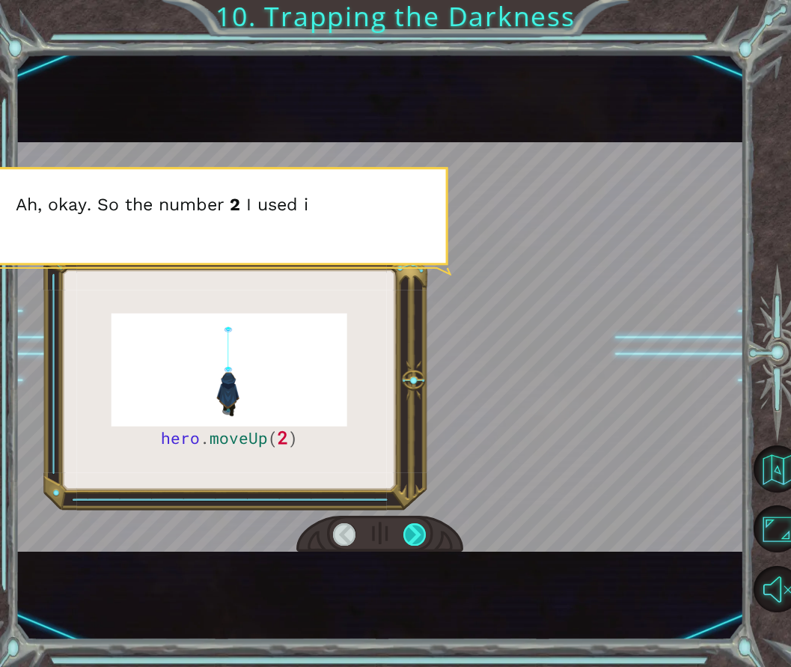
click at [413, 526] on div at bounding box center [415, 534] width 22 height 22
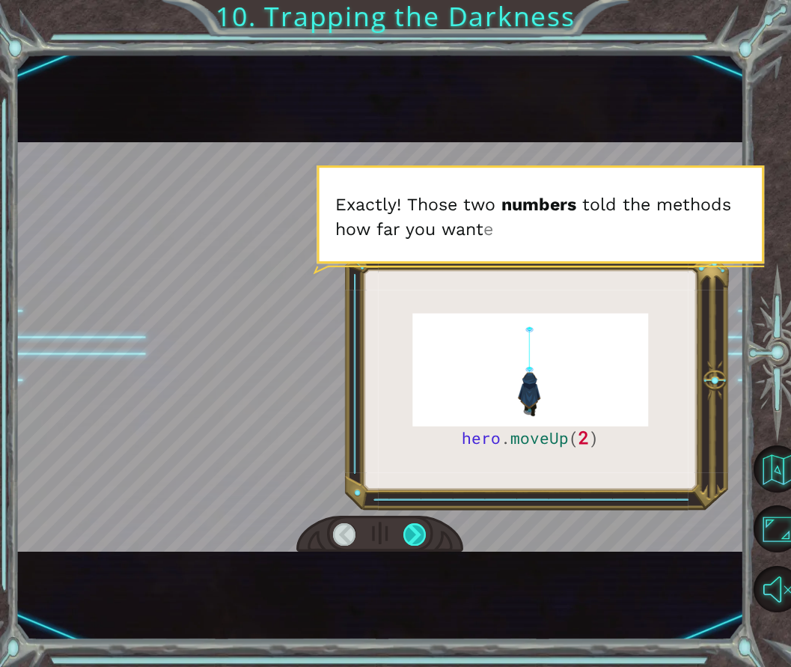
click at [413, 526] on div at bounding box center [415, 534] width 22 height 22
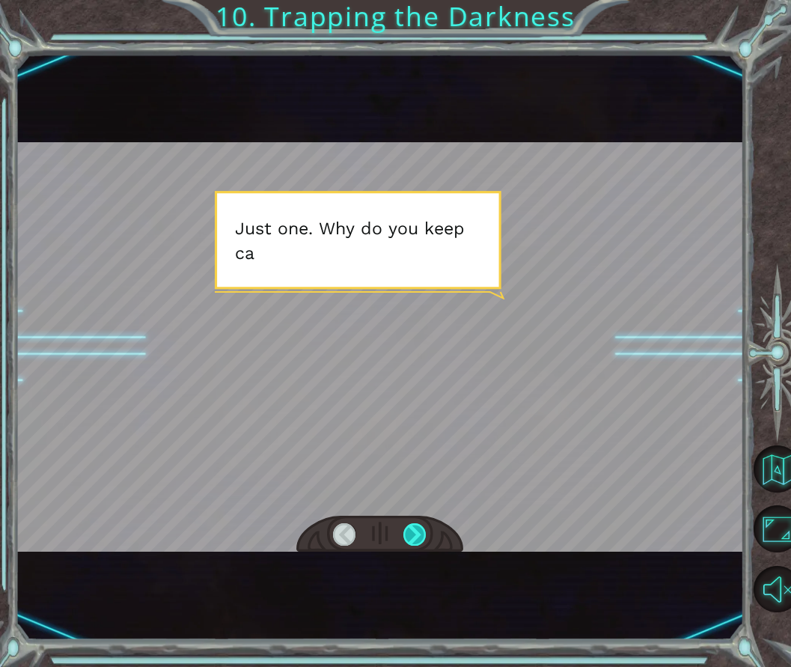
click at [413, 526] on div at bounding box center [415, 534] width 22 height 22
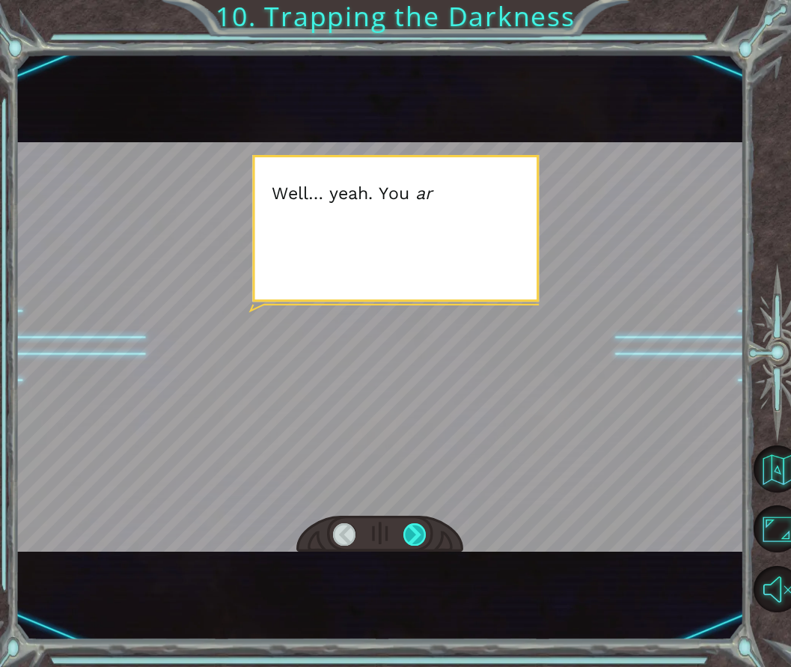
click at [413, 526] on div at bounding box center [415, 534] width 22 height 22
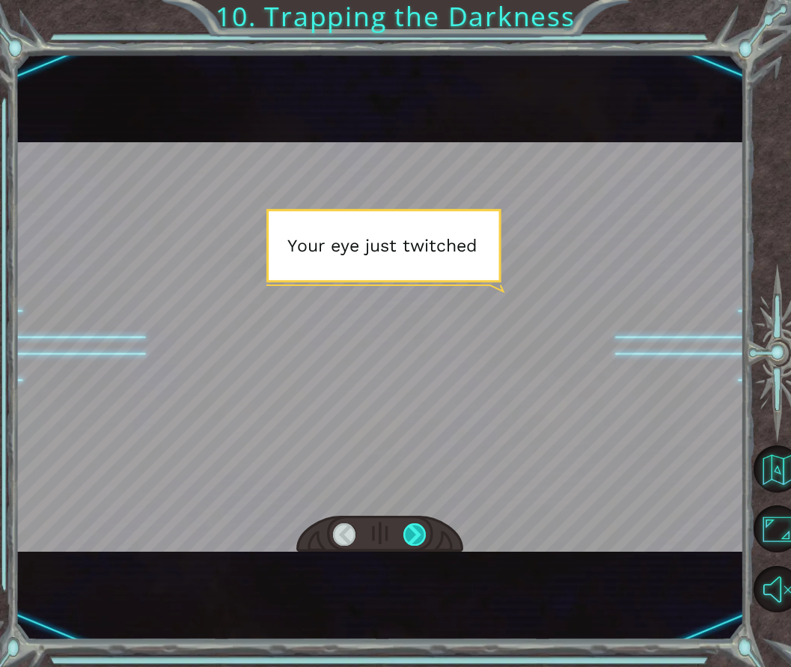
click at [413, 526] on div at bounding box center [415, 534] width 22 height 22
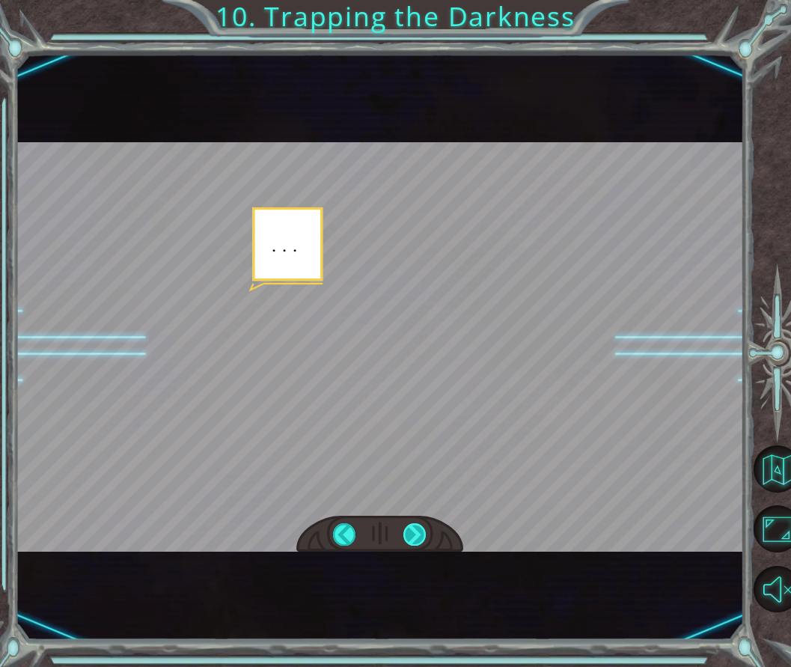
click at [413, 526] on div at bounding box center [415, 534] width 22 height 22
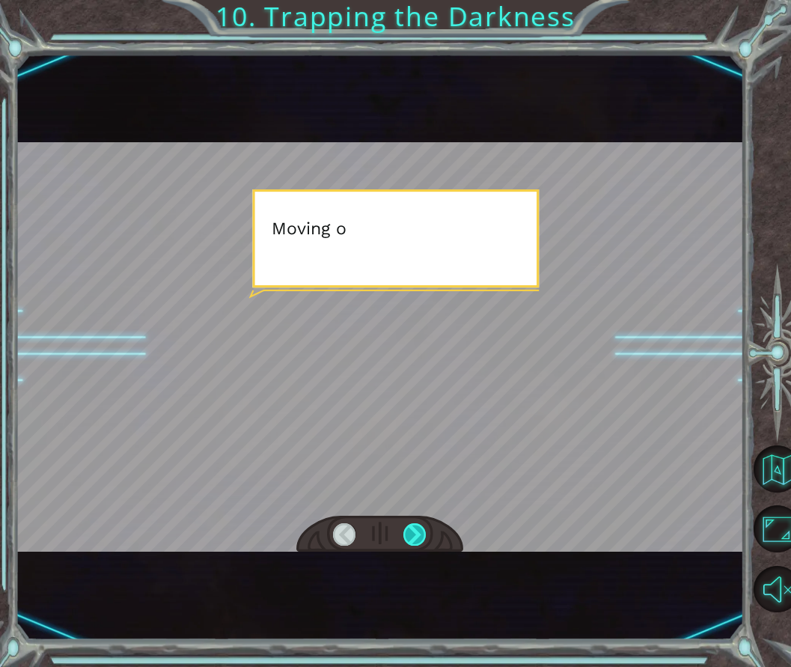
click at [413, 526] on div at bounding box center [415, 534] width 22 height 22
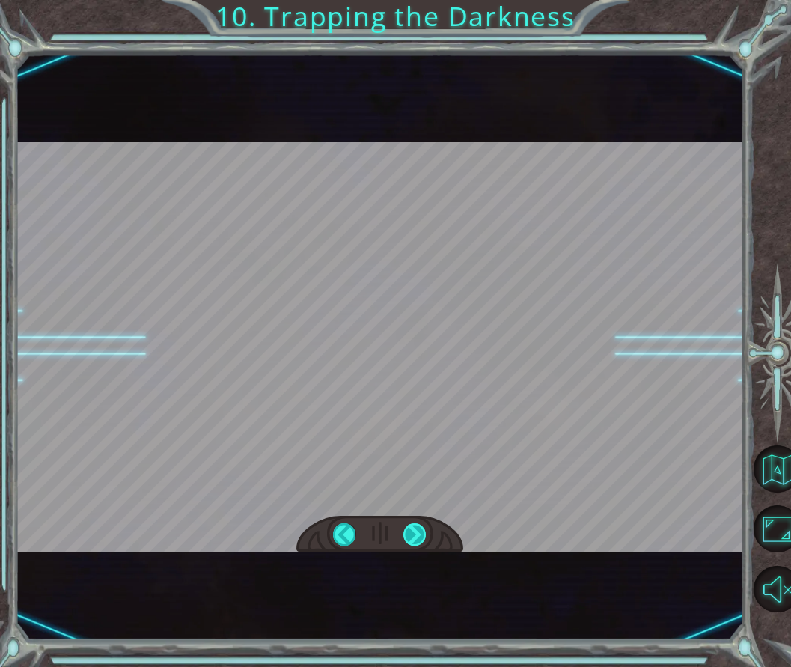
click at [413, 526] on div at bounding box center [415, 534] width 22 height 22
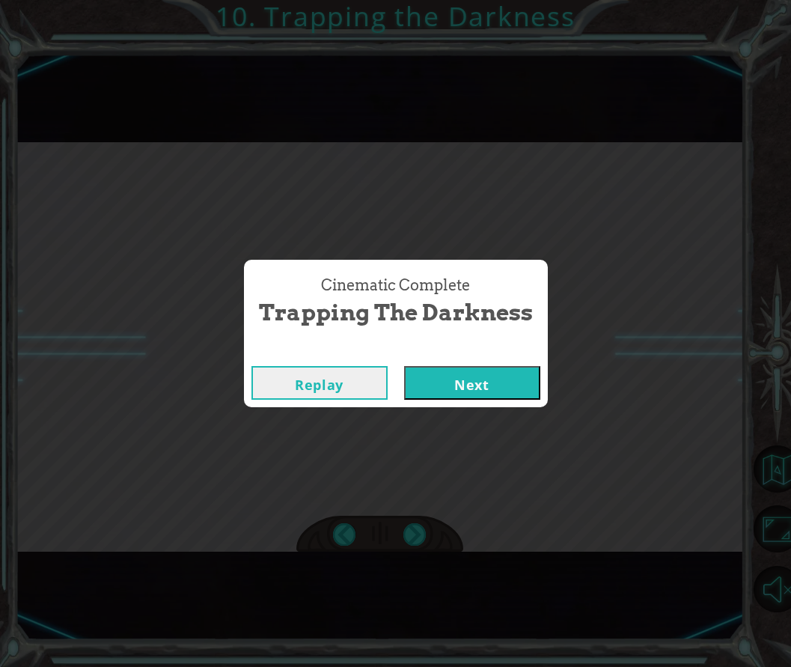
click at [483, 383] on button "Next" at bounding box center [472, 383] width 136 height 34
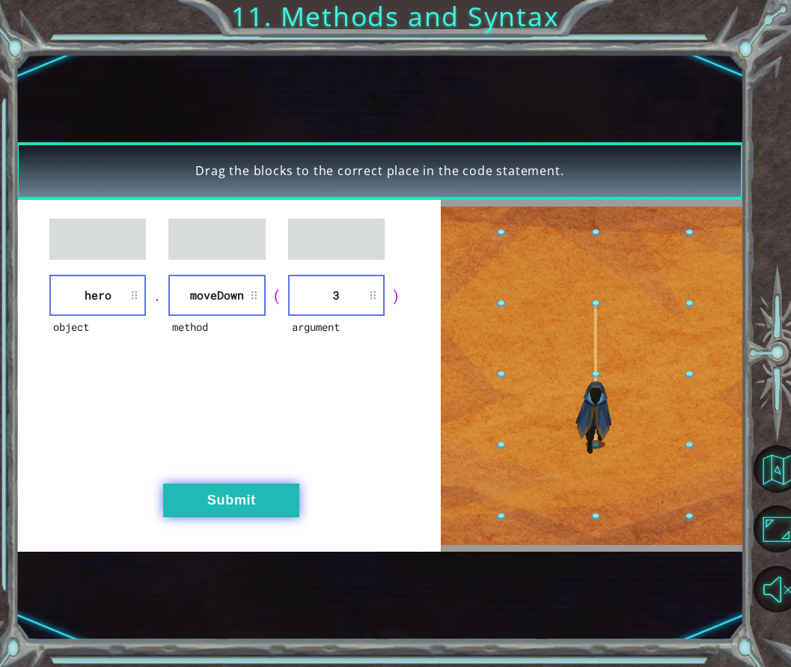
click at [259, 499] on button "Submit" at bounding box center [231, 501] width 136 height 34
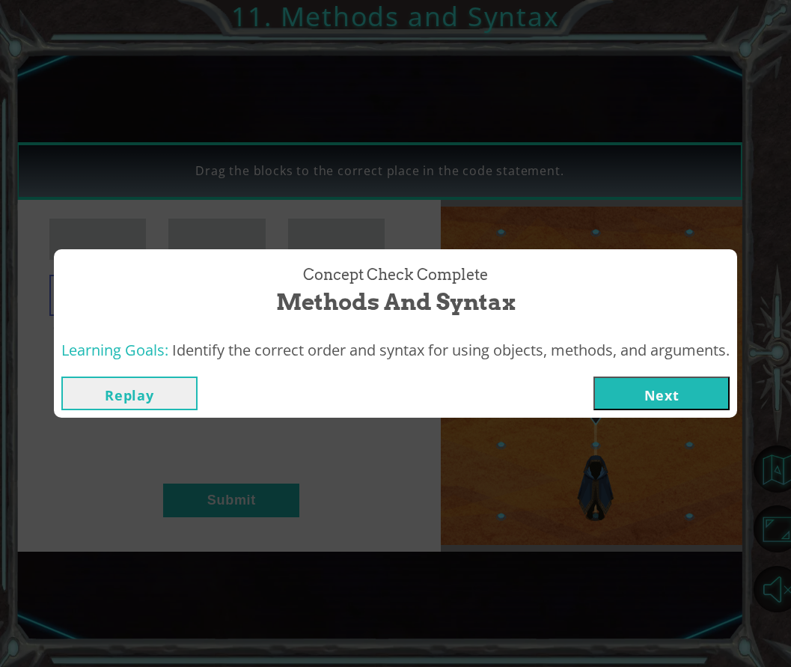
click at [623, 390] on button "Next" at bounding box center [662, 394] width 136 height 34
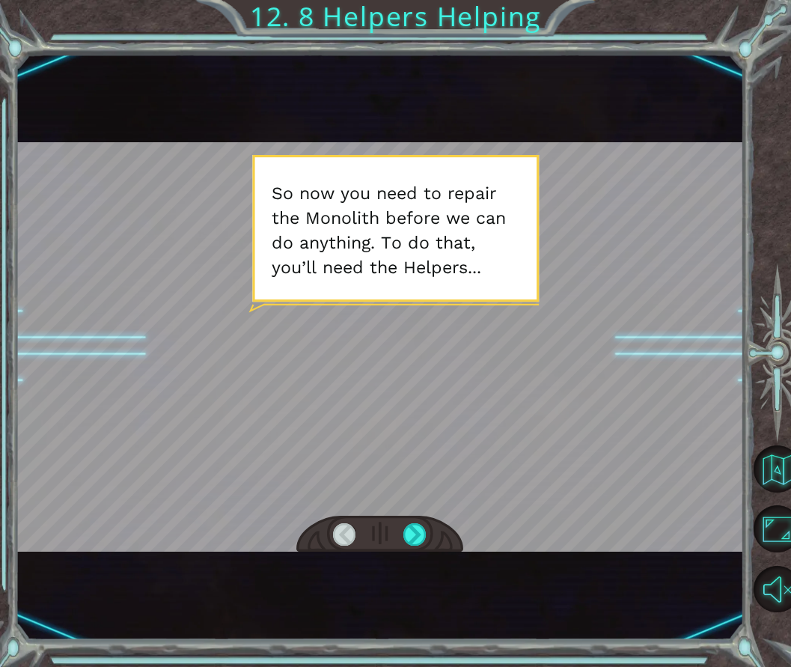
click at [436, 363] on div at bounding box center [380, 347] width 728 height 410
click at [421, 532] on div at bounding box center [415, 534] width 22 height 22
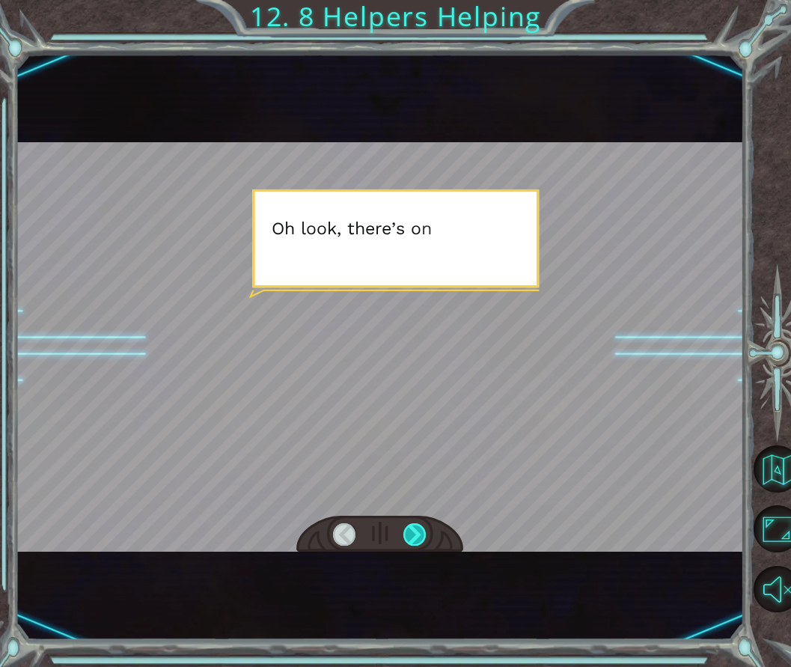
click at [421, 532] on div at bounding box center [415, 534] width 22 height 22
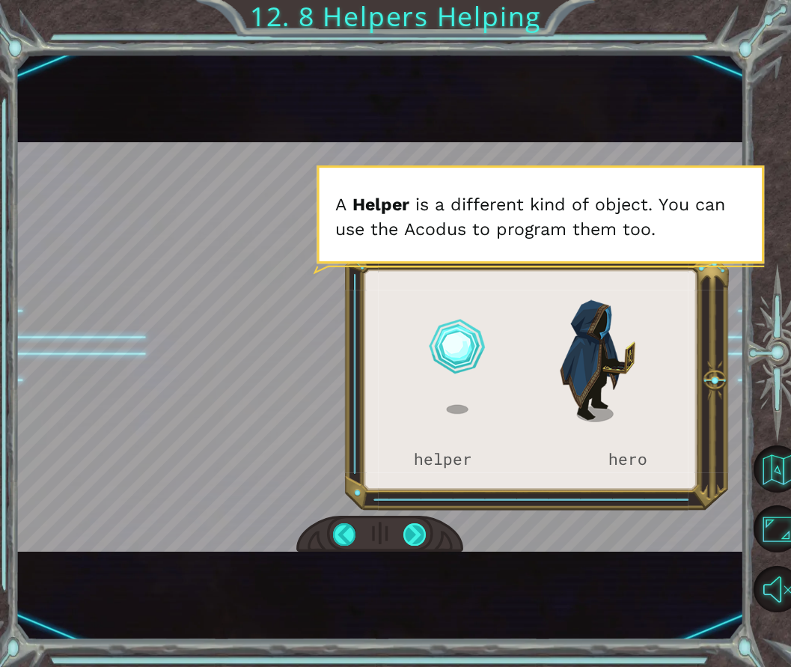
click at [406, 535] on div at bounding box center [415, 534] width 22 height 22
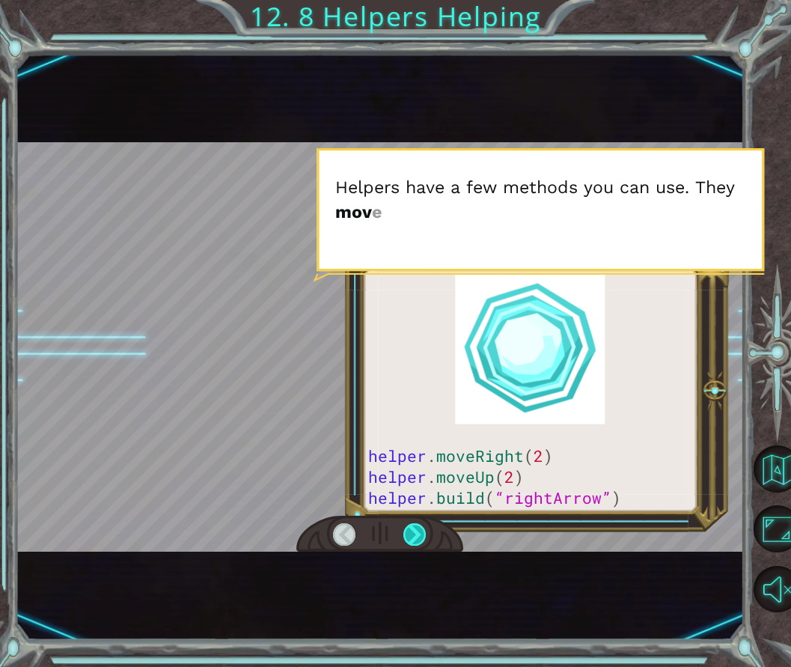
click at [416, 526] on div at bounding box center [415, 534] width 22 height 22
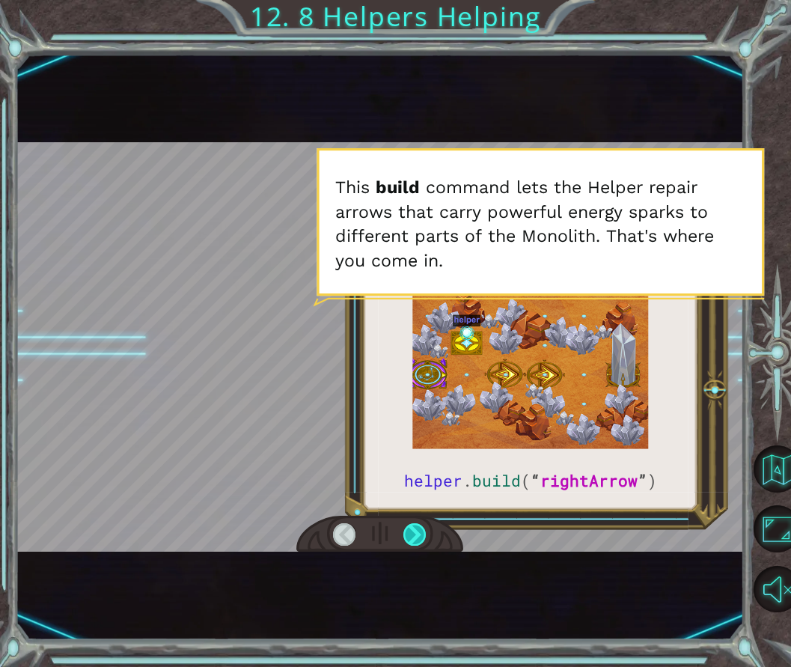
click at [415, 525] on div at bounding box center [415, 534] width 22 height 22
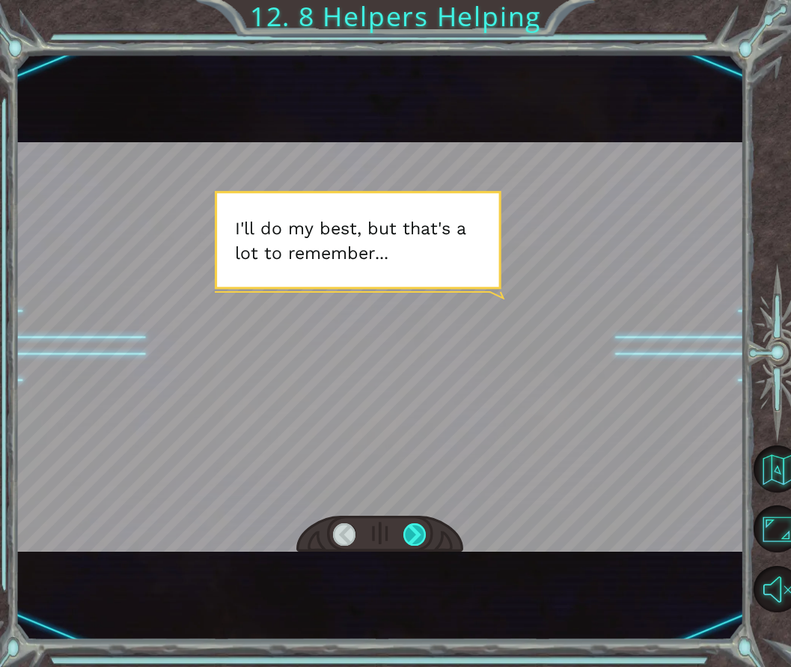
click at [414, 529] on div at bounding box center [415, 534] width 22 height 22
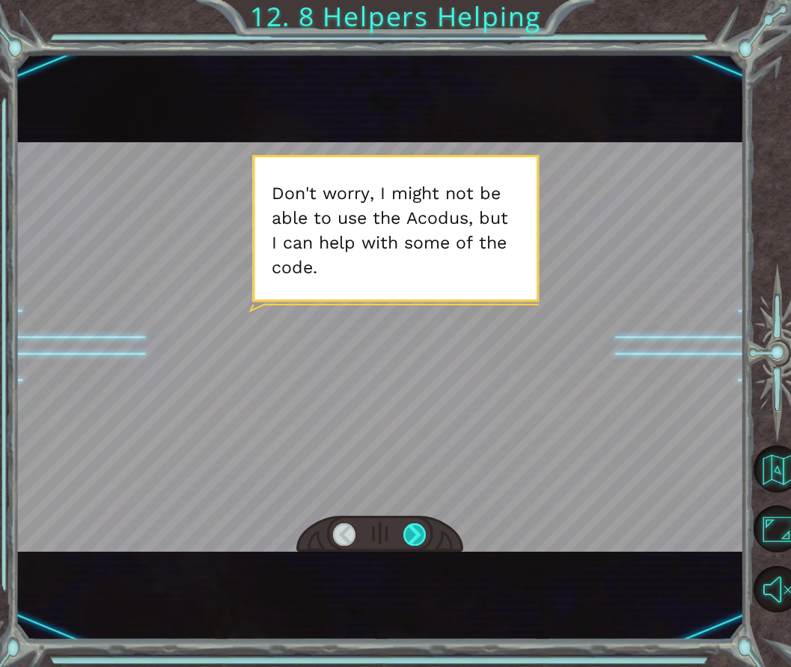
click at [414, 529] on div at bounding box center [415, 534] width 22 height 22
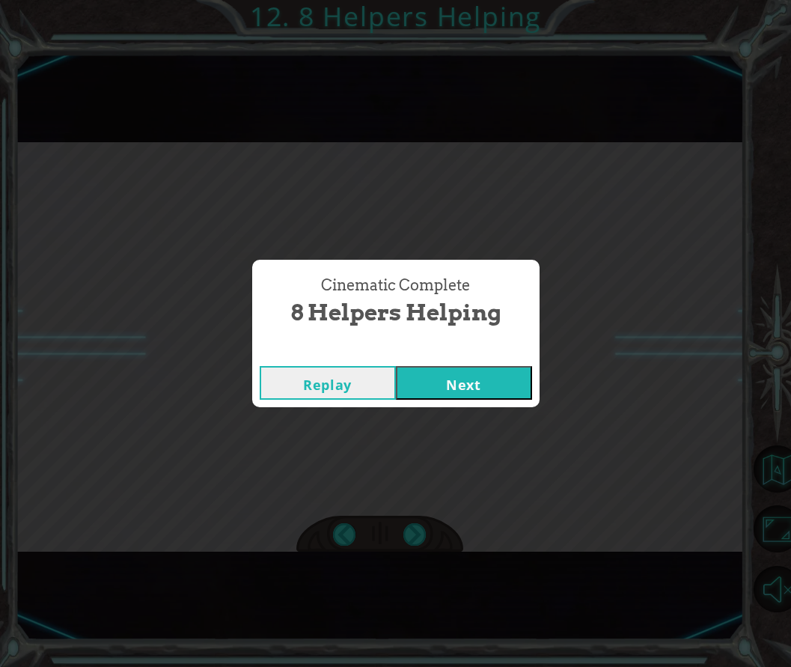
click at [430, 372] on button "Next" at bounding box center [464, 383] width 136 height 34
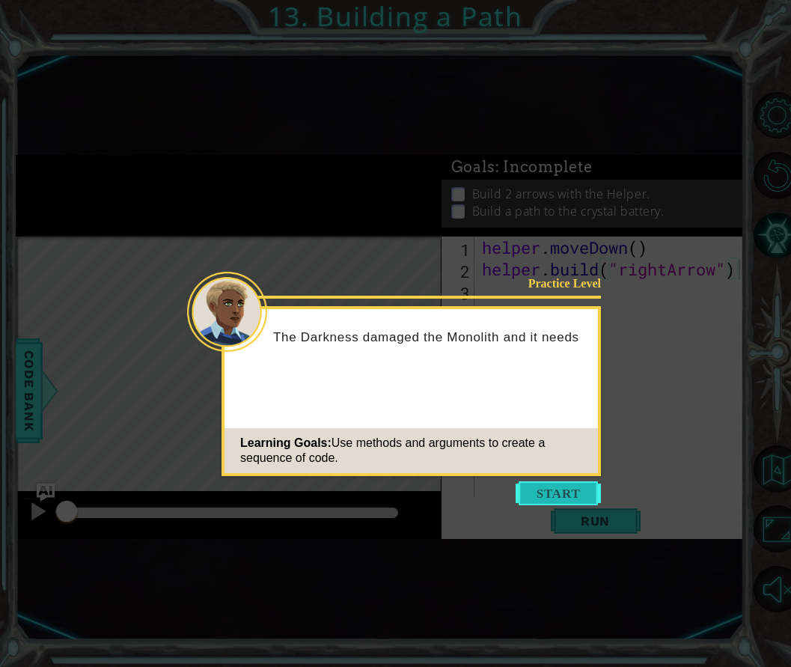
click at [552, 492] on button "Start" at bounding box center [558, 493] width 85 height 24
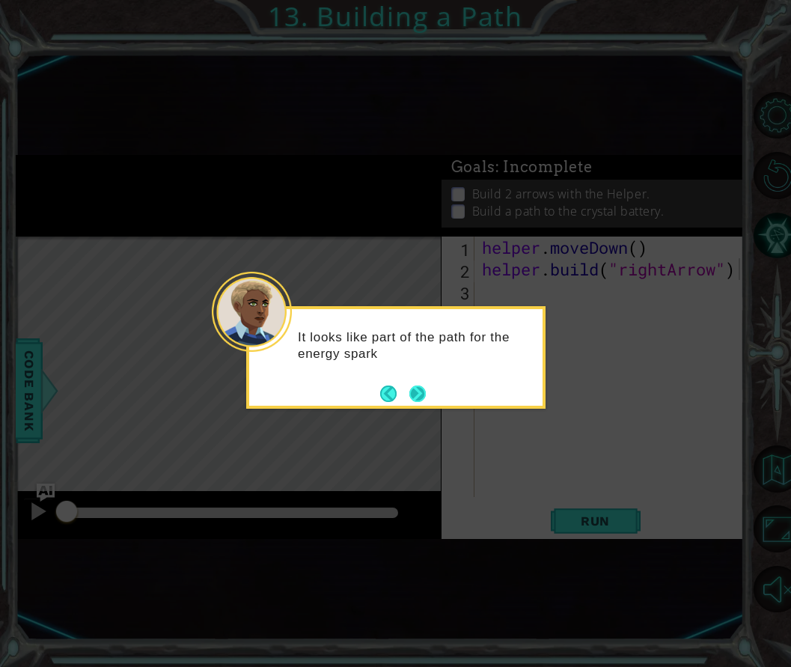
click at [410, 386] on button "Next" at bounding box center [418, 394] width 16 height 16
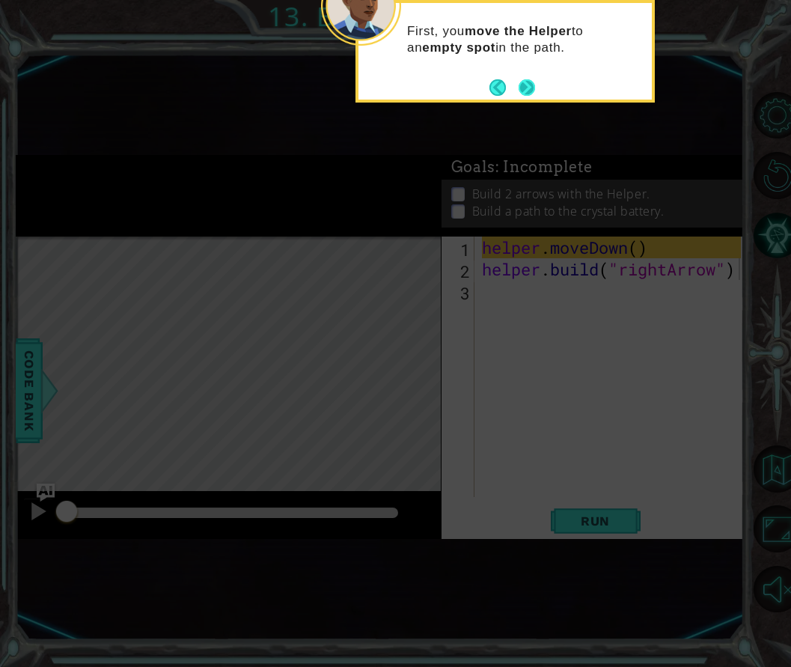
click at [526, 84] on button "Next" at bounding box center [527, 87] width 16 height 16
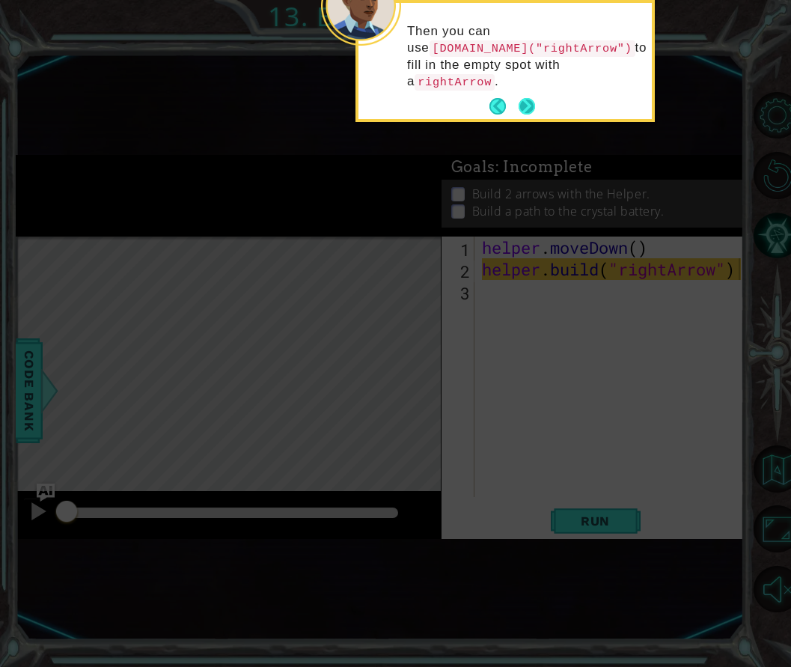
click at [529, 103] on button "Next" at bounding box center [527, 106] width 16 height 16
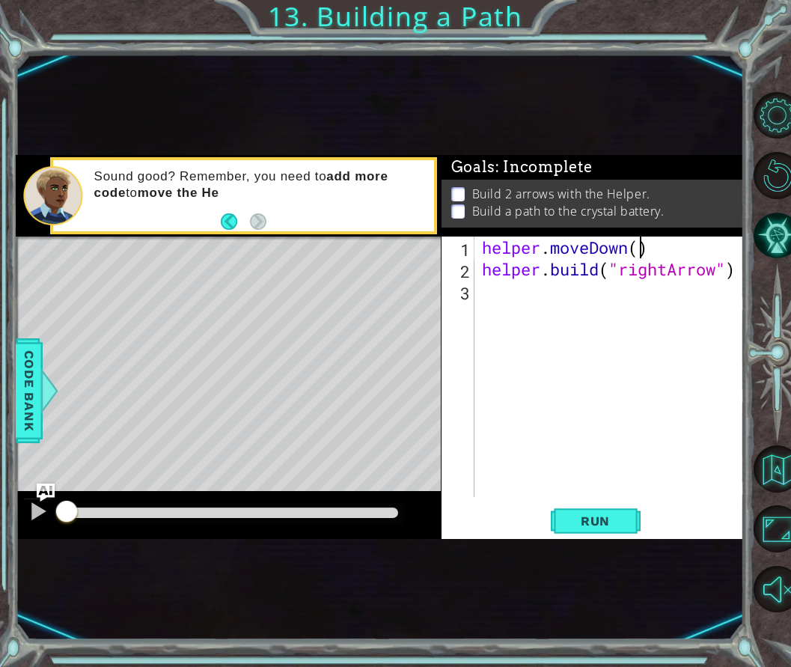
click at [642, 249] on div "helper . moveDown ( ) helper . build ( "rightArrow" )" at bounding box center [614, 389] width 270 height 304
type textarea "helper.moveDown(1)"
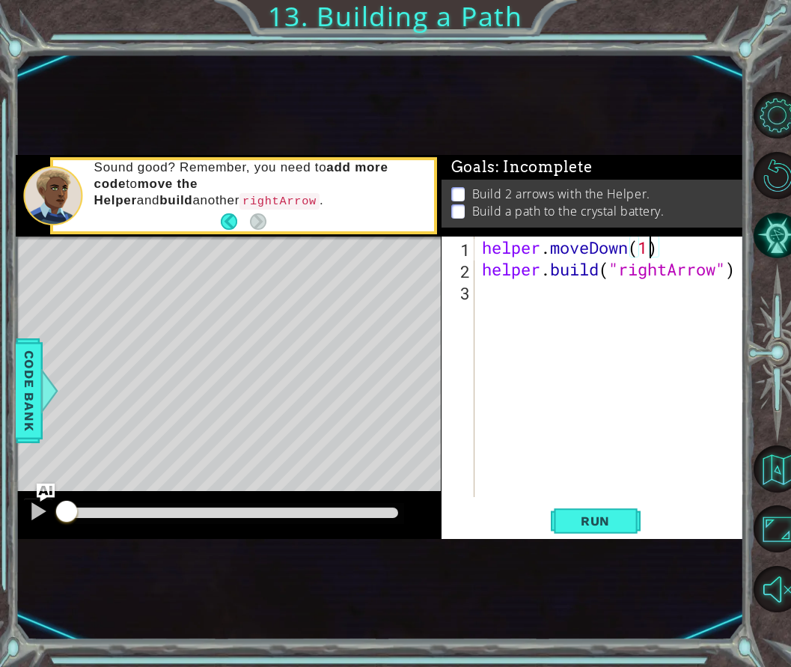
click at [615, 355] on div "helper . moveDown ( 1 ) helper . build ( "rightArrow" )" at bounding box center [614, 389] width 270 height 304
click at [618, 484] on div "helper . moveDown ( 1 ) helper . build ( "rightArrow" )" at bounding box center [614, 389] width 270 height 304
click at [609, 517] on span "Run" at bounding box center [595, 521] width 59 height 15
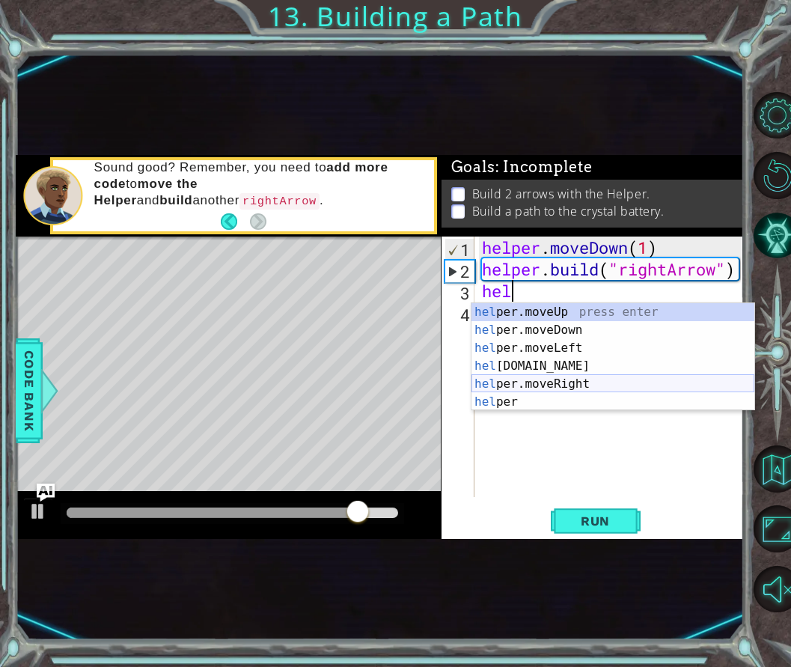
click at [531, 383] on div "hel per.moveUp press enter hel per.moveDown press enter hel per.moveLeft press …" at bounding box center [613, 375] width 283 height 144
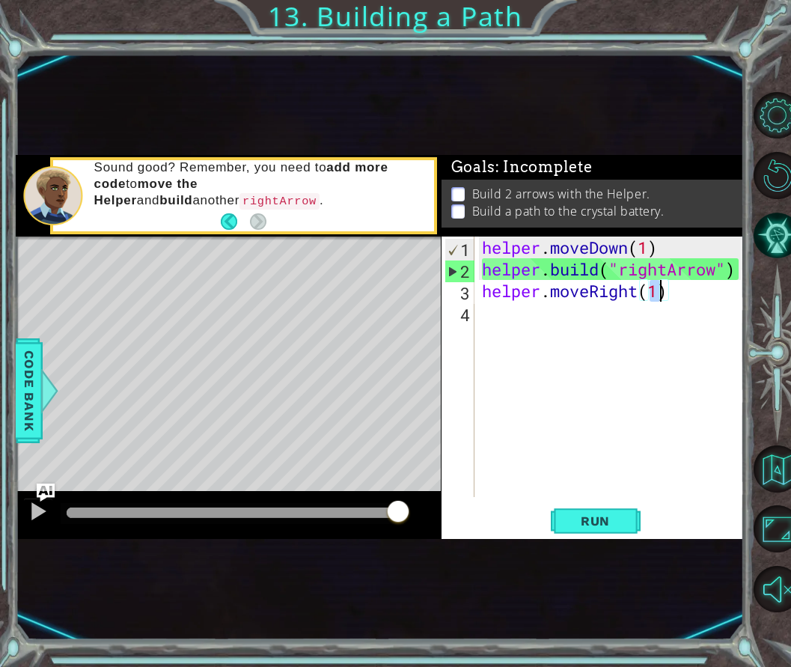
type textarea "helper.moveRight(3)"
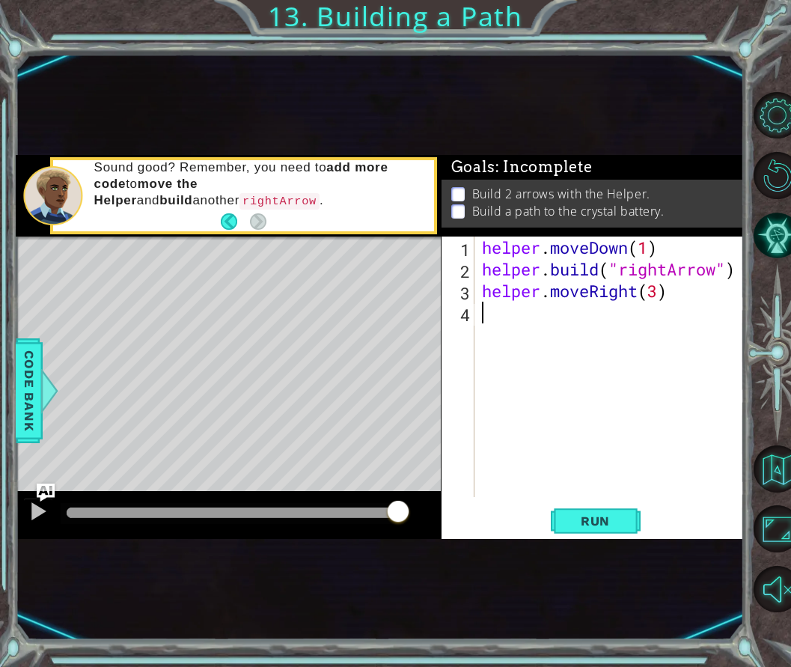
click at [508, 316] on div "helper . moveDown ( 1 ) helper . build ( "rightArrow" ) helper . moveRight ( 3 )" at bounding box center [614, 389] width 270 height 304
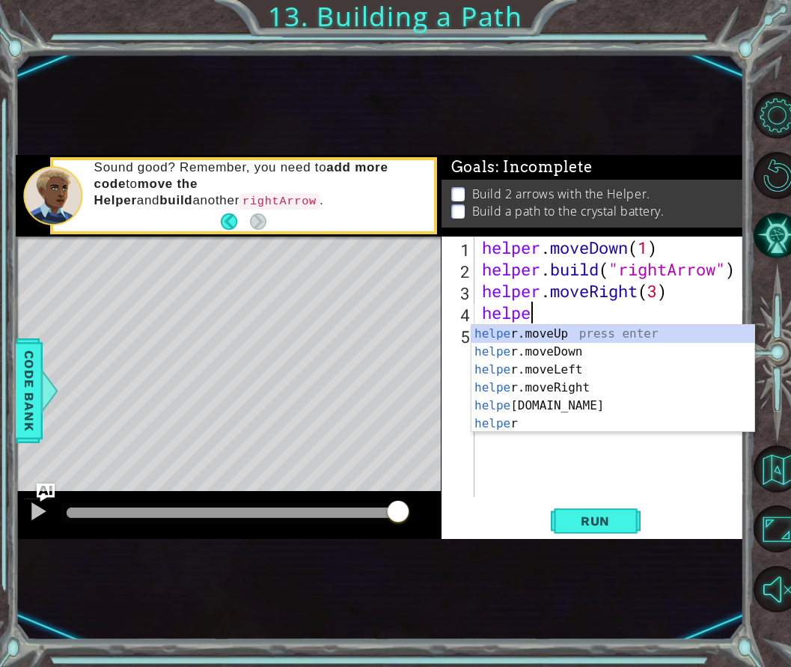
scroll to position [0, 1]
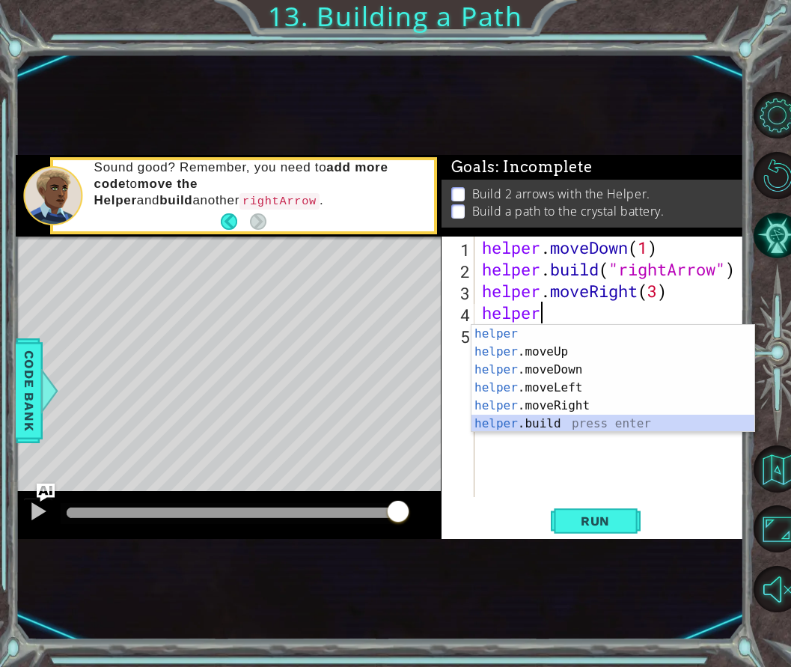
click at [531, 422] on div "helper press enter helper .moveUp press enter helper .moveDown press enter help…" at bounding box center [613, 397] width 283 height 144
type textarea "[DOMAIN_NAME]("rightArrow")"
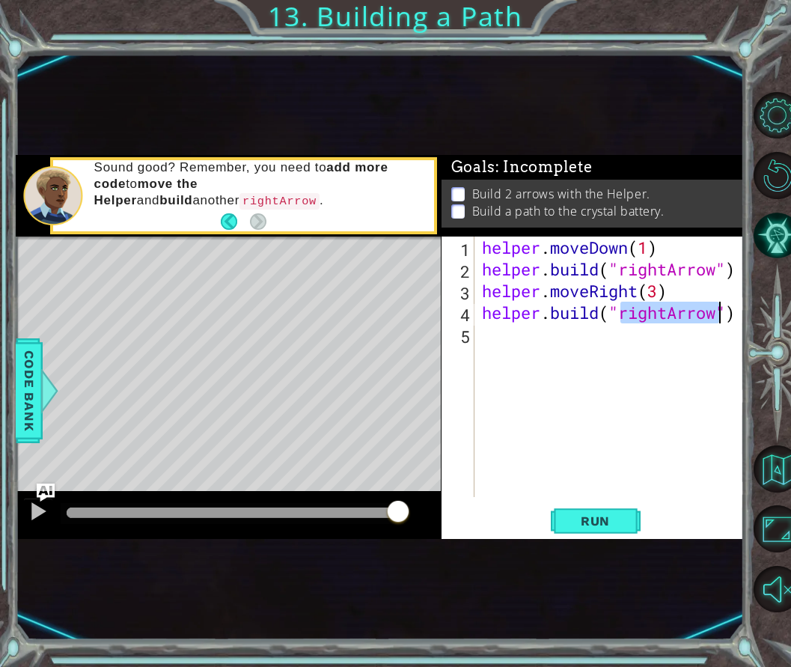
click at [609, 406] on div "helper . moveDown ( 1 ) helper . build ( "rightArrow" ) helper . moveRight ( 3 …" at bounding box center [614, 389] width 270 height 304
click at [603, 523] on span "Run" at bounding box center [595, 521] width 59 height 15
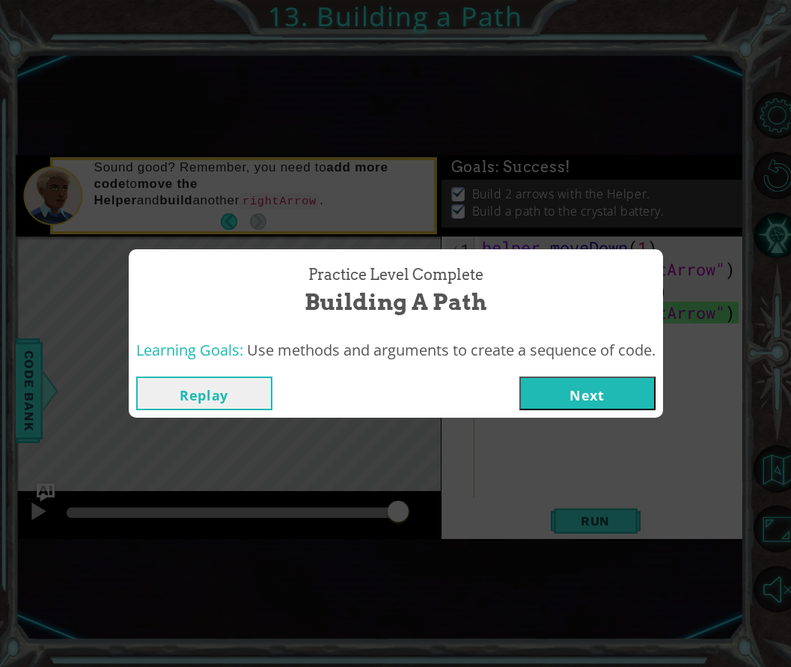
click at [634, 386] on button "Next" at bounding box center [588, 394] width 136 height 34
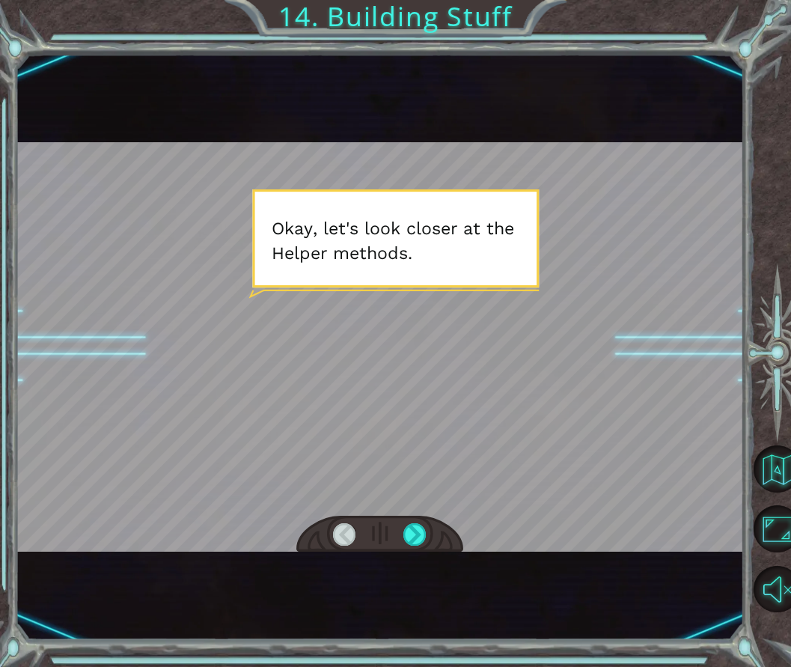
click at [428, 525] on div at bounding box center [380, 534] width 168 height 37
click at [419, 526] on div at bounding box center [415, 534] width 22 height 22
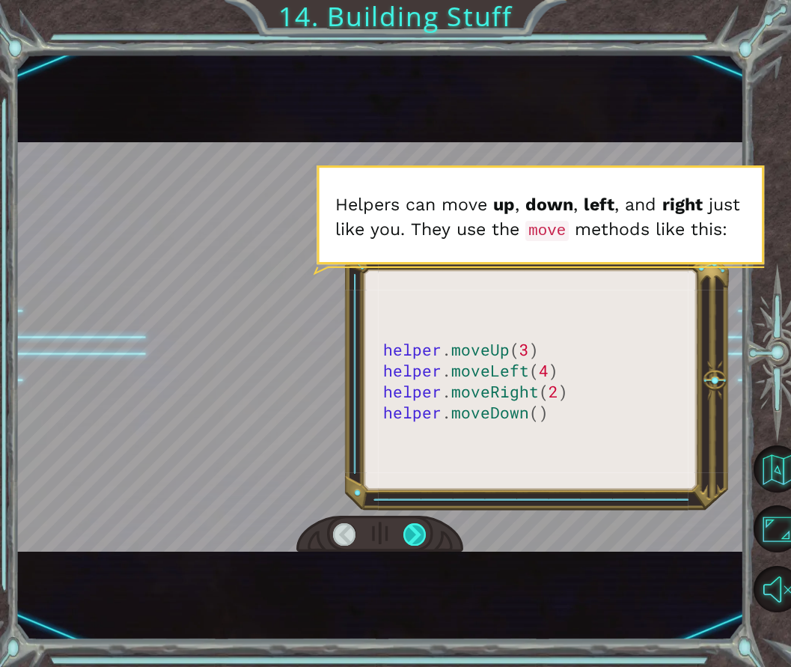
click at [413, 535] on div at bounding box center [415, 534] width 22 height 22
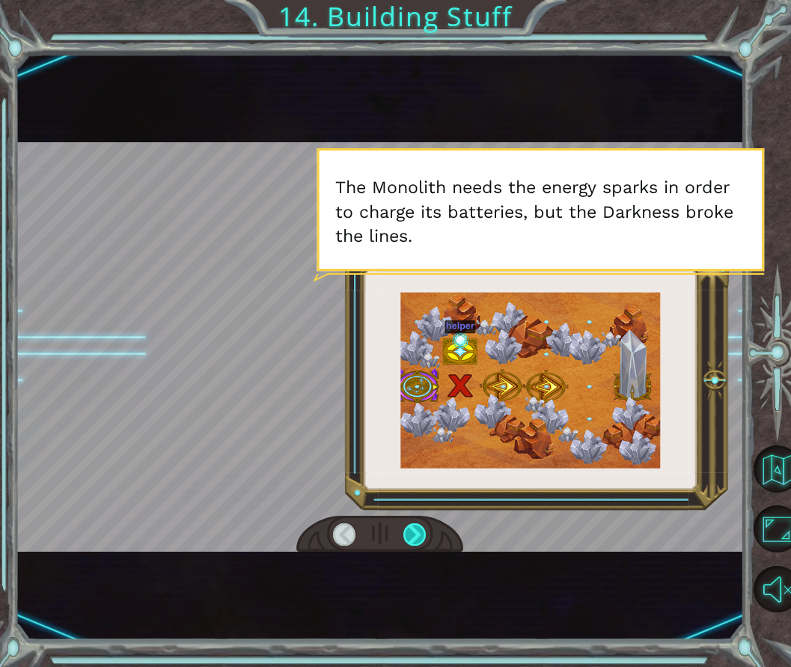
click at [416, 529] on div at bounding box center [415, 534] width 22 height 22
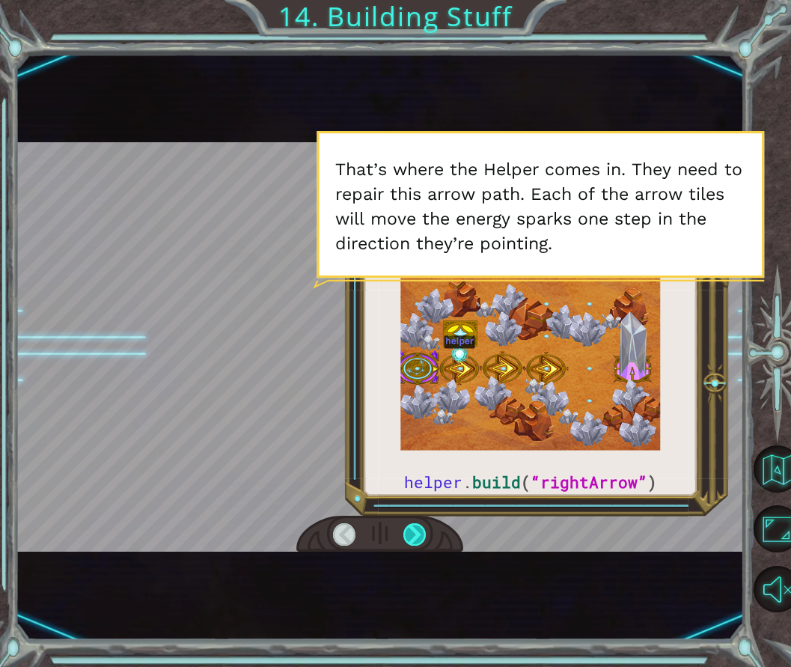
click at [426, 541] on div at bounding box center [415, 534] width 22 height 22
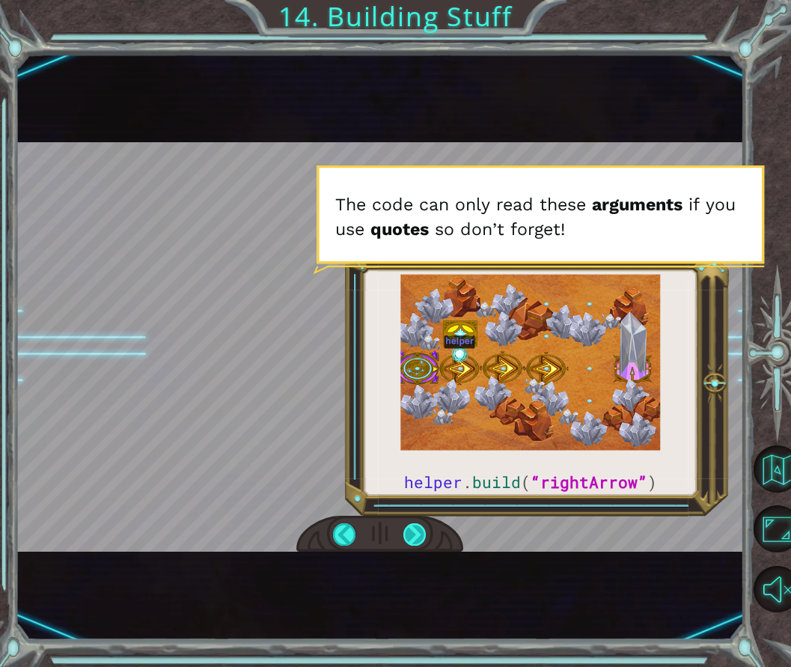
click at [419, 538] on div at bounding box center [415, 534] width 22 height 22
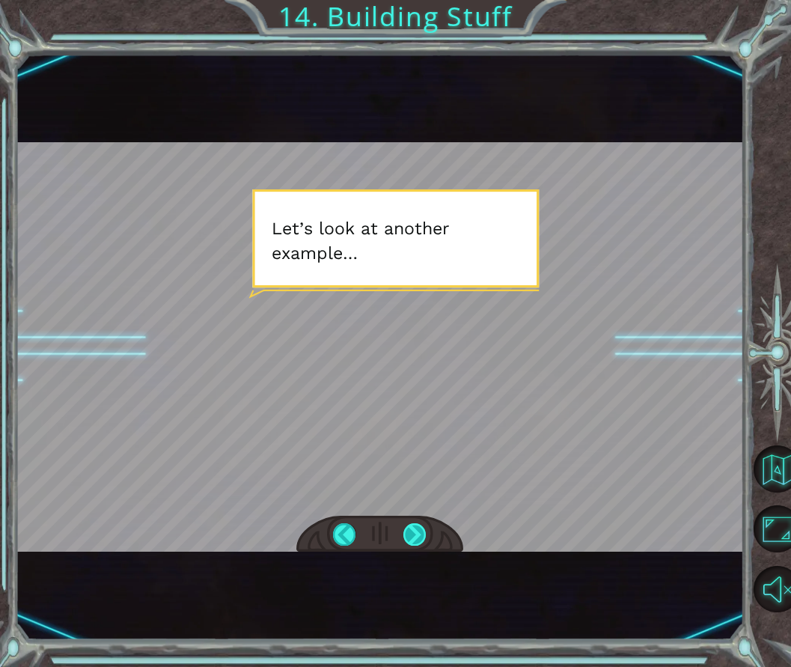
click at [418, 536] on div at bounding box center [415, 534] width 22 height 22
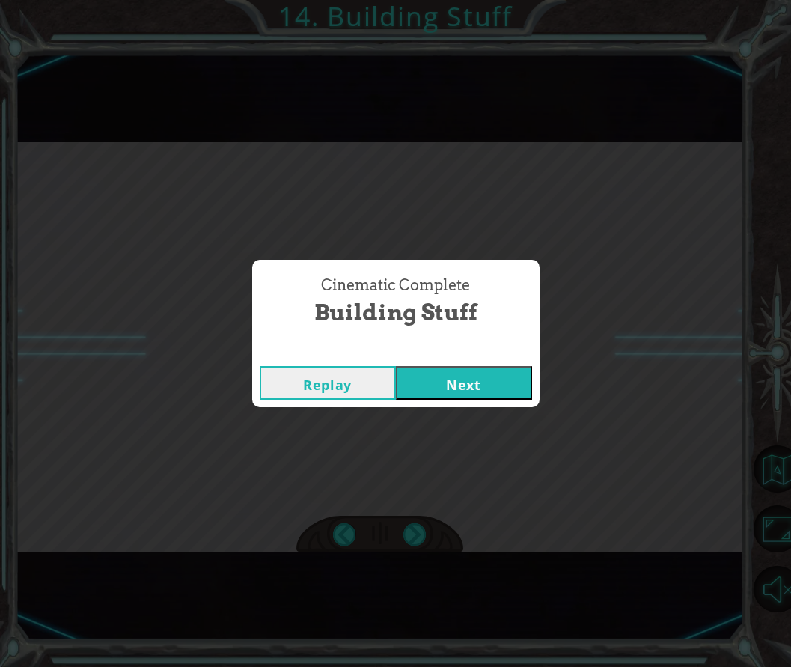
click at [435, 372] on button "Next" at bounding box center [464, 383] width 136 height 34
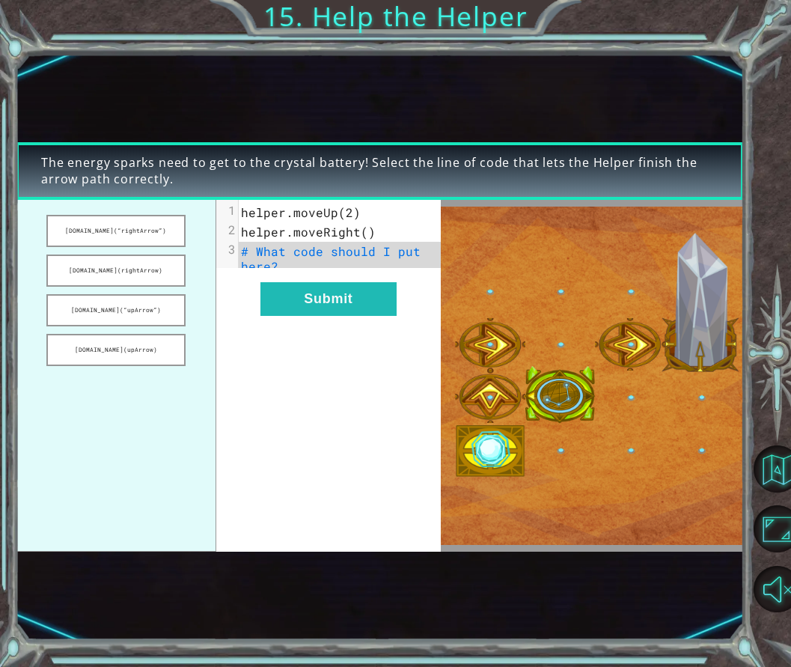
drag, startPoint x: 143, startPoint y: 234, endPoint x: 145, endPoint y: 250, distance: 15.9
click at [145, 250] on ul "[DOMAIN_NAME](“rightArrow”) [DOMAIN_NAME](rightArrow) [DOMAIN_NAME](“upArrow”) …" at bounding box center [116, 376] width 201 height 352
click at [148, 318] on button "[DOMAIN_NAME](“upArrow”)" at bounding box center [115, 310] width 139 height 32
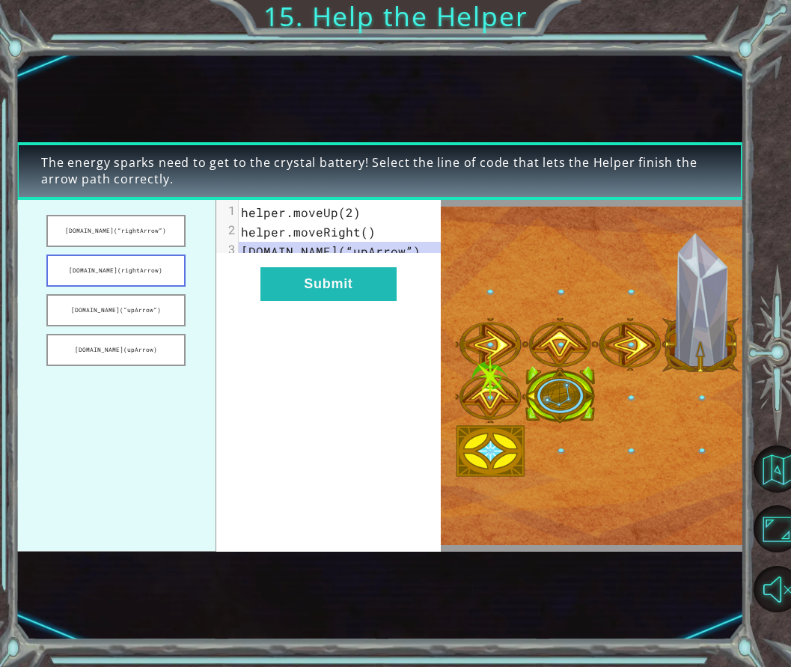
click at [133, 275] on button "[DOMAIN_NAME](rightArrow)" at bounding box center [115, 271] width 139 height 32
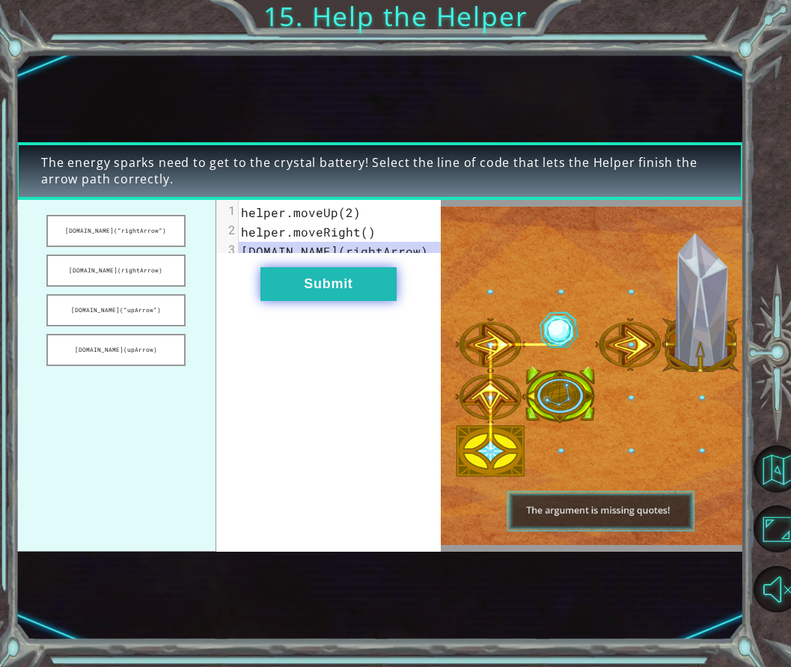
click at [302, 299] on button "Submit" at bounding box center [329, 284] width 136 height 34
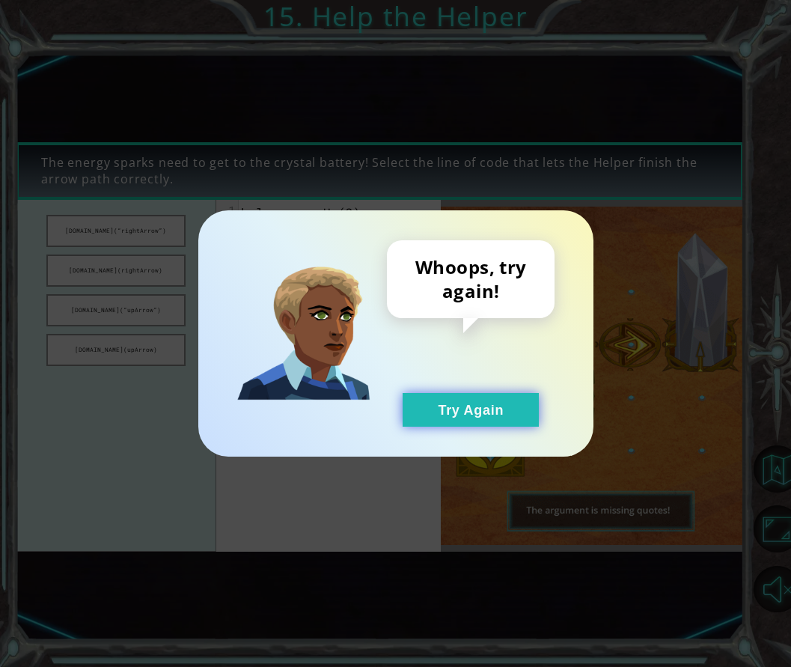
click at [435, 407] on button "Try Again" at bounding box center [471, 410] width 136 height 34
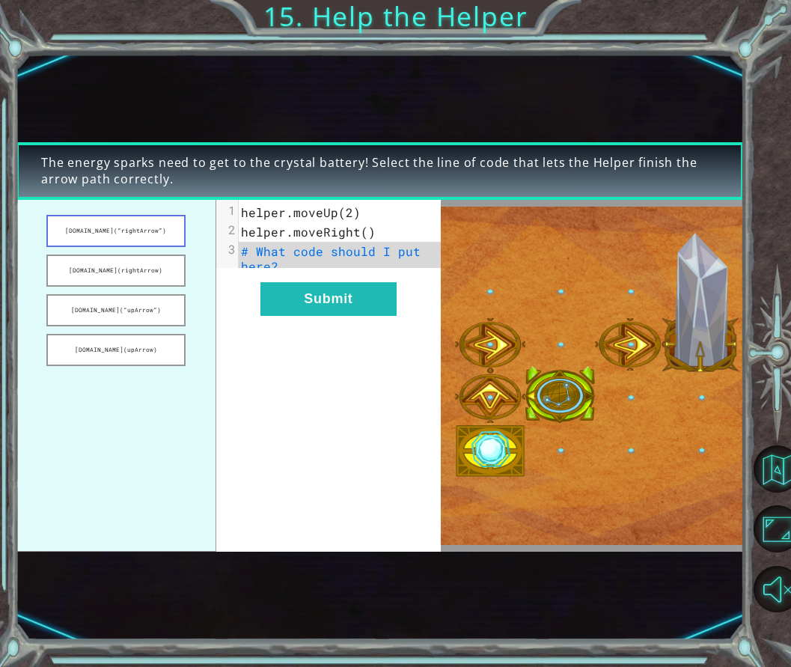
click at [170, 238] on button "[DOMAIN_NAME](“rightArrow”)" at bounding box center [115, 231] width 139 height 32
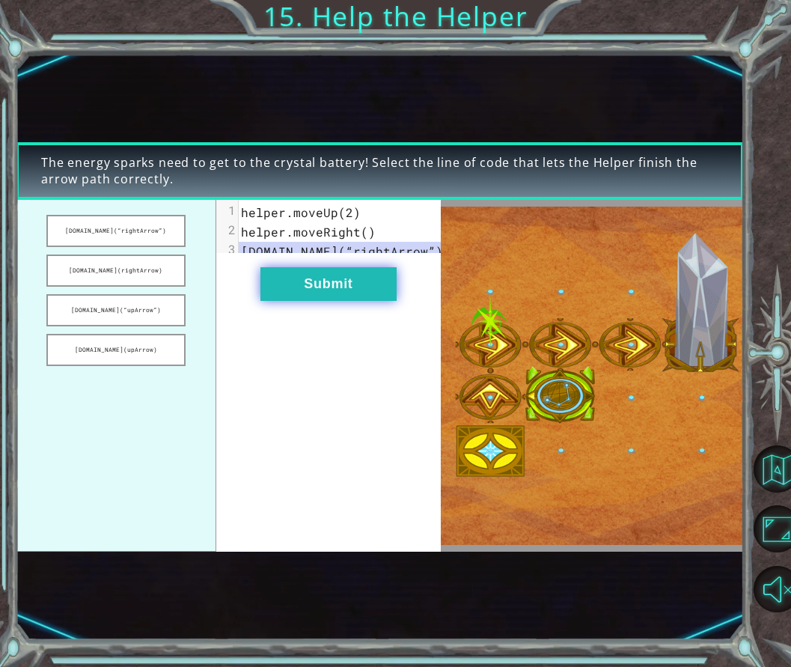
click at [287, 301] on button "Submit" at bounding box center [329, 284] width 136 height 34
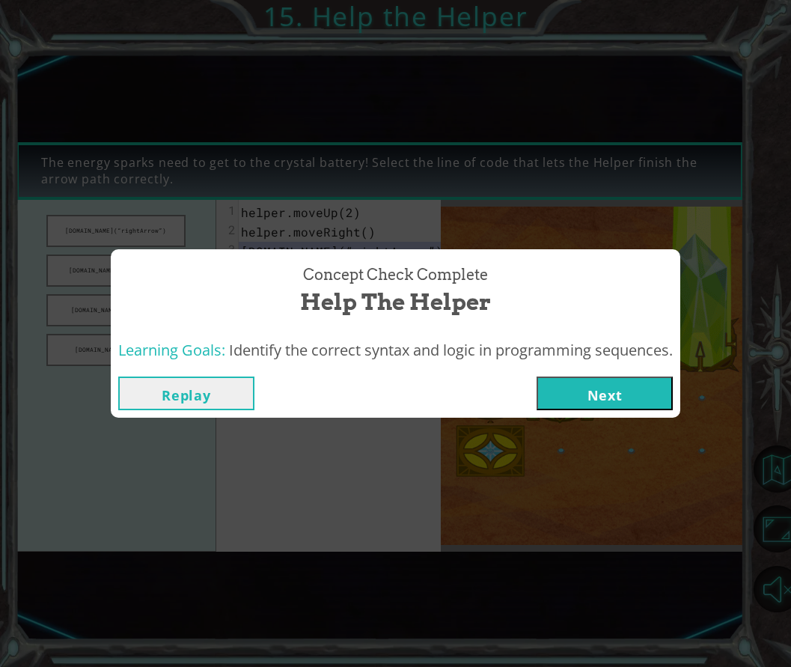
click at [574, 400] on button "Next" at bounding box center [605, 394] width 136 height 34
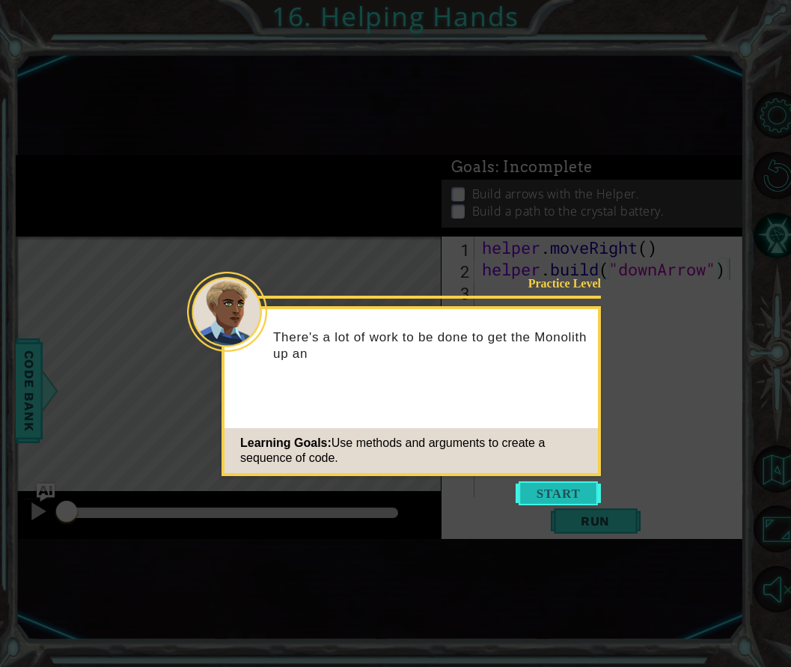
click at [546, 484] on button "Start" at bounding box center [558, 493] width 85 height 24
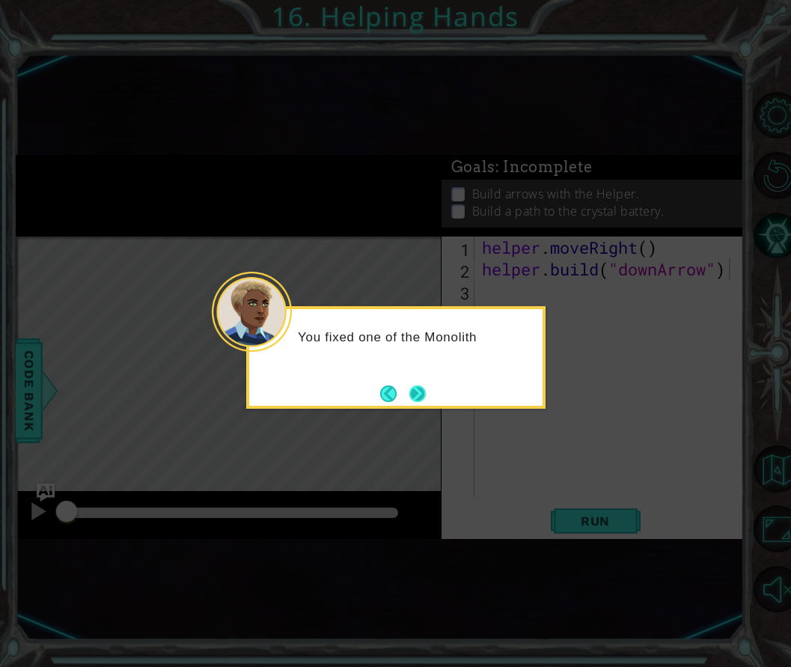
click at [425, 400] on button "Next" at bounding box center [418, 394] width 16 height 16
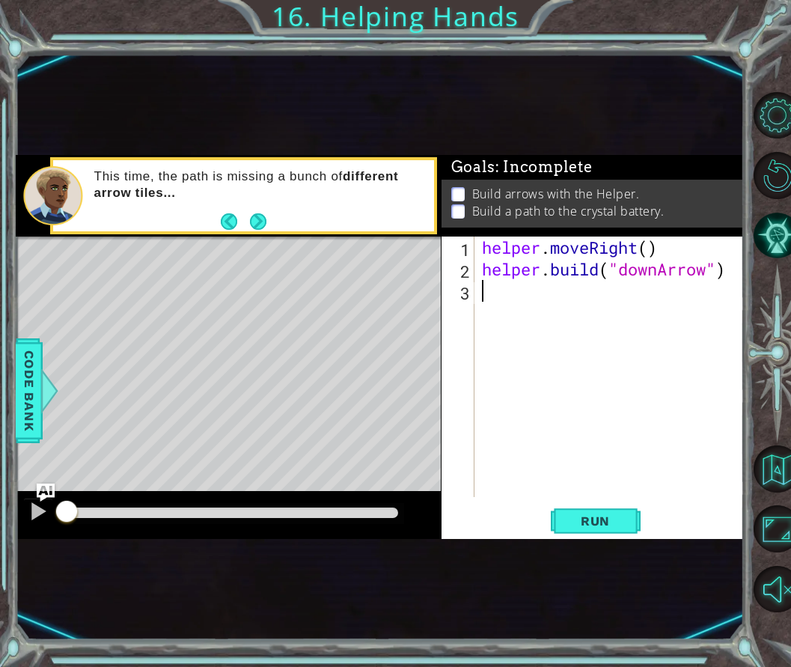
click at [507, 296] on div "helper . moveRight ( ) helper . build ( "downArrow" )" at bounding box center [614, 389] width 270 height 304
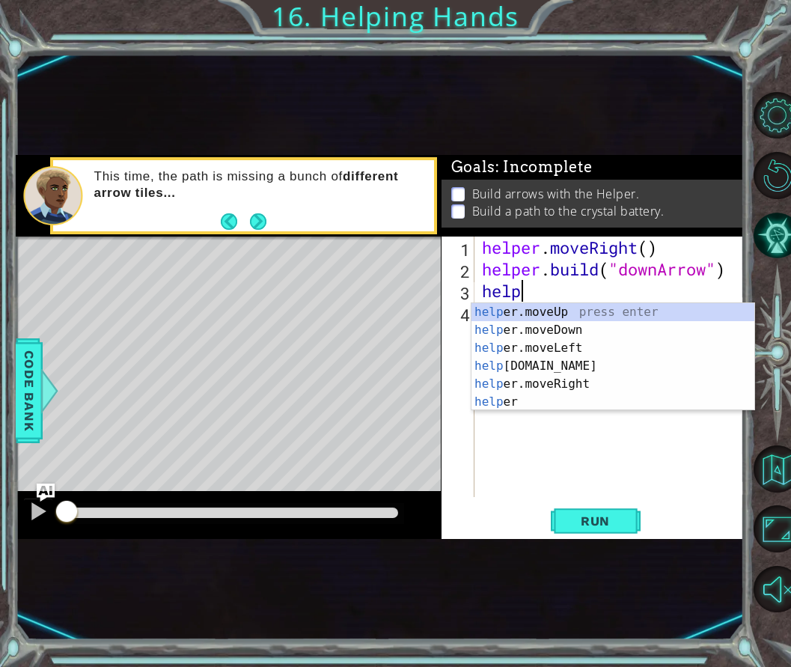
scroll to position [0, 1]
click at [532, 332] on div "help er.moveUp press enter help er.moveDown press enter help er.moveLeft press …" at bounding box center [613, 375] width 283 height 144
type textarea "helper.moveDown(1)"
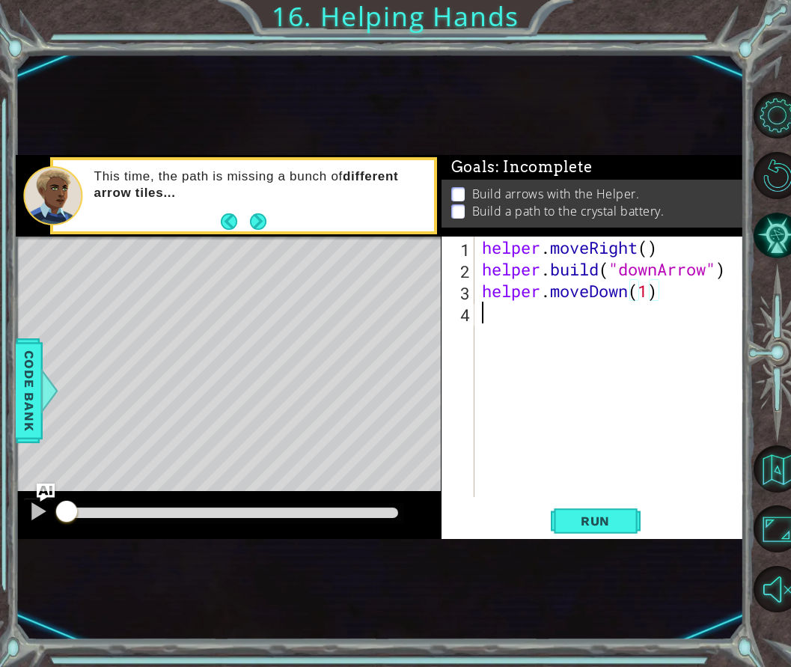
click at [499, 311] on div "helper . moveRight ( ) helper . build ( "downArrow" ) helper . moveDown ( 1 )" at bounding box center [614, 389] width 270 height 304
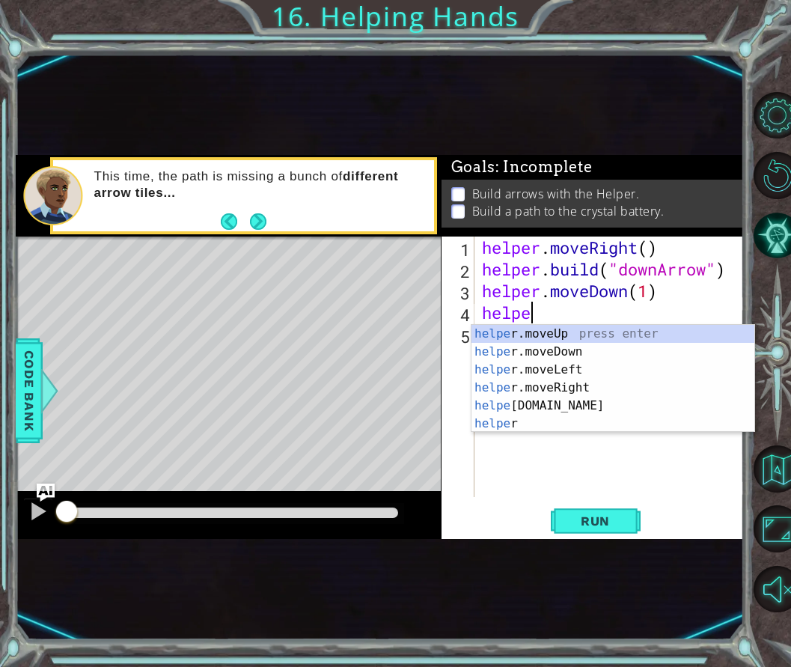
scroll to position [0, 1]
click at [571, 422] on div "helper press enter helper .moveUp press enter helper .moveDown press enter help…" at bounding box center [613, 397] width 283 height 144
type textarea "[DOMAIN_NAME]("rightArrow")"
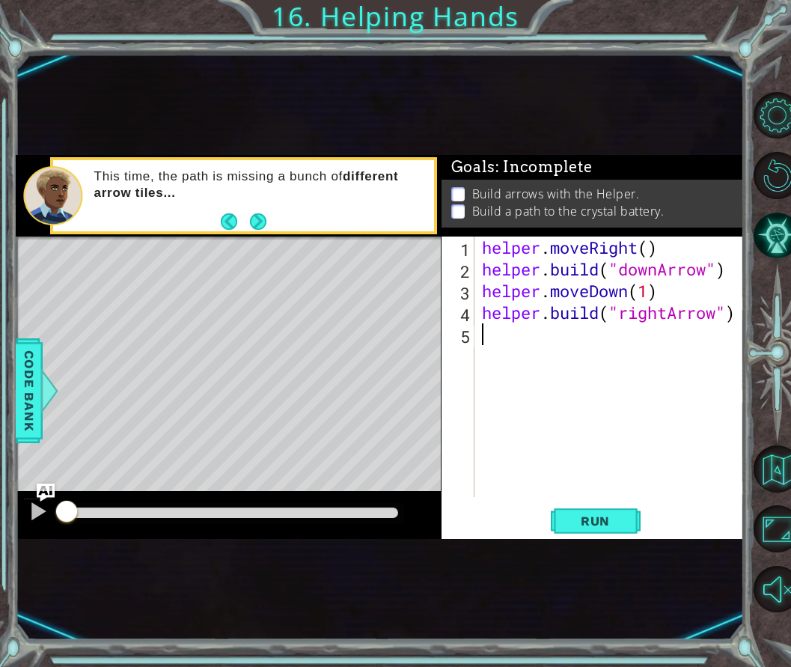
click at [600, 346] on div "helper . moveRight ( ) helper . build ( "downArrow" ) helper . moveDown ( 1 ) h…" at bounding box center [614, 389] width 270 height 304
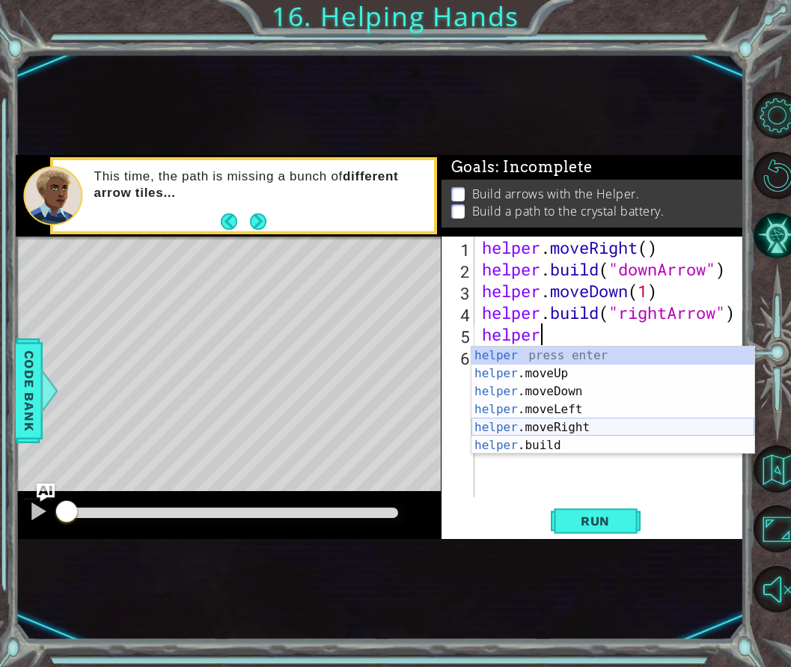
click at [562, 423] on div "helper press enter helper .moveUp press enter helper .moveDown press enter help…" at bounding box center [613, 419] width 283 height 144
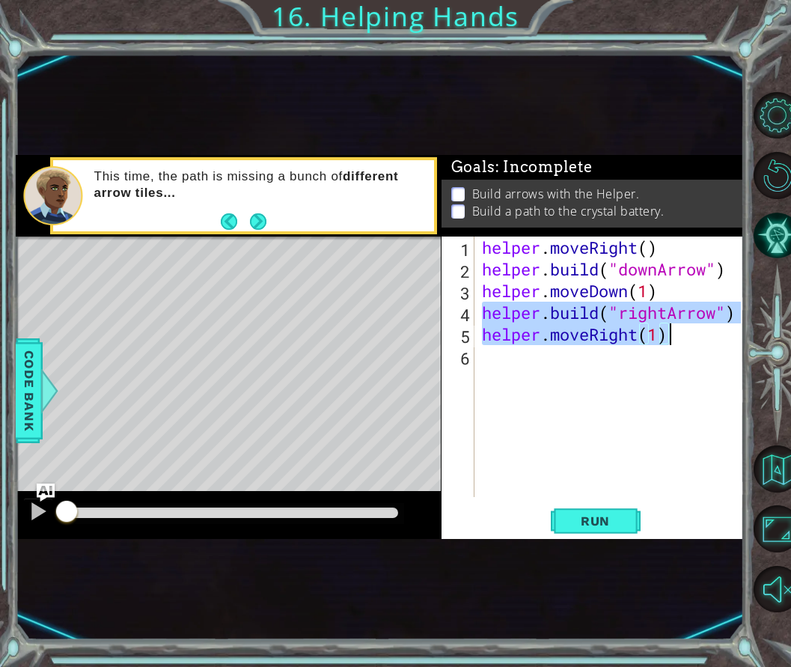
drag, startPoint x: 483, startPoint y: 313, endPoint x: 681, endPoint y: 335, distance: 198.9
click at [681, 335] on div "helper . moveRight ( ) helper . build ( "downArrow" ) helper . moveDown ( 1 ) h…" at bounding box center [614, 389] width 270 height 304
type textarea "[DOMAIN_NAME]("rightArrow") helper.moveRight(1)"
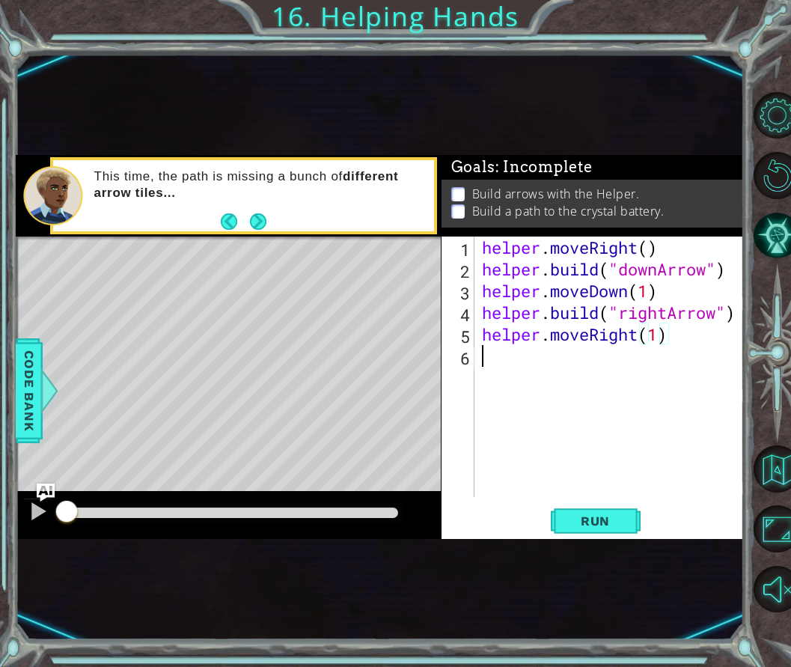
click at [497, 355] on div "helper . moveRight ( ) helper . build ( "downArrow" ) helper . moveDown ( 1 ) h…" at bounding box center [614, 389] width 270 height 304
paste textarea "helper.moveRight(1)"
type textarea "helper.moveRight(1)"
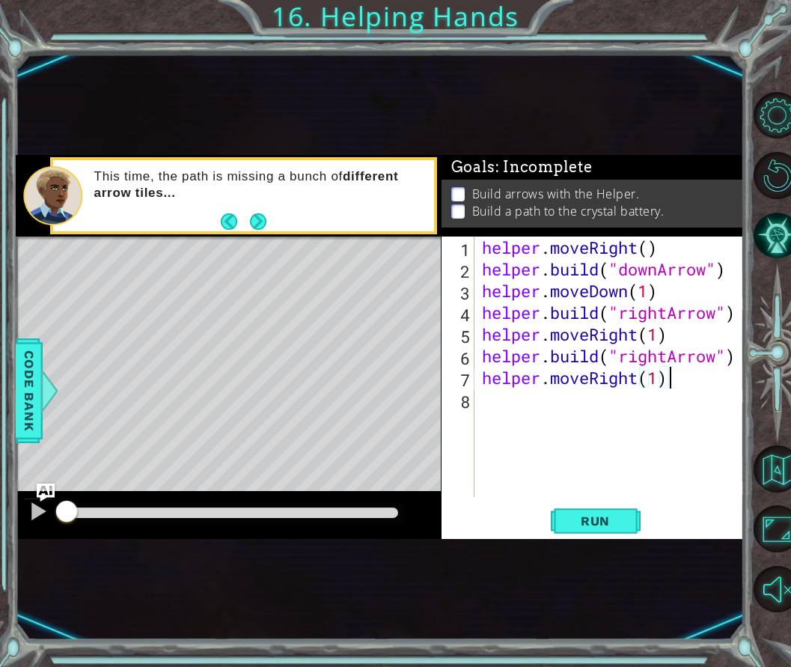
click at [529, 401] on div "helper . moveRight ( ) helper . build ( "downArrow" ) helper . moveDown ( 1 ) h…" at bounding box center [614, 389] width 270 height 304
paste textarea "helper.moveRight(1)"
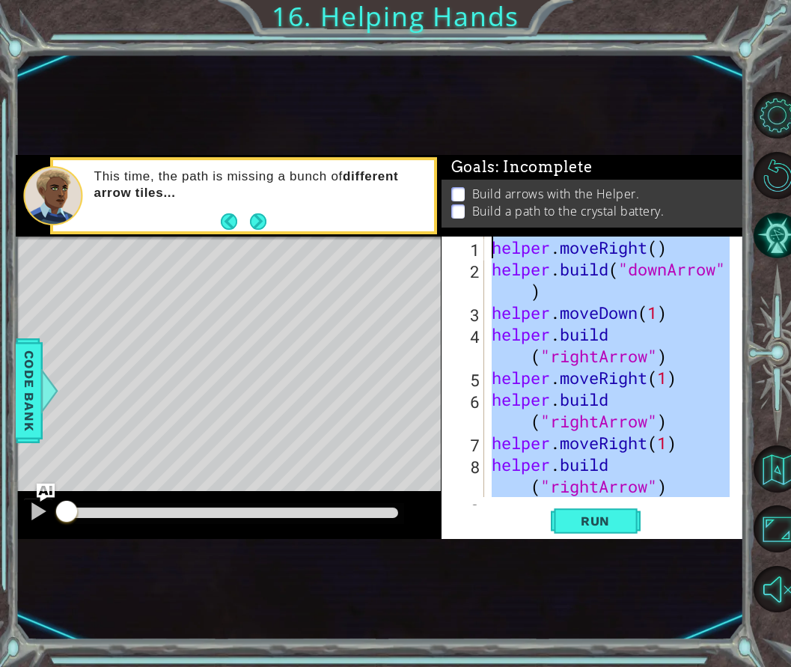
drag, startPoint x: 693, startPoint y: 469, endPoint x: 476, endPoint y: 241, distance: 314.0
click at [476, 241] on div "helper.moveRight(1) 1 2 3 4 5 6 7 8 9 helper . moveRight ( ) helper . build ( "…" at bounding box center [591, 367] width 299 height 261
type textarea "helper.moveRight() [DOMAIN_NAME]("downArrow")"
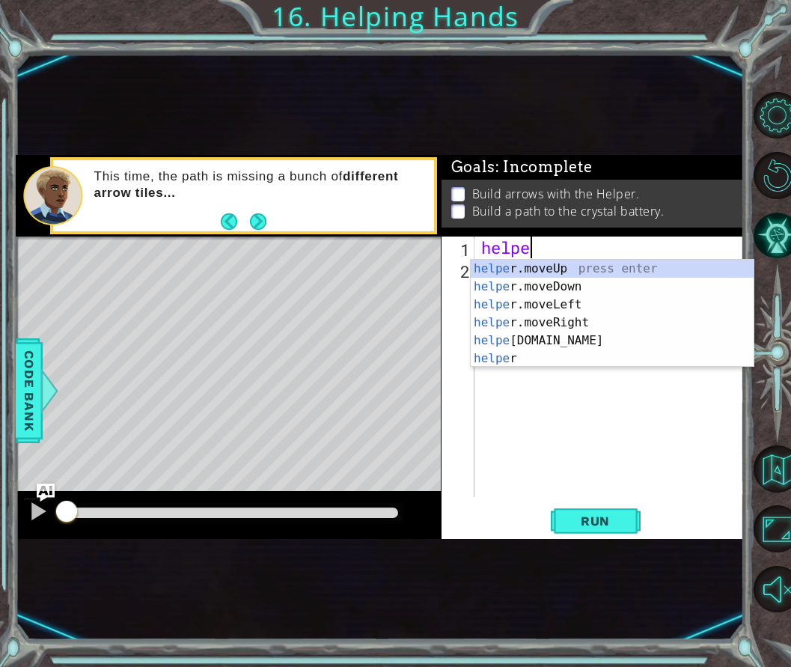
scroll to position [0, 1]
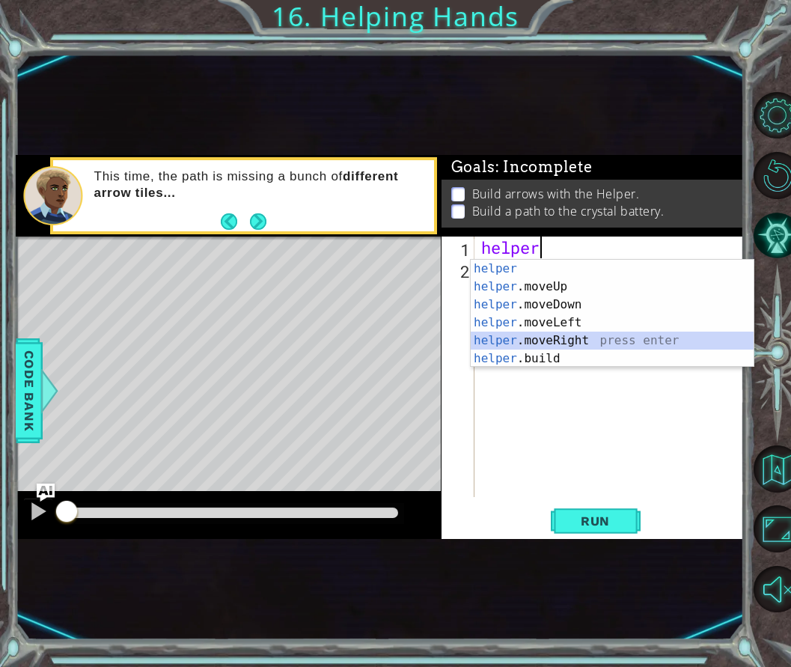
click at [571, 334] on div "helper press enter helper .moveUp press enter helper .moveDown press enter help…" at bounding box center [612, 332] width 283 height 144
type textarea "helper.moveRight(1)"
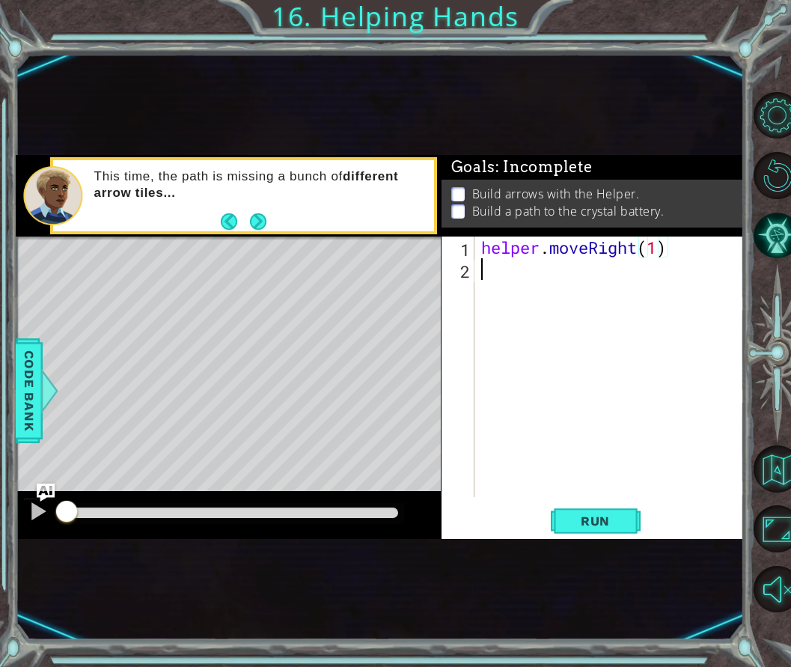
click at [505, 275] on div "helper . moveRight ( 1 )" at bounding box center [613, 389] width 270 height 304
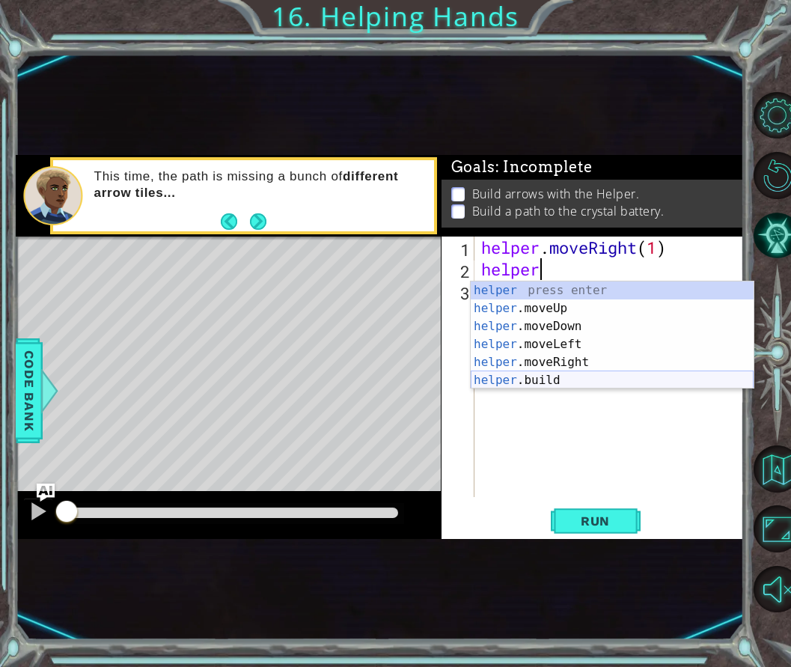
click at [554, 384] on div "helper press enter helper .moveUp press enter helper .moveDown press enter help…" at bounding box center [612, 354] width 283 height 144
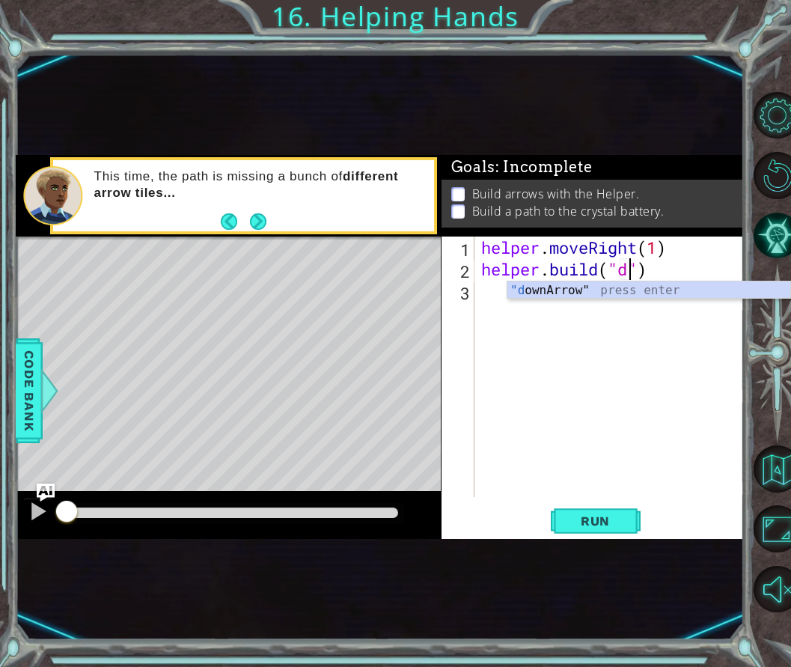
scroll to position [0, 7]
click at [691, 290] on div ""d ownArrow" press enter" at bounding box center [649, 309] width 283 height 54
type textarea "[DOMAIN_NAME]("downArrow")"
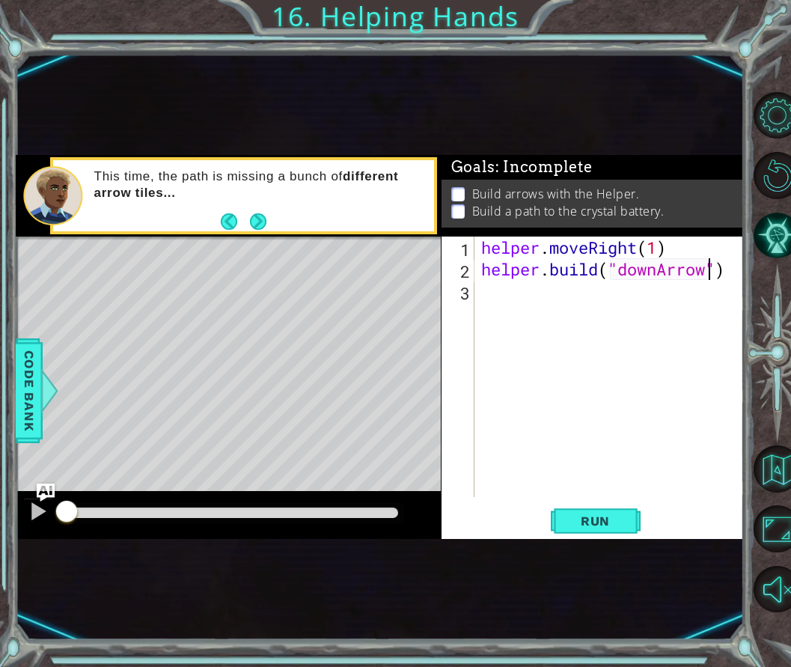
click at [573, 292] on div "helper . moveRight ( 1 ) helper . build ( "downArrow" )" at bounding box center [613, 389] width 270 height 304
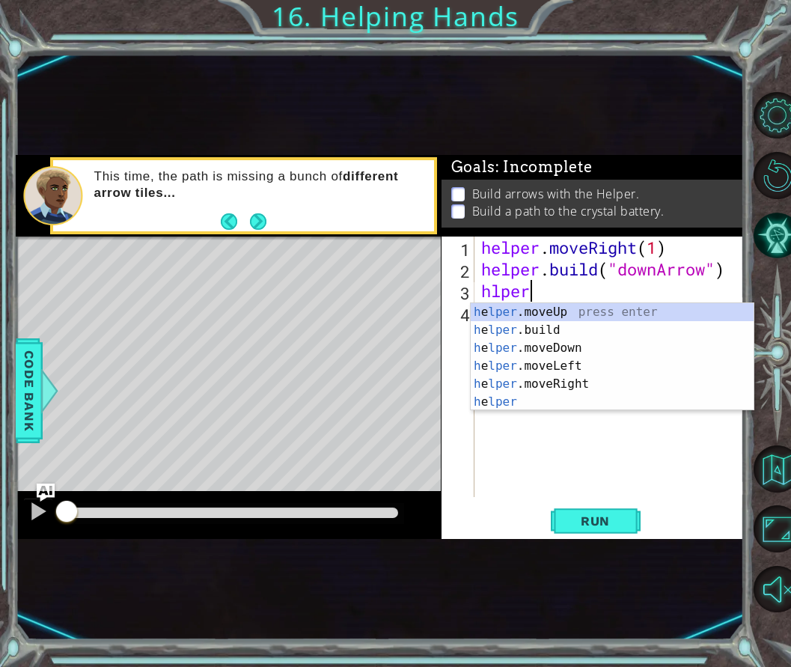
scroll to position [0, 1]
click at [599, 342] on div "h e lper .moveUp press enter h e lper .build press enter h e lper .moveDown pre…" at bounding box center [612, 375] width 283 height 144
type textarea "helper.moveDown(1)"
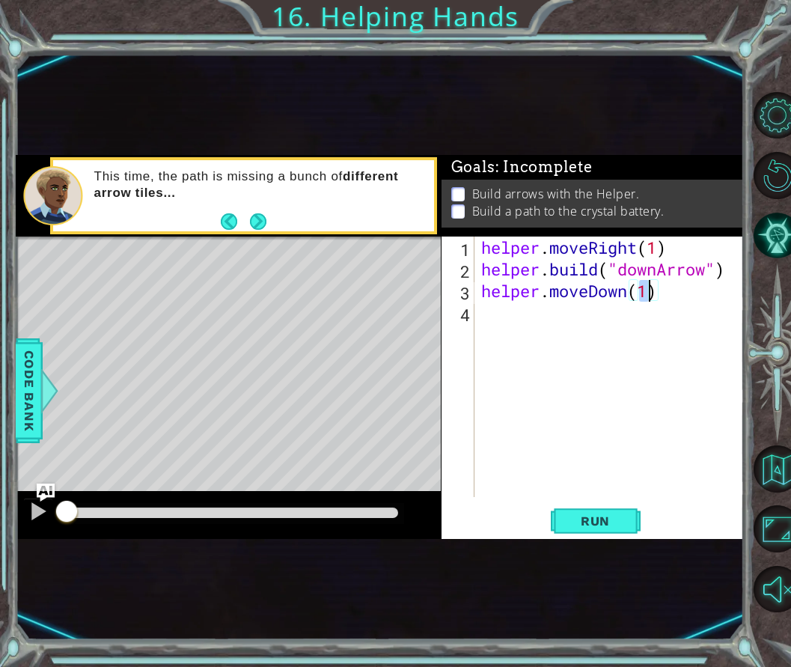
click at [517, 309] on div "helper . moveRight ( 1 ) helper . build ( "downArrow" ) helper . moveDown ( 1 )" at bounding box center [613, 389] width 270 height 304
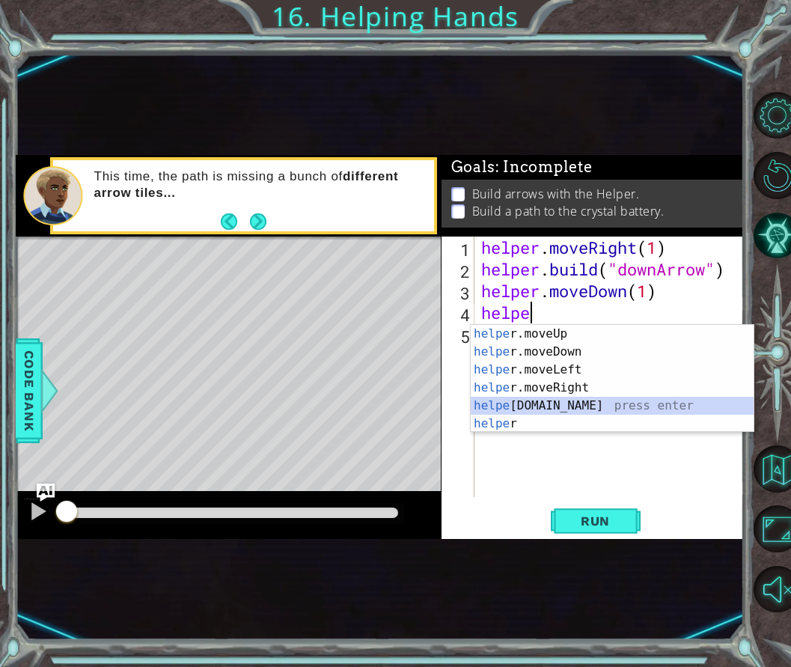
click at [593, 410] on div "helpe [PERSON_NAME]moveUp press enter helpe [PERSON_NAME]moveDown press enter h…" at bounding box center [612, 397] width 283 height 144
type textarea "[DOMAIN_NAME]("rightArrow")"
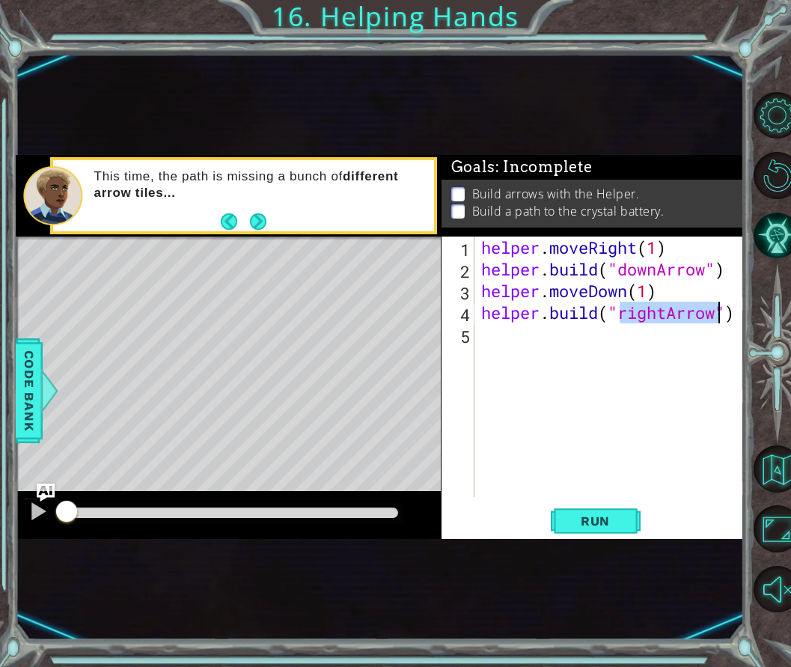
click at [532, 338] on div "helper . moveRight ( 1 ) helper . build ( "downArrow" ) helper . moveDown ( 1 )…" at bounding box center [613, 389] width 270 height 304
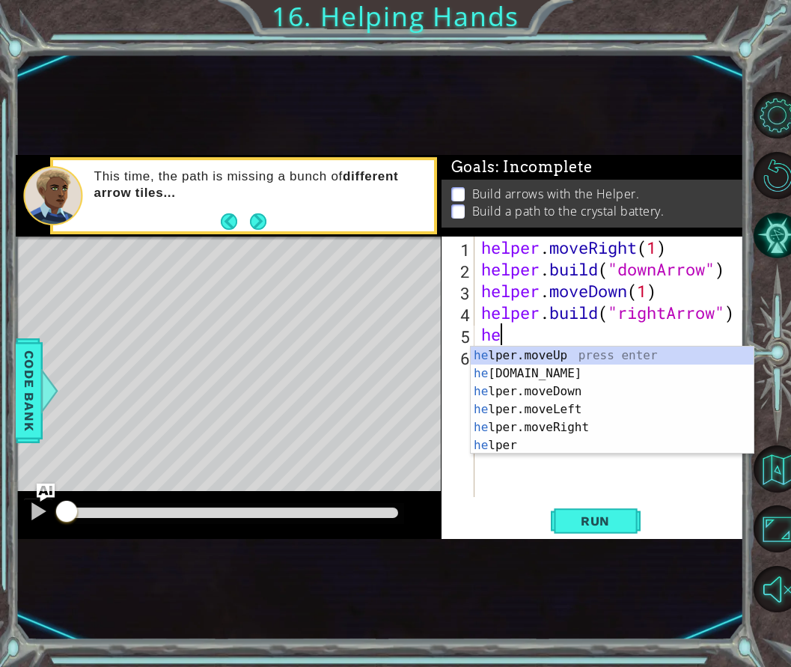
scroll to position [0, 1]
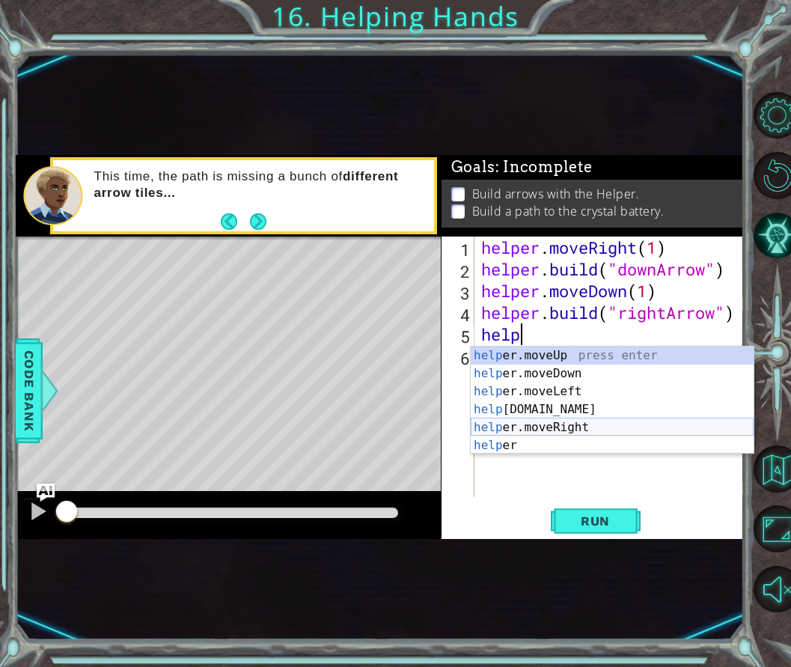
click at [555, 424] on div "help er.moveUp press enter help er.moveDown press enter help er.moveLeft press …" at bounding box center [612, 419] width 283 height 144
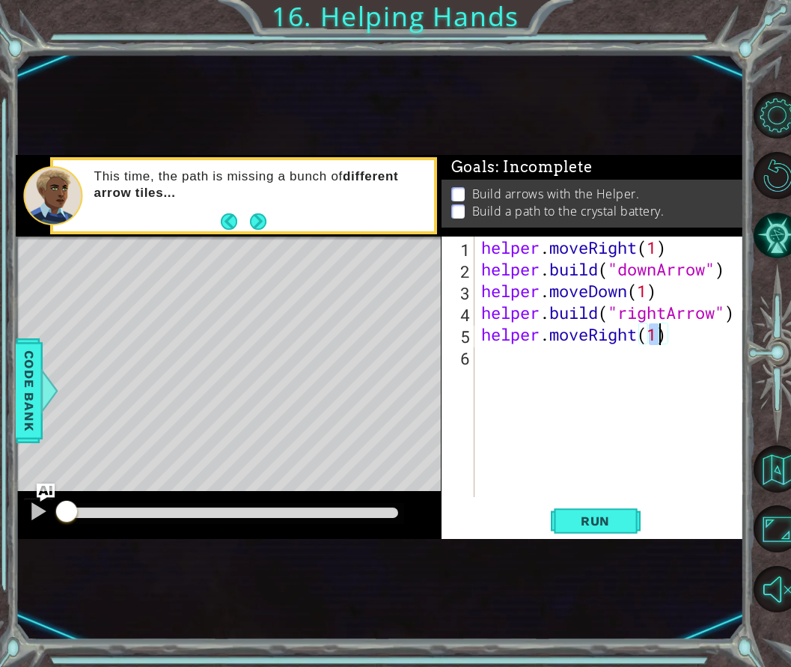
click at [518, 359] on div "helper . moveRight ( 1 ) helper . build ( "downArrow" ) helper . moveDown ( 1 )…" at bounding box center [613, 389] width 270 height 304
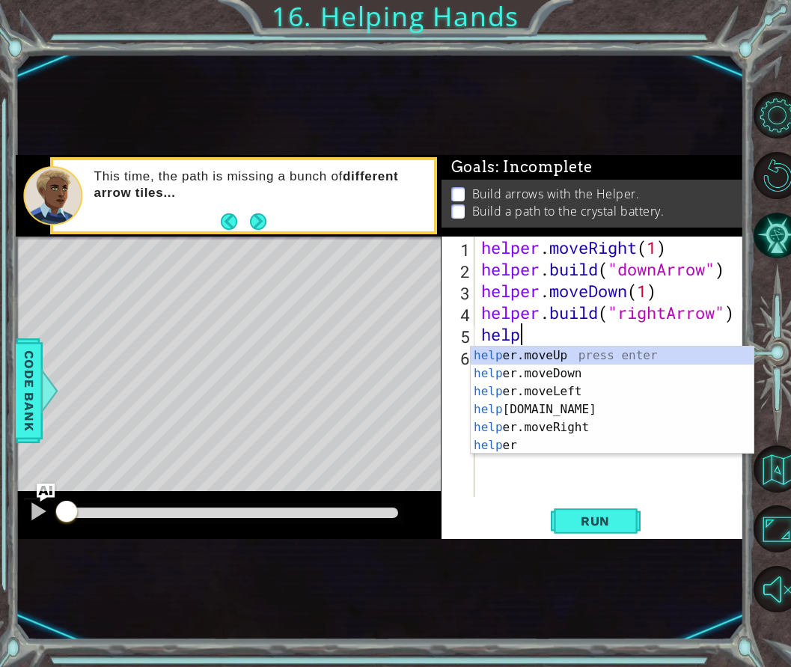
scroll to position [0, 1]
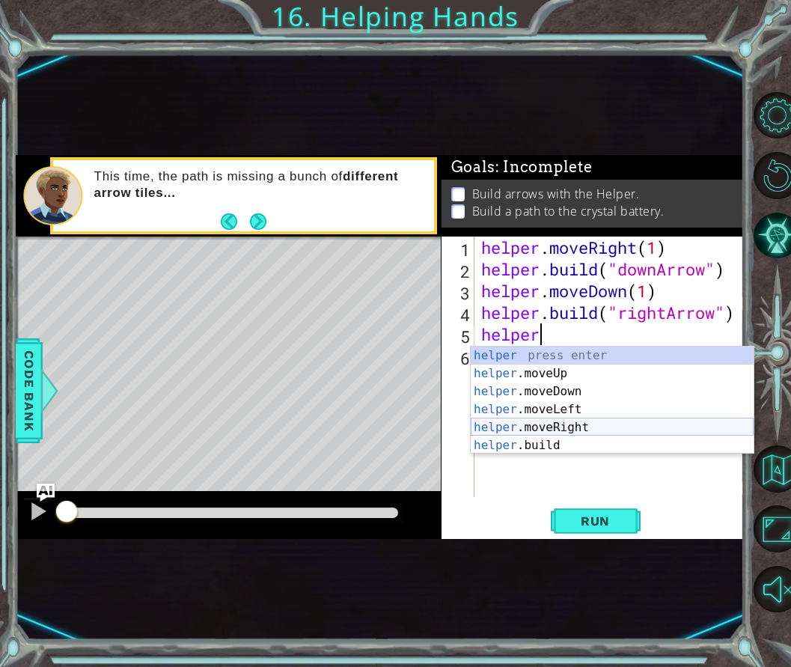
click at [581, 420] on div "helper press enter helper .moveUp press enter helper .moveDown press enter help…" at bounding box center [612, 419] width 283 height 144
type textarea "helper.moveRight(1)"
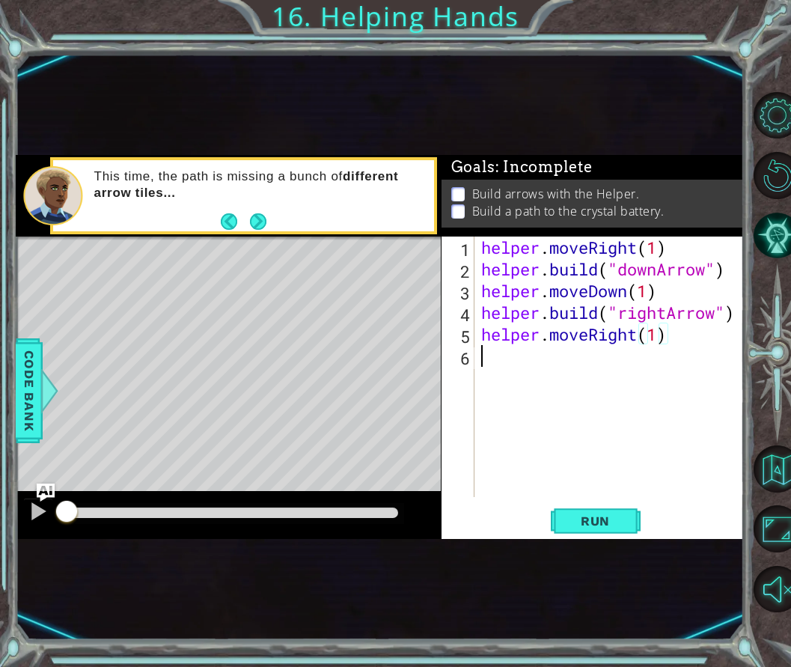
click at [533, 370] on div "helper . moveRight ( 1 ) helper . build ( "downArrow" ) helper . moveDown ( 1 )…" at bounding box center [613, 389] width 270 height 304
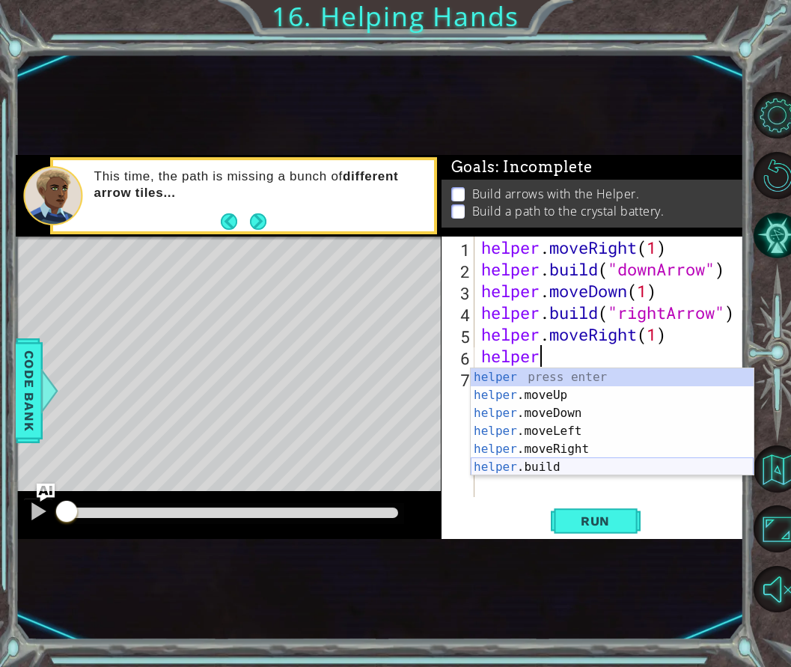
click at [580, 466] on div "helper press enter helper .moveUp press enter helper .moveDown press enter help…" at bounding box center [612, 440] width 283 height 144
type textarea "[DOMAIN_NAME]("rightArrow")"
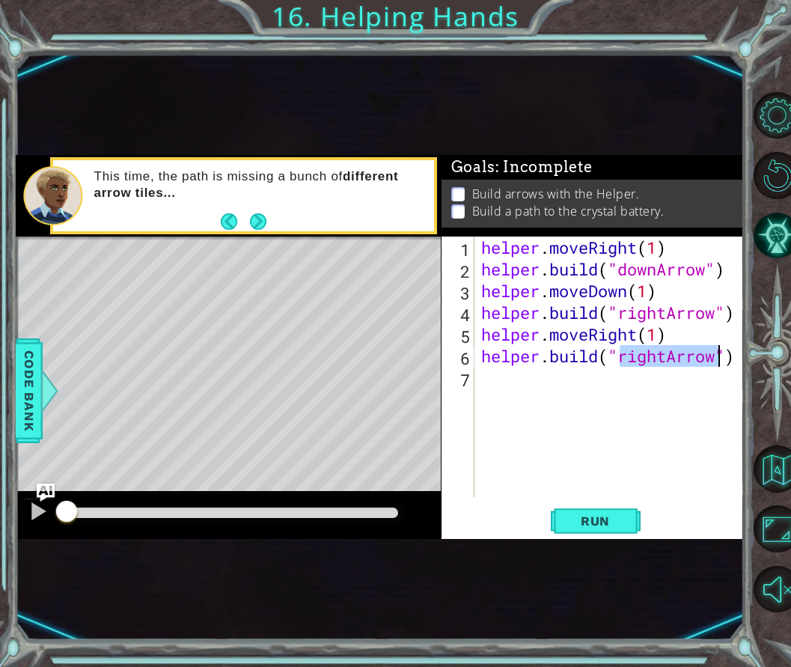
click at [511, 379] on div "helper . moveRight ( 1 ) helper . build ( "downArrow" ) helper . moveDown ( 1 )…" at bounding box center [613, 389] width 270 height 304
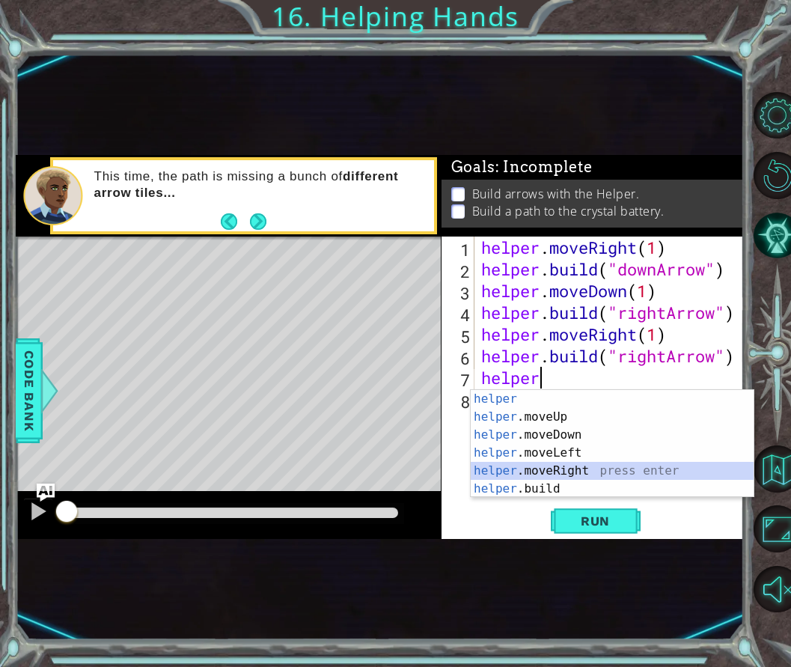
click at [564, 469] on div "helper press enter helper .moveUp press enter helper .moveDown press enter help…" at bounding box center [612, 462] width 283 height 144
type textarea "helper.moveRight(1)"
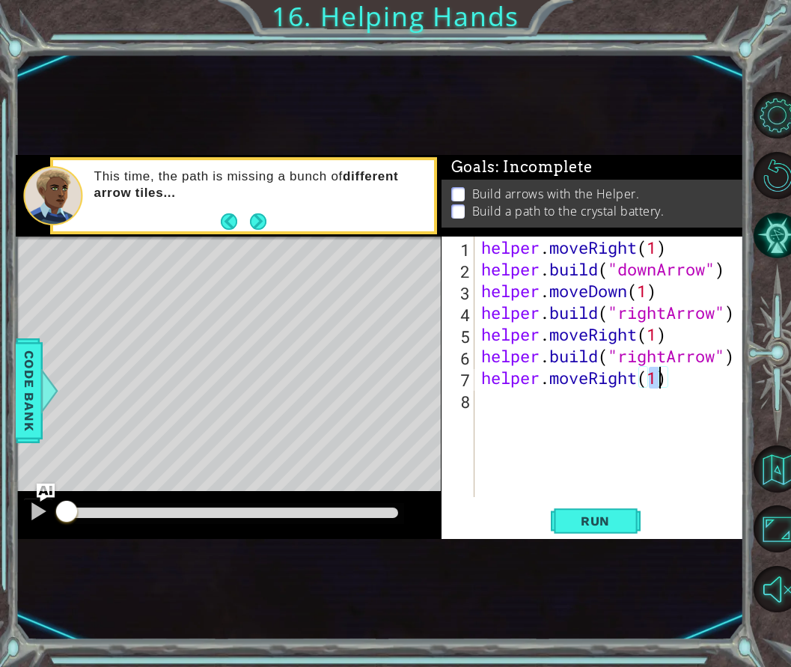
click at [508, 407] on div "helper . moveRight ( 1 ) helper . build ( "downArrow" ) helper . moveDown ( 1 )…" at bounding box center [613, 389] width 270 height 304
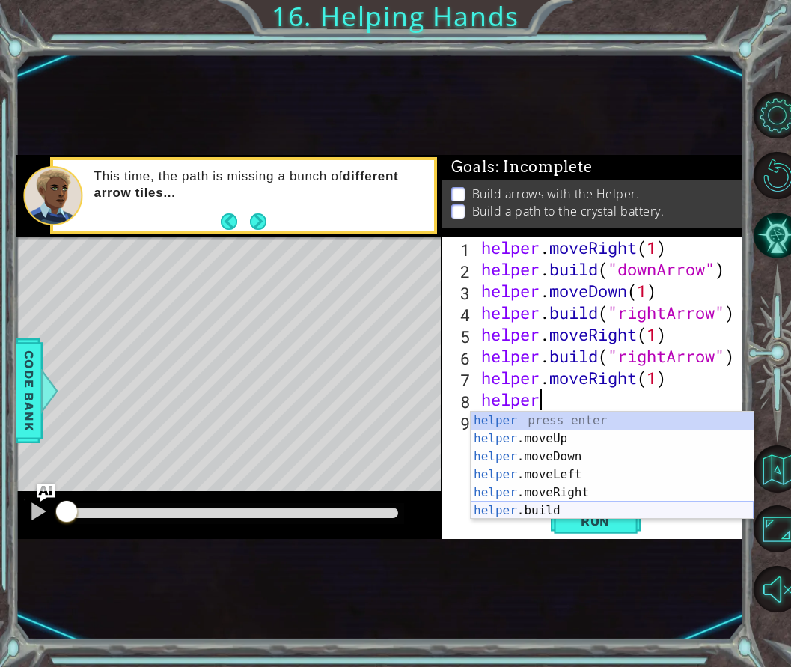
click at [576, 511] on div "helper press enter helper .moveUp press enter helper .moveDown press enter help…" at bounding box center [612, 484] width 283 height 144
type textarea "[DOMAIN_NAME]("rightArrow")"
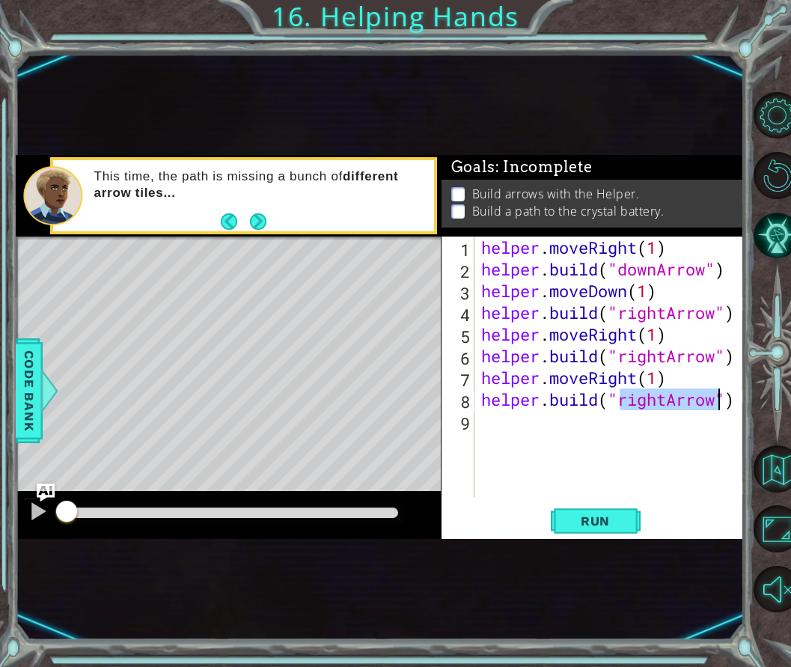
click at [501, 428] on div "helper . moveRight ( 1 ) helper . build ( "downArrow" ) helper . moveDown ( 1 )…" at bounding box center [613, 389] width 270 height 304
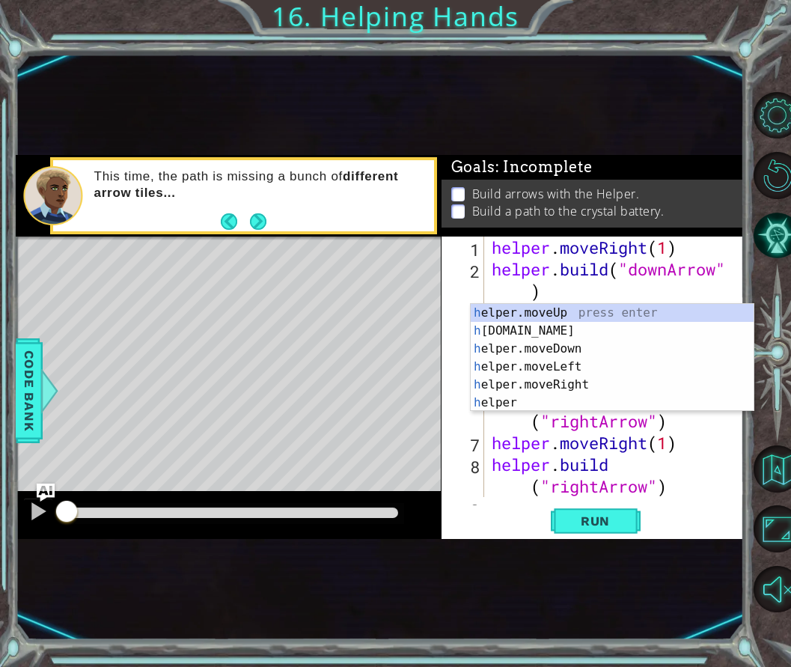
scroll to position [43, 0]
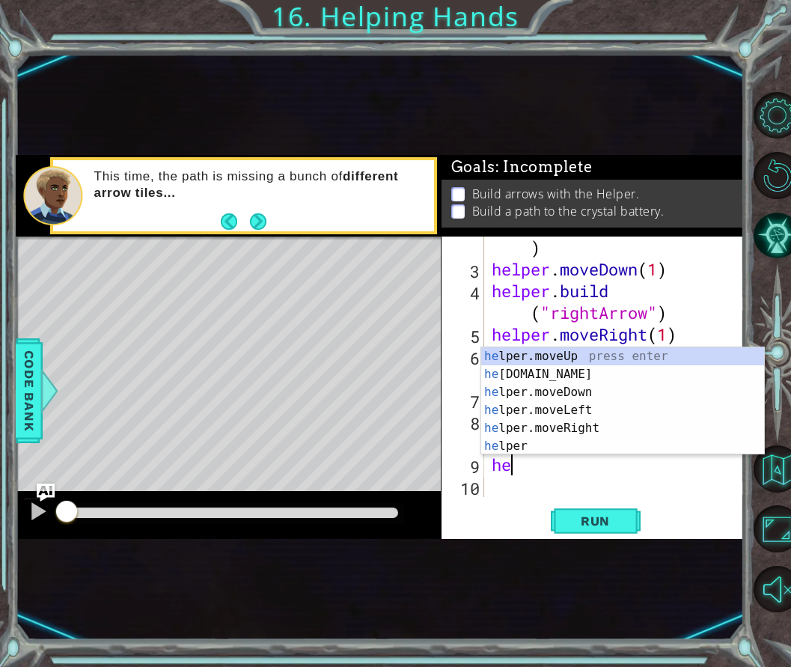
type textarea "h"
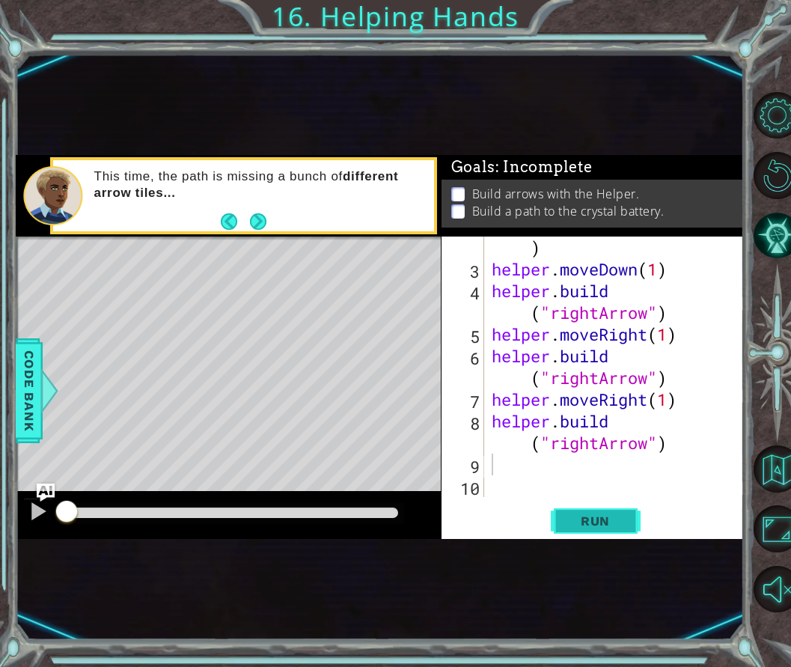
click at [591, 516] on span "Run" at bounding box center [595, 521] width 59 height 15
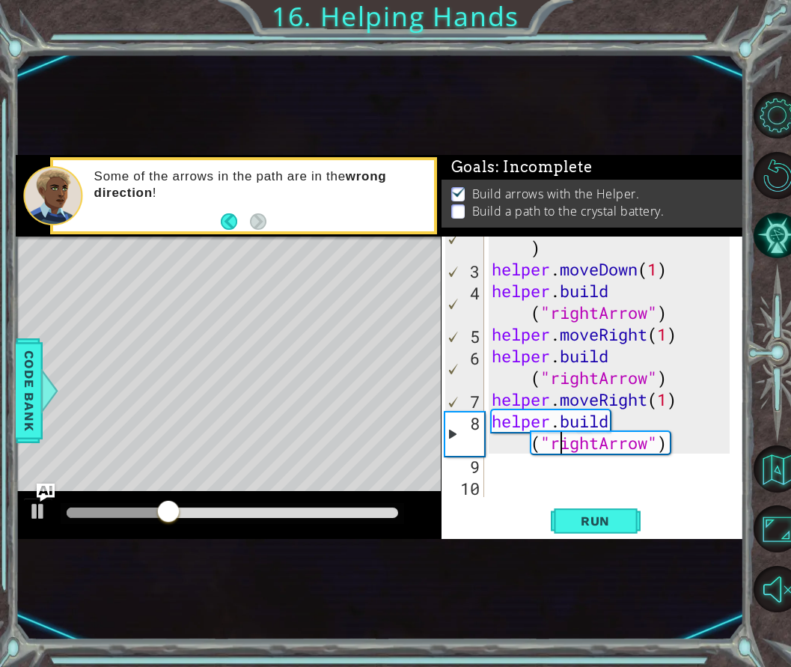
click at [560, 444] on div "helper . build ( "downArrow" ) helper . moveDown ( 1 ) helper . build ( "rightA…" at bounding box center [613, 378] width 249 height 326
drag, startPoint x: 551, startPoint y: 444, endPoint x: 645, endPoint y: 444, distance: 94.3
click at [645, 444] on div "helper . build ( "downArrow" ) helper . moveDown ( 1 ) helper . build ( "rightA…" at bounding box center [613, 378] width 249 height 326
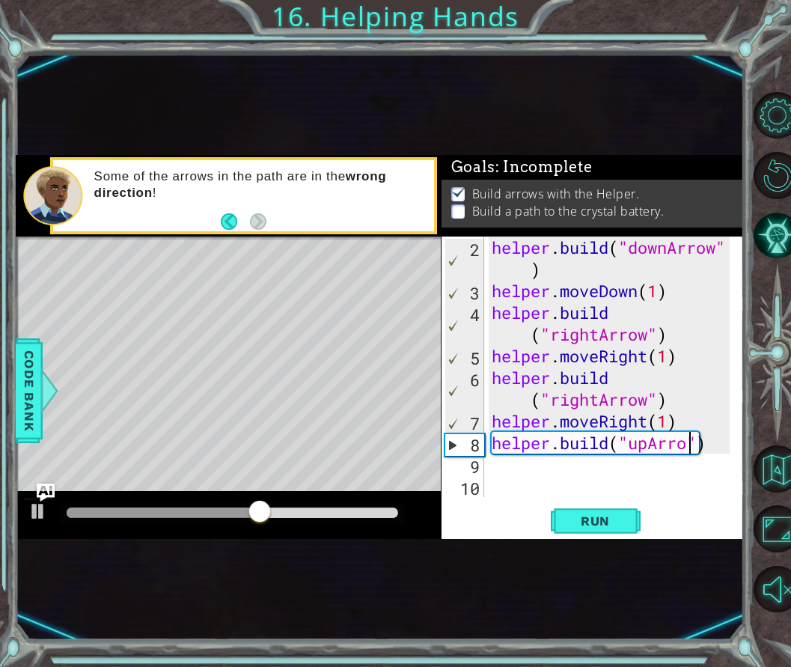
scroll to position [0, 9]
type textarea "[DOMAIN_NAME]("upArrow")"
click at [578, 523] on span "Run" at bounding box center [595, 521] width 59 height 15
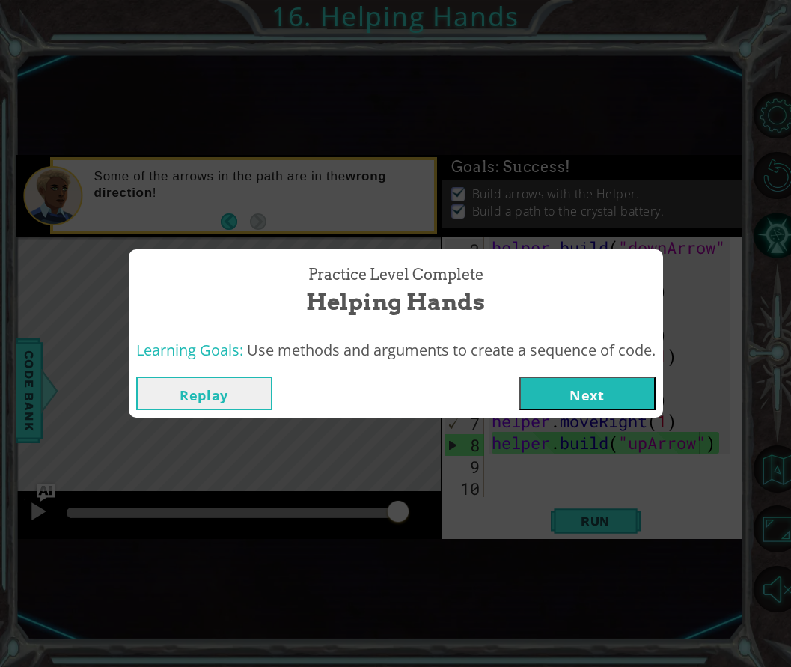
click at [572, 387] on button "Next" at bounding box center [588, 394] width 136 height 34
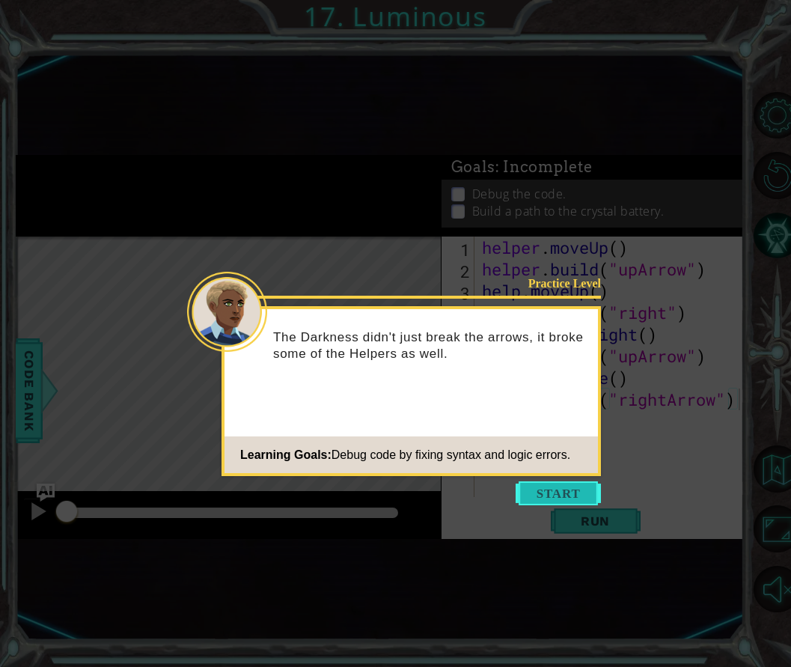
click at [538, 490] on button "Start" at bounding box center [558, 493] width 85 height 24
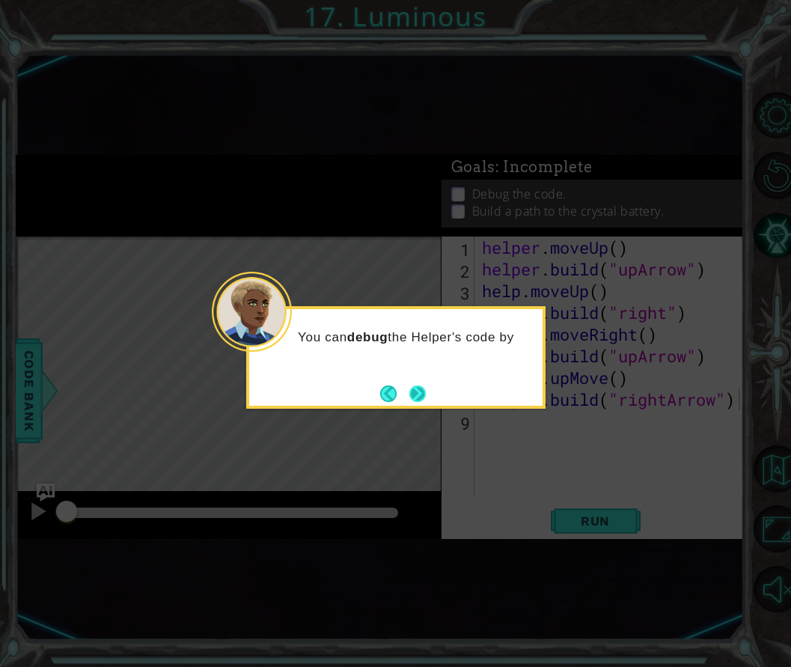
click at [422, 392] on button "Next" at bounding box center [418, 394] width 16 height 16
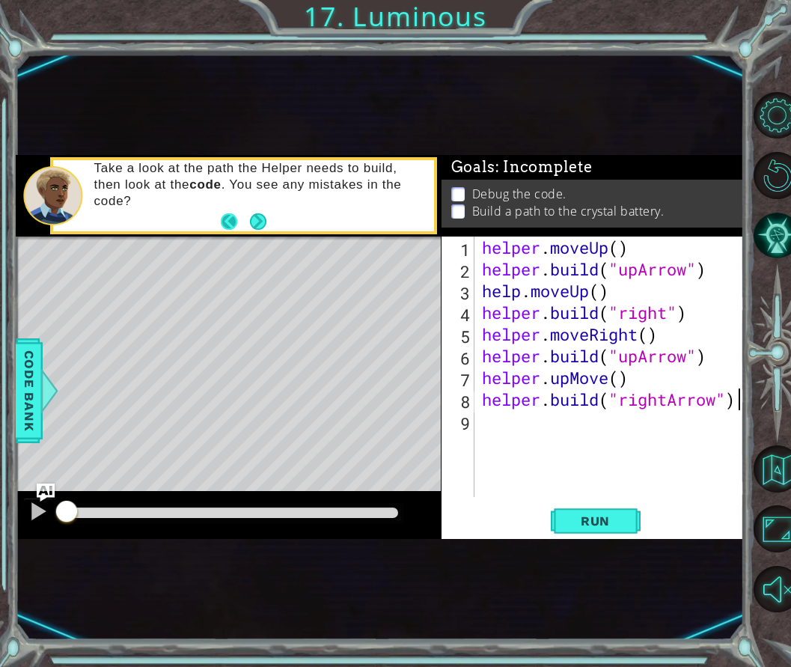
click at [240, 219] on button "Back" at bounding box center [235, 221] width 29 height 16
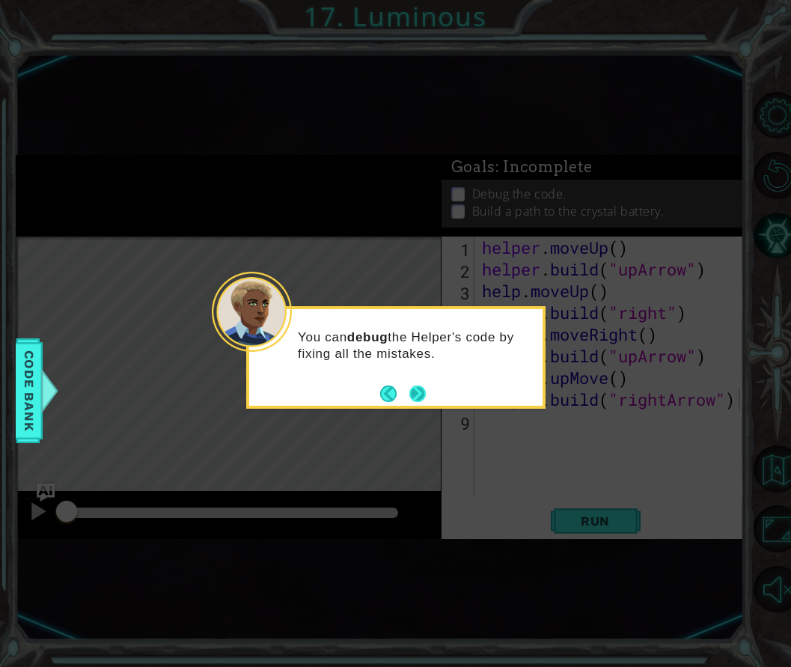
click at [414, 394] on button "Next" at bounding box center [418, 394] width 16 height 16
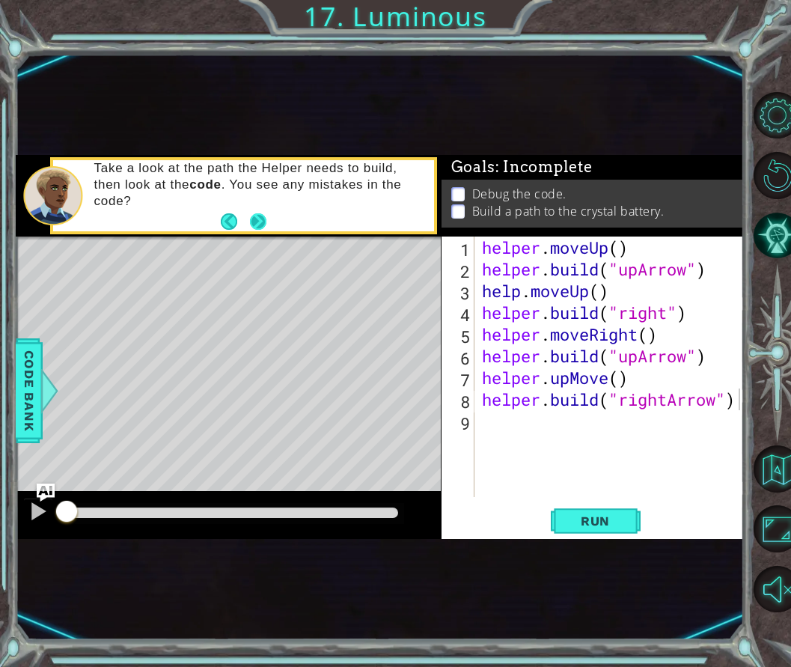
click at [253, 219] on button "Next" at bounding box center [258, 221] width 16 height 16
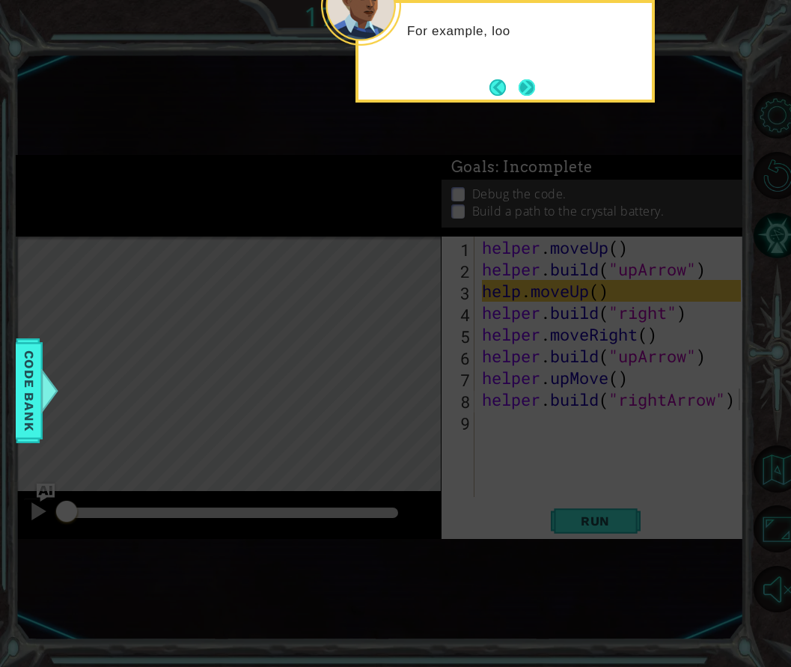
click at [521, 91] on button "Next" at bounding box center [527, 87] width 16 height 16
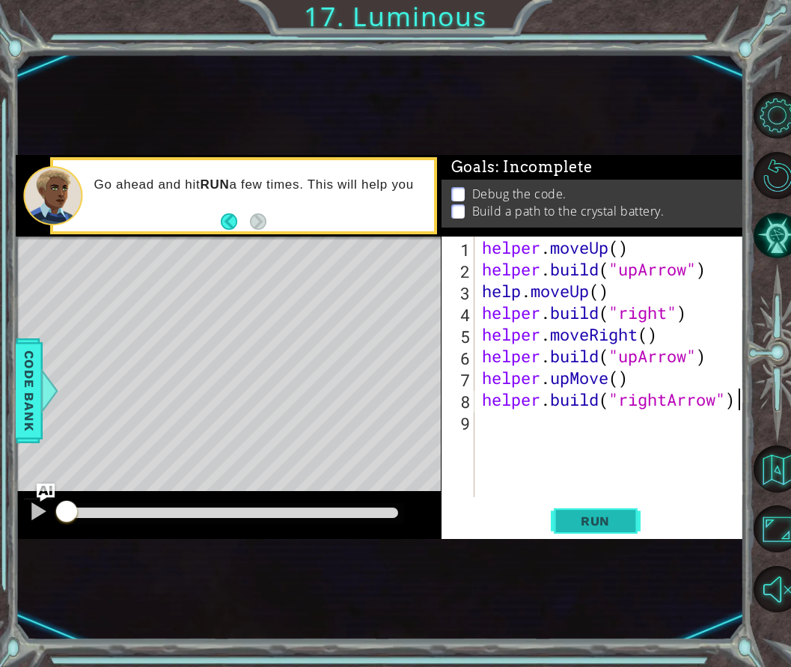
click at [600, 518] on span "Run" at bounding box center [595, 521] width 59 height 15
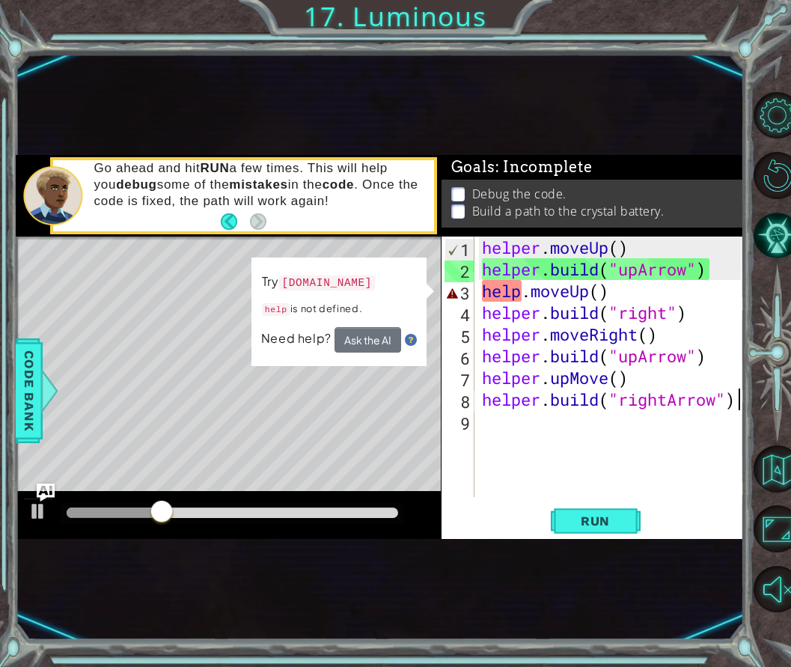
click at [524, 295] on div "helper . moveUp ( ) helper . build ( "upArrow" ) help . moveUp ( ) helper . bui…" at bounding box center [614, 389] width 270 height 304
type textarea "helper.moveUp()"
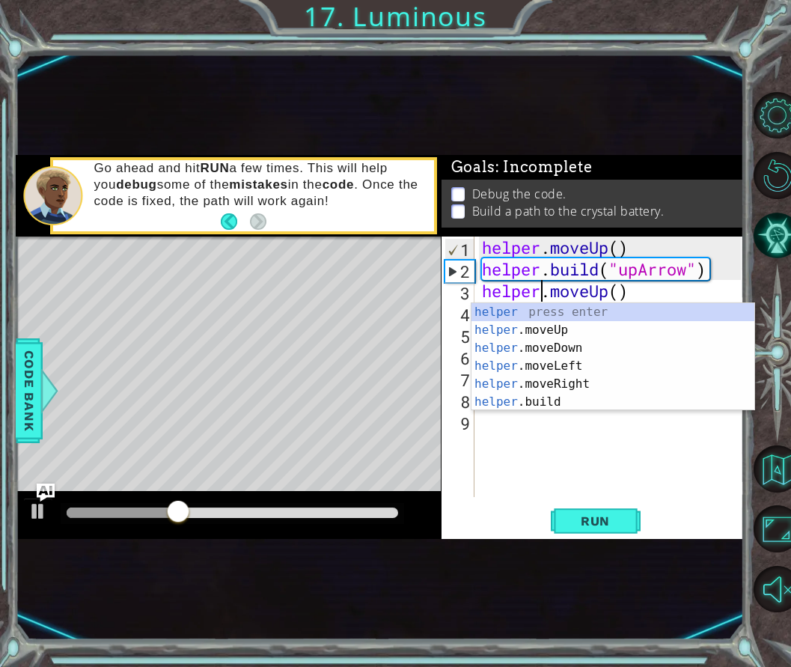
scroll to position [0, 2]
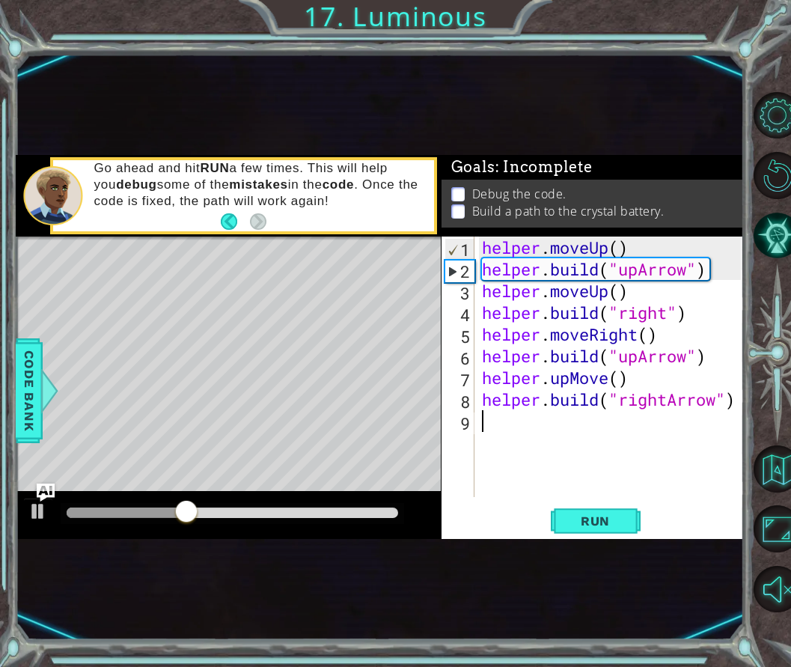
click at [597, 446] on div "helper . moveUp ( ) helper . build ( "upArrow" ) helper . moveUp ( ) helper . b…" at bounding box center [614, 389] width 270 height 304
click at [629, 518] on button "Run" at bounding box center [596, 520] width 90 height 30
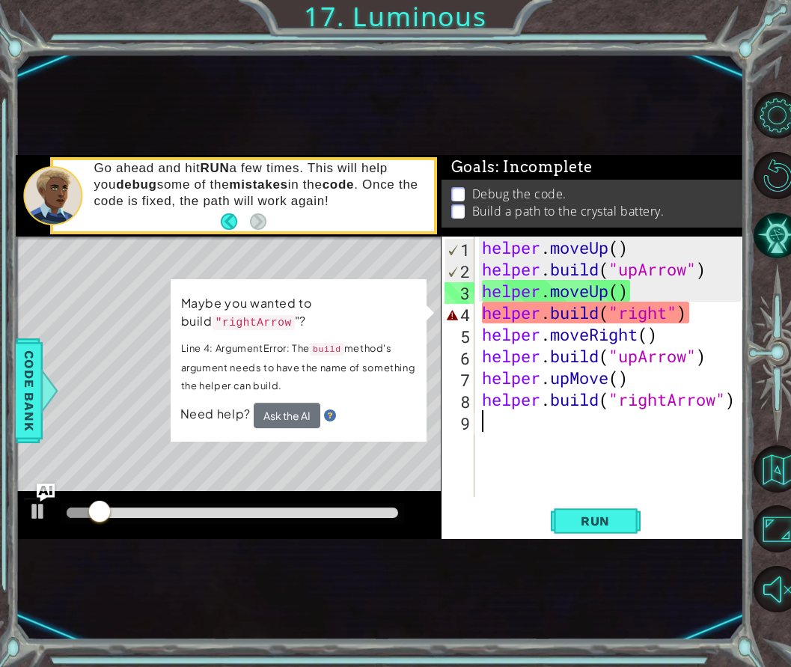
click at [669, 314] on div "helper . moveUp ( ) helper . build ( "upArrow" ) helper . moveUp ( ) helper . b…" at bounding box center [614, 389] width 270 height 304
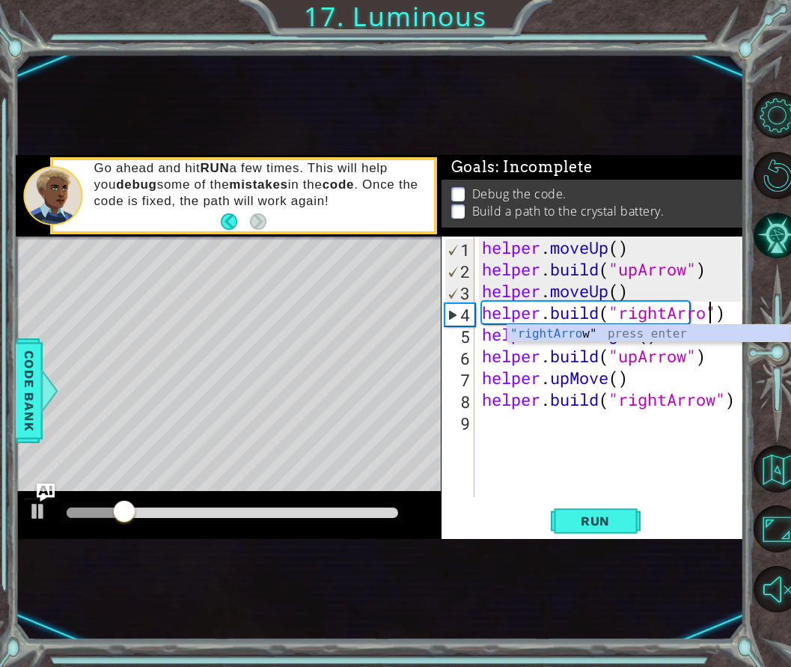
scroll to position [0, 10]
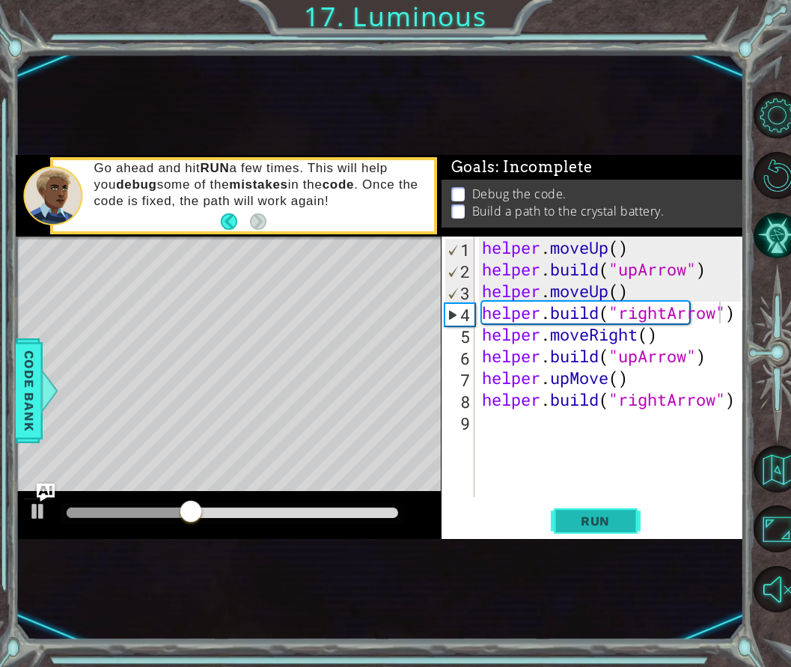
click at [630, 516] on button "Run" at bounding box center [596, 520] width 90 height 30
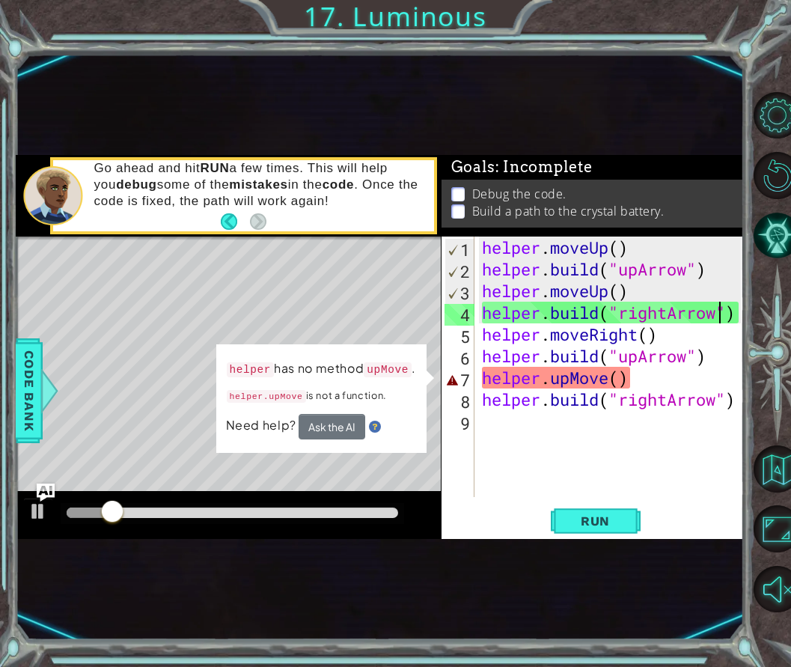
click at [547, 383] on div "helper . moveUp ( ) helper . build ( "upArrow" ) helper . moveUp ( ) helper . b…" at bounding box center [614, 389] width 270 height 304
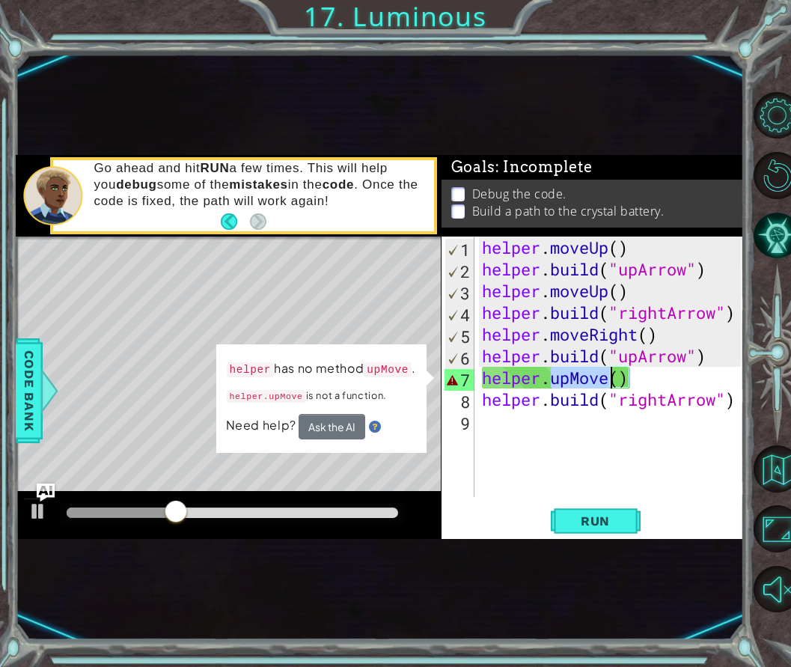
drag, startPoint x: 550, startPoint y: 380, endPoint x: 607, endPoint y: 383, distance: 57.7
click at [607, 383] on div "helper . moveUp ( ) helper . build ( "upArrow" ) helper . moveUp ( ) helper . b…" at bounding box center [614, 389] width 270 height 304
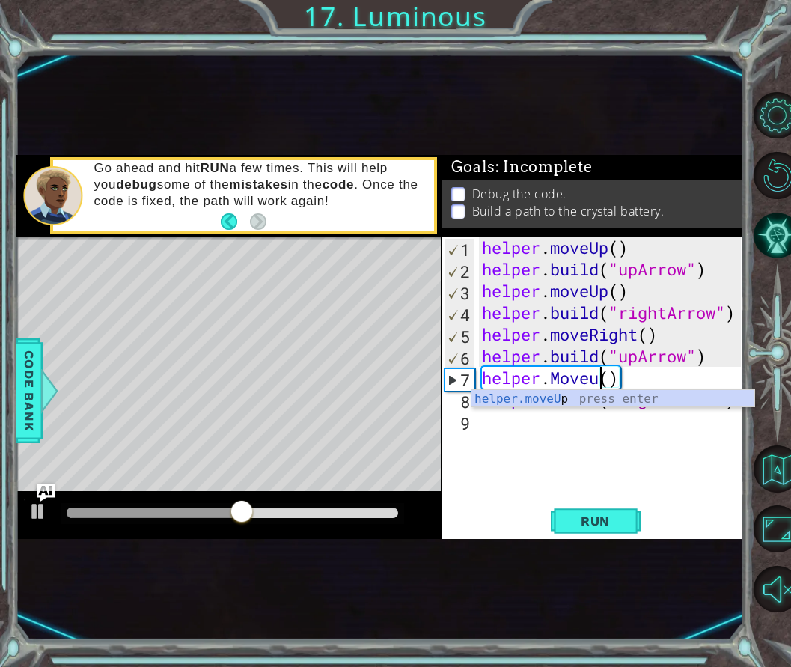
scroll to position [0, 5]
click at [596, 382] on div "helper . moveUp ( ) helper . build ( "upArrow" ) helper . moveUp ( ) helper . b…" at bounding box center [614, 389] width 270 height 304
click at [560, 380] on div "helper . moveUp ( ) helper . build ( "upArrow" ) helper . moveUp ( ) helper . b…" at bounding box center [614, 389] width 270 height 304
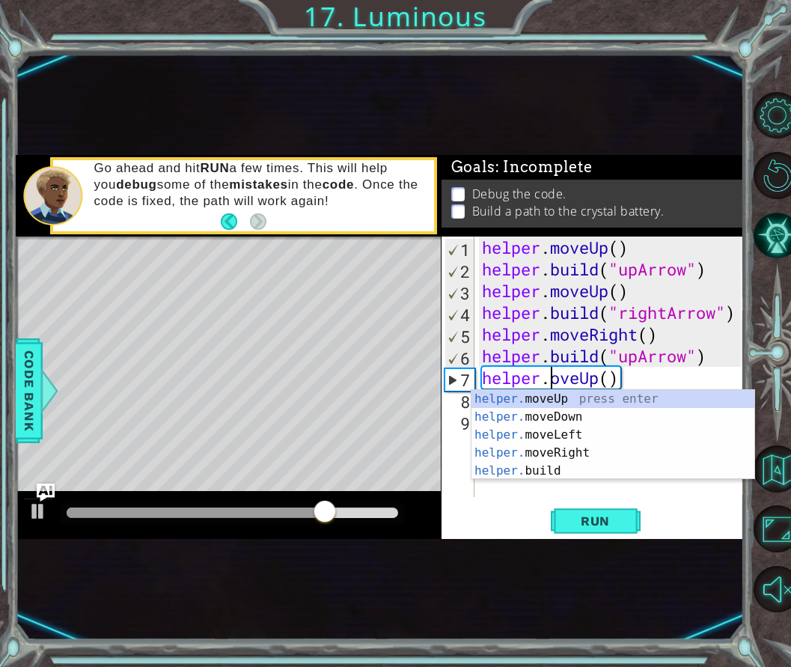
scroll to position [0, 3]
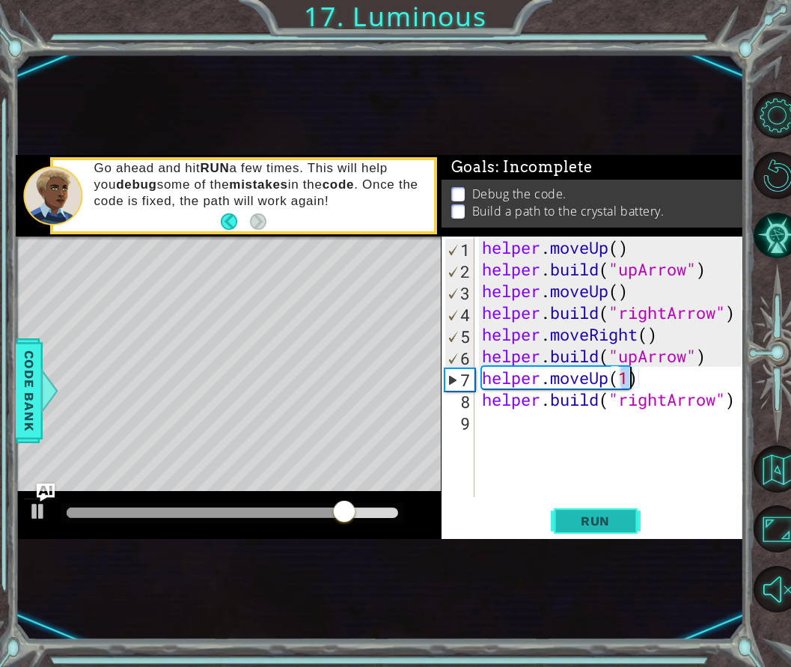
type textarea "helper.moveUp(1)"
click at [624, 520] on span "Run" at bounding box center [595, 521] width 59 height 15
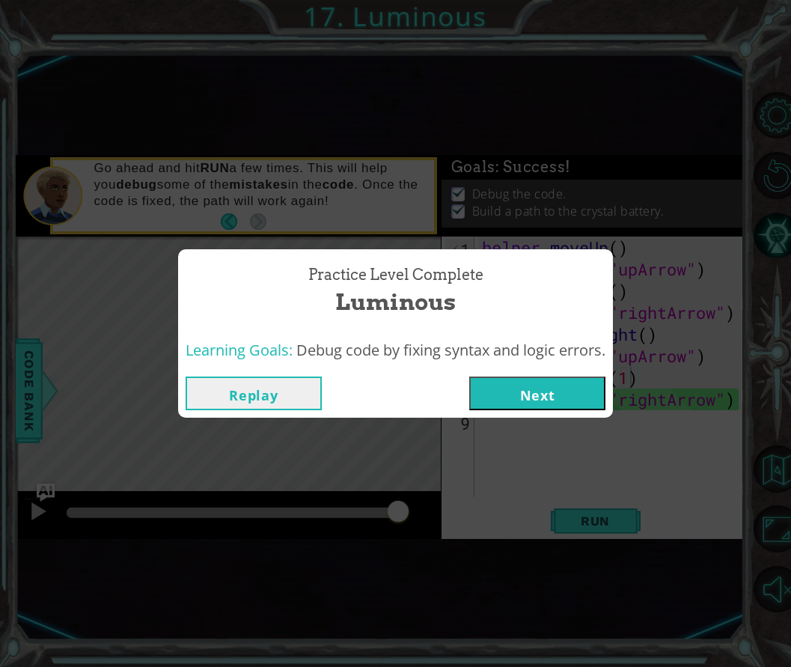
click at [556, 389] on button "Next" at bounding box center [537, 394] width 136 height 34
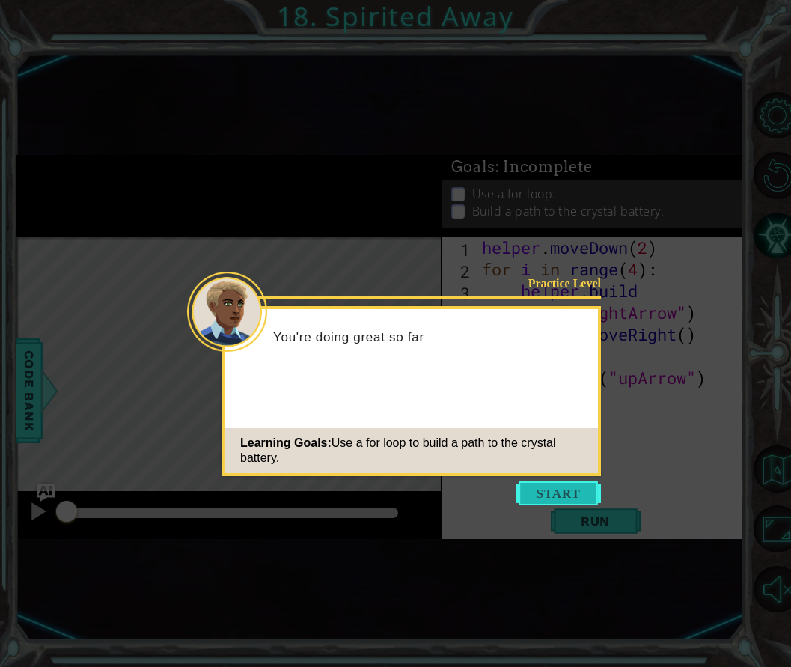
click at [572, 489] on button "Start" at bounding box center [558, 493] width 85 height 24
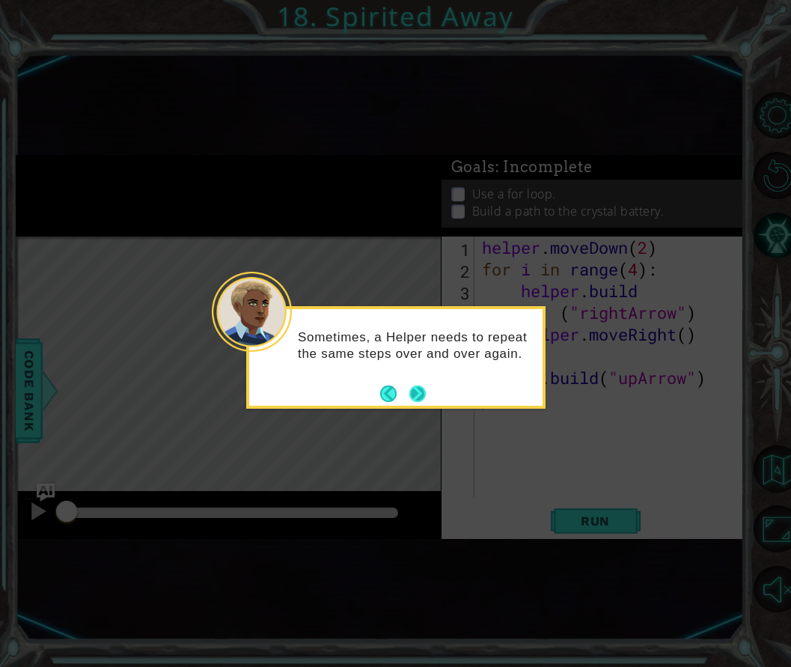
click at [419, 389] on button "Next" at bounding box center [418, 394] width 16 height 16
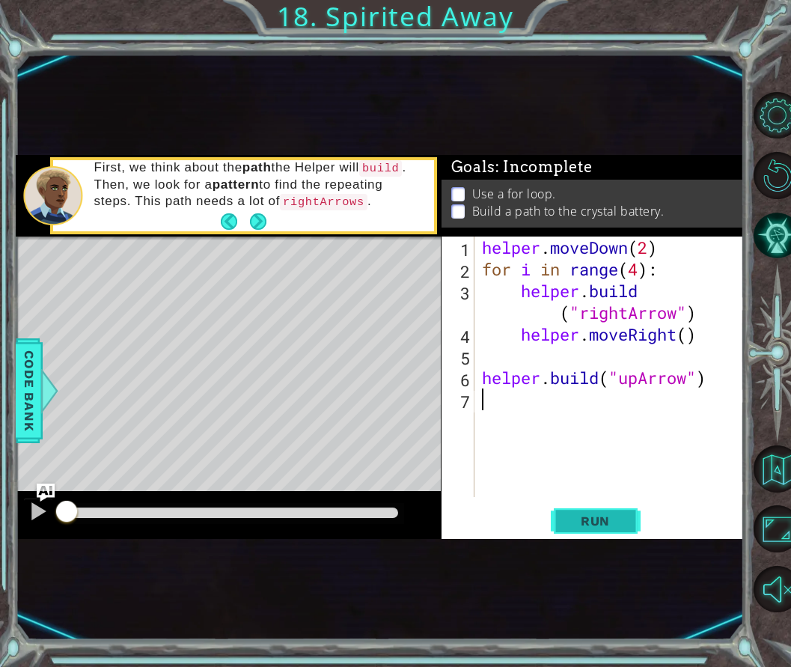
click at [581, 523] on span "Run" at bounding box center [595, 521] width 59 height 15
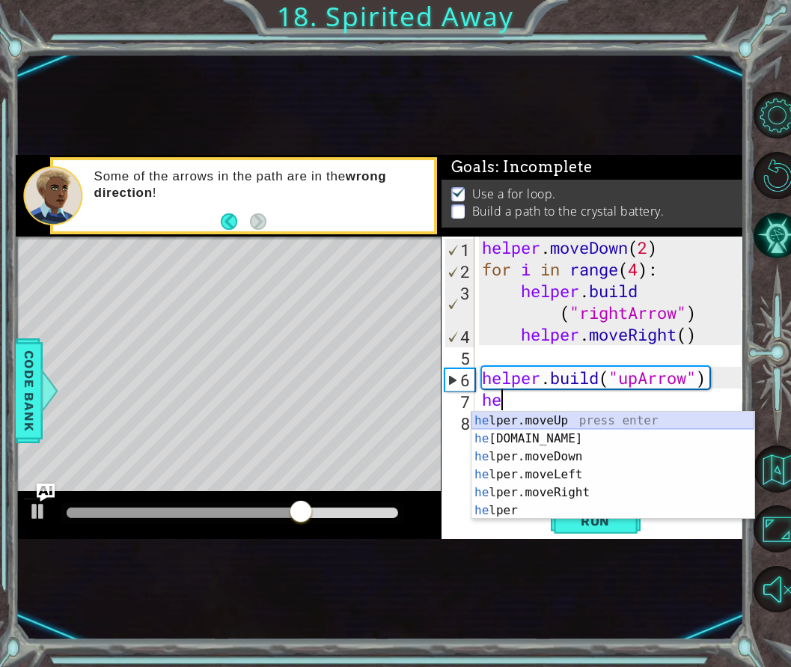
click at [559, 423] on div "he lper.moveUp press enter he [DOMAIN_NAME] press enter he lper.moveDown press …" at bounding box center [613, 484] width 283 height 144
type textarea "helper.moveUp(1)"
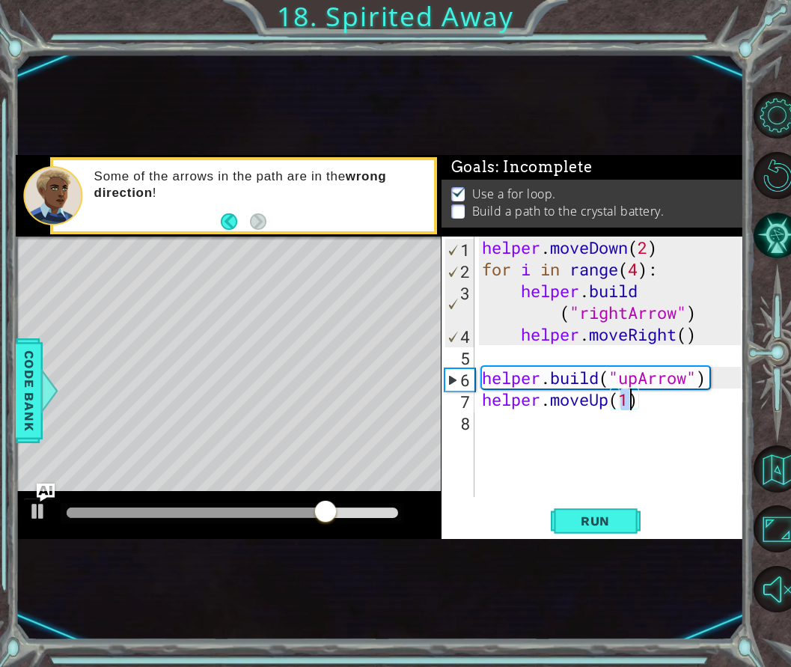
click at [522, 425] on div "helper . moveDown ( 2 ) for i in range ( 4 ) : helper . build ( "rightArrow" ) …" at bounding box center [614, 389] width 270 height 304
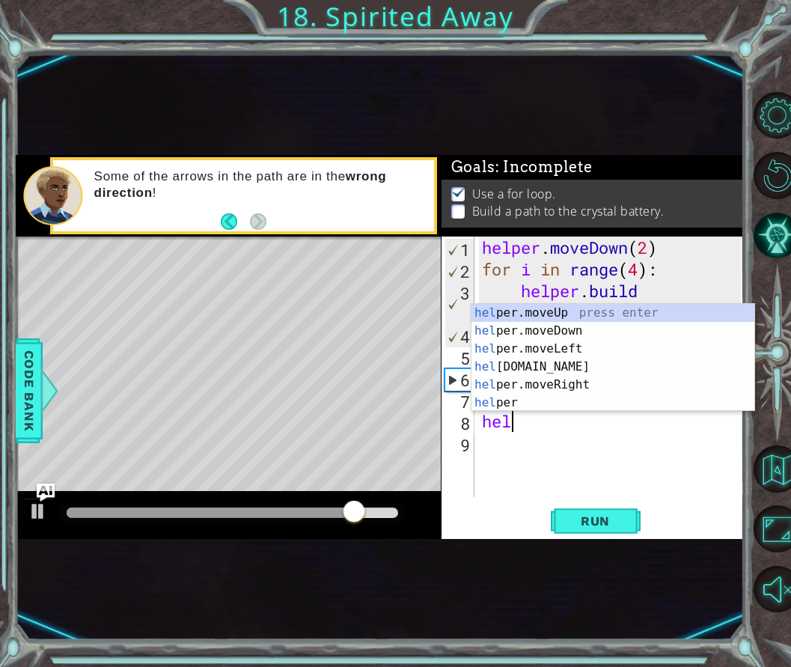
scroll to position [0, 1]
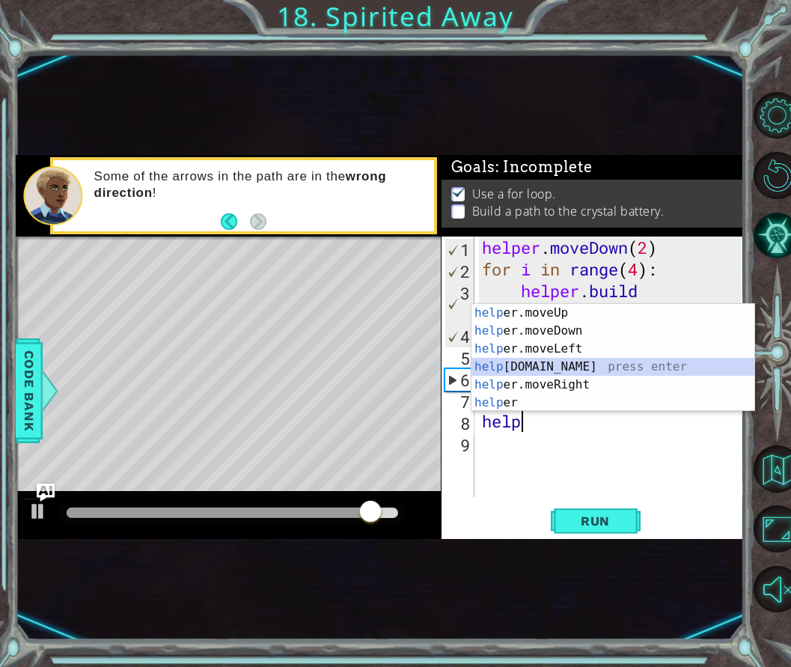
click at [539, 371] on div "help er.moveUp press enter help er.moveDown press enter help er.moveLeft press …" at bounding box center [613, 376] width 283 height 144
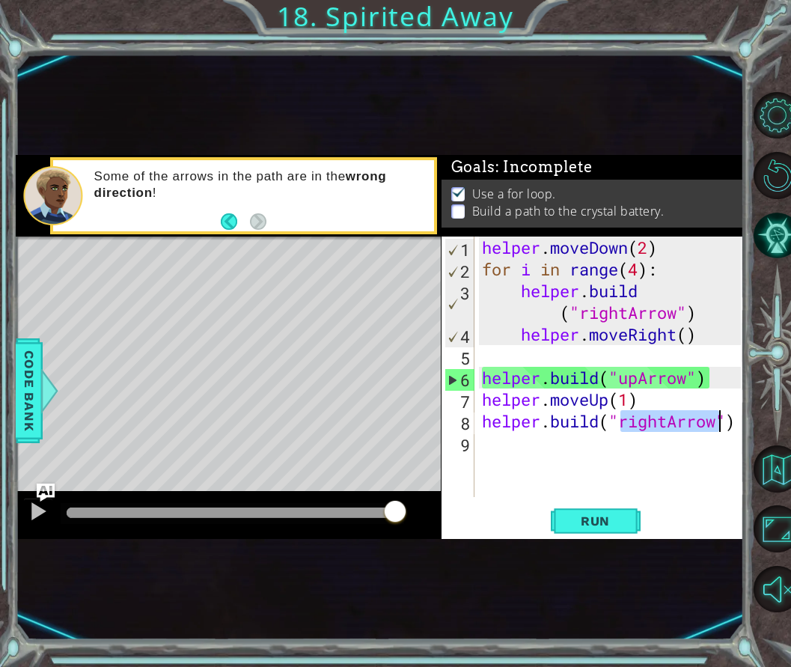
scroll to position [0, 7]
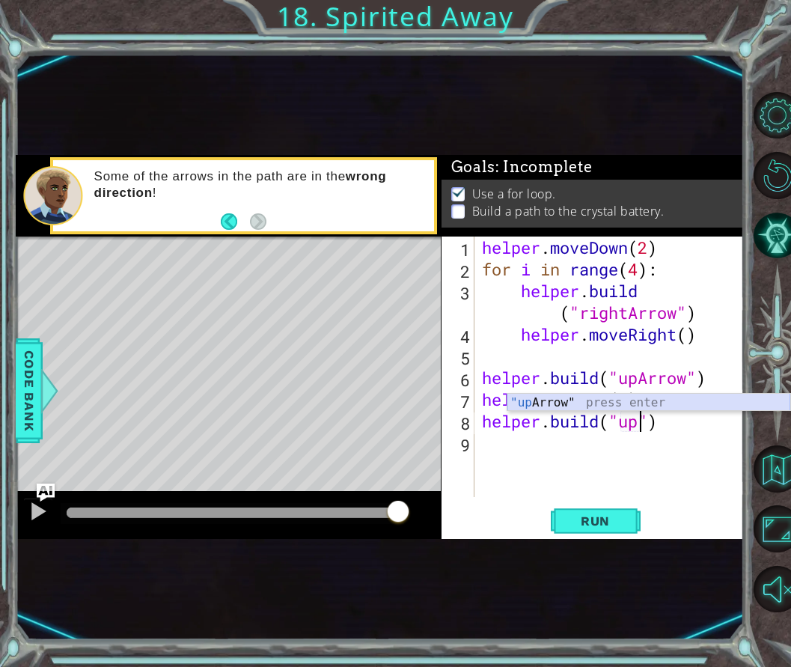
click at [594, 398] on div ""up Arrow" press enter" at bounding box center [649, 421] width 283 height 54
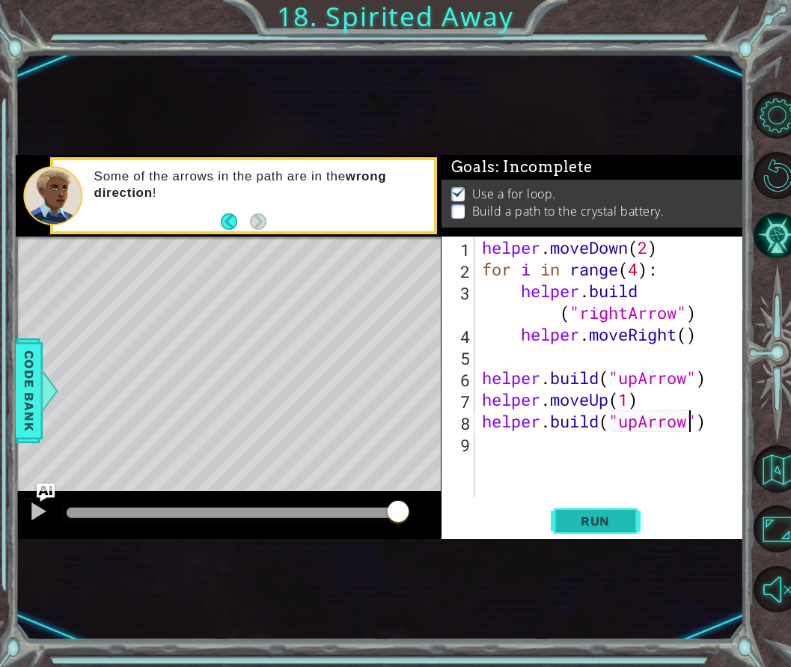
type textarea "[DOMAIN_NAME]("upArrow")"
click at [592, 531] on button "Run" at bounding box center [596, 520] width 90 height 30
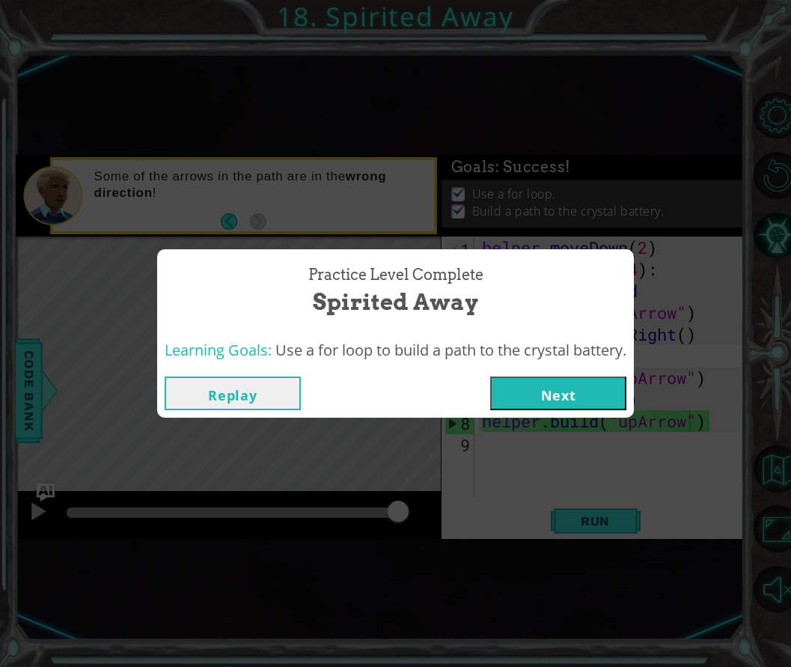
click at [573, 393] on button "Next" at bounding box center [558, 394] width 136 height 34
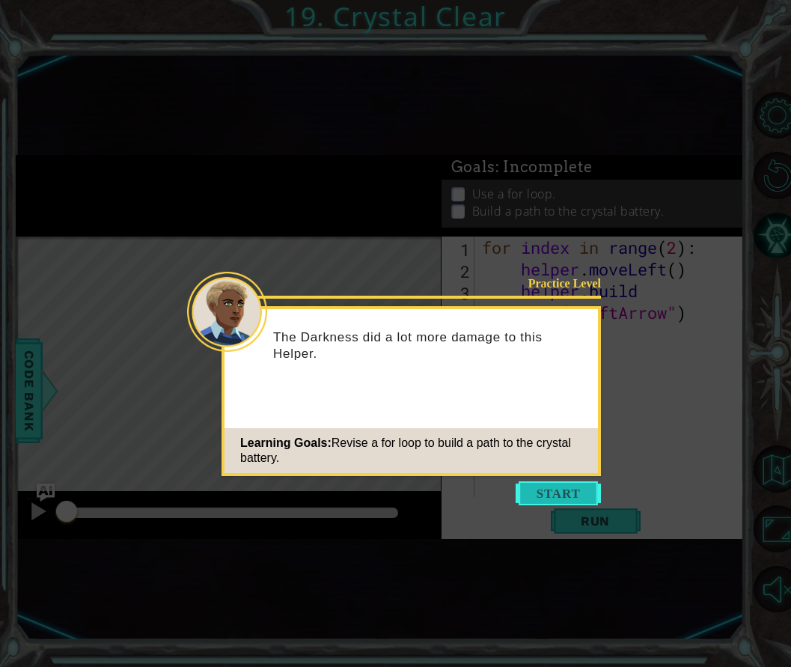
click at [553, 493] on button "Start" at bounding box center [558, 493] width 85 height 24
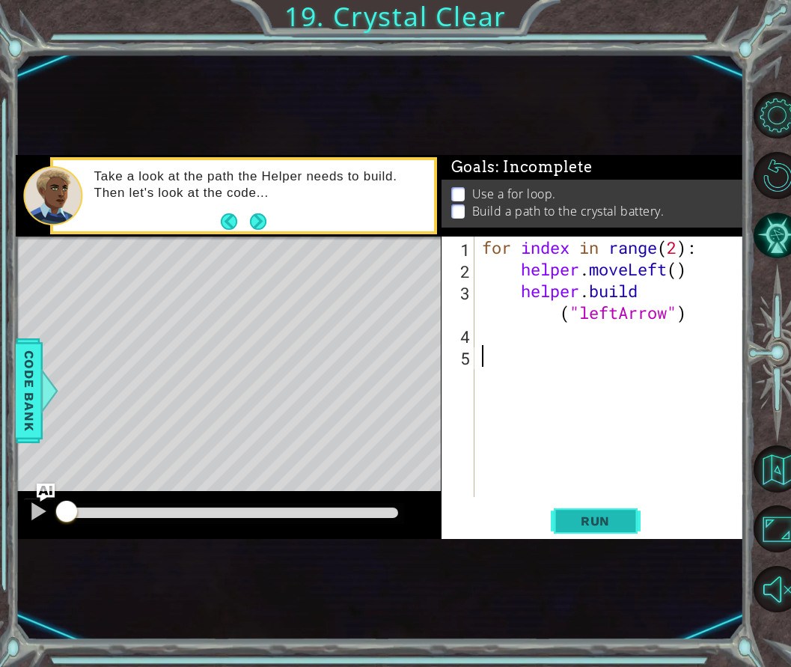
click at [600, 517] on span "Run" at bounding box center [595, 521] width 59 height 15
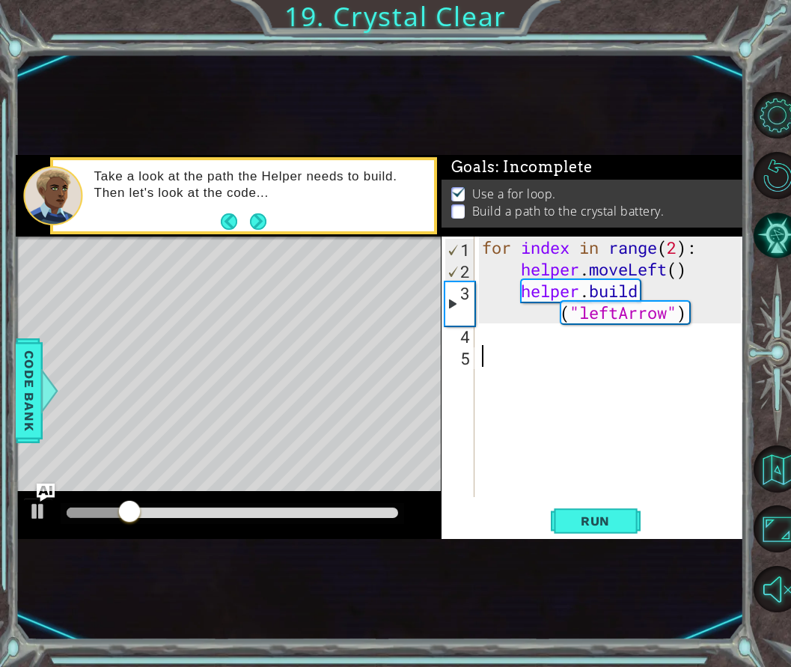
click at [681, 244] on div "for index in range ( 2 ) : helper . moveLeft ( ) helper . build ( "leftArrow" )" at bounding box center [614, 389] width 270 height 304
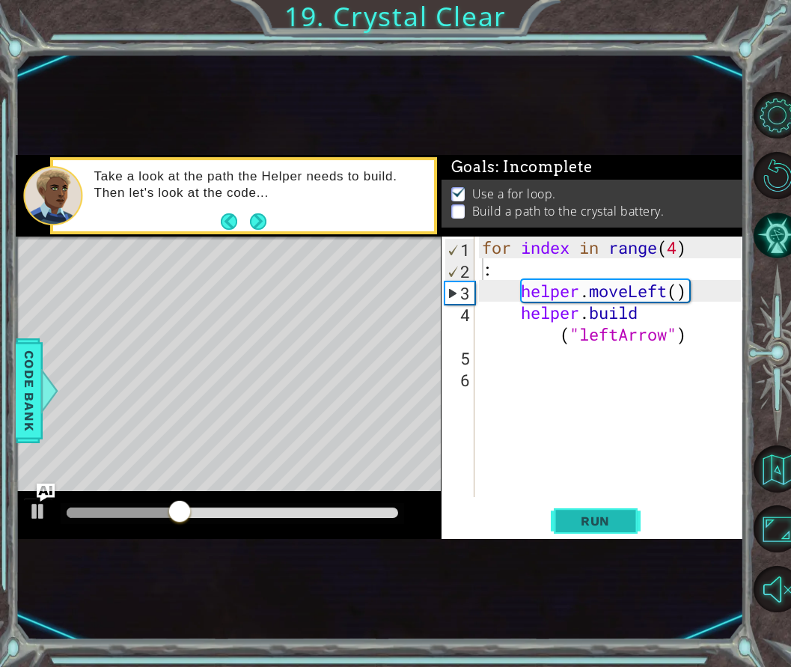
click at [620, 524] on span "Run" at bounding box center [595, 521] width 59 height 15
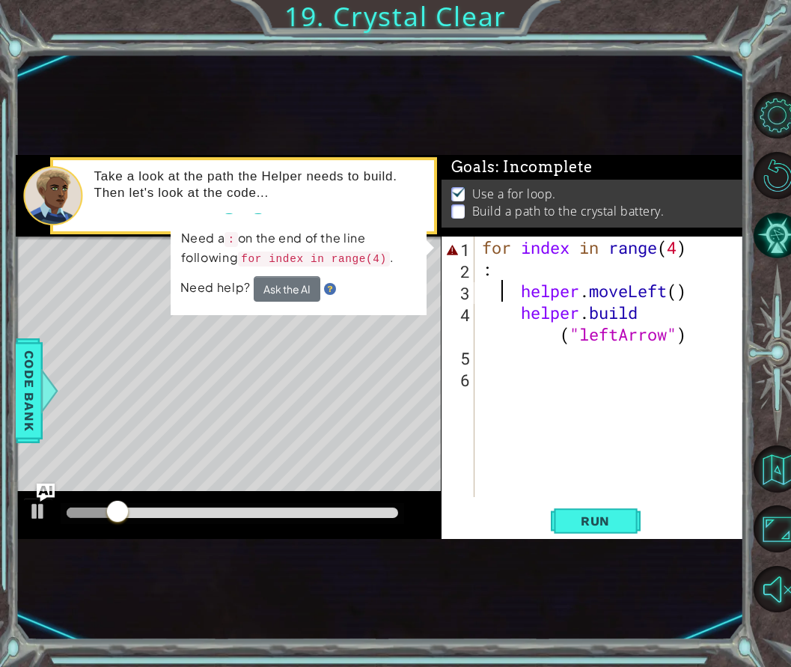
click at [502, 282] on div "for index in range ( 4 ) : helper . moveLeft ( ) helper . build ( "leftArrow" )" at bounding box center [614, 389] width 270 height 304
click at [499, 272] on div "for index in range ( 4 ) : helper . moveLeft ( ) helper . build ( "leftArrow" )" at bounding box center [614, 389] width 270 height 304
click at [523, 292] on div "for index in range ( 4 ) : helper . moveLeft ( ) helper . build ( "leftArrow" )" at bounding box center [614, 389] width 270 height 304
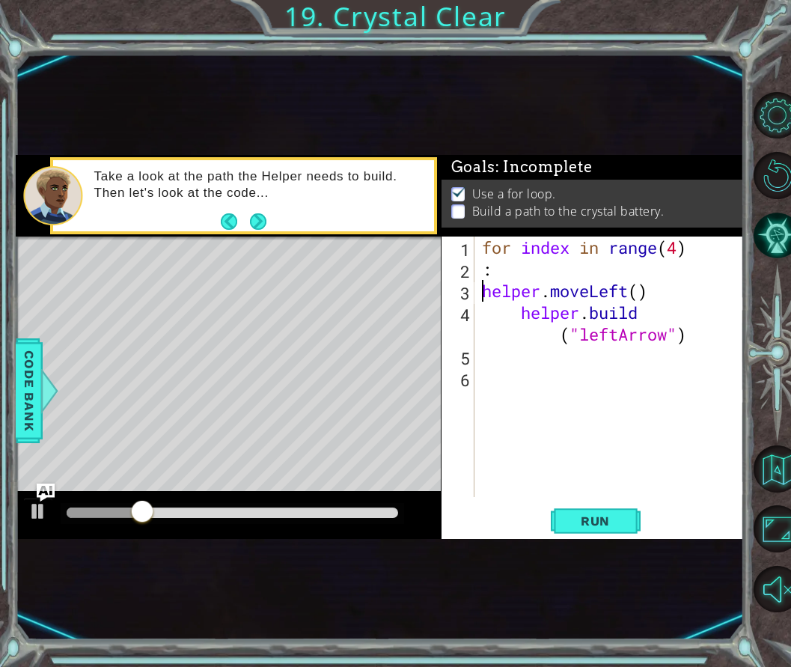
type textarea ":helper.moveLeft()"
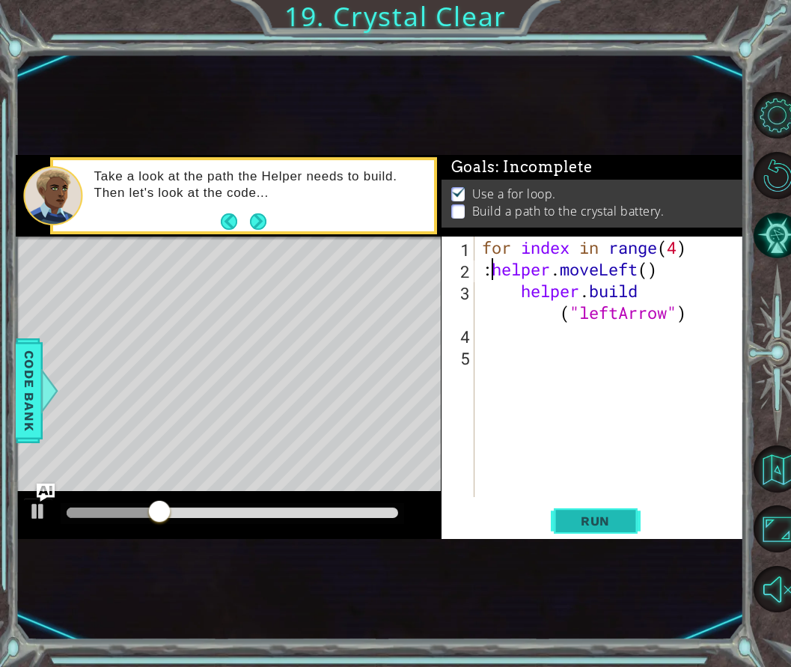
click at [565, 527] on button "Run" at bounding box center [596, 520] width 90 height 30
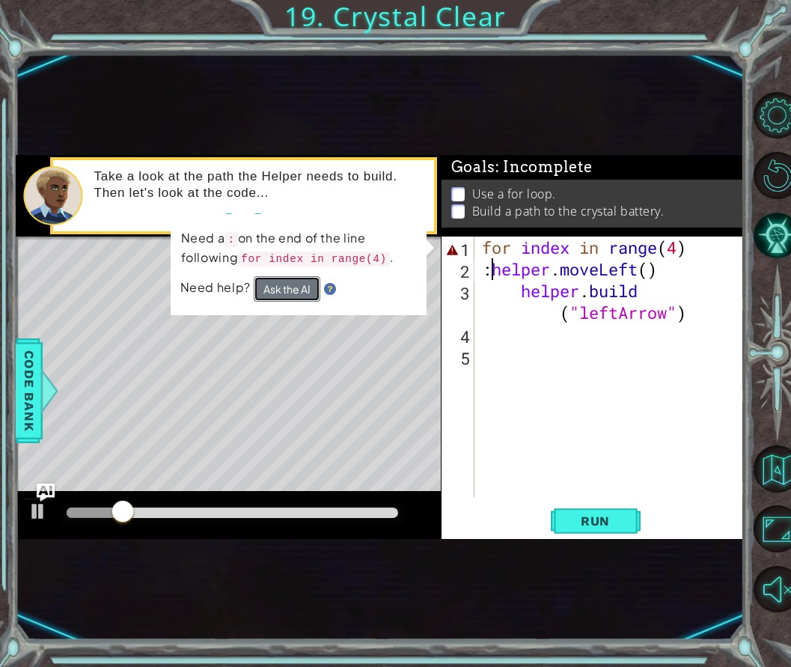
click at [290, 287] on button "Ask the AI" at bounding box center [287, 288] width 67 height 25
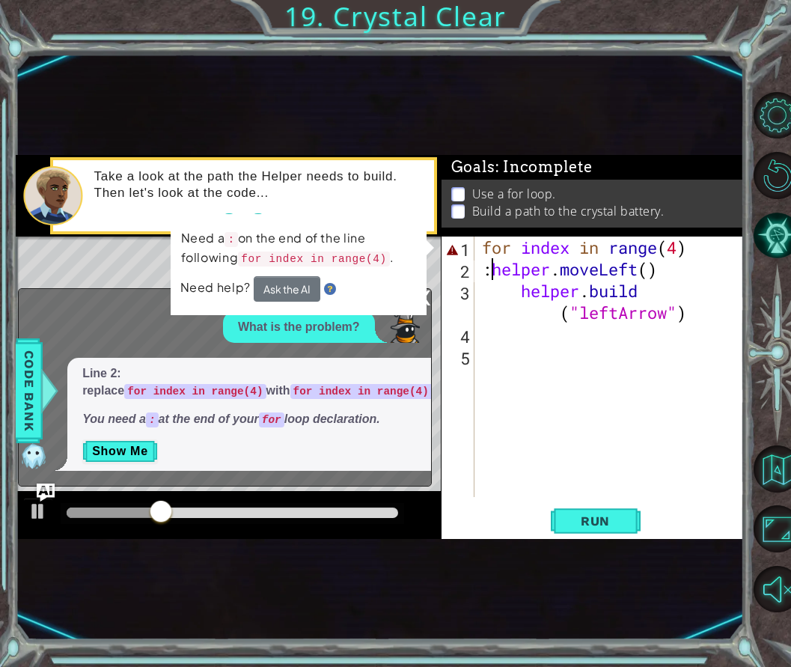
click at [112, 464] on div "Line 2: replace for index in range(4) with for index in range(4): . You need a …" at bounding box center [261, 414] width 389 height 113
click at [120, 448] on button "Show Me" at bounding box center [120, 451] width 76 height 24
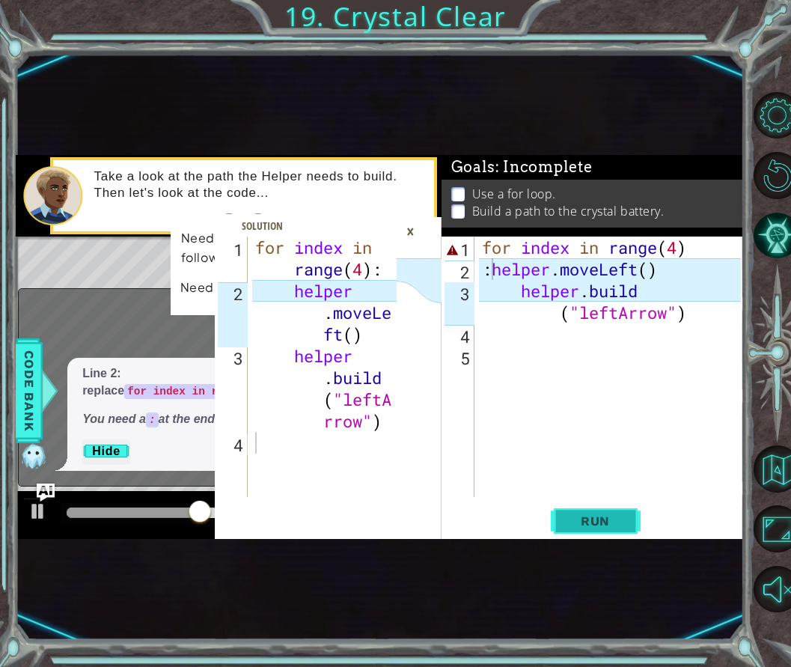
click at [578, 523] on span "Run" at bounding box center [595, 521] width 59 height 15
click at [566, 544] on div "1 2 3 4 for index in range ( 4 ) : helper . moveLe ft ( ) helper . build ( "lef…" at bounding box center [380, 346] width 728 height 587
click at [566, 537] on div ":helper.moveLeft() 1 2 3 4 5 for index in range ( 4 ) : helper . moveLeft ( ) h…" at bounding box center [593, 388] width 302 height 302
click at [568, 527] on span "Run" at bounding box center [595, 521] width 59 height 15
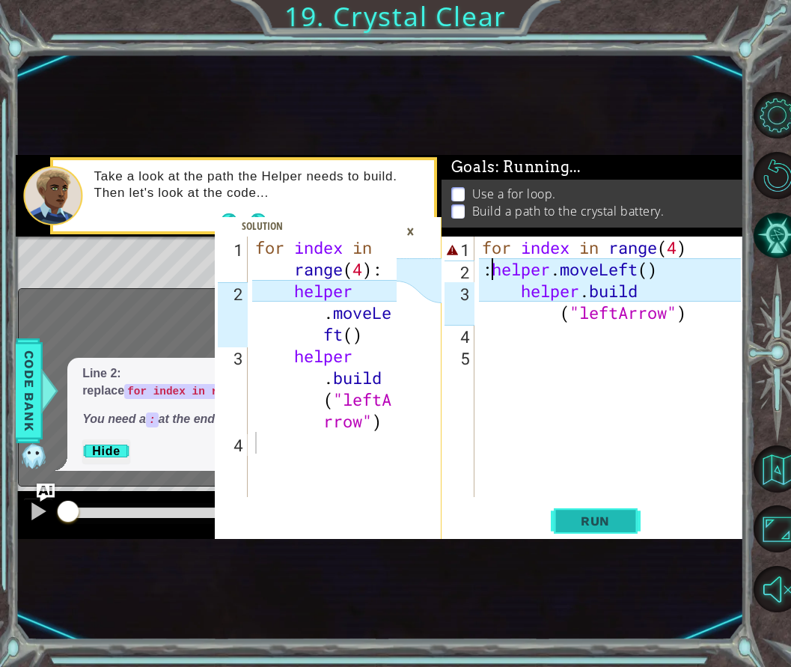
click at [568, 527] on span "Run" at bounding box center [595, 521] width 59 height 15
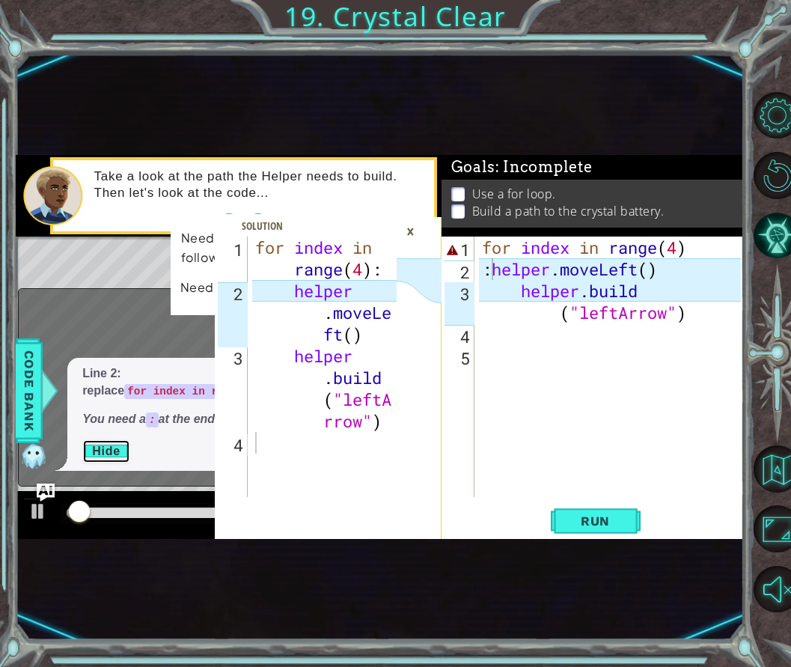
click at [109, 448] on button "Hide" at bounding box center [106, 451] width 48 height 24
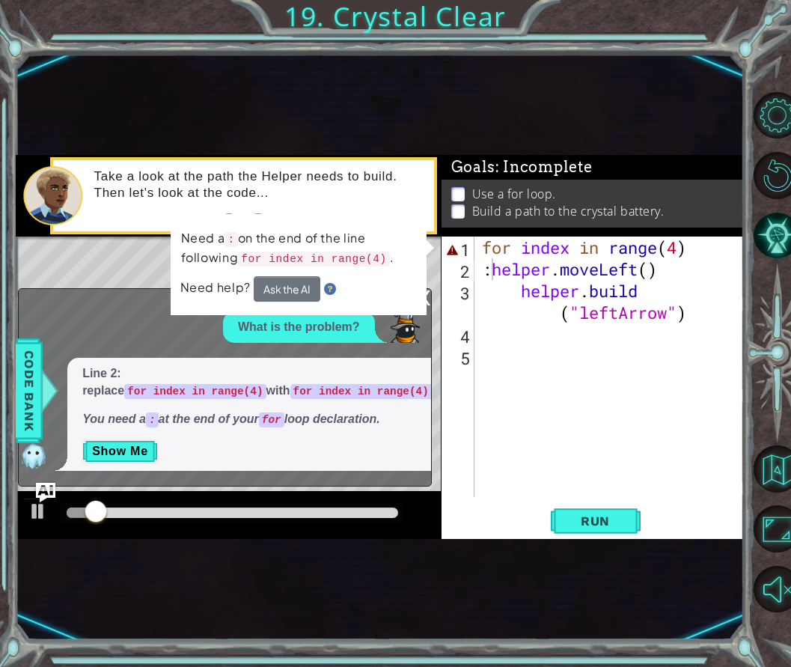
click at [42, 490] on img "Ask AI" at bounding box center [45, 492] width 19 height 19
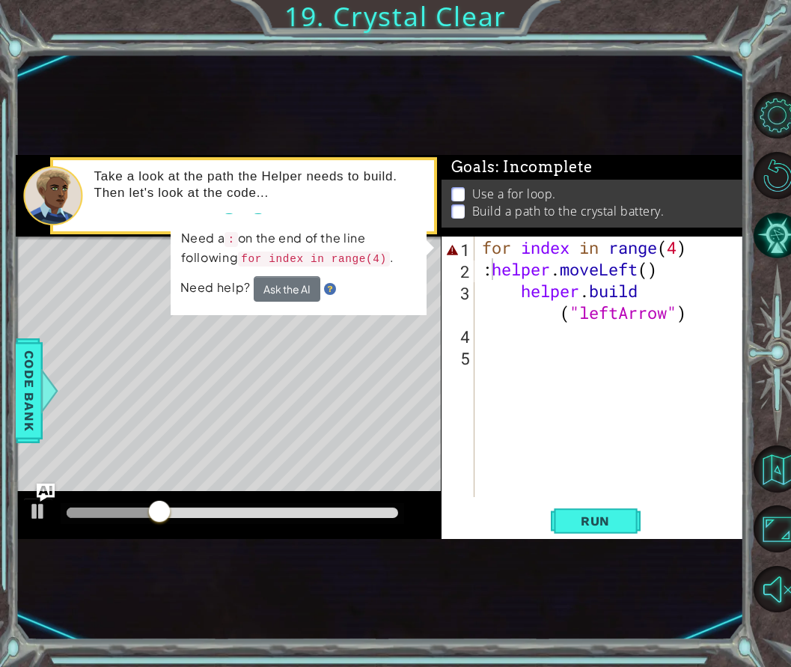
click at [37, 484] on button "Ask AI" at bounding box center [46, 493] width 18 height 18
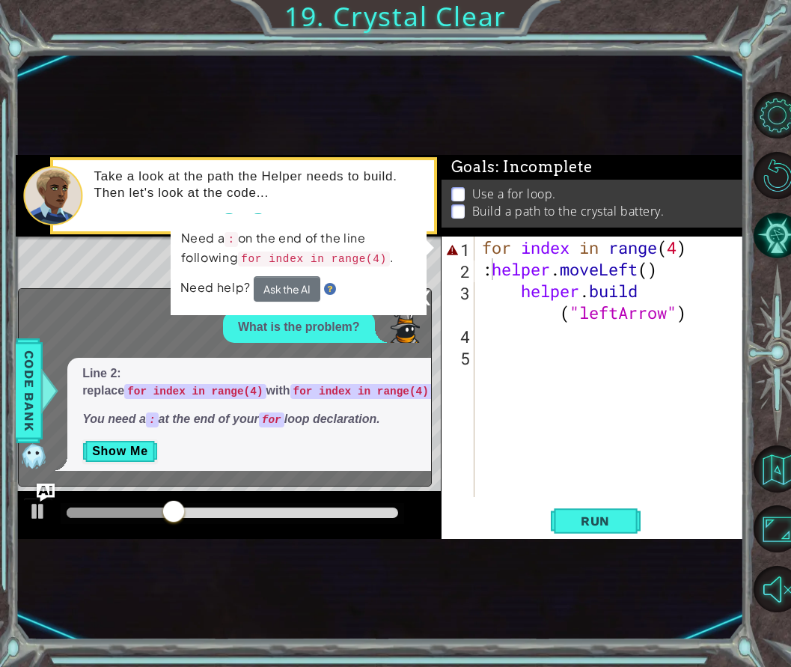
click at [491, 276] on div "for index in range ( 4 ) : helper . moveLeft ( ) helper . build ( "leftArrow" )" at bounding box center [614, 389] width 270 height 304
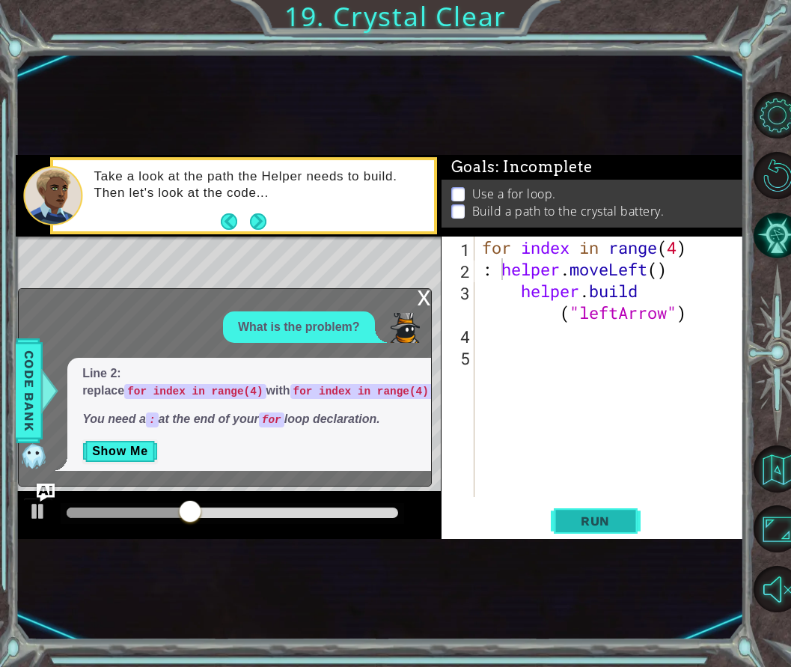
click at [627, 517] on button "Run" at bounding box center [596, 520] width 90 height 30
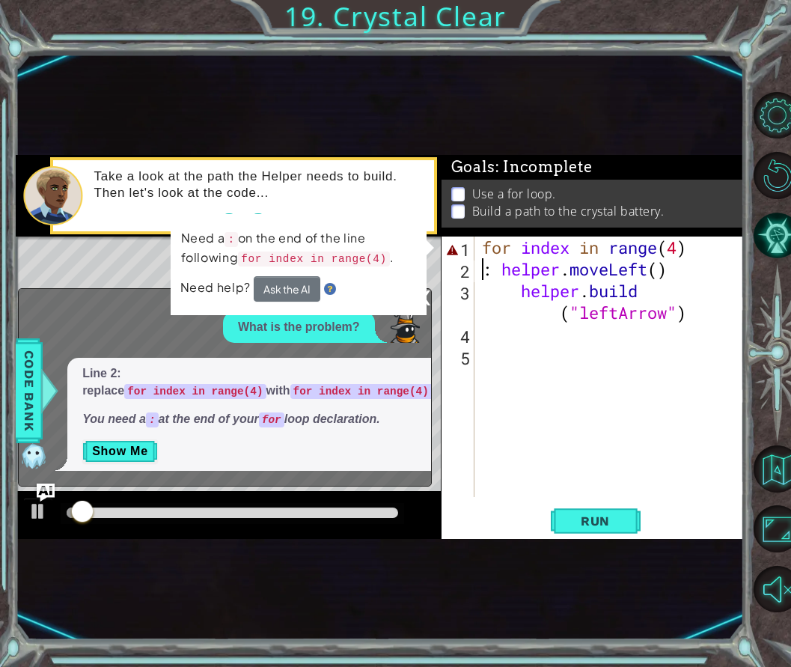
click at [487, 271] on div "for index in range ( 4 ) : helper . moveLeft ( ) helper . build ( "leftArrow" )" at bounding box center [614, 389] width 270 height 304
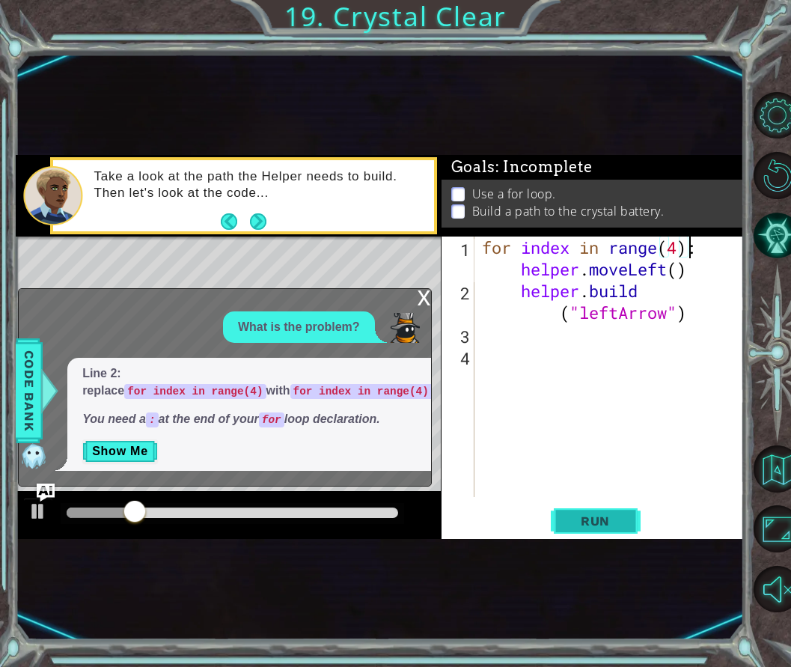
click at [567, 524] on span "Run" at bounding box center [595, 521] width 59 height 15
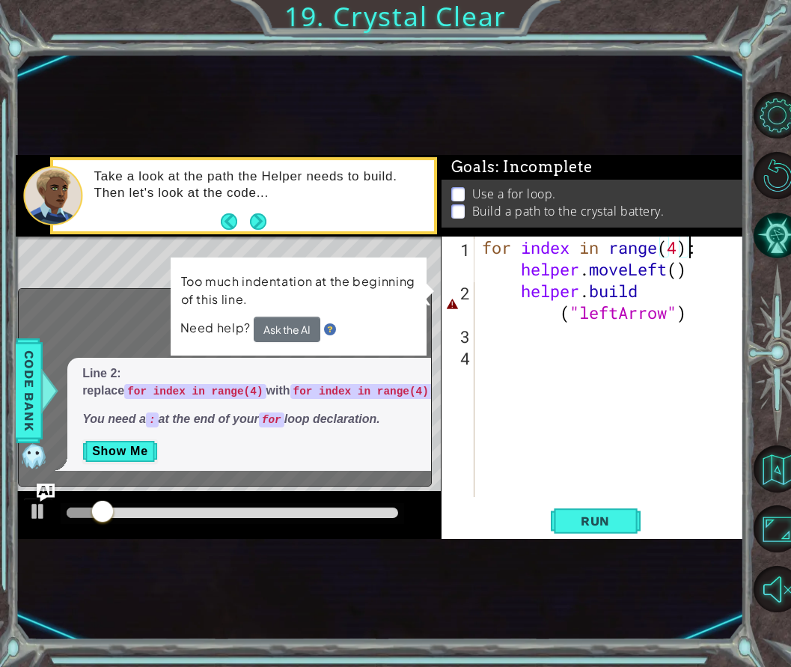
click at [523, 283] on div "for index in range ( 4 ) : helper . moveLeft ( ) helper . build ( "leftArrow" )" at bounding box center [614, 400] width 270 height 326
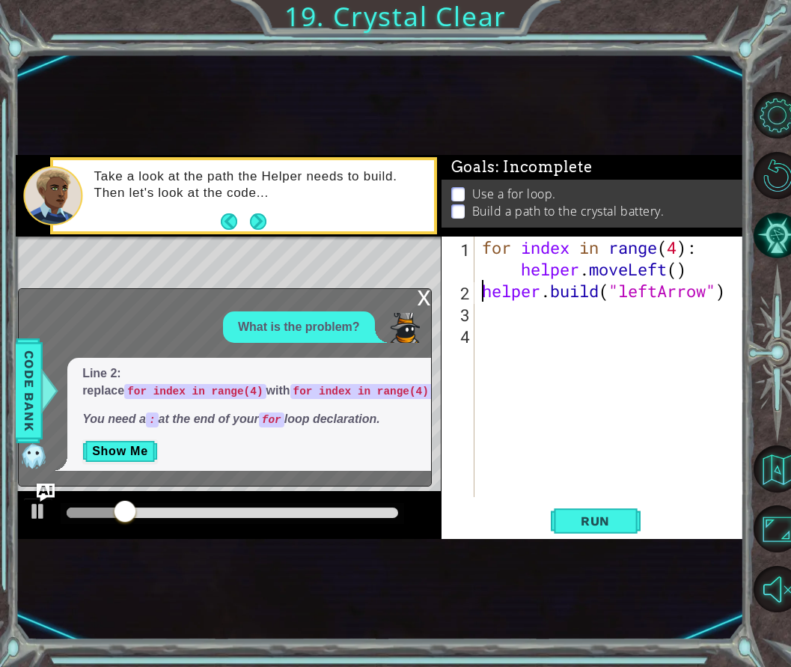
click at [523, 265] on div "for index in range ( 4 ) : helper . moveLeft ( ) helper . build ( "leftArrow" )" at bounding box center [614, 400] width 270 height 326
click at [520, 273] on div "for index in range ( 4 ) : helper . moveLeft ( ) helper . build ( "leftArrow" )" at bounding box center [614, 400] width 270 height 326
click at [611, 246] on div "for index in range ) : helper . moveLeft ( ) helper . build ( "leftArrow" )" at bounding box center [614, 400] width 270 height 326
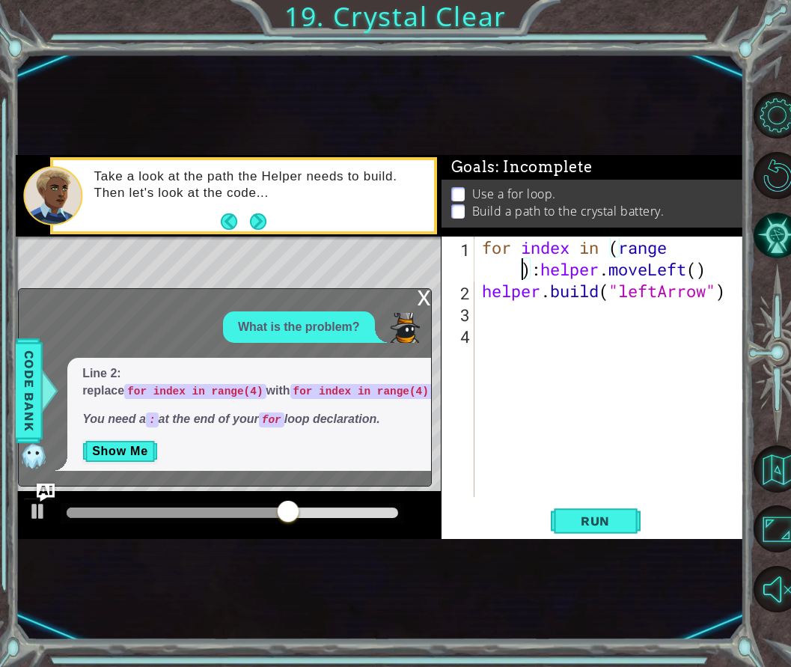
click at [523, 272] on div "for index in ( range ) : helper . moveLeft ( ) helper . build ( "leftArrow" )" at bounding box center [614, 400] width 270 height 326
click at [678, 252] on div "for index in ( rang ) : helper . moveLeft ( ) helper . build ( "leftArrow" )" at bounding box center [614, 400] width 270 height 326
type textarea "for index in (rang): helper.moveLeft()"
click at [602, 512] on button "Run" at bounding box center [596, 520] width 90 height 30
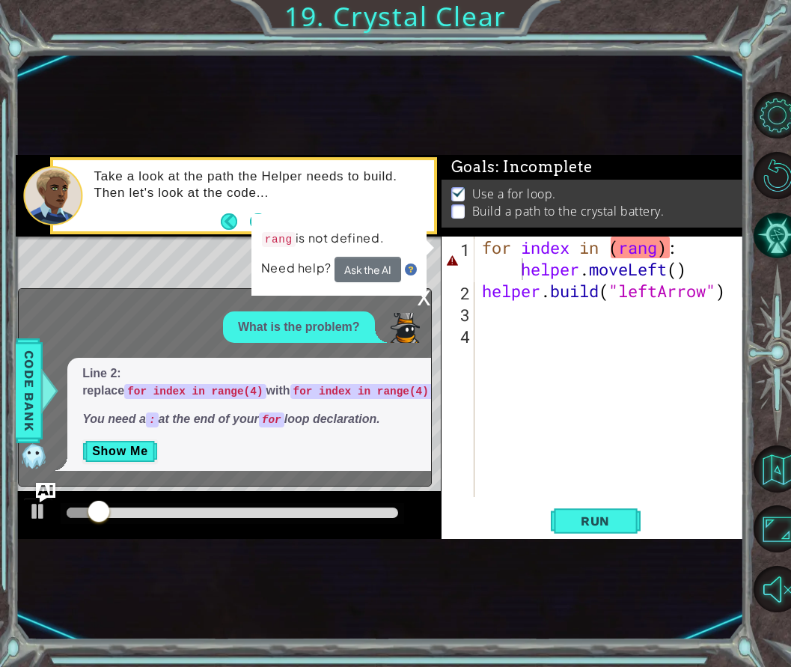
click at [37, 486] on img "Ask AI" at bounding box center [45, 492] width 19 height 19
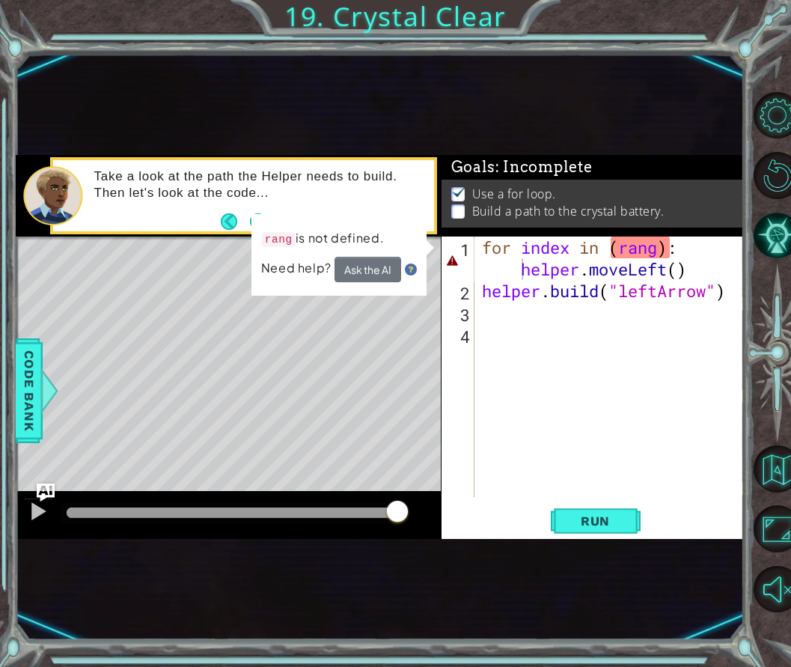
click at [522, 389] on div "for index in ( rang ) : helper . moveLeft ( ) helper . build ( "leftArrow" )" at bounding box center [614, 400] width 270 height 326
click at [665, 253] on div "for index in ( rang ) : helper . moveLeft ( ) helper . build ( "leftArrow" )" at bounding box center [614, 400] width 270 height 326
click at [660, 249] on div "for index in ( rang ) : helper . moveLeft ( ) helper . build ( "leftArrow" )" at bounding box center [614, 400] width 270 height 326
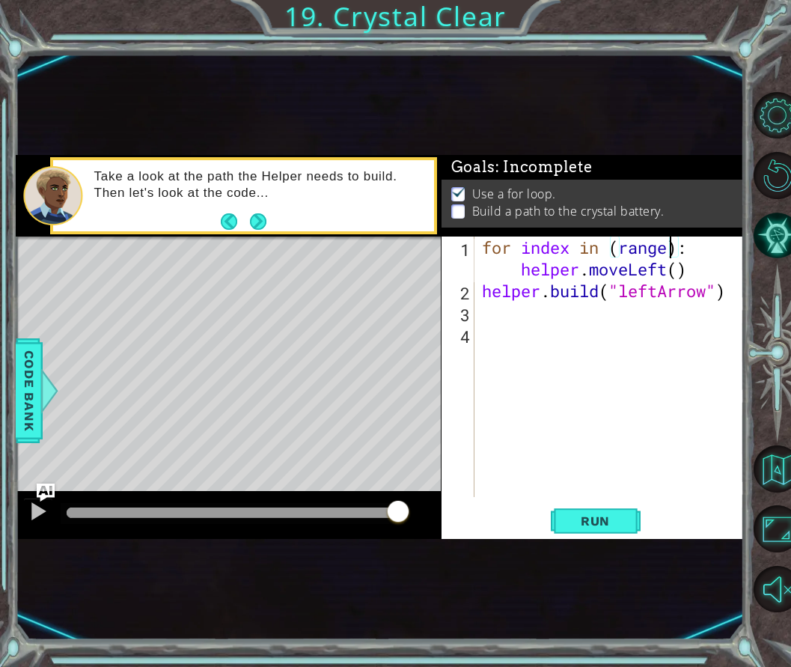
scroll to position [0, 7]
click at [481, 272] on div "for index in ( range ) : helper . moveLeft ( ) helper . build ( "leftArrow" )" at bounding box center [614, 389] width 270 height 304
type textarea "for index in (range): helper.moveLeft()"
click at [598, 519] on span "Run" at bounding box center [595, 521] width 59 height 15
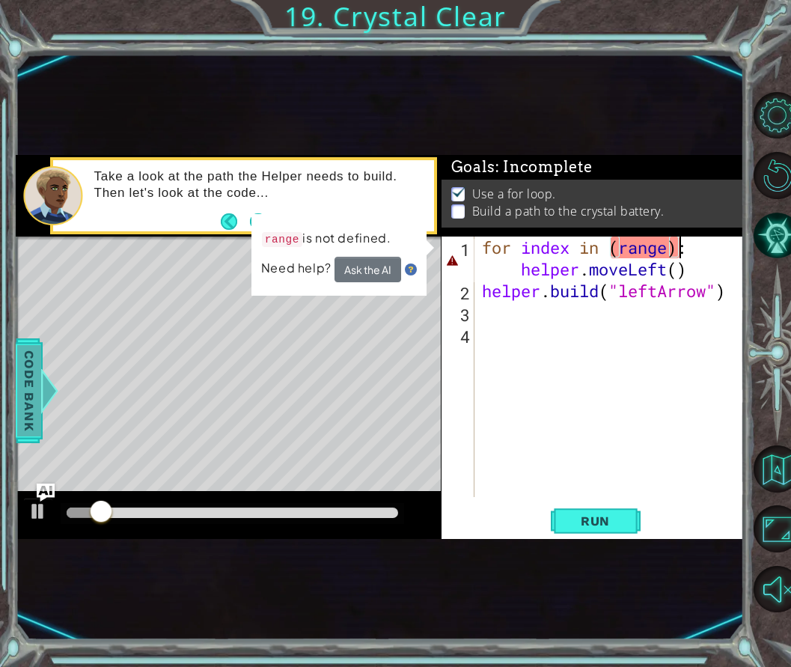
click at [39, 387] on span "Code Bank" at bounding box center [29, 389] width 24 height 91
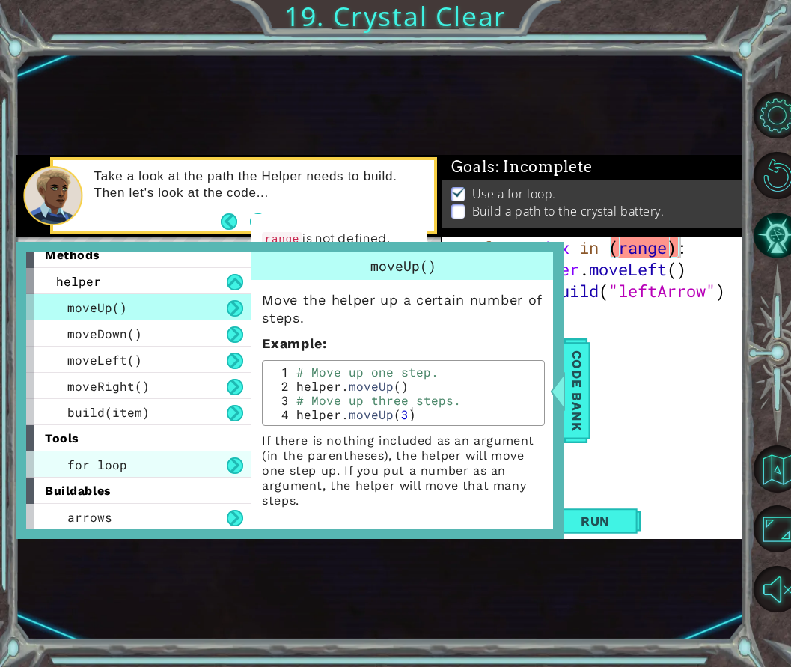
scroll to position [12, 0]
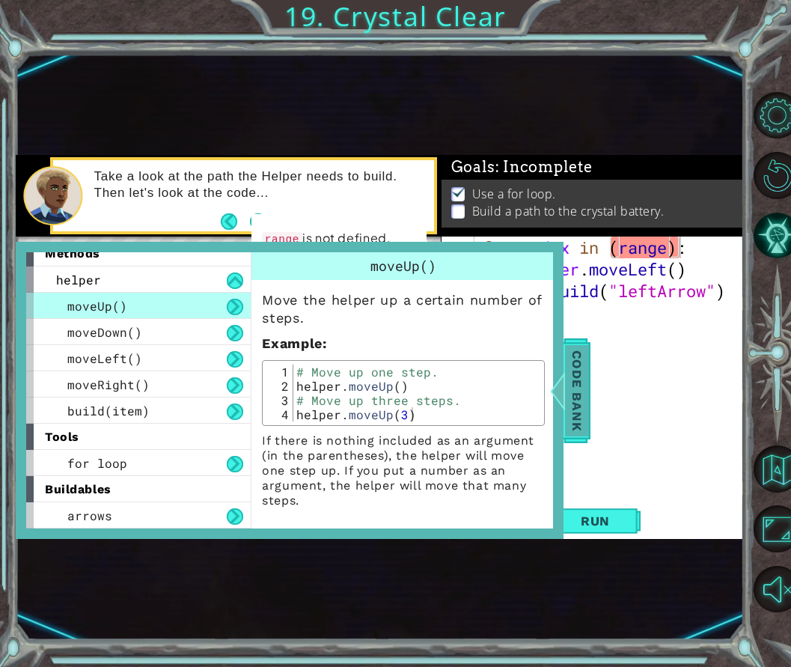
click at [568, 427] on span "Code Bank" at bounding box center [577, 389] width 24 height 91
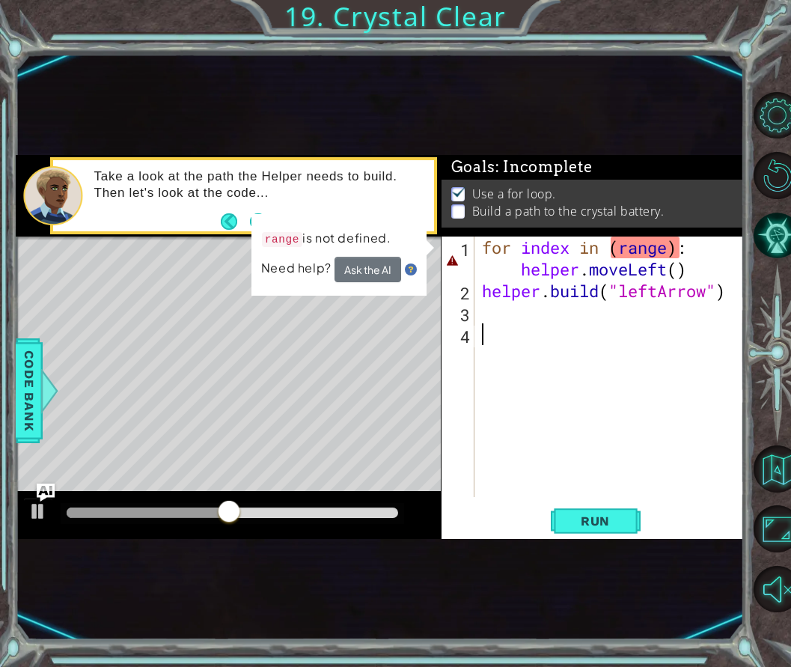
scroll to position [0, 0]
click at [546, 333] on div "for index in ( range ) : helper . moveLeft ( ) helper . build ( "leftArrow" )" at bounding box center [614, 400] width 270 height 326
click at [631, 246] on div "for index in ( range ) : helper . moveLeft ( ) helper . build ( "leftArrow" )" at bounding box center [614, 400] width 270 height 326
click at [660, 252] on div "for index in ( range ) : helper . moveLeft ( ) helper . build ( "leftArrow" )" at bounding box center [614, 400] width 270 height 326
click at [664, 252] on div "for index in ( range ) : helper . moveLeft ( ) helper . build ( "leftArrow" )" at bounding box center [614, 400] width 270 height 326
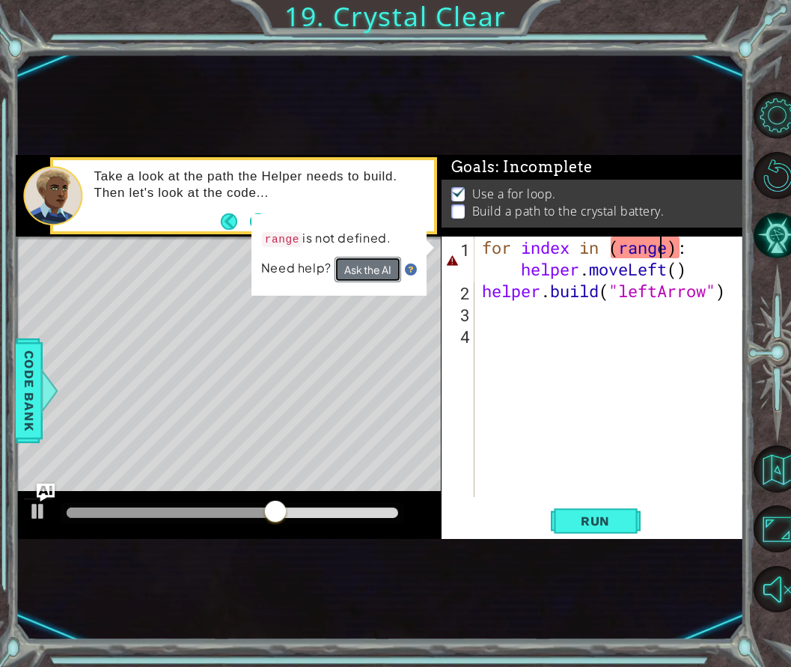
click at [371, 270] on button "Ask the AI" at bounding box center [368, 269] width 67 height 25
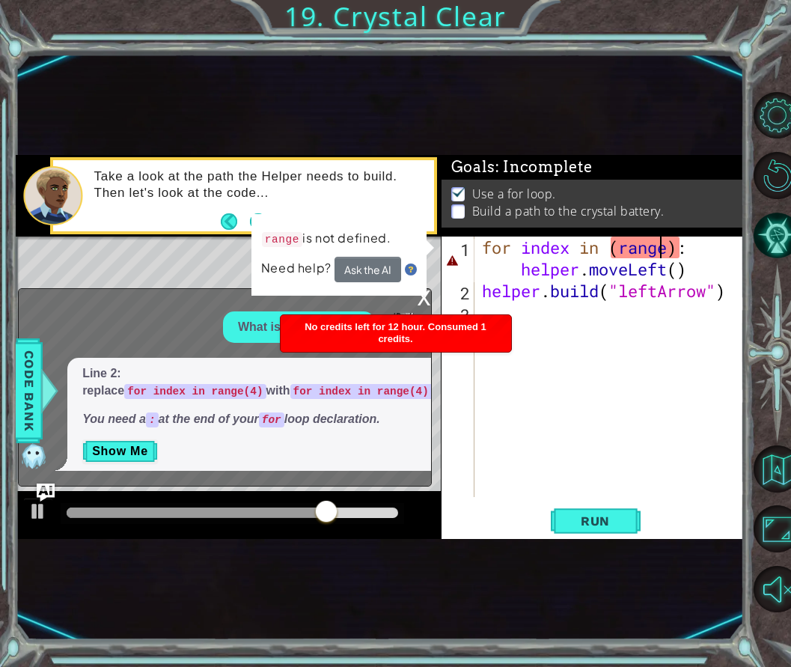
click at [667, 252] on div "for index in ( range ) : helper . moveLeft ( ) helper . build ( "leftArrow" )" at bounding box center [614, 400] width 270 height 326
click at [617, 251] on div "for index in ( range ) : helper . moveLeft ( ) helper . build ( "leftArrow" )" at bounding box center [614, 400] width 270 height 326
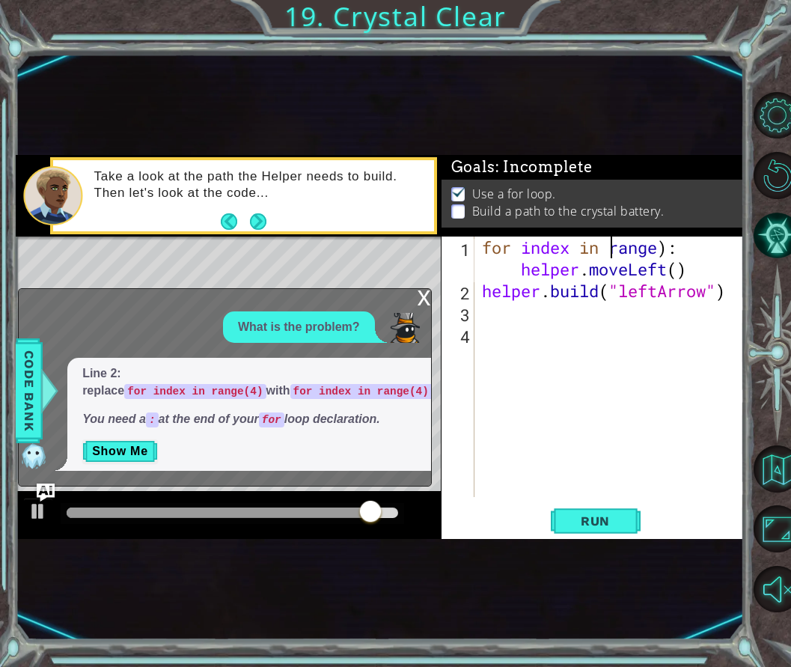
click at [658, 249] on div "for index in range ) : helper . moveLeft ( ) helper . build ( "leftArrow" )" at bounding box center [614, 400] width 270 height 326
click at [421, 304] on div "x" at bounding box center [424, 296] width 13 height 15
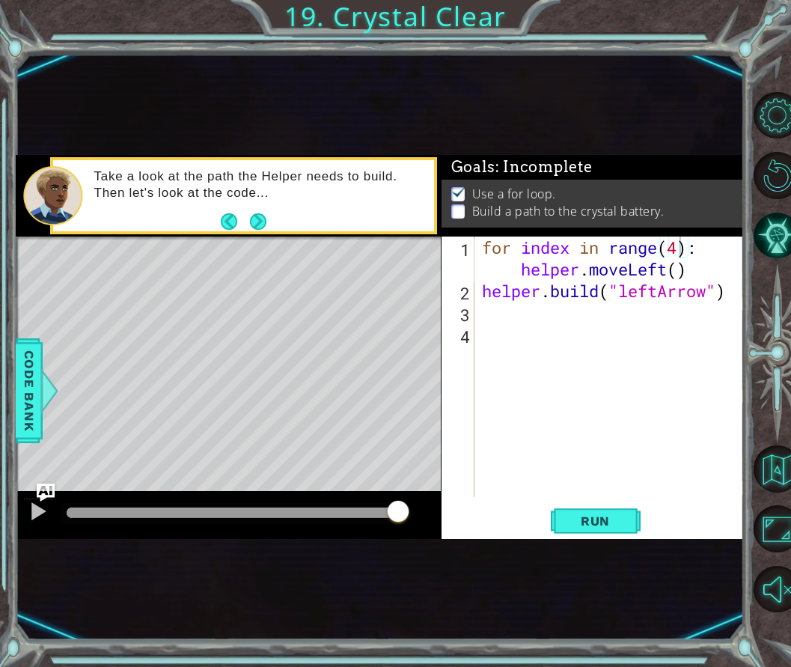
click at [678, 270] on div "for index in range ( 4 ) : helper . moveLeft ( ) helper . build ( "leftArrow" )" at bounding box center [614, 400] width 270 height 326
type textarea "for index in range(4): helper.moveLeft(1)"
click at [660, 333] on div "for index in range ( 4 ) : helper . moveLeft ( 1 ) helper . build ( "leftArrow"…" at bounding box center [614, 400] width 270 height 326
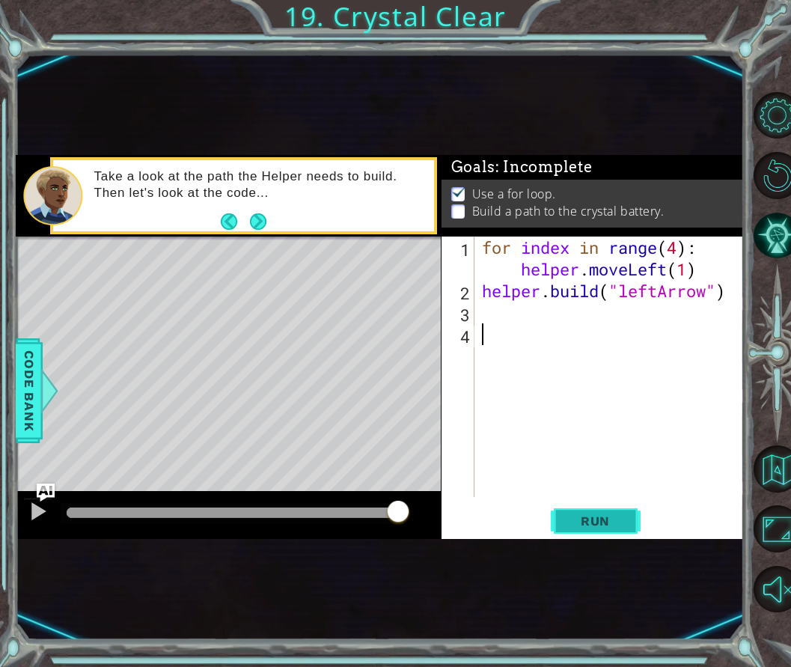
click at [572, 520] on span "Run" at bounding box center [595, 521] width 59 height 15
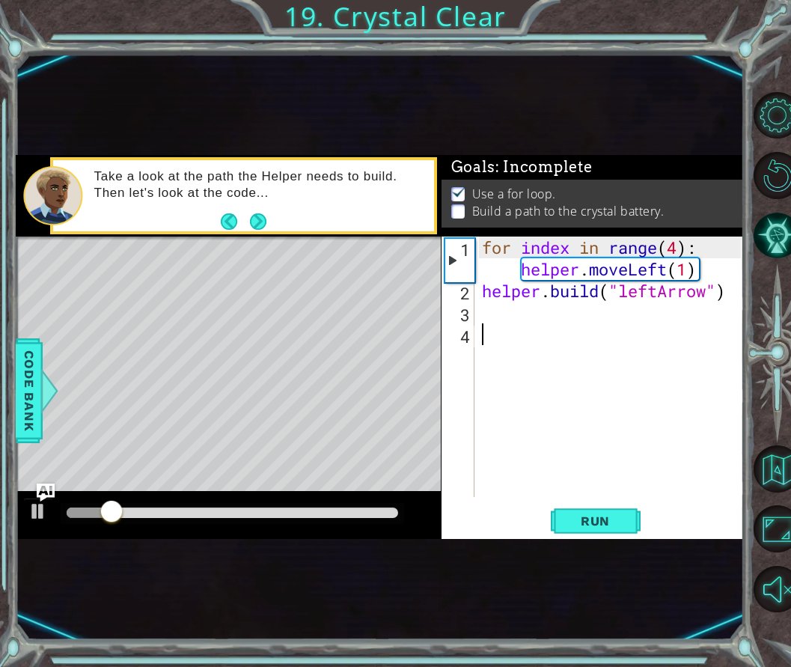
click at [594, 408] on div "for index in range ( 4 ) : helper . moveLeft ( 1 ) helper . build ( "leftArrow"…" at bounding box center [614, 400] width 270 height 326
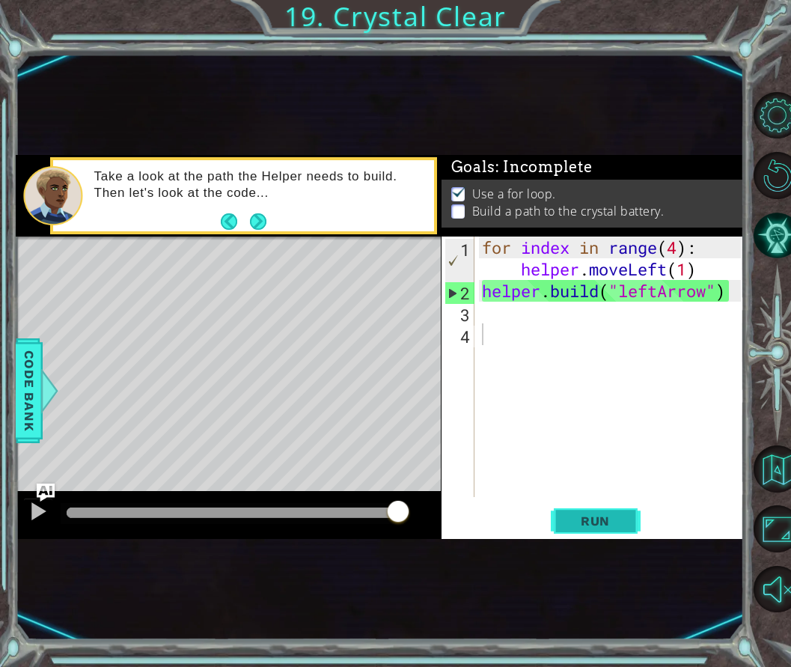
click at [594, 520] on span "Run" at bounding box center [595, 521] width 59 height 15
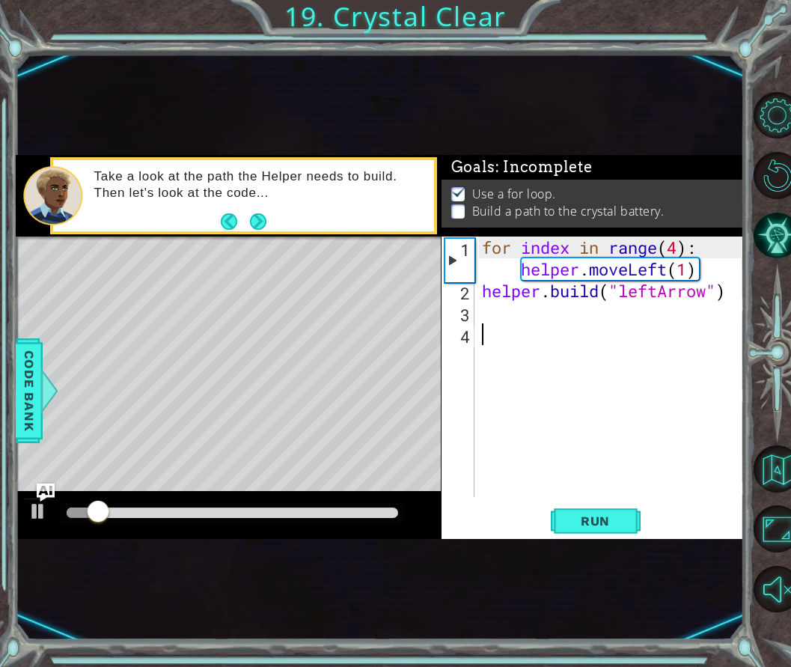
click at [448, 250] on div "1" at bounding box center [459, 260] width 29 height 43
click at [460, 273] on div "1" at bounding box center [459, 260] width 29 height 43
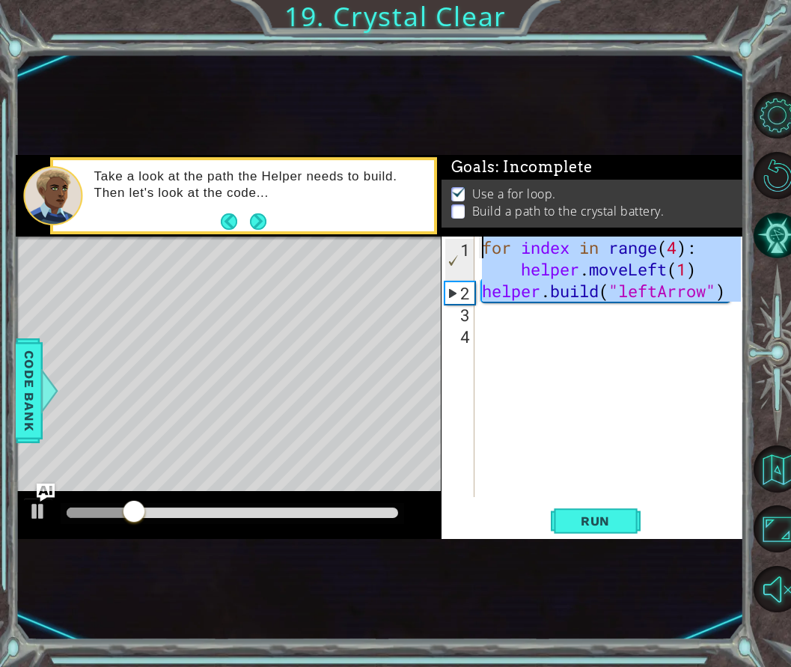
drag, startPoint x: 468, startPoint y: 296, endPoint x: 467, endPoint y: 273, distance: 23.2
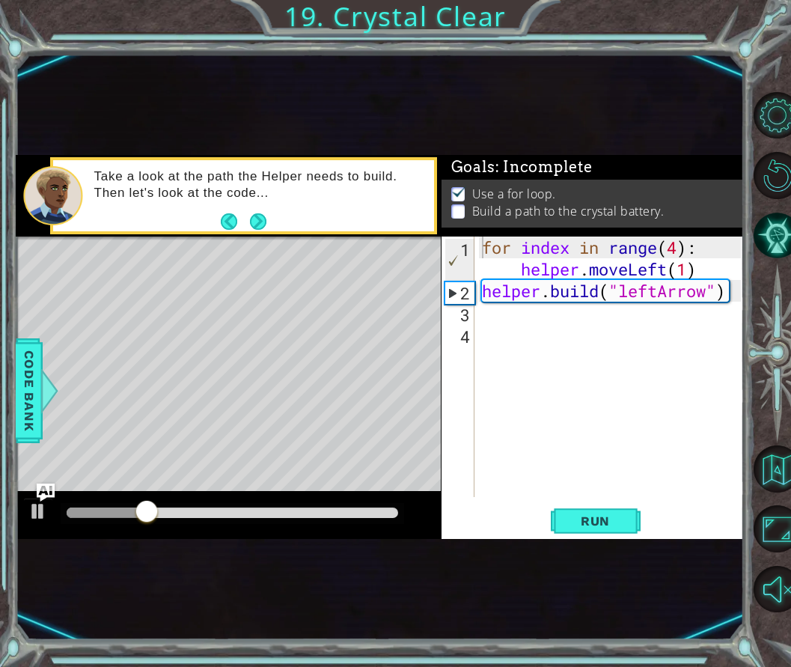
click at [478, 291] on div "for index in range(4): helper.moveLeft(1) 1 2 3 4 for index in range ( 4 ) : he…" at bounding box center [591, 367] width 299 height 261
click at [483, 294] on div "for index in range ( 4 ) : helper . moveLeft ( 1 ) helper . build ( "leftArrow"…" at bounding box center [614, 400] width 270 height 326
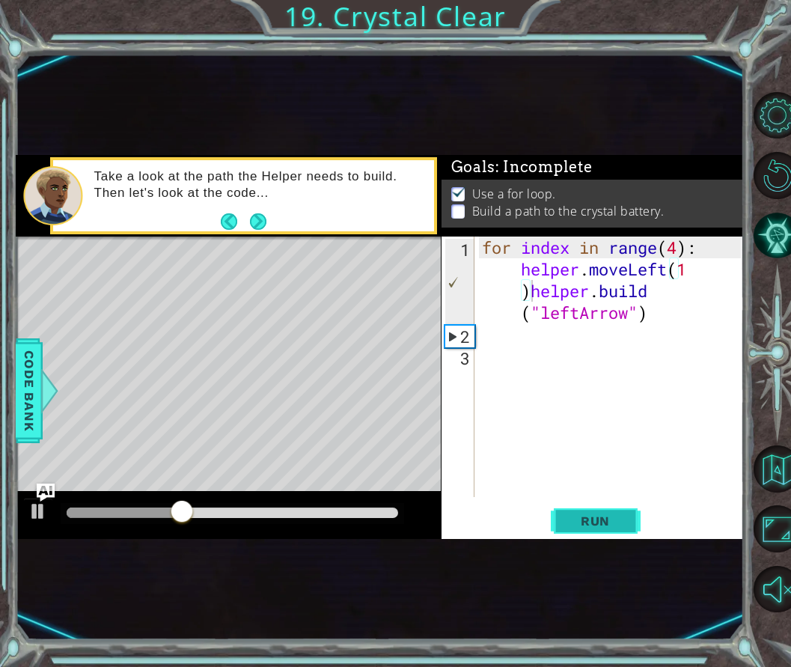
click at [596, 510] on button "Run" at bounding box center [596, 520] width 90 height 30
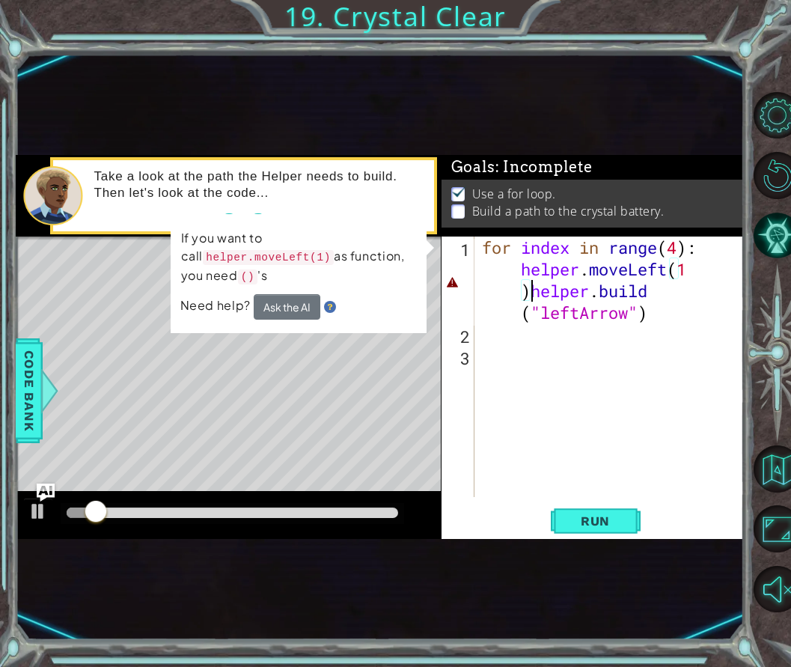
click at [520, 287] on div "for index in range ( 4 ) : helper . moveLeft ( 1 ) helper . build ( "leftArrow"…" at bounding box center [614, 421] width 270 height 369
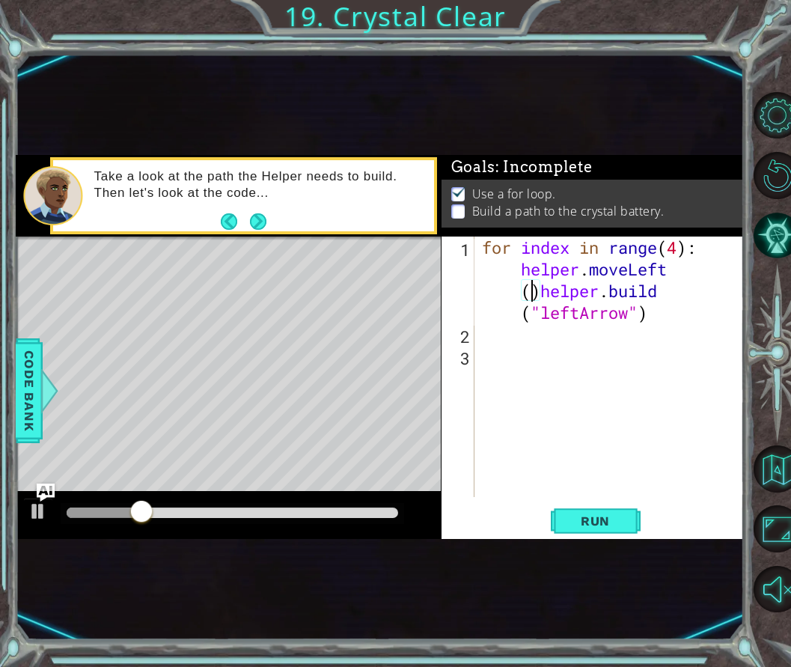
click at [523, 285] on div "for index in range ( 4 ) : helper . moveLeft ( ) helper . build ( "leftArrow" )" at bounding box center [614, 421] width 270 height 369
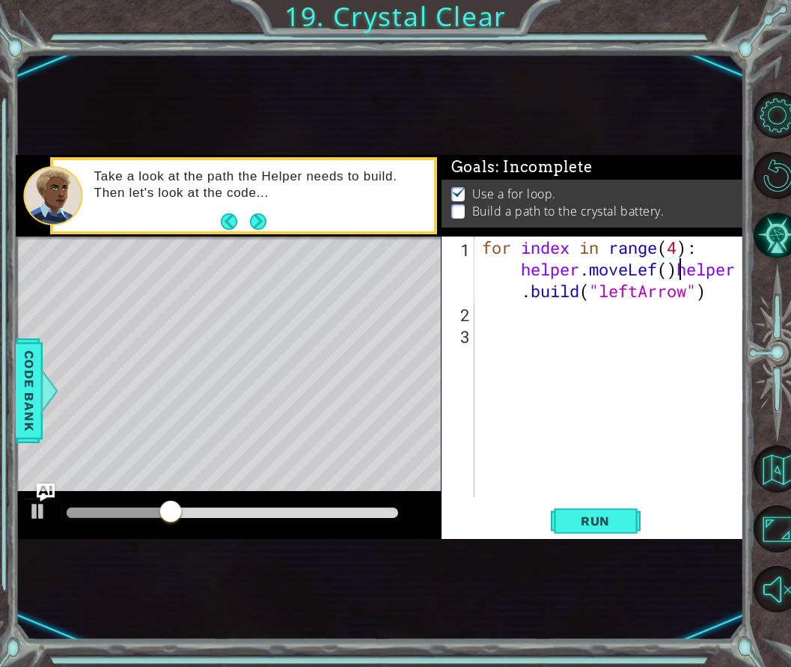
click at [682, 270] on div "for index in range ( 4 ) : helper . moveLef ( ) helper . build ( "leftArrow" )" at bounding box center [614, 410] width 270 height 347
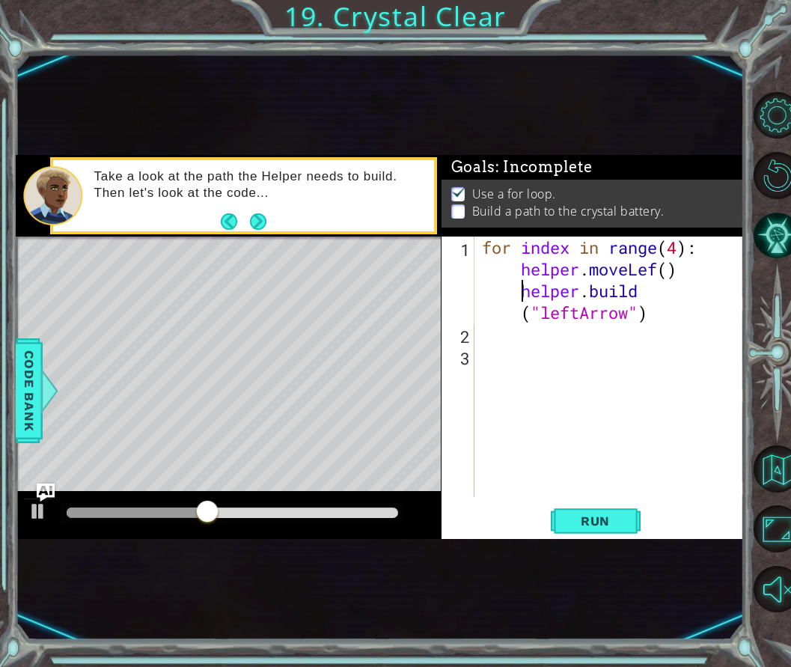
click at [519, 313] on div "for index in range ( 4 ) : helper . moveLef ( ) helper . build ( "leftArrow" )" at bounding box center [614, 421] width 270 height 369
click at [520, 290] on div "for index in range ( 4 ) : helper . moveLef ( ) helper . build ( "leftArrow" )" at bounding box center [614, 421] width 270 height 369
click at [669, 270] on div "for index in range ( 4 ) : helper . moveLef ( ) helper . build ( "leftArrow" )" at bounding box center [614, 421] width 270 height 369
click at [655, 273] on div "for index in range ( 4 ) : helper . moveLef ( ) helper . build ( "leftArrow" )" at bounding box center [614, 421] width 270 height 369
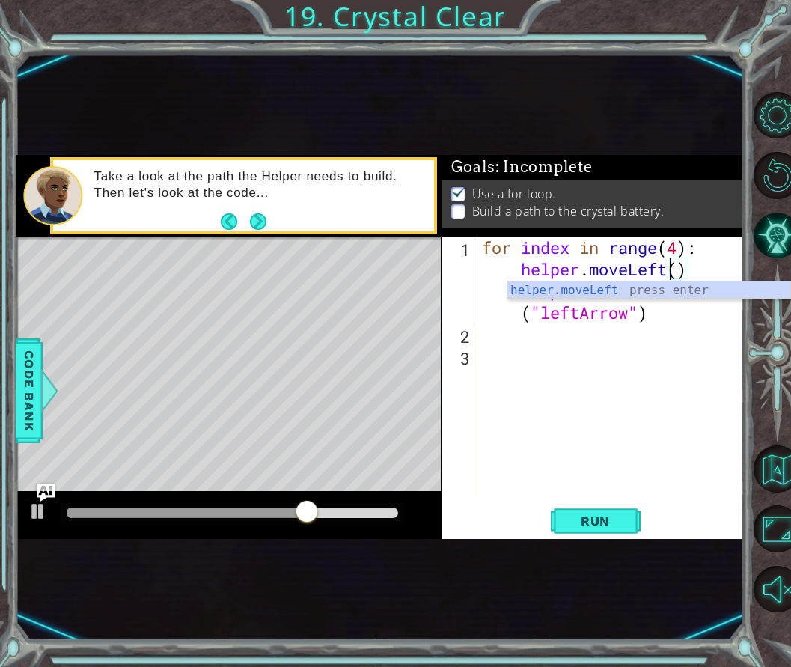
click at [676, 279] on div "for index in range ( 4 ) : helper . moveLeft ( ) helper . build ( "leftArrow" )" at bounding box center [614, 421] width 270 height 369
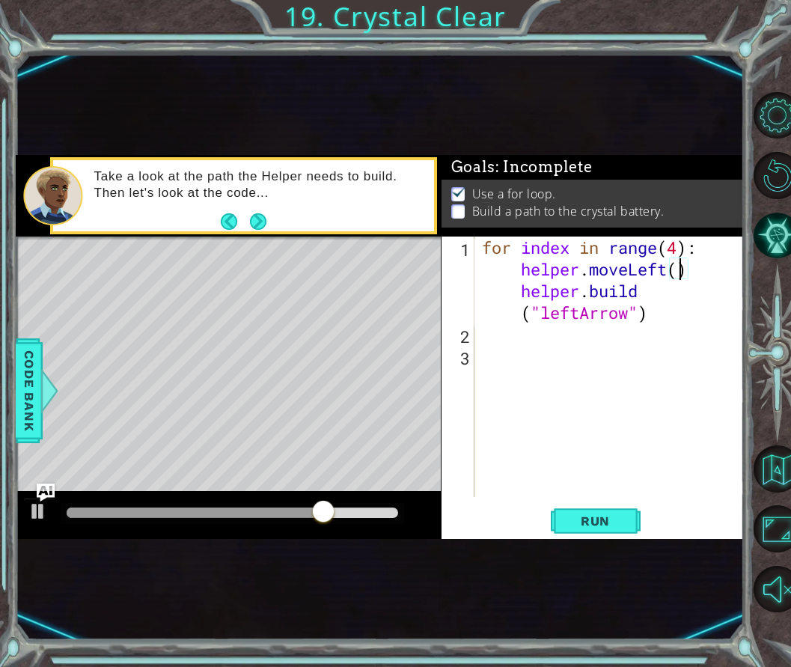
scroll to position [0, 18]
click at [605, 517] on span "Run" at bounding box center [595, 521] width 59 height 15
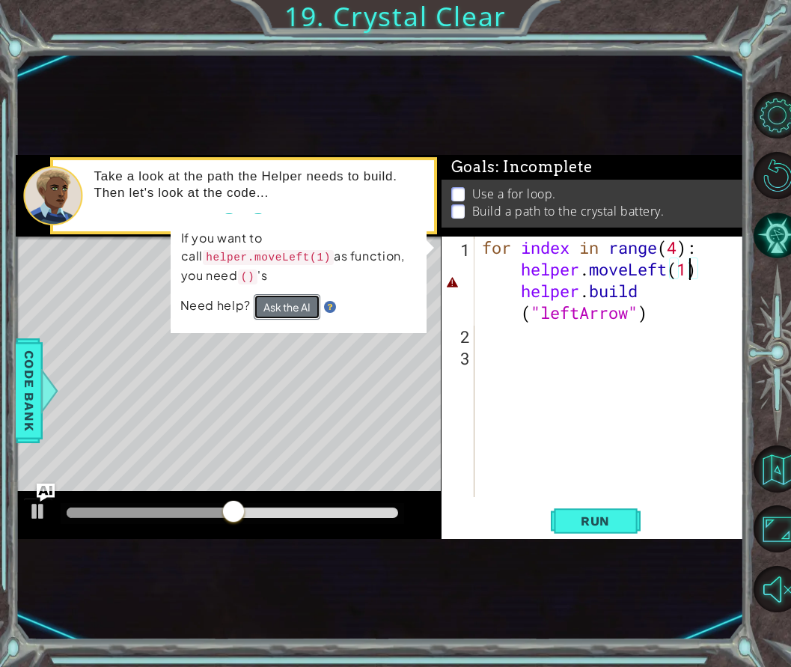
click at [287, 302] on button "Ask the AI" at bounding box center [286, 306] width 67 height 26
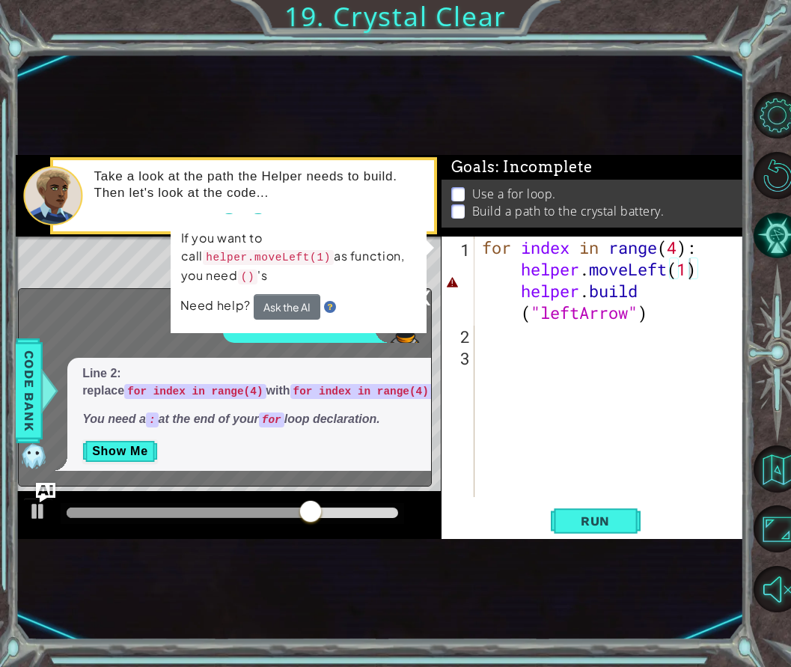
click at [49, 488] on img "Ask AI" at bounding box center [45, 492] width 19 height 19
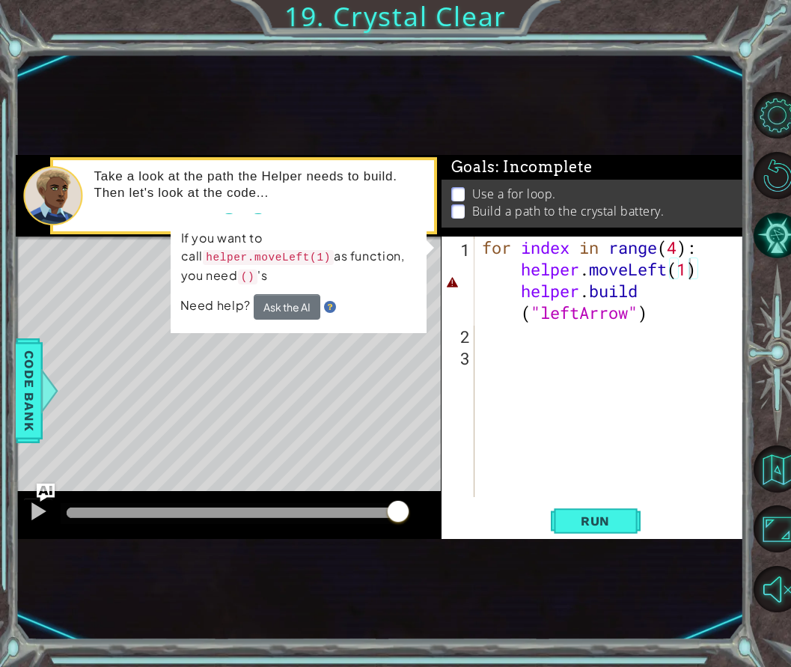
click at [660, 272] on div "for index in range ( 4 ) : helper . moveLeft ( 1 ) helper . build ( "leftArrow"…" at bounding box center [614, 421] width 270 height 369
click at [667, 272] on div "for index in range ( 4 ) : helper . moveLeft ( 1 ) helper . build ( "leftArrow"…" at bounding box center [614, 421] width 270 height 369
click at [603, 523] on span "Run" at bounding box center [595, 521] width 59 height 15
click at [702, 271] on div "for index in range ( 4 ) : helper . moveLeft ( 1 ) helper . build ( "leftArrow"…" at bounding box center [614, 421] width 270 height 369
click at [521, 268] on div "for index in range ( 4 ) : helper . moveLeft ( 1 ) helper . build ( "leftArrow"…" at bounding box center [614, 421] width 270 height 369
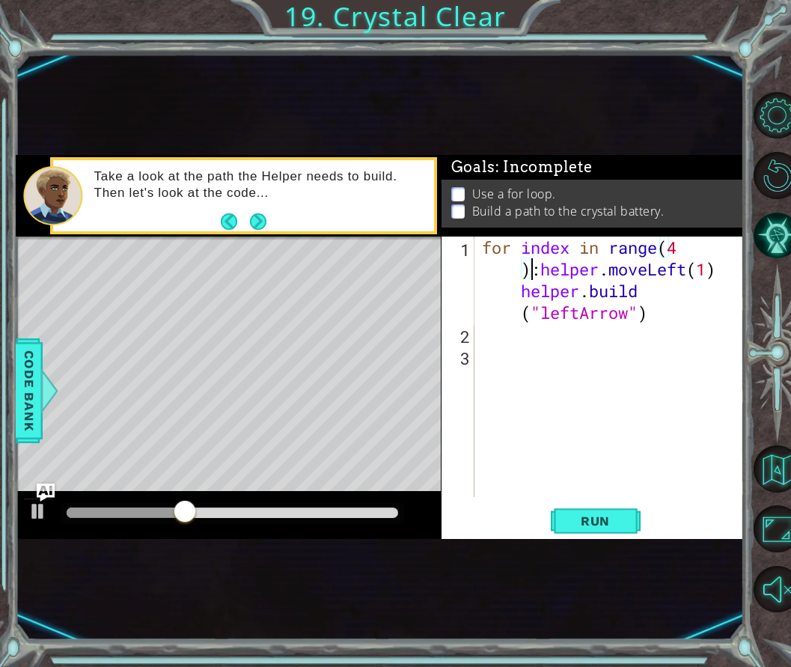
click at [527, 272] on div "for index in range ( 4 ) : helper . moveLeft ( 1 ) helper . build ( "leftArrow"…" at bounding box center [614, 421] width 270 height 369
click at [523, 274] on div "for index in range ( 4 ) : helper . moveLeft ( 1 ) helper . build ( "leftArrow"…" at bounding box center [614, 421] width 270 height 369
click at [514, 266] on div "for index in range ( ) : helper . moveLeft ( 1 ) helper . build ( "leftArrow" )" at bounding box center [614, 421] width 270 height 369
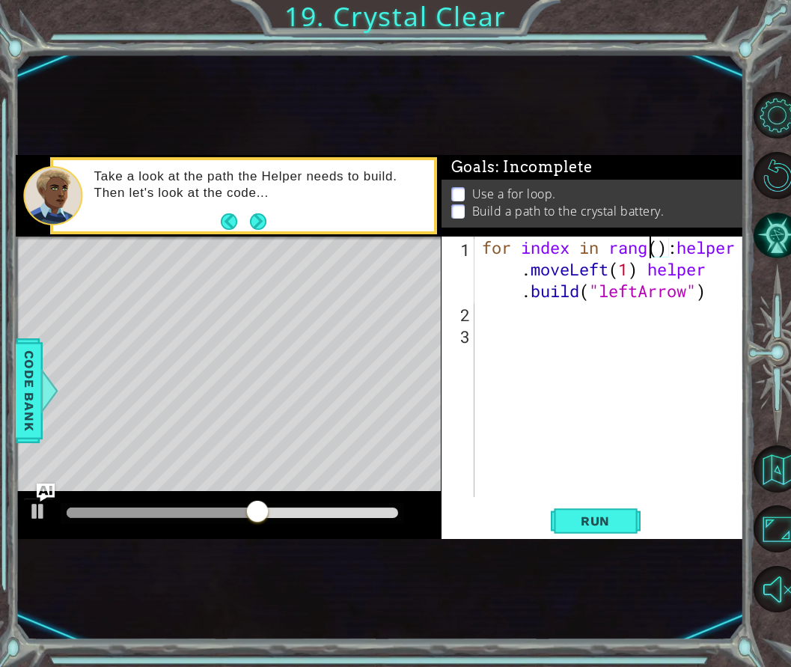
click at [681, 245] on div "for index in rang ( ) : helper . moveLeft ( 1 ) helper . build ( "leftArrow" )" at bounding box center [614, 410] width 270 height 347
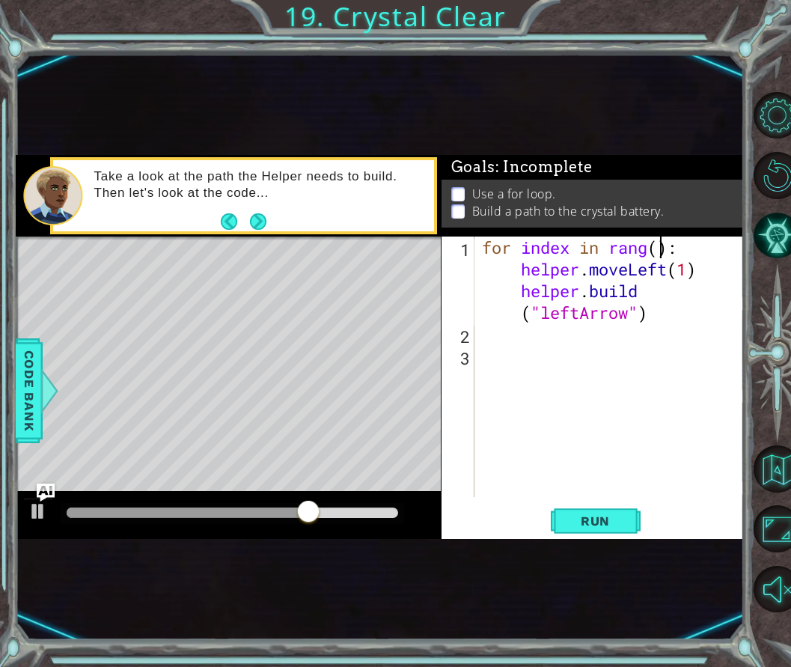
click at [655, 253] on div "for index in rang ( ) : helper . moveLeft ( 1 ) helper . build ( "leftArrow" )" at bounding box center [614, 421] width 270 height 369
click at [645, 252] on div "for index in rang ( ) : helper . moveLeft ( 1 ) helper . build ( "leftArrow" )" at bounding box center [614, 421] width 270 height 369
click at [664, 250] on div "for index in range ( ) : helper . moveLeft ( 1 ) helper . build ( "leftArrow" )" at bounding box center [614, 421] width 270 height 369
click at [666, 250] on div "for index in range ( ) : helper . moveLeft ( 1 ) helper . build ( "leftArrow" )" at bounding box center [614, 421] width 270 height 369
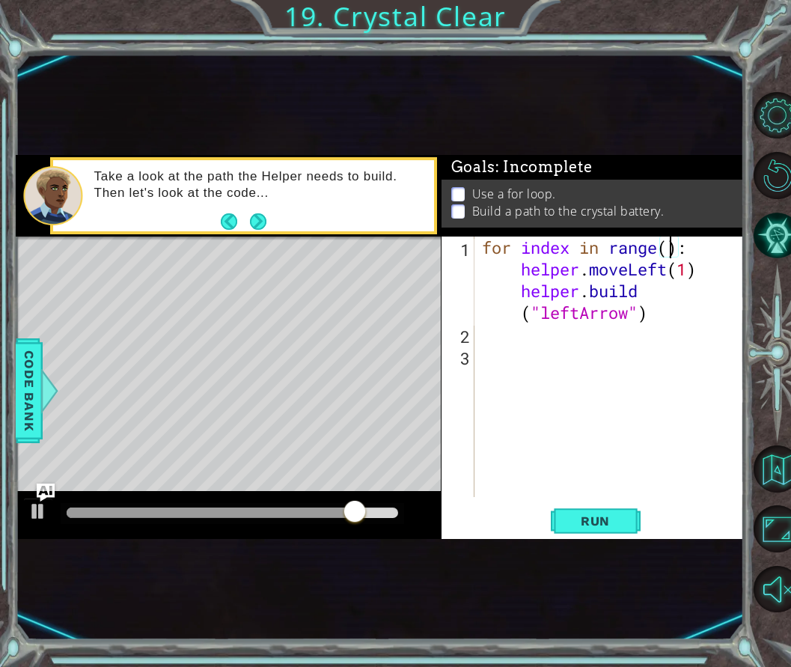
scroll to position [0, 9]
click at [606, 512] on button "Run" at bounding box center [596, 520] width 90 height 30
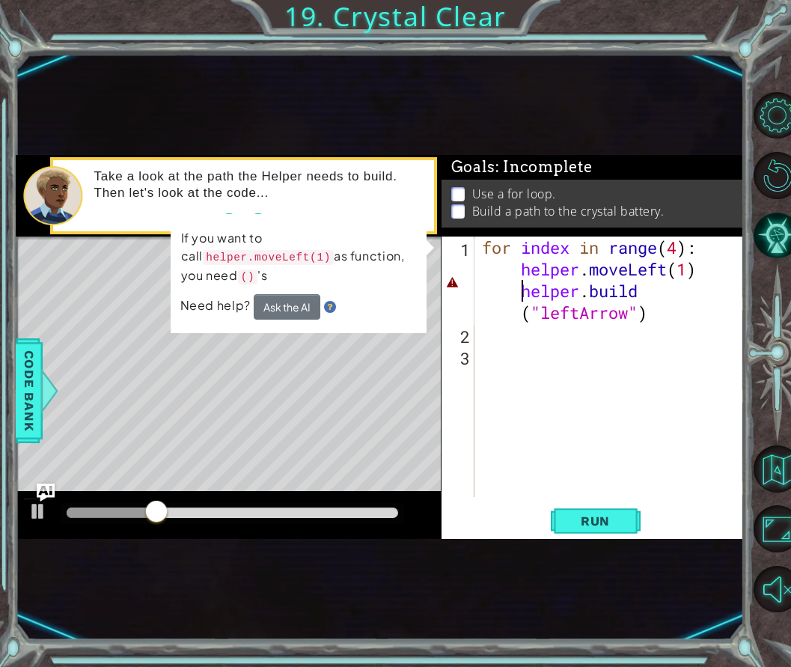
click at [521, 294] on div "for index in range ( 4 ) : helper . moveLeft ( 1 ) helper . build ( "leftArrow"…" at bounding box center [614, 421] width 270 height 369
click at [523, 270] on div "for index in range ( 4 ) : helper . moveLeft ( 1 ) helper . build ( "leftArrow"…" at bounding box center [614, 421] width 270 height 369
click at [531, 276] on div "for index in range ( 4 ) : helper . moveLeft ( 1 ) helper . build ( "leftArrow"…" at bounding box center [614, 421] width 270 height 369
click at [523, 294] on div "for index in range ( 4 ) : helper . moveLeft ( 1 ) helper . build ( "leftArrow"…" at bounding box center [614, 421] width 270 height 369
click at [525, 310] on div "for index in range ( 4 ) : helper . moveLeft ( 1 ) helper . build ( "leftArrow"…" at bounding box center [614, 421] width 270 height 369
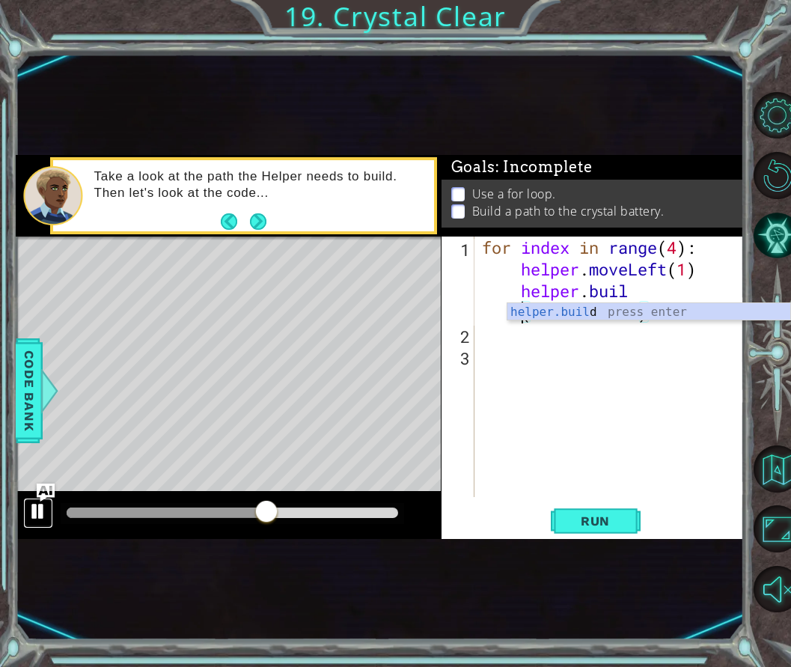
click at [33, 514] on div at bounding box center [37, 511] width 19 height 19
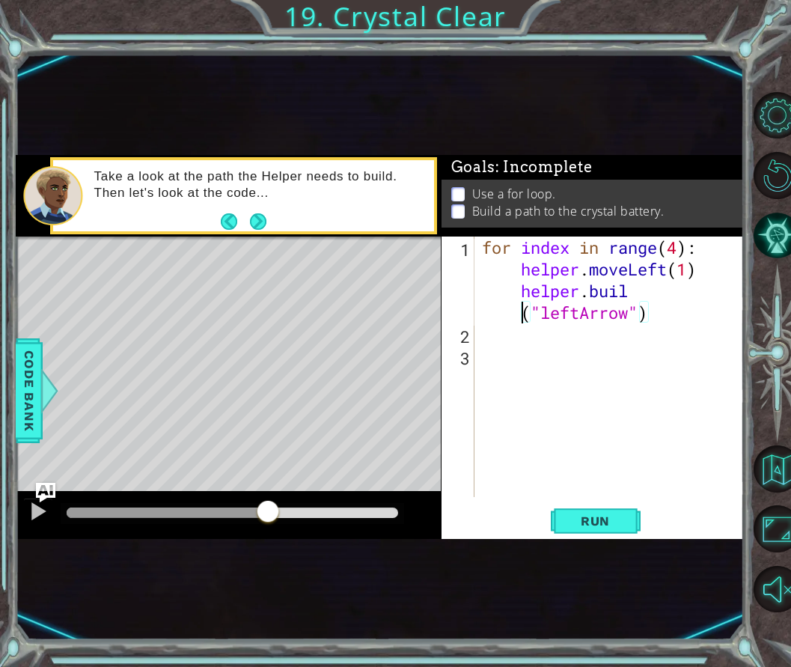
click at [40, 499] on img "Ask AI" at bounding box center [45, 492] width 19 height 19
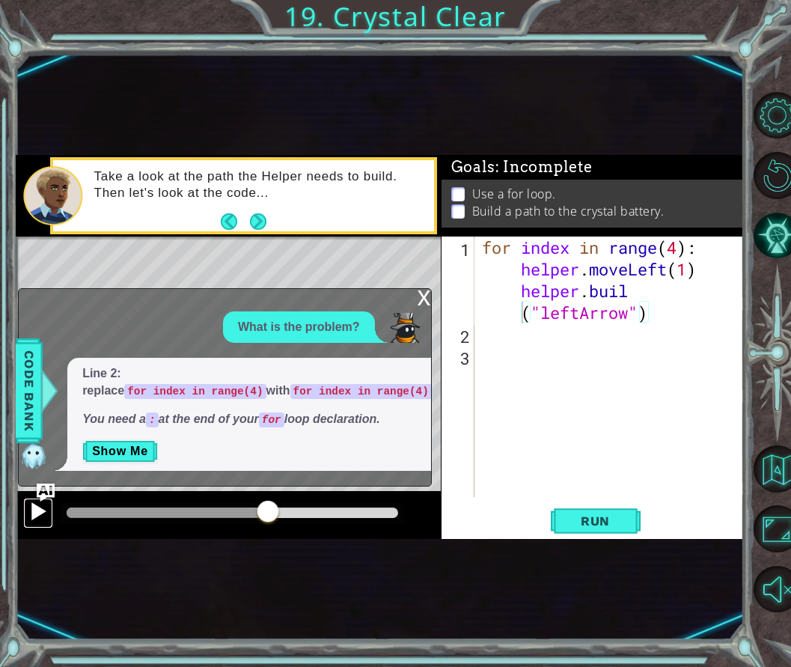
click at [40, 504] on div at bounding box center [37, 511] width 19 height 19
click at [124, 453] on button "Show Me" at bounding box center [120, 451] width 76 height 24
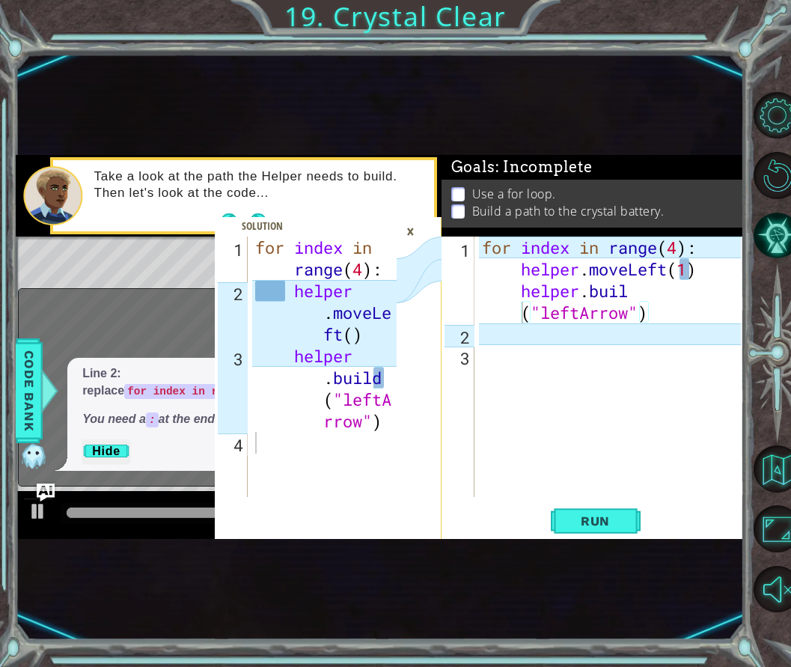
click at [410, 235] on div "×" at bounding box center [410, 231] width 23 height 25
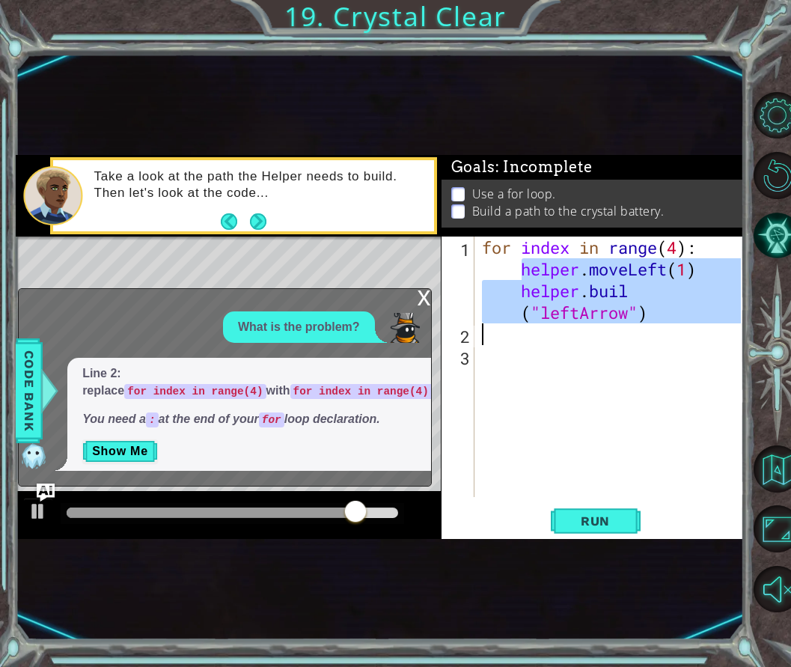
drag, startPoint x: 508, startPoint y: 269, endPoint x: 651, endPoint y: 343, distance: 160.4
click at [651, 343] on div "for index in range ( 4 ) : helper . moveLeft ( 1 ) helper . buil ( "leftArrow" )" at bounding box center [614, 421] width 270 height 369
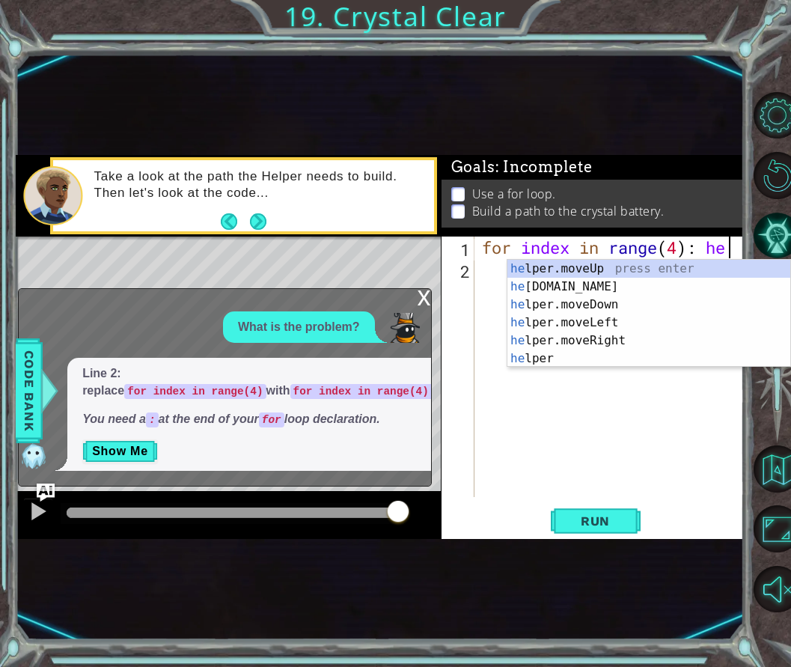
scroll to position [0, 10]
click at [599, 308] on div "hel per.moveUp press enter hel per.moveDown press enter hel per.moveLeft press …" at bounding box center [649, 332] width 283 height 144
type textarea "for index in range(4): helper.moveLeft(1)"
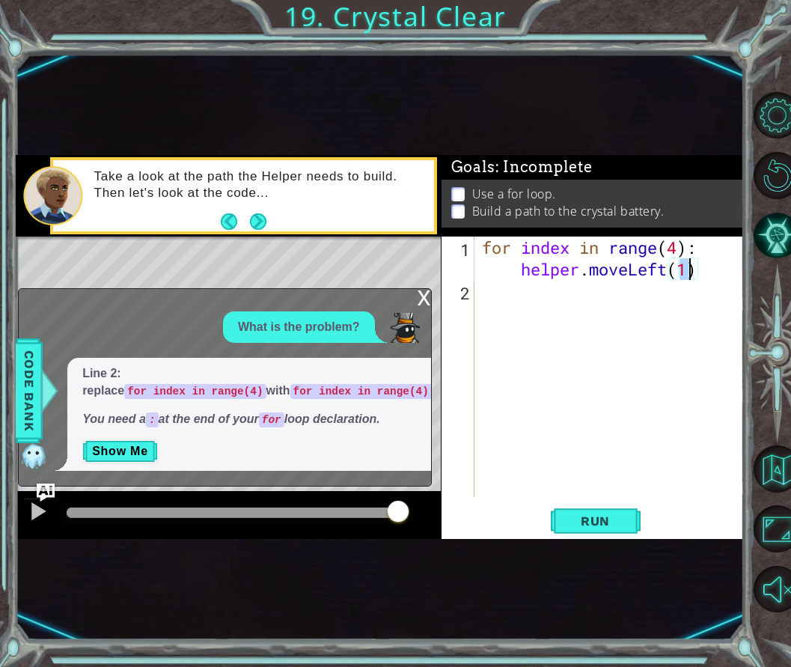
click at [707, 270] on div "for index in range ( 4 ) : helper . moveLeft ( 1 )" at bounding box center [614, 400] width 270 height 326
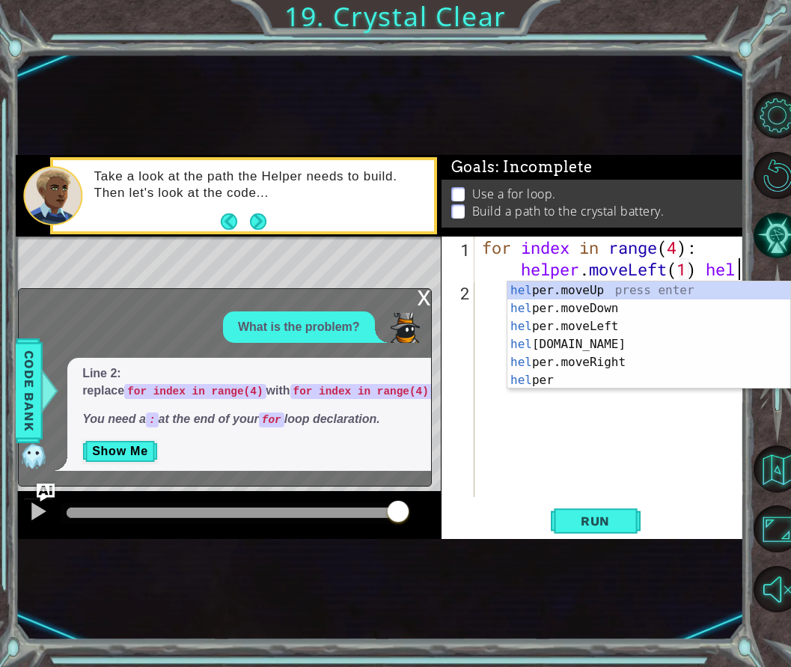
scroll to position [0, 19]
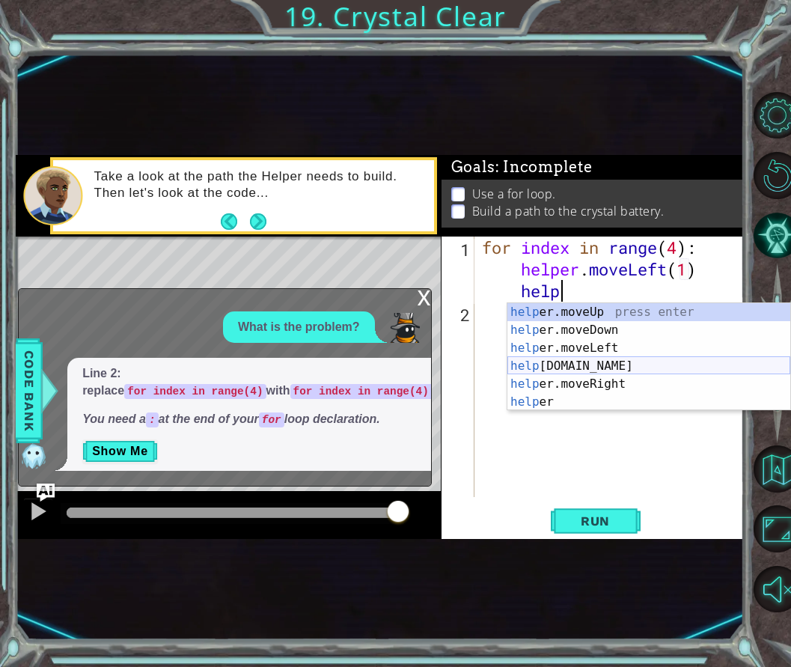
click at [596, 365] on div "help er.moveUp press enter help er.moveDown press enter help er.moveLeft press …" at bounding box center [649, 375] width 283 height 144
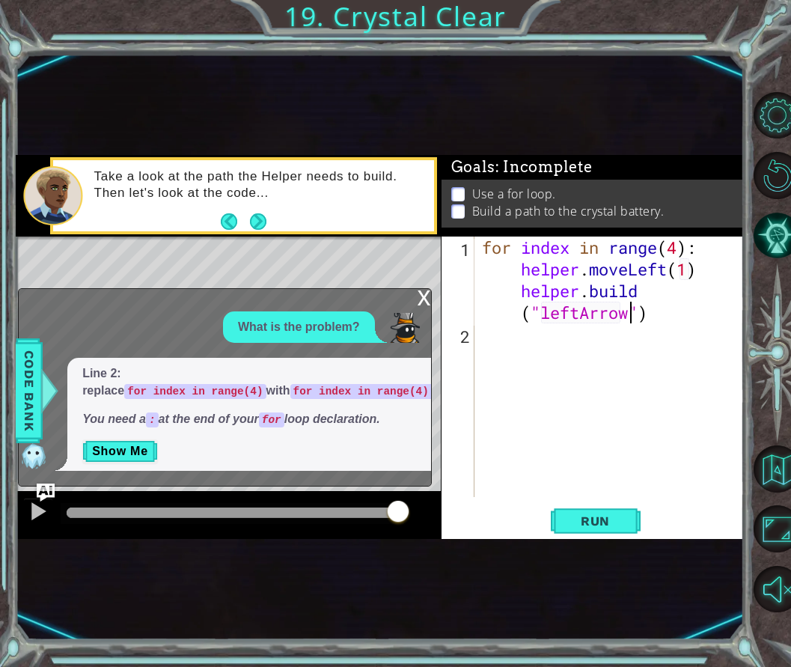
scroll to position [0, 29]
type textarea "for index in range(4): helper.moveLeft(1) [DOMAIN_NAME]("leftArrow")"
click at [596, 511] on button "Run" at bounding box center [596, 520] width 90 height 30
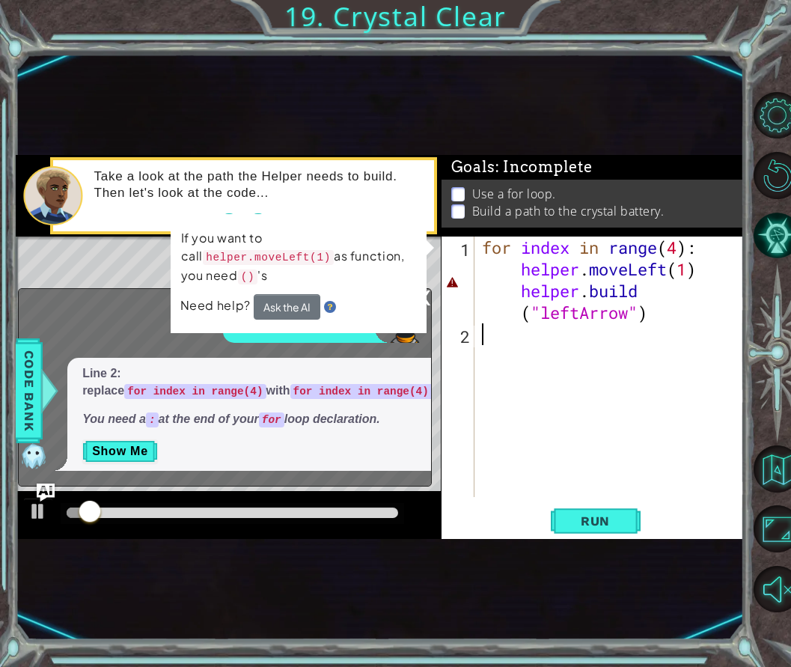
click at [599, 436] on div "for index in range ( 4 ) : helper . moveLeft ( 1 ) helper . build ( "leftArrow"…" at bounding box center [614, 421] width 270 height 369
click at [46, 486] on img "Ask AI" at bounding box center [45, 492] width 19 height 19
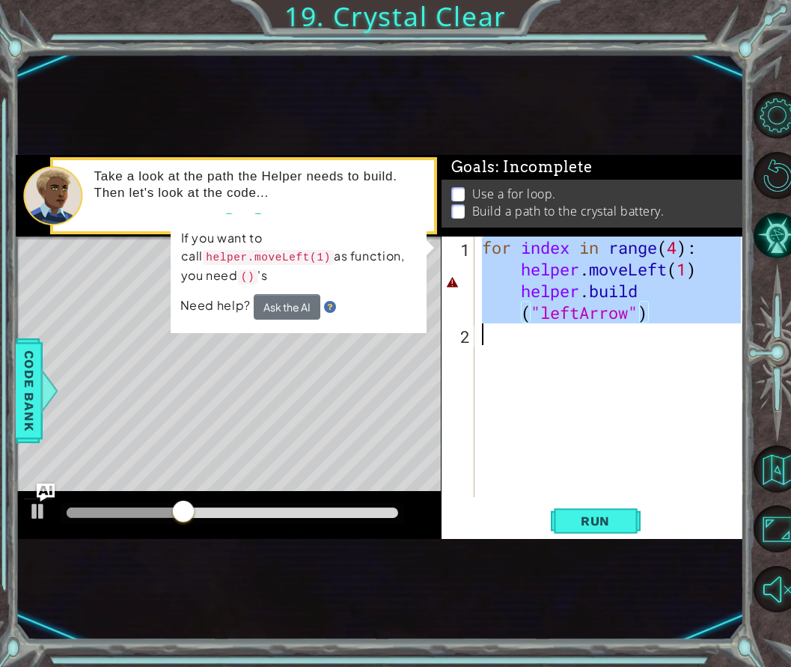
drag, startPoint x: 482, startPoint y: 245, endPoint x: 752, endPoint y: 324, distance: 281.0
click at [752, 324] on div "1 2 3 4 for index in range ( 4 ) : helper . moveLe ft ( ) helper . build ( "lef…" at bounding box center [395, 333] width 791 height 667
click at [503, 273] on div "for index in range ( 4 ) : helper . moveLeft ( 1 ) helper . build ( "leftArrow"…" at bounding box center [610, 367] width 262 height 261
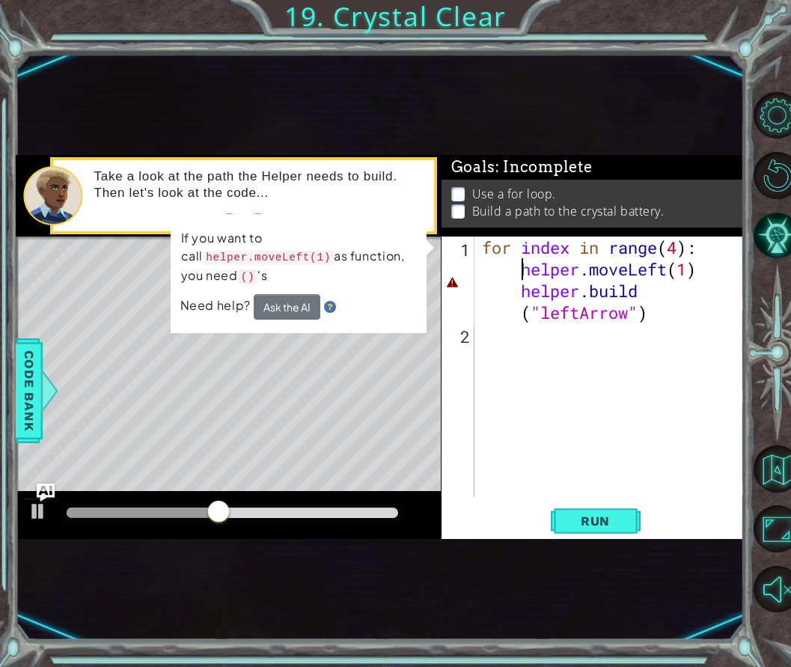
click at [514, 265] on div "for index in range ( 4 ) : helper . moveLeft ( 1 ) helper . build ( "leftArrow"…" at bounding box center [614, 421] width 270 height 369
click at [299, 301] on button "Ask the AI" at bounding box center [286, 306] width 67 height 26
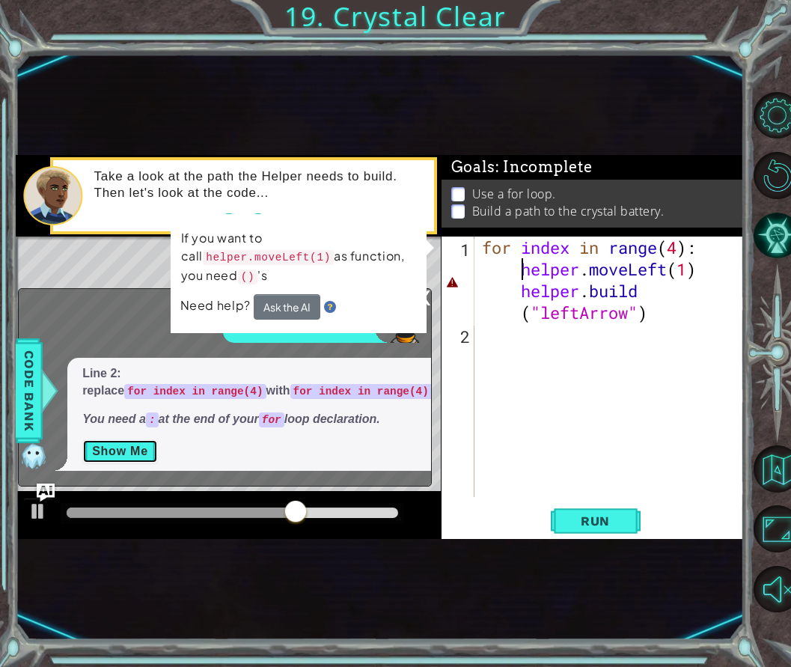
click at [133, 451] on button "Show Me" at bounding box center [120, 451] width 76 height 24
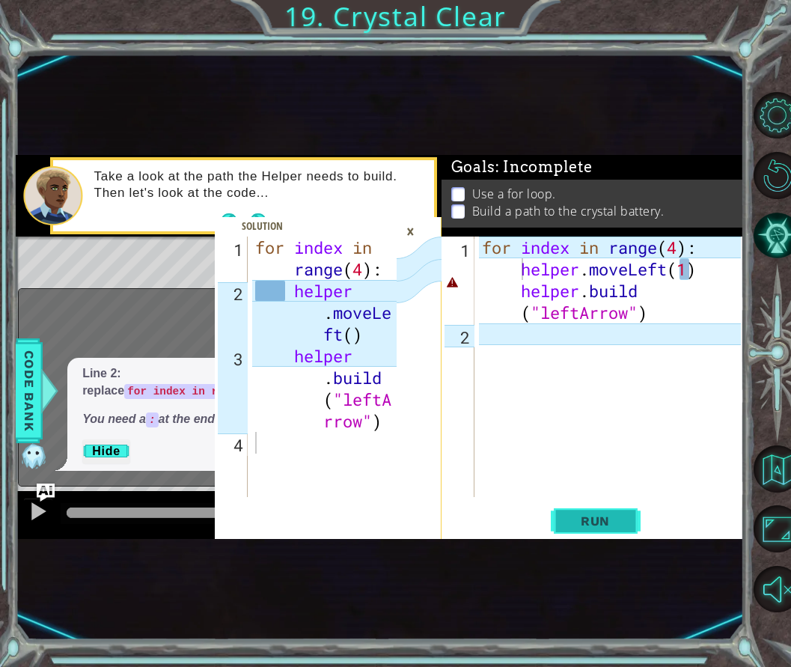
click at [616, 524] on span "Run" at bounding box center [595, 521] width 59 height 15
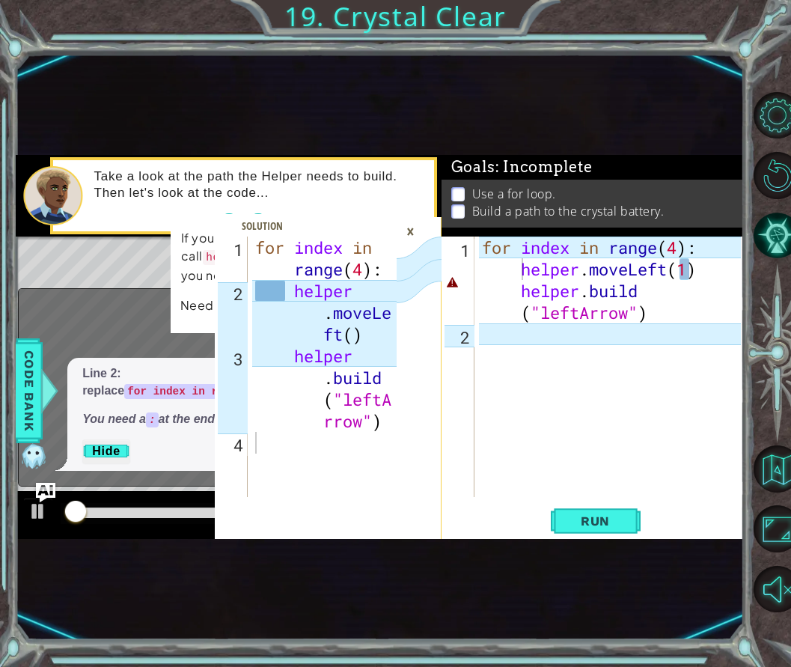
click at [46, 490] on img "Ask AI" at bounding box center [45, 492] width 19 height 19
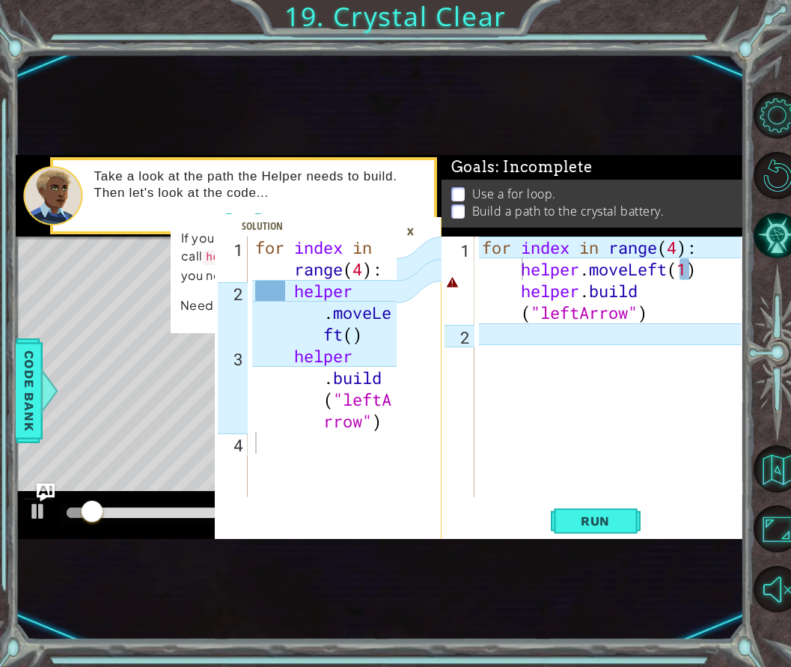
click at [419, 236] on div "×" at bounding box center [410, 231] width 23 height 25
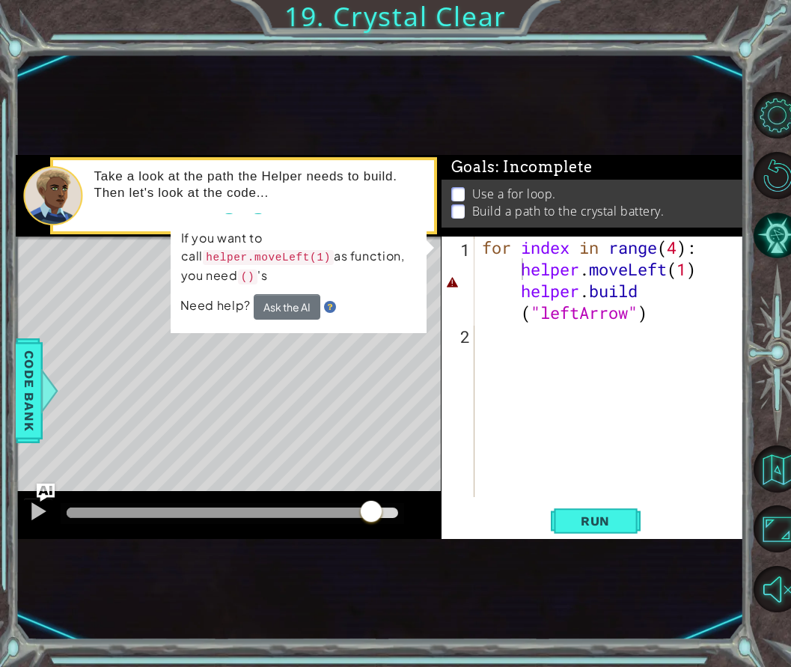
drag, startPoint x: 113, startPoint y: 503, endPoint x: 371, endPoint y: 517, distance: 258.6
click at [371, 517] on div at bounding box center [371, 512] width 27 height 27
drag, startPoint x: 371, startPoint y: 517, endPoint x: 416, endPoint y: 517, distance: 44.9
click at [416, 517] on div at bounding box center [228, 515] width 425 height 48
click at [687, 273] on div "for index in range ( 4 ) : helper . moveLeft ( 1 ) helper . build ( "leftArrow"…" at bounding box center [614, 421] width 270 height 369
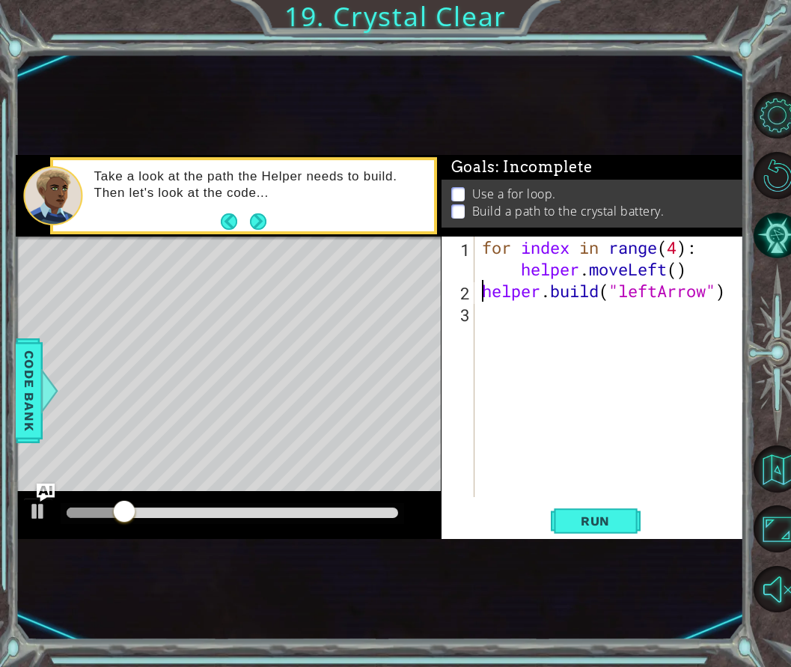
click at [610, 536] on div "[DOMAIN_NAME]("leftArrow") 1 2 3 for index in range ( 4 ) : helper . moveLeft (…" at bounding box center [593, 388] width 302 height 302
click at [609, 520] on span "Run" at bounding box center [595, 521] width 59 height 15
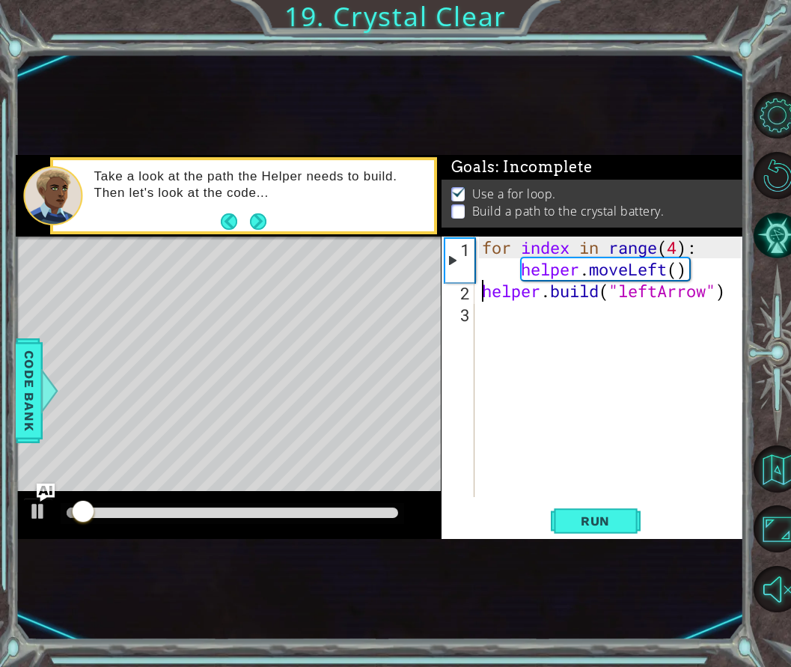
click at [479, 287] on div "for index in range ( 4 ) : helper . moveLeft ( ) helper . build ( "leftArrow" )" at bounding box center [610, 367] width 262 height 261
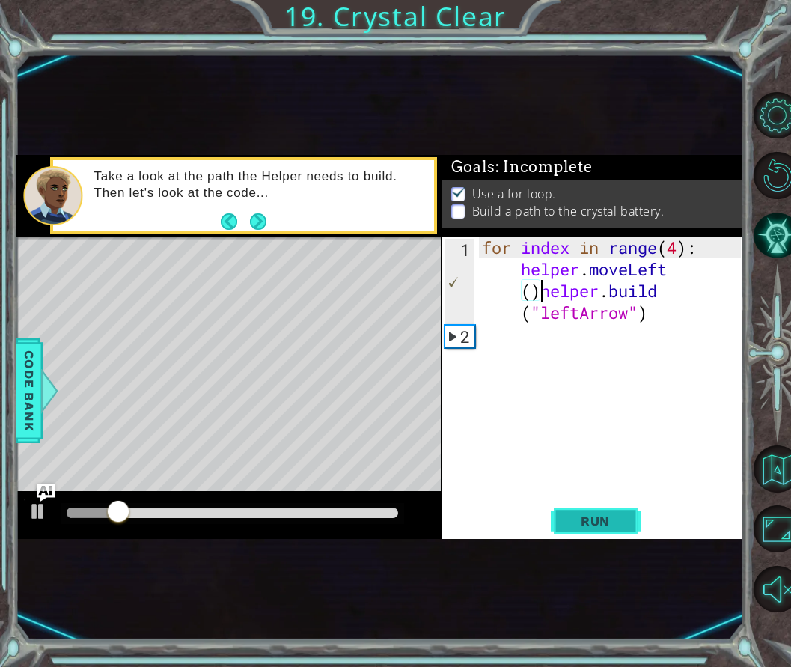
click at [599, 517] on span "Run" at bounding box center [595, 521] width 59 height 15
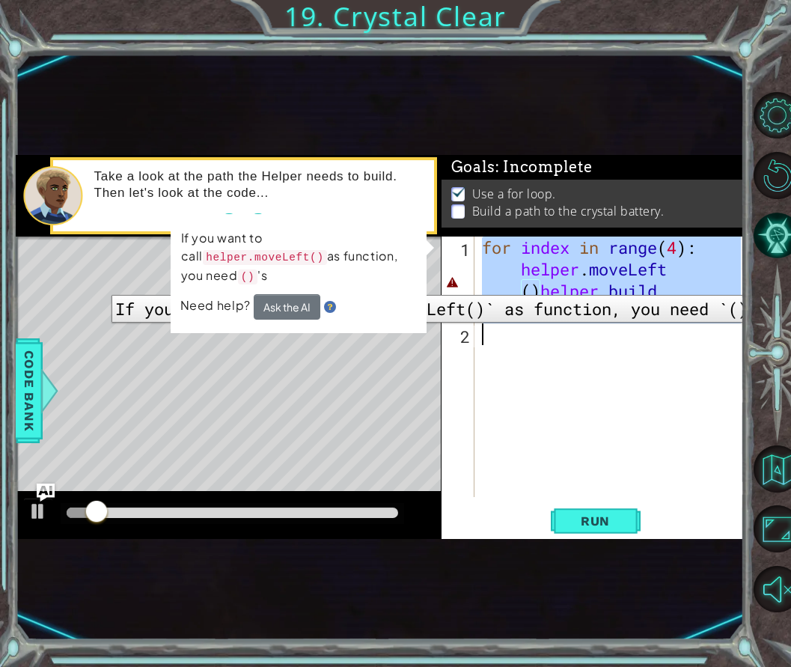
click at [456, 284] on div "1" at bounding box center [460, 282] width 30 height 87
type textarea "for index in range(4): helper.moveLeft()[DOMAIN_NAME]("leftArrow")"
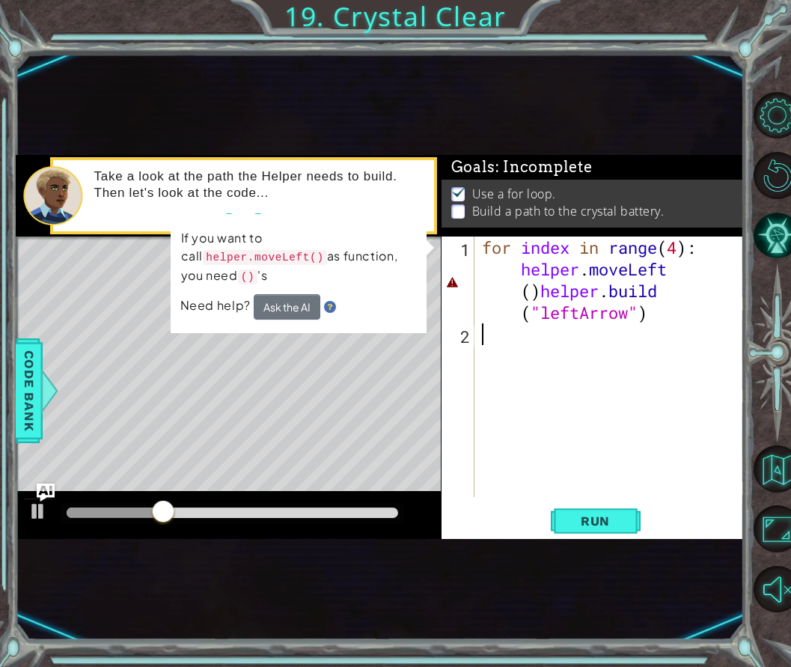
click at [671, 273] on div "for index in range ( 4 ) : helper . moveLeft ( ) helper . build ( "leftArrow" )" at bounding box center [614, 421] width 270 height 369
click at [664, 269] on div "for index in range ( 4 ) : helper . moveLeft ( ) helper . build ( "leftArrow" )" at bounding box center [614, 421] width 270 height 369
click at [669, 271] on div "for index in range ( 4 ) : helper . moveLeft ( ) helper . build ( "leftArrow" )" at bounding box center [614, 421] width 270 height 369
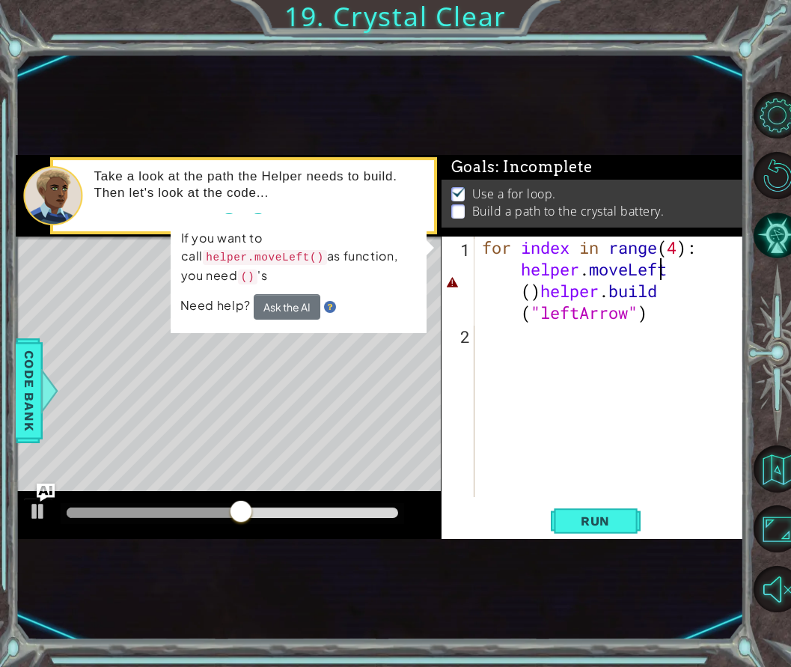
click at [669, 271] on div "for index in range ( 4 ) : helper . moveLeft ( ) helper . build ( "leftArrow" )" at bounding box center [614, 421] width 270 height 369
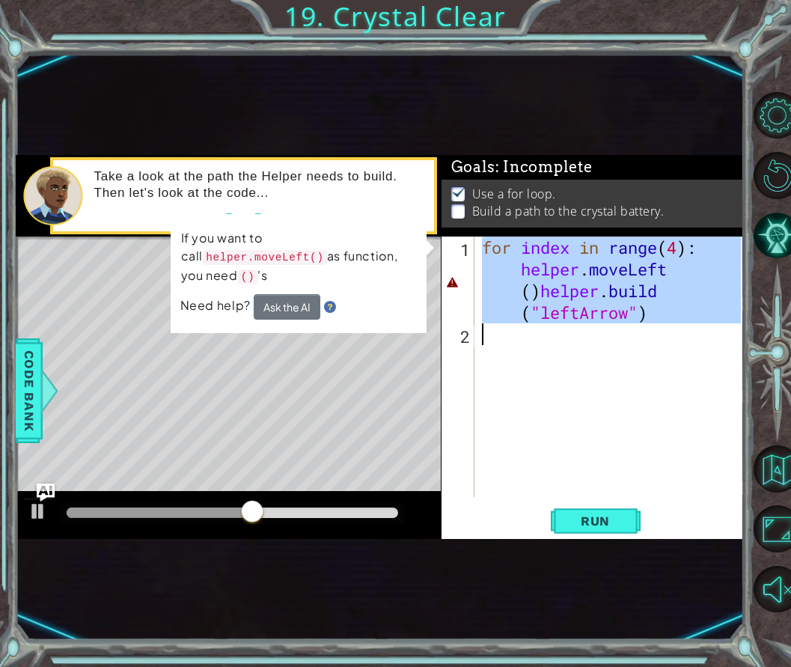
click at [669, 271] on div "for index in range ( 4 ) : helper . moveLeft ( ) helper . build ( "leftArrow" )" at bounding box center [614, 421] width 270 height 369
click at [664, 267] on div "for index in range ( 4 ) : helper . moveLeft ( ) helper . build ( "leftArrow" )" at bounding box center [610, 367] width 262 height 261
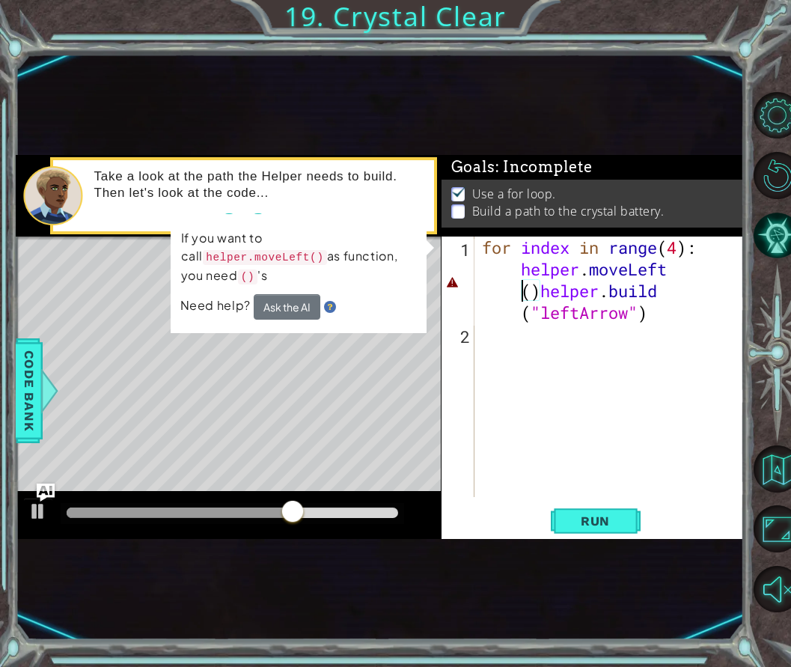
click at [535, 293] on div "for index in range ( 4 ) : helper . moveLeft ( ) helper . build ( "leftArrow" )" at bounding box center [614, 421] width 270 height 369
click at [538, 291] on div "for index in range ( 4 ) : helper . moveLeft ( ) helper . build ( "leftArrow" )" at bounding box center [614, 421] width 270 height 369
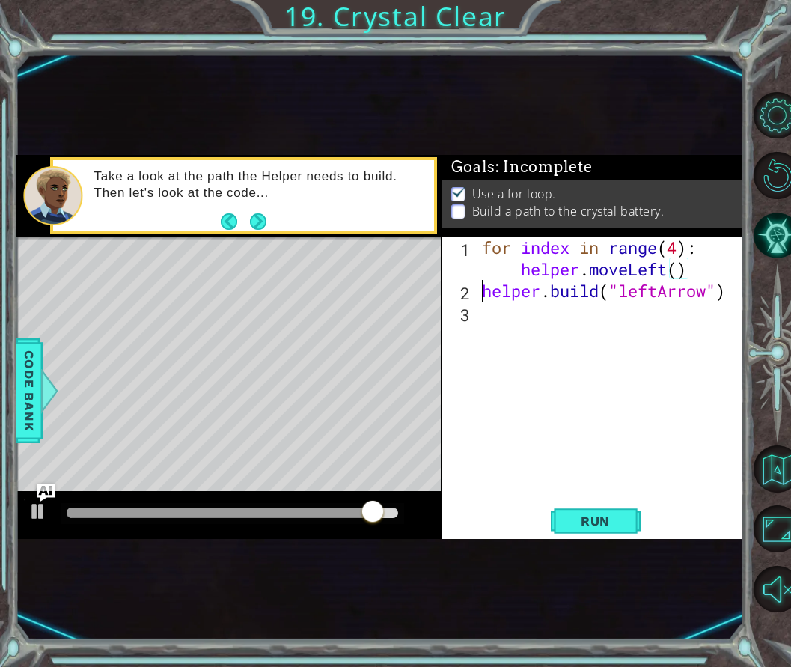
scroll to position [0, 10]
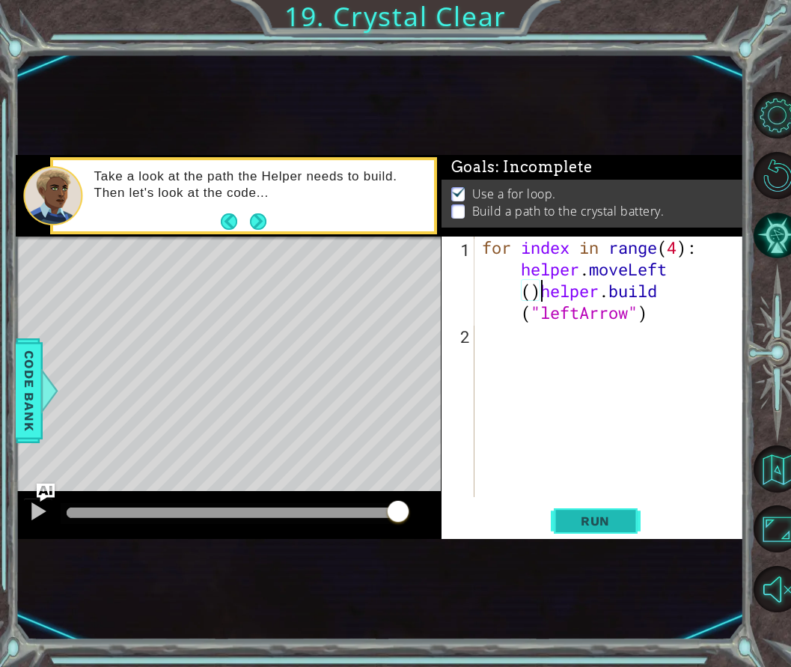
click at [596, 519] on span "Run" at bounding box center [595, 521] width 59 height 15
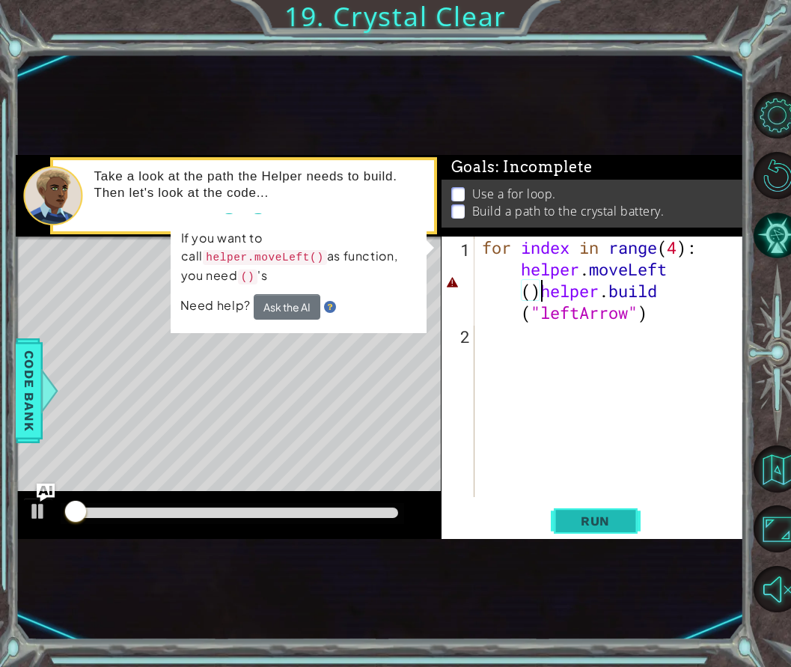
click at [596, 516] on span "Run" at bounding box center [595, 521] width 59 height 15
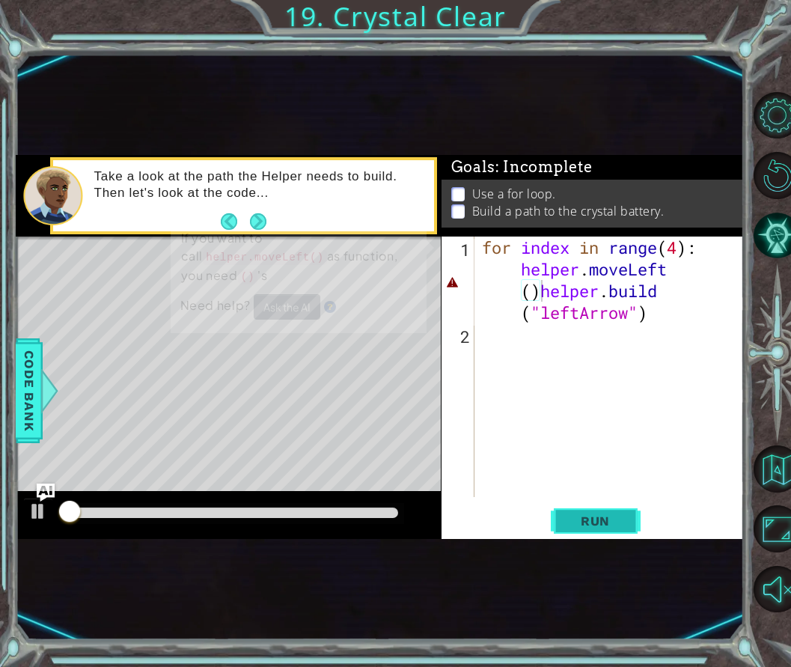
click at [596, 516] on span "Run" at bounding box center [595, 521] width 59 height 15
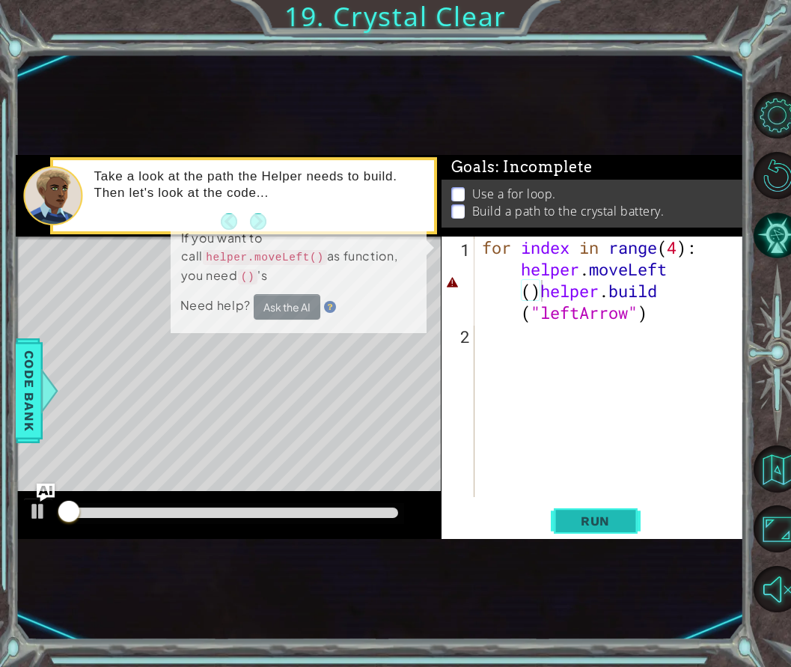
click at [596, 516] on span "Run" at bounding box center [595, 521] width 59 height 15
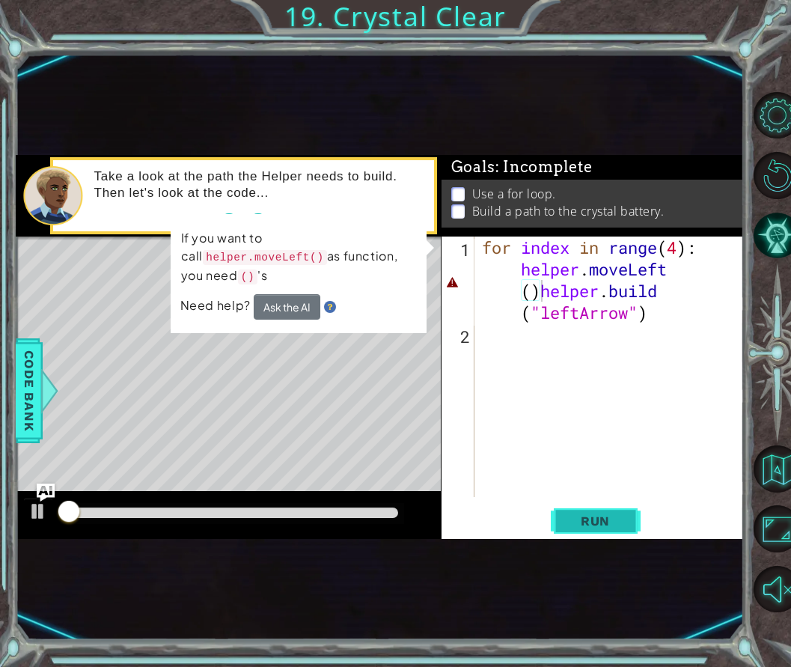
click at [596, 516] on span "Run" at bounding box center [595, 521] width 59 height 15
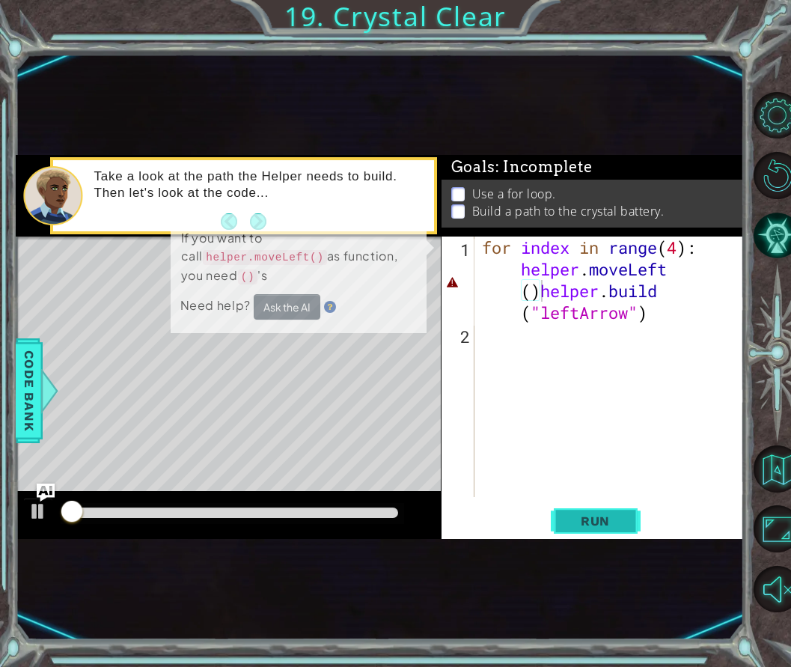
click at [596, 516] on span "Run" at bounding box center [595, 521] width 59 height 15
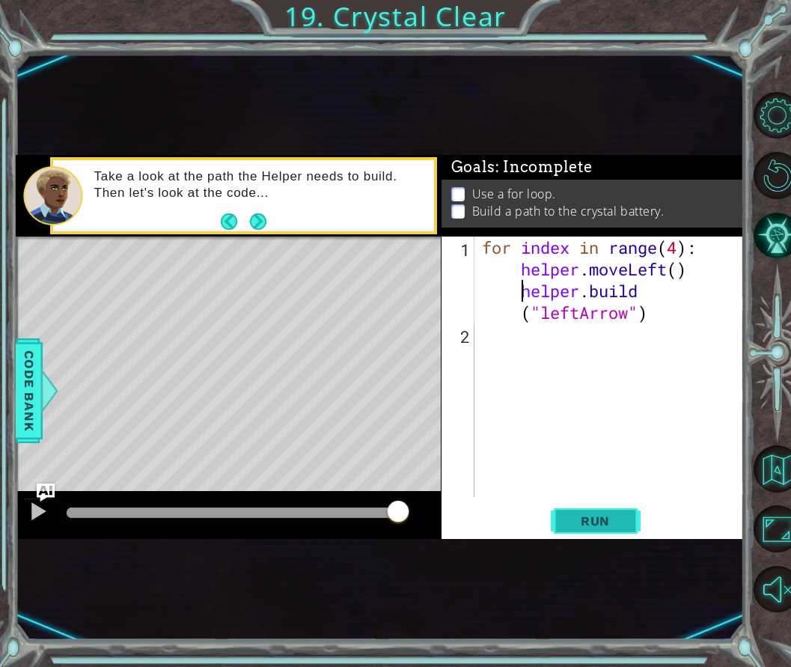
click at [595, 514] on span "Run" at bounding box center [595, 521] width 59 height 15
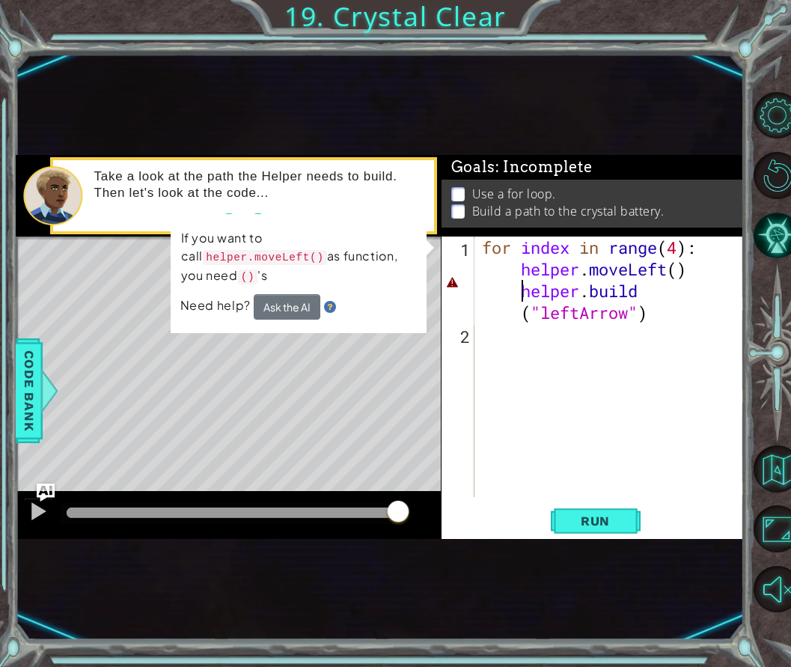
click at [699, 255] on div "for index in range ( 4 ) : helper . moveLeft ( ) helper . build ( "leftArrow" )" at bounding box center [614, 421] width 270 height 369
click at [519, 270] on div "for index in range ( 4 ) : helper . moveLeft ( ) helper . build ( "leftArrow" )" at bounding box center [614, 421] width 270 height 369
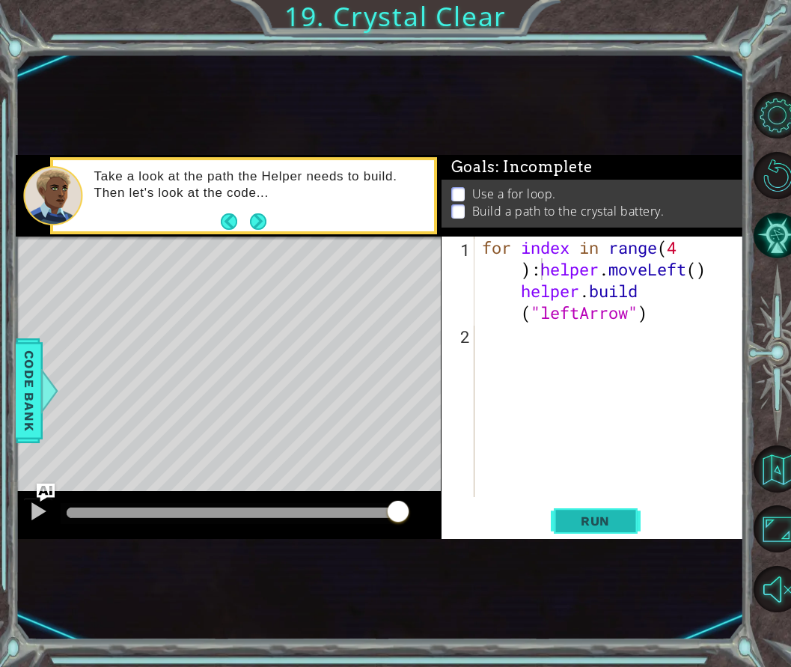
click at [597, 511] on button "Run" at bounding box center [596, 520] width 90 height 30
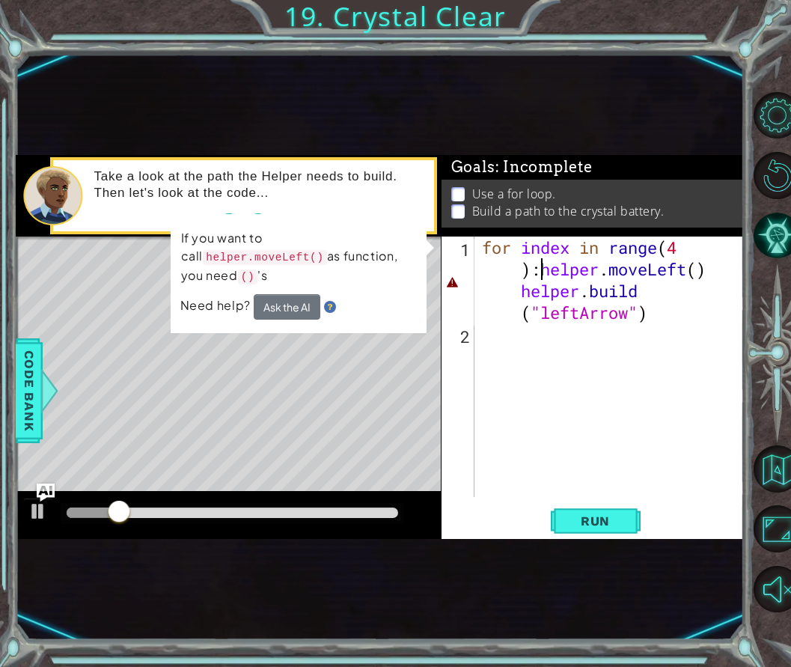
click at [514, 269] on div "for index in range ( 4 ) : helper . moveLeft ( ) helper . build ( "leftArrow" )" at bounding box center [614, 421] width 270 height 369
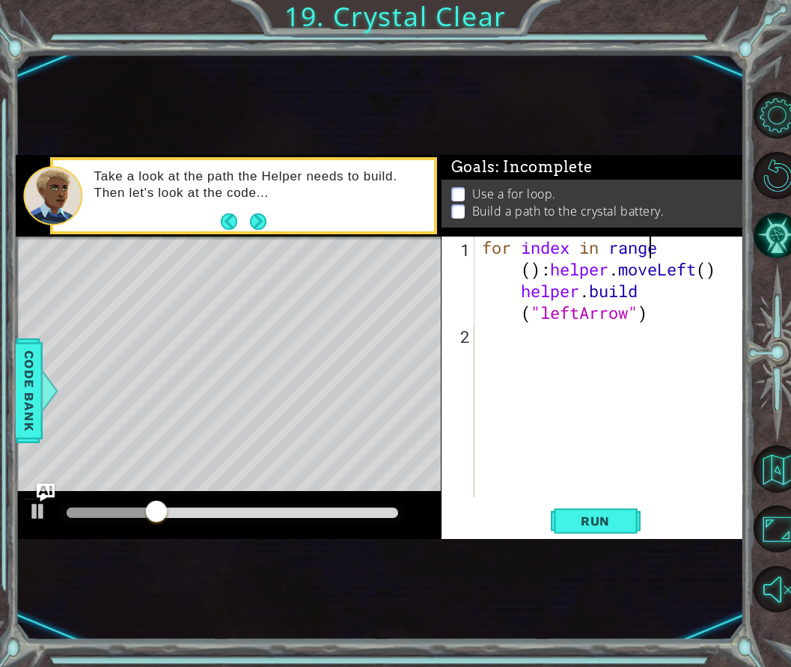
click at [664, 243] on div "for index in range ( ) : helper . moveLeft ( ) helper . build ( "leftArrow" )" at bounding box center [614, 421] width 270 height 369
click at [665, 252] on div "for index in range ( ) : helper . moveLeft ( ) helper . build ( "leftArrow" )" at bounding box center [614, 421] width 270 height 369
click at [537, 273] on div "for index in range ( ) : helper . moveLeft ( ) helper . build ( "leftArrow" )" at bounding box center [614, 421] width 270 height 369
click at [520, 270] on div "for index in range ( ) : helper . moveLeft ( ) helper . build ( "leftArrow" )" at bounding box center [614, 421] width 270 height 369
type textarea "for index in rang():helper.moveLeft() [DOMAIN_NAME]("leftArrow")"
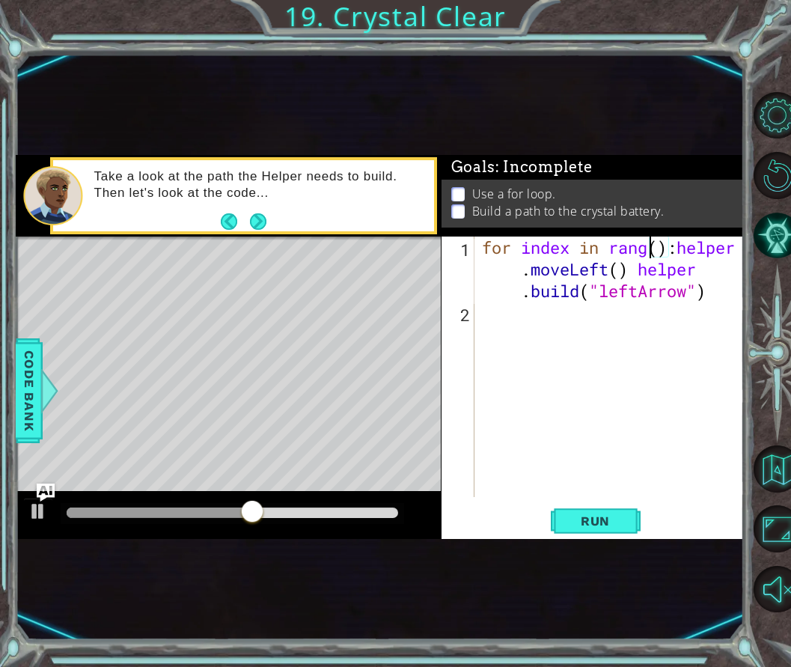
click at [508, 282] on div "for index in rang ( ) : helper . moveLeft ( ) helper . build ( "leftArrow" )" at bounding box center [614, 410] width 270 height 347
click at [525, 311] on div "for index in rang ( ) : helper . moveLeft ( ) helper . build ( "leftArrow" )" at bounding box center [614, 410] width 270 height 347
click at [579, 523] on span "Run" at bounding box center [595, 521] width 59 height 15
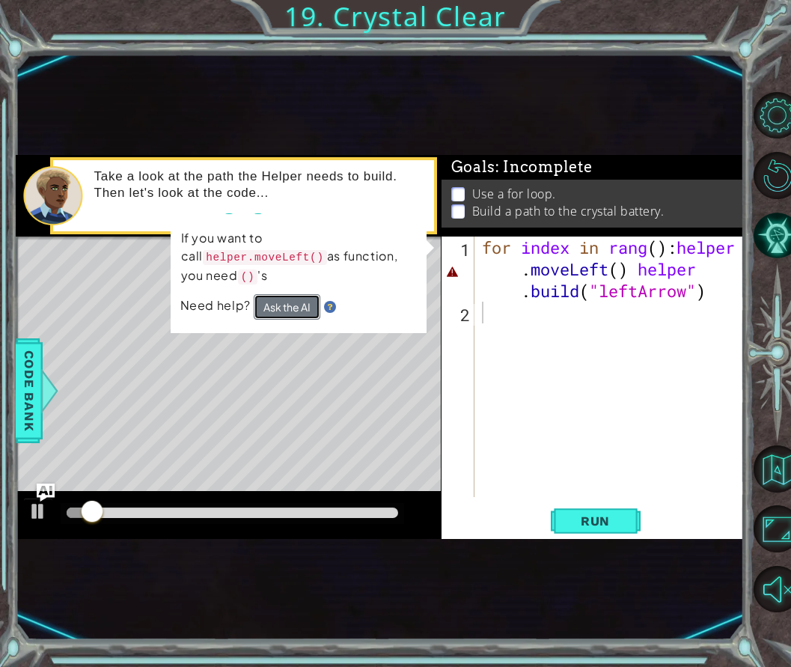
click at [300, 293] on button "Ask the AI" at bounding box center [286, 306] width 67 height 26
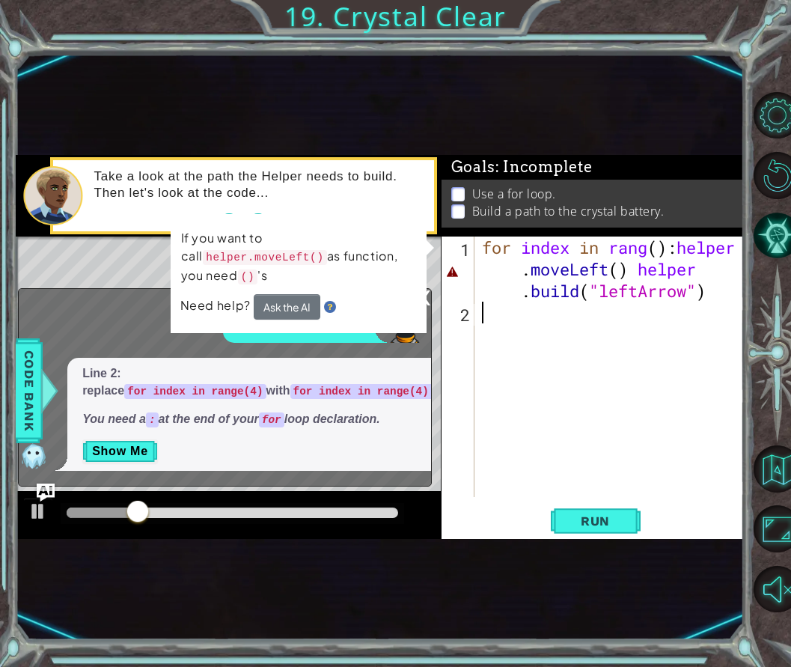
click at [682, 249] on div "for index in rang ( ) : helper . moveLeft ( ) helper . build ( "leftArrow" )" at bounding box center [614, 410] width 270 height 347
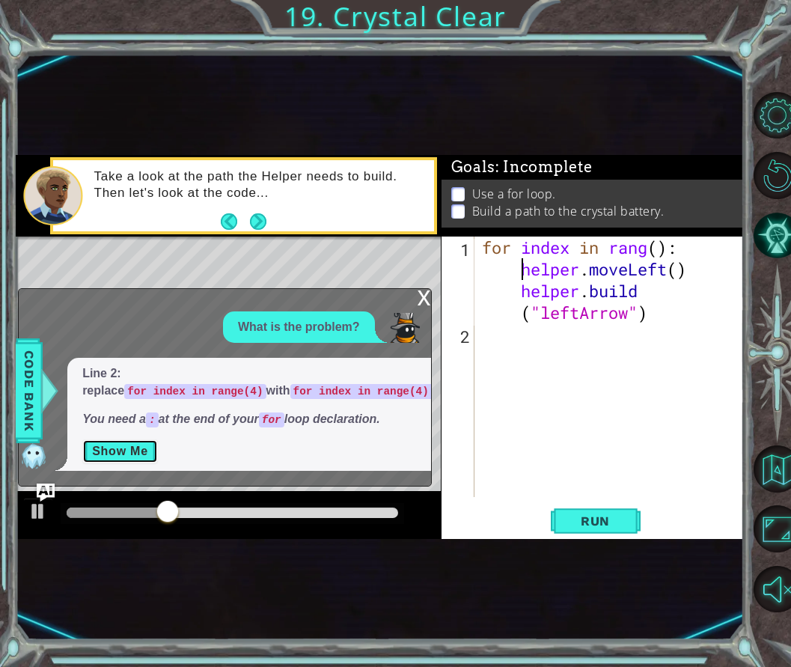
click at [117, 442] on button "Show Me" at bounding box center [120, 451] width 76 height 24
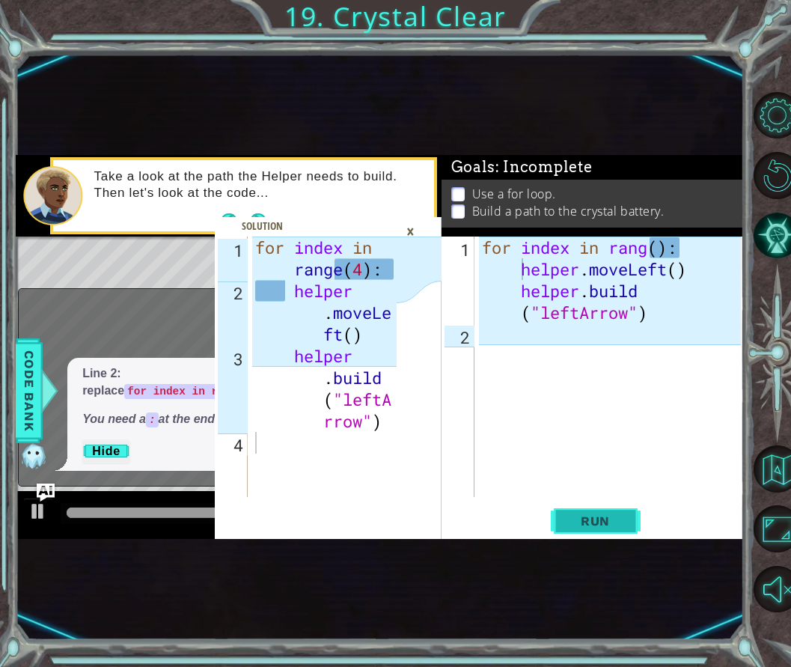
click at [589, 535] on button "Run" at bounding box center [596, 520] width 90 height 30
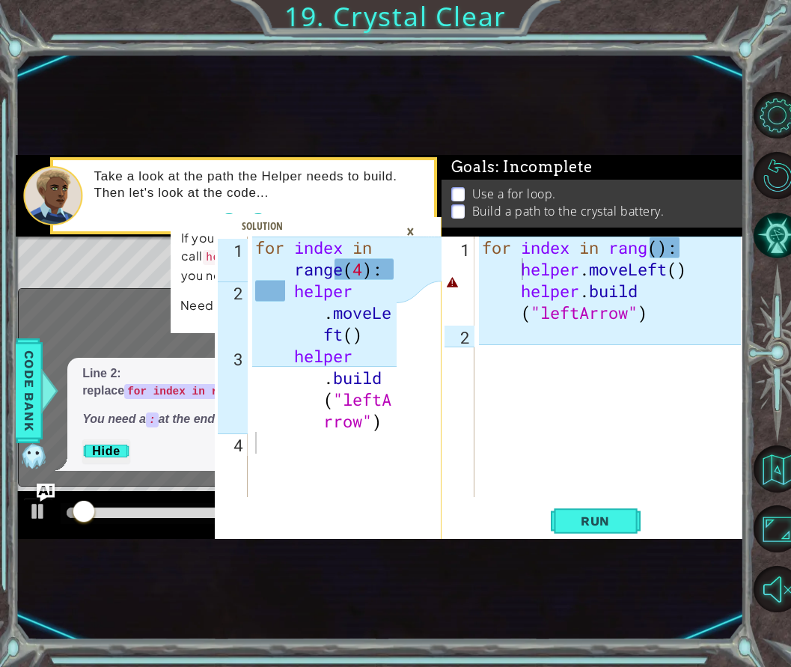
click at [408, 228] on div "×" at bounding box center [410, 231] width 23 height 25
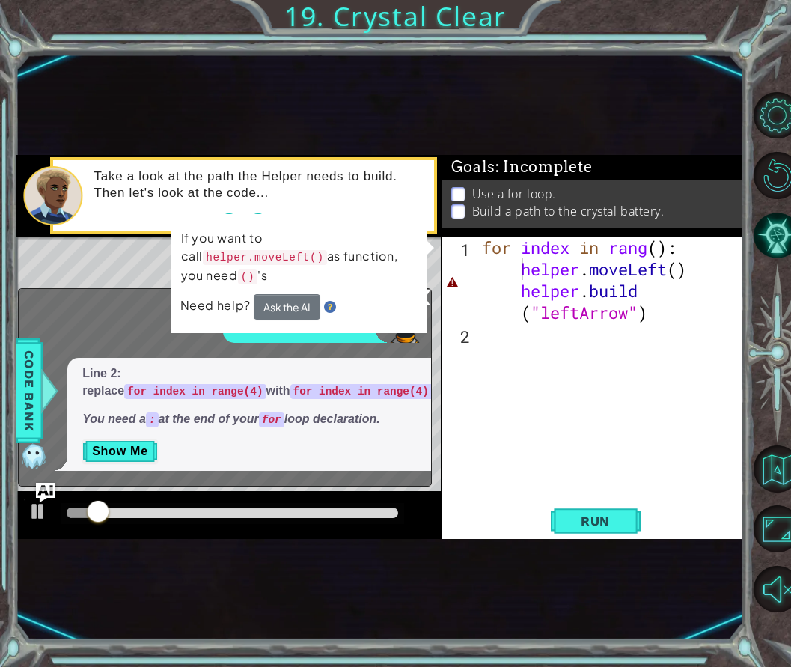
click at [41, 485] on img "Ask AI" at bounding box center [45, 492] width 19 height 19
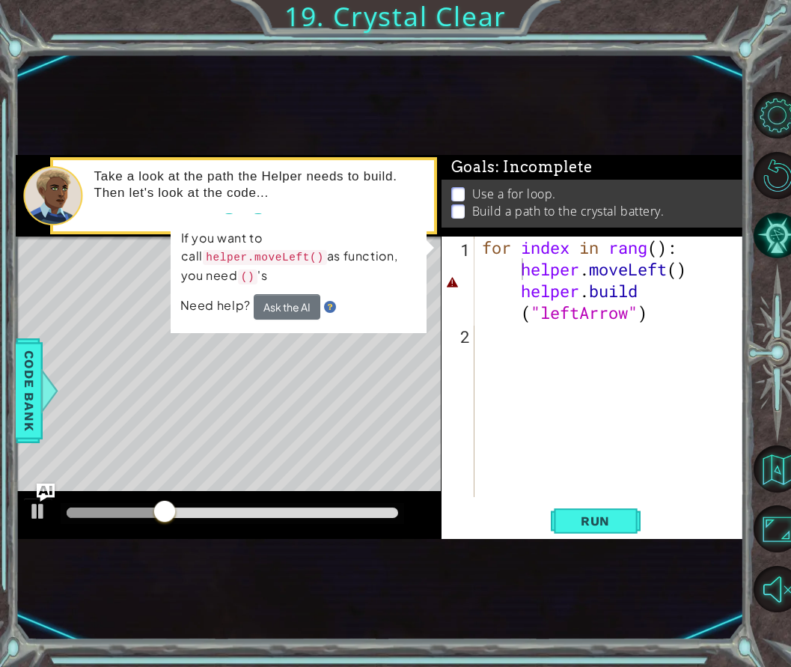
click at [654, 251] on div "for index in rang ( ) : helper . moveLeft ( ) helper . build ( "leftArrow" )" at bounding box center [614, 421] width 270 height 369
click at [656, 252] on div "for index in rang ( ) : helper . moveLeft ( ) helper . build ( "leftArrow" )" at bounding box center [614, 421] width 270 height 369
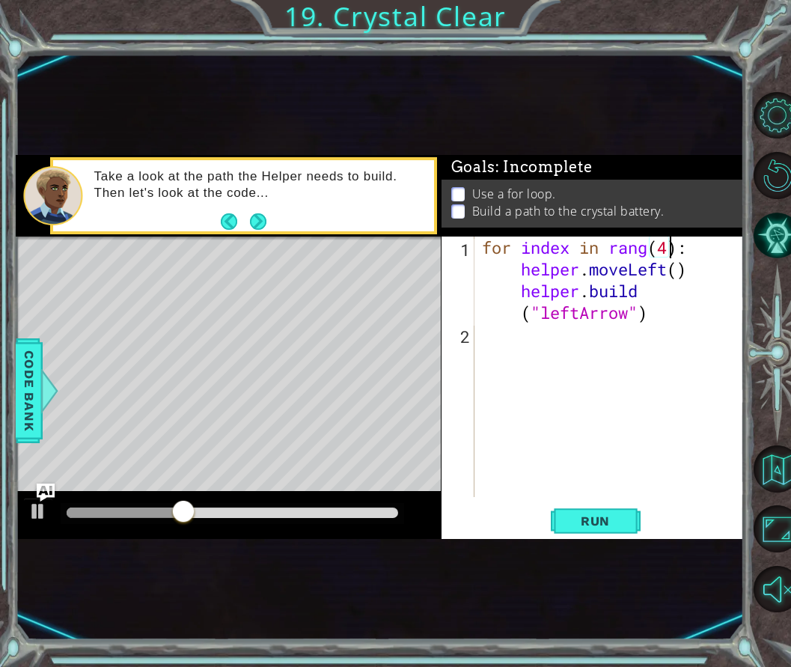
scroll to position [0, 8]
click at [606, 529] on button "Run" at bounding box center [596, 520] width 90 height 30
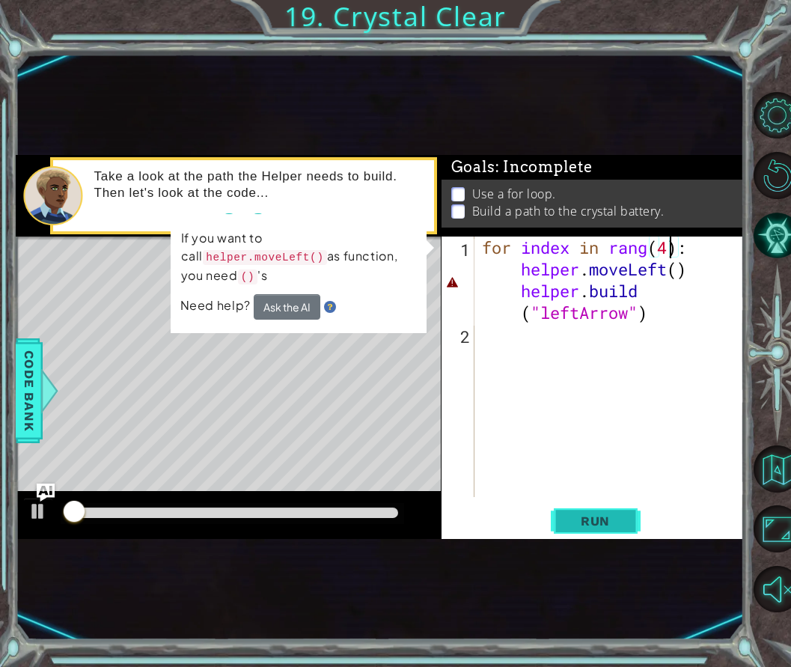
click at [606, 523] on span "Run" at bounding box center [595, 521] width 59 height 15
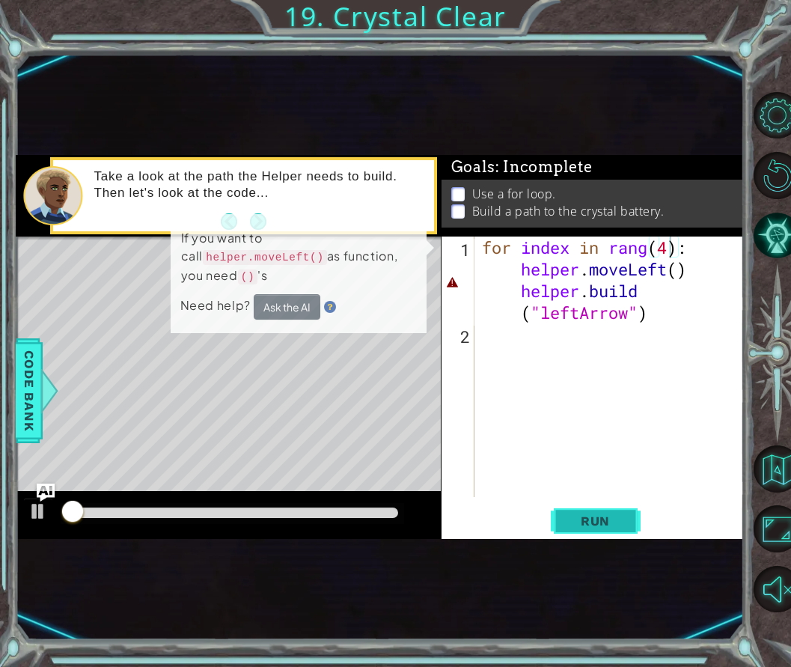
click at [606, 523] on span "Run" at bounding box center [595, 521] width 59 height 15
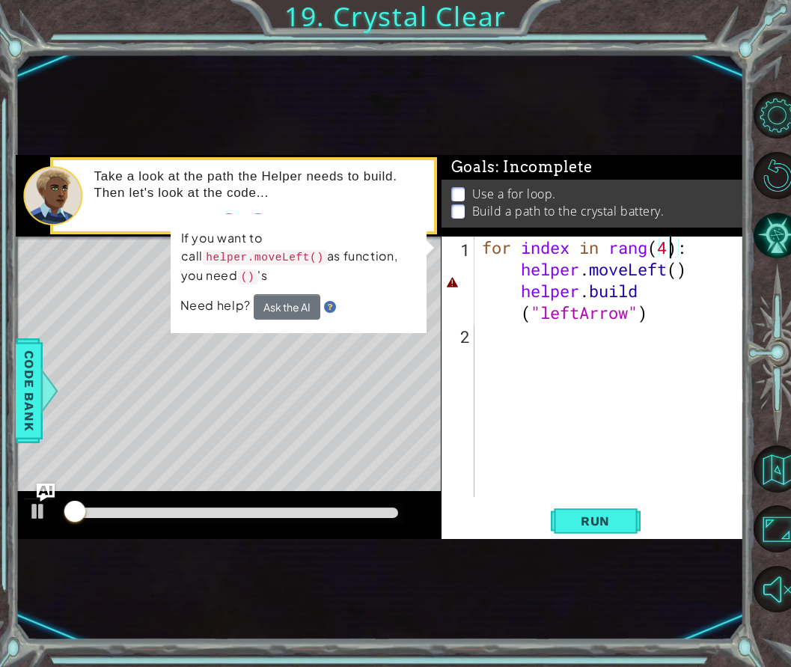
click at [457, 187] on p at bounding box center [457, 194] width 13 height 14
click at [687, 276] on div "for index in rang ( 4 ) : helper . moveLeft ( ) helper . build ( "leftArrow" )" at bounding box center [614, 421] width 270 height 369
click at [681, 273] on div "for index in rang ( 4 ) : helper . moveLeft ( ) helper . build ( "leftArrow" )" at bounding box center [614, 421] width 270 height 369
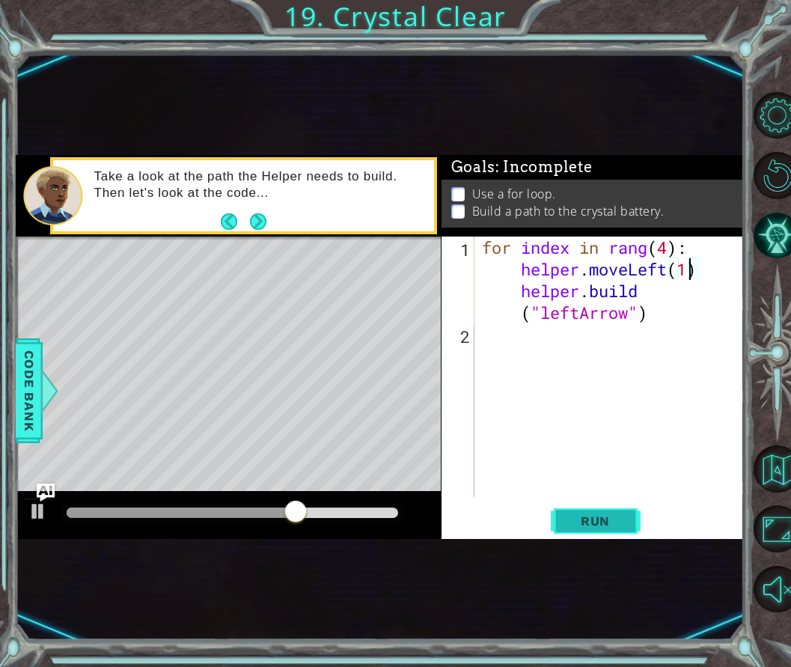
click at [590, 514] on span "Run" at bounding box center [595, 521] width 59 height 15
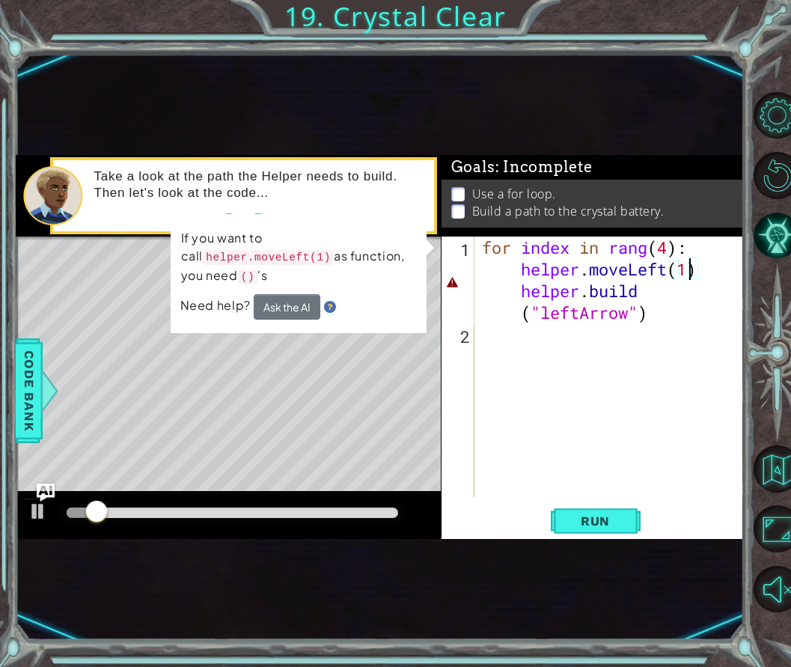
click at [513, 273] on div "for index in rang ( 4 ) : helper . moveLeft ( 1 ) helper . build ( "leftArrow" )" at bounding box center [614, 421] width 270 height 369
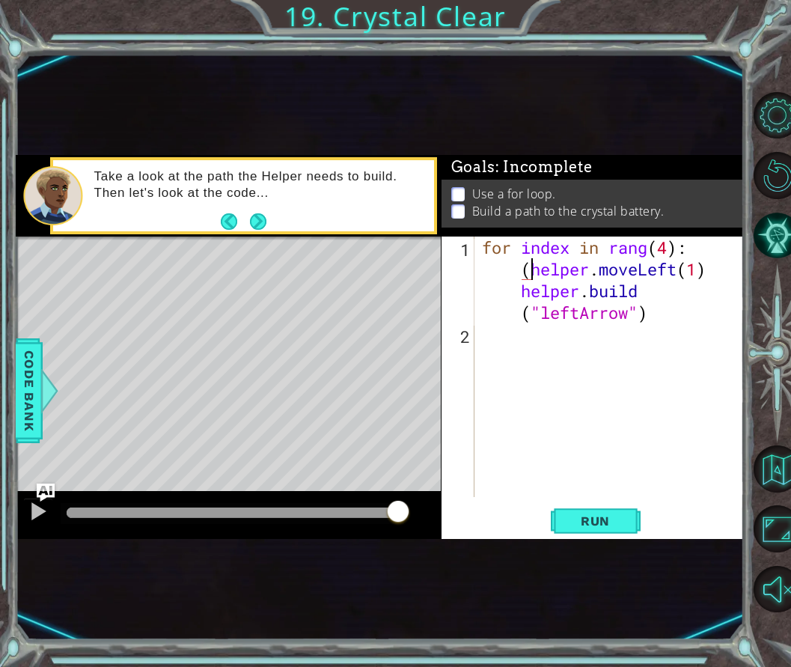
click at [705, 278] on div "for index in rang ( 4 ) : ( helper . moveLeft ( 1 ) helper . build ( "leftArrow…" at bounding box center [614, 421] width 270 height 369
type textarea "for index in rang(4): (helper.moveLeft(1)) [DOMAIN_NAME]("leftArrow")"
click at [573, 510] on button "Run" at bounding box center [596, 520] width 90 height 30
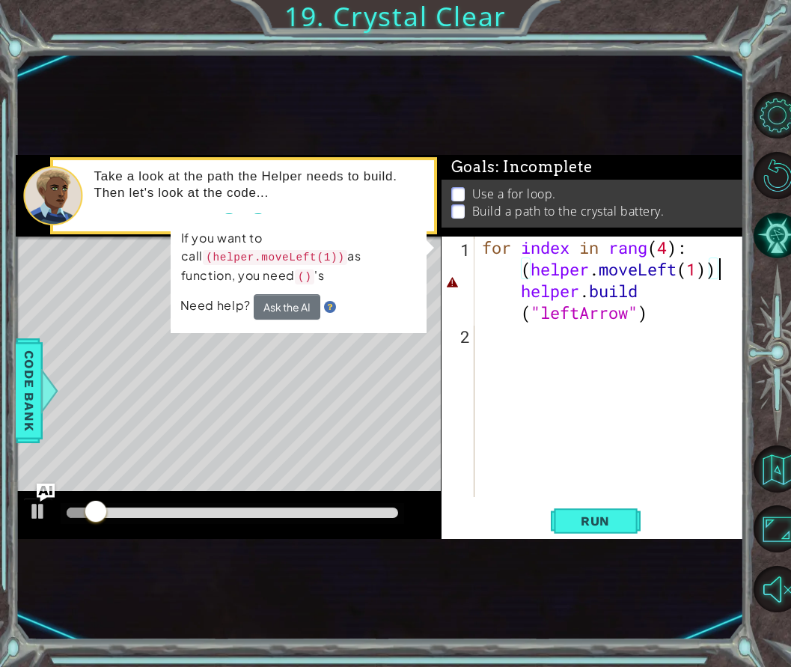
click at [295, 271] on code "()" at bounding box center [305, 277] width 20 height 15
click at [275, 304] on button "Ask the AI" at bounding box center [286, 306] width 67 height 26
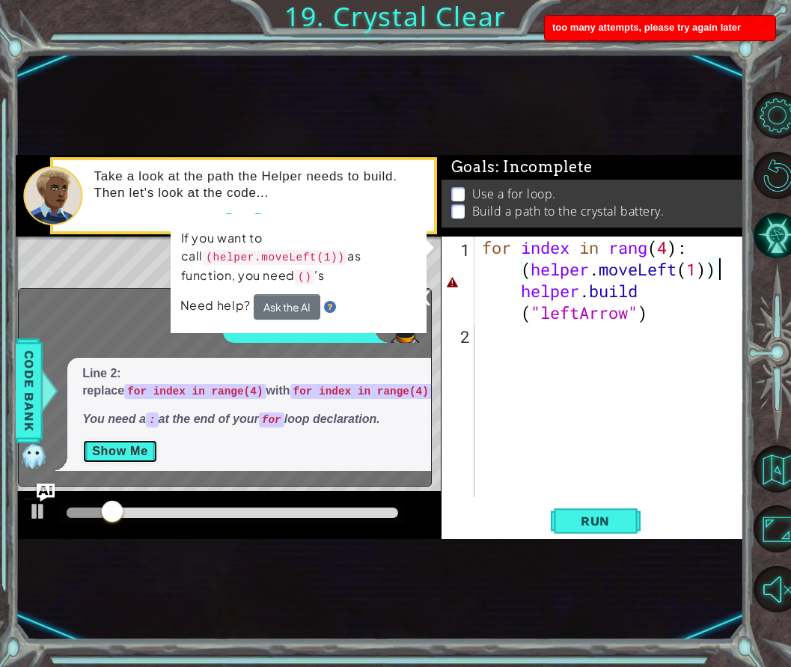
click at [115, 449] on button "Show Me" at bounding box center [120, 451] width 76 height 24
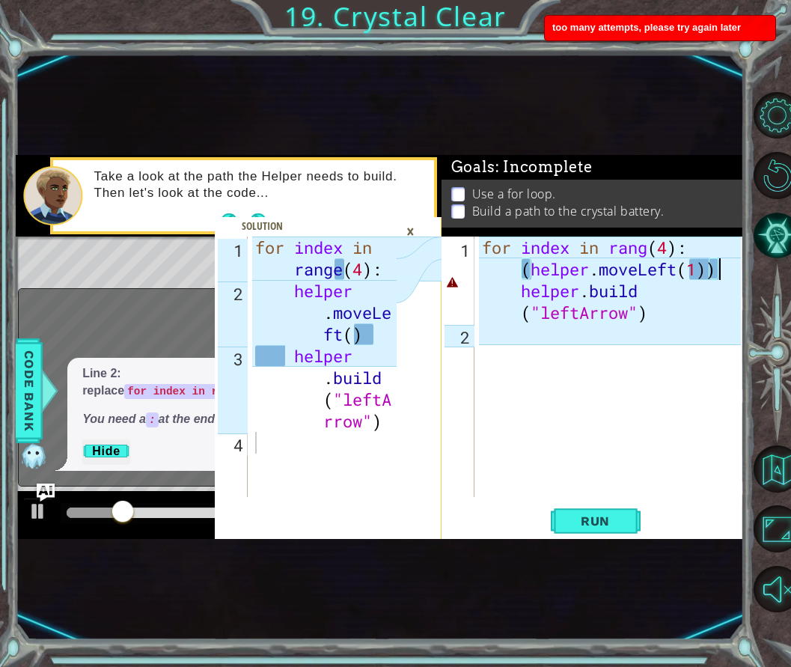
drag, startPoint x: 284, startPoint y: 283, endPoint x: 284, endPoint y: 293, distance: 9.7
click at [284, 292] on div "for index in range ( 4 ) : helper . moveLe ft ( ) helper . build ( "leftA rrow"…" at bounding box center [328, 400] width 152 height 326
click at [285, 302] on div "for index in range ( 4 ) : helper . moveLe ft ( ) helper . build ( "leftA rrow"…" at bounding box center [328, 400] width 152 height 326
click at [287, 312] on div "for index in range ( 4 ) : helper . moveLe ft ( ) helper . build ( "leftA rrow"…" at bounding box center [328, 400] width 152 height 326
click at [336, 398] on div "for index in range ( 4 ) : helper . moveLe ft ( ) helper . build ( "leftA rrow"…" at bounding box center [328, 400] width 152 height 326
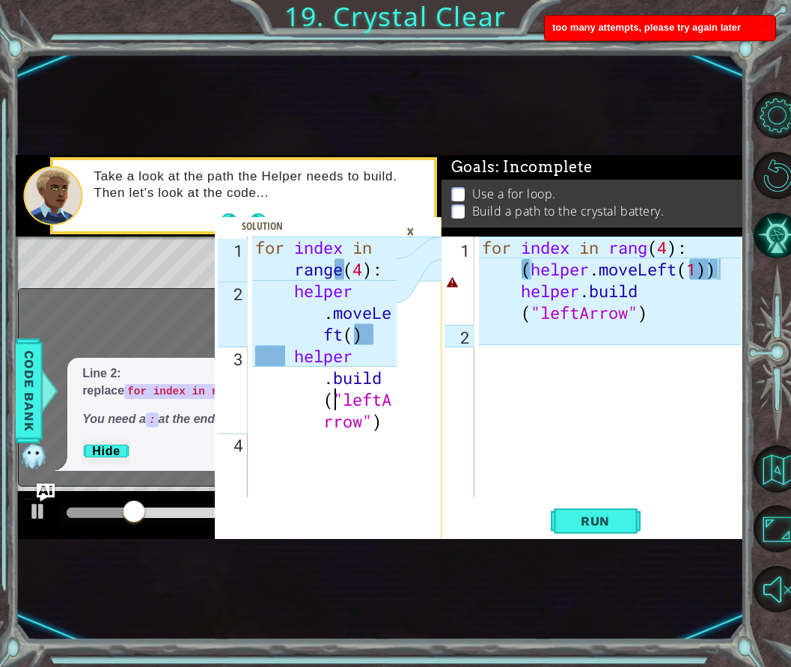
type textarea "[DOMAIN_NAME]("leftArrow")"
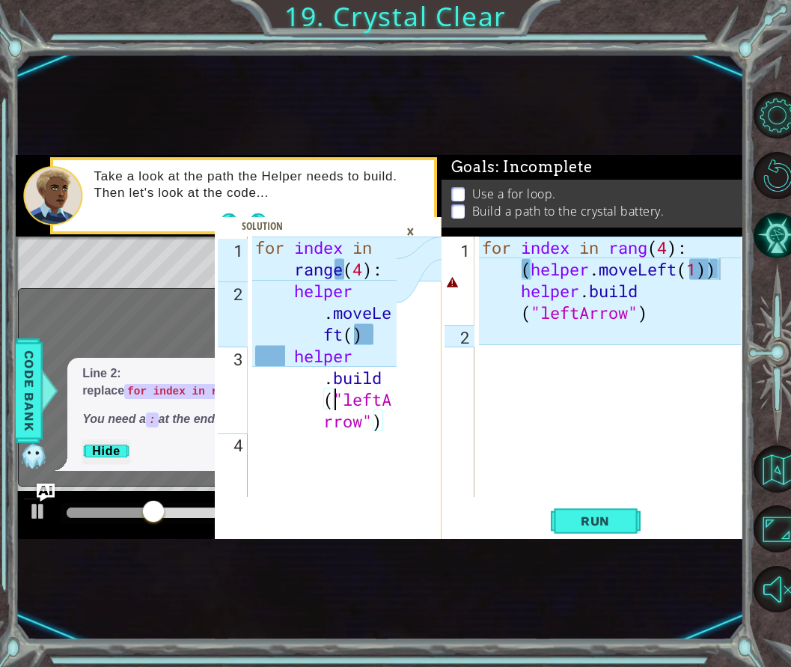
click at [305, 481] on div "for index in range ( 4 ) : helper . moveLe ft ( ) helper . build ( "leftA rrow"…" at bounding box center [328, 400] width 152 height 326
click at [717, 271] on div "for index in rang ( 4 ) : ( helper . moveLeft ( 1 )) helper . build ( "leftArro…" at bounding box center [614, 421] width 270 height 369
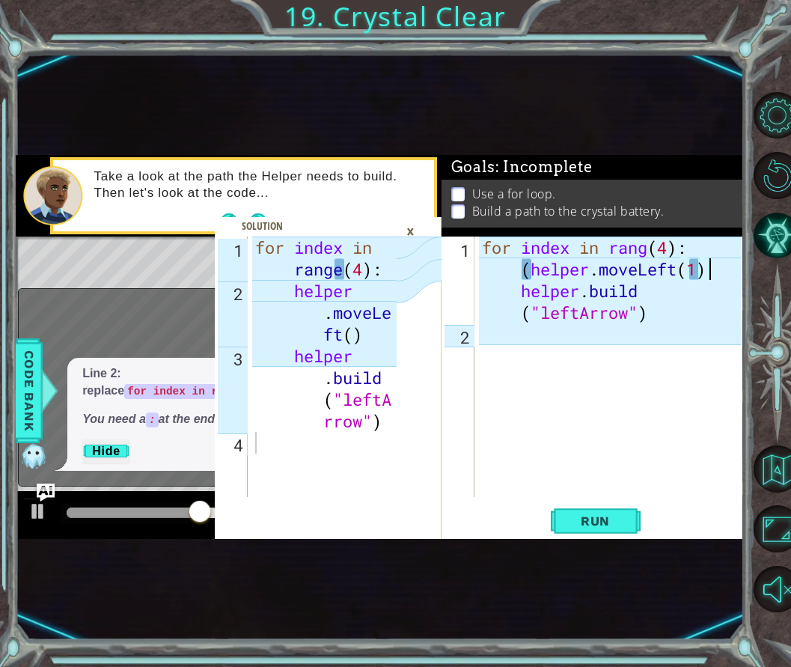
click at [516, 268] on div "for index in rang ( 4 ) : ( helper . moveLeft ( 1 ) helper . build ( "leftArrow…" at bounding box center [614, 421] width 270 height 369
click at [603, 511] on button "Run" at bounding box center [596, 520] width 90 height 30
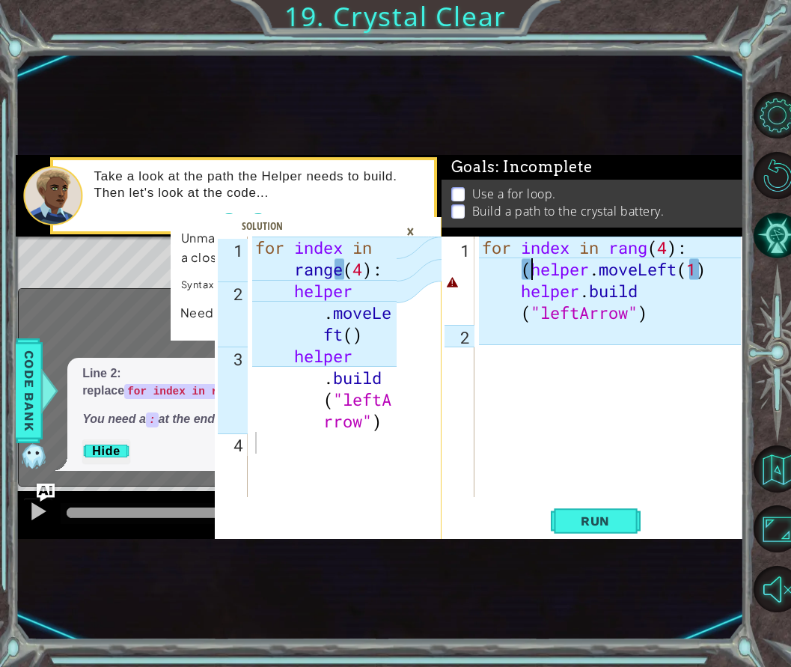
click at [529, 276] on div "for index in rang ( 4 ) : ( helper . moveLeft ( 1 ) helper . build ( "leftArrow…" at bounding box center [614, 421] width 270 height 369
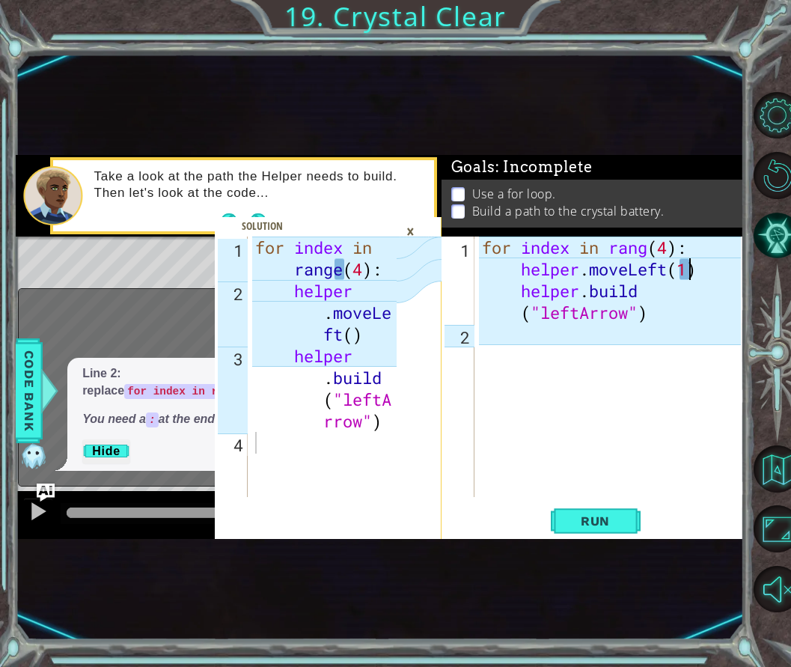
click at [687, 273] on div "for index in rang ( 4 ) : helper . moveLeft ( 1 ) helper . build ( "leftArrow" )" at bounding box center [614, 421] width 270 height 369
type textarea "for index in rang(4): helper.moveLeft() [DOMAIN_NAME]("leftArrow")"
click at [696, 326] on div "for index in rang ( 4 ) : helper . moveLeft ( ) helper . build ( "leftArrow" )" at bounding box center [614, 421] width 270 height 369
click at [648, 258] on div "for index in rang ( 4 ) : helper . moveLeft ( ) helper . build ( "leftArrow" )" at bounding box center [614, 421] width 270 height 369
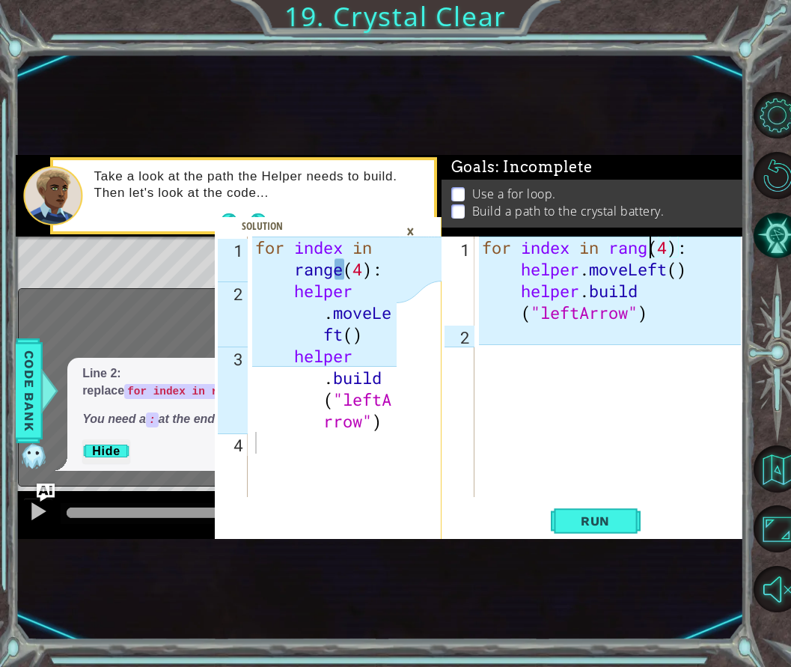
scroll to position [0, 7]
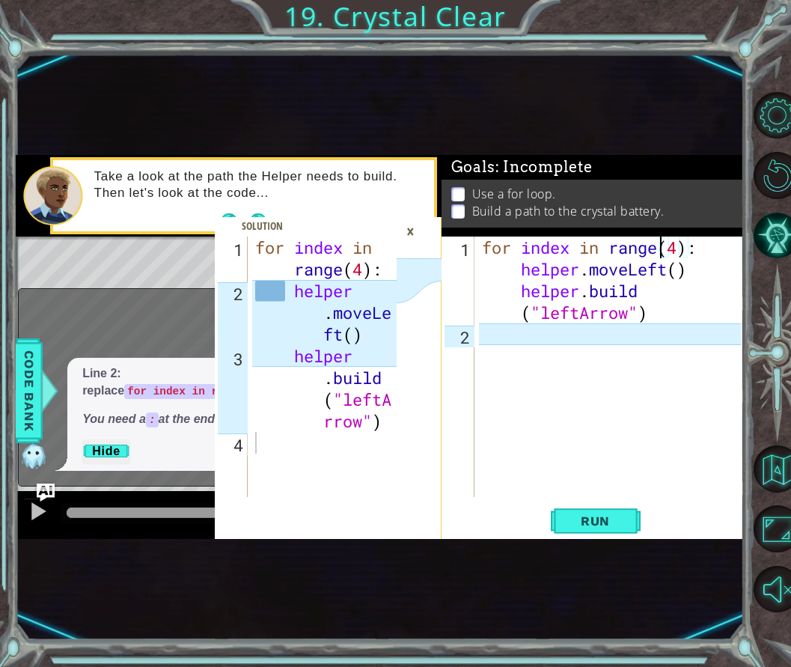
click at [519, 267] on div "for index in range ( 4 ) : helper . moveLeft ( ) helper . build ( "leftArrow" )" at bounding box center [614, 421] width 270 height 369
type textarea "for index in range(4): helper.moveLeft() [DOMAIN_NAME]("leftArrow")"
click at [512, 389] on div "for index in range ( 4 ) : helper . moveLeft ( ) helper . build ( "leftArrow" )" at bounding box center [614, 421] width 270 height 369
click at [592, 520] on span "Run" at bounding box center [595, 521] width 59 height 15
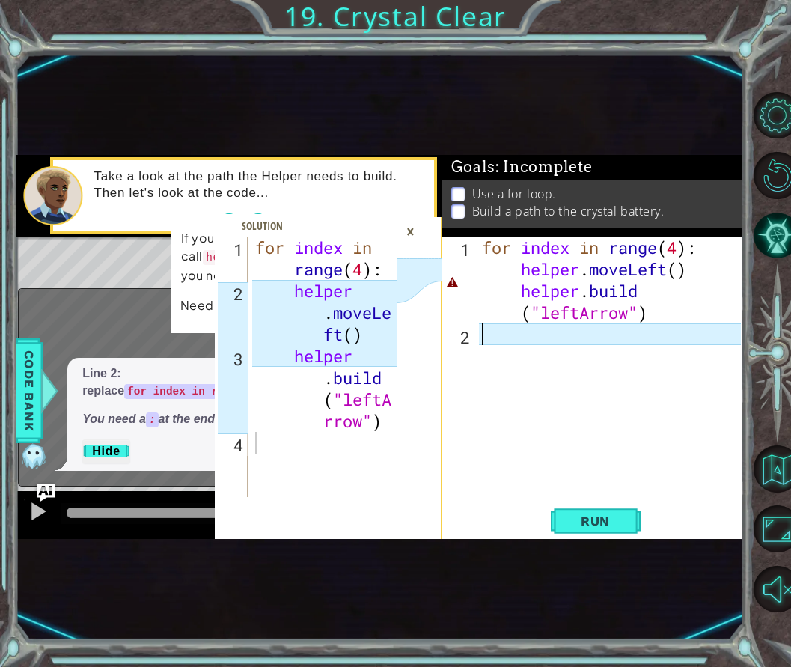
click at [519, 293] on div "for index in range ( 4 ) : helper . moveLeft ( ) helper . build ( "leftArrow" )" at bounding box center [614, 421] width 270 height 369
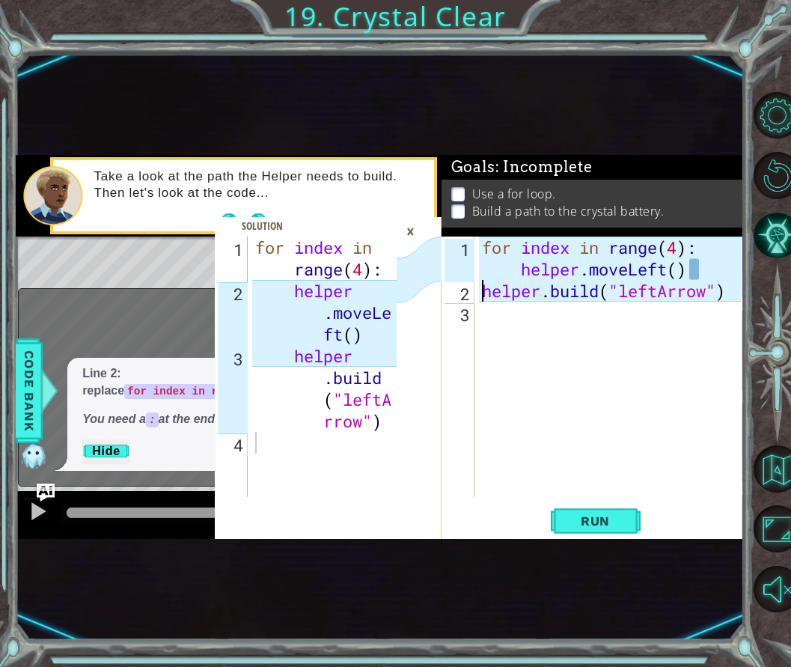
click at [523, 275] on div "for index in range ( 4 ) : helper . moveLeft ( ) helper . build ( "leftArrow" )" at bounding box center [614, 400] width 270 height 326
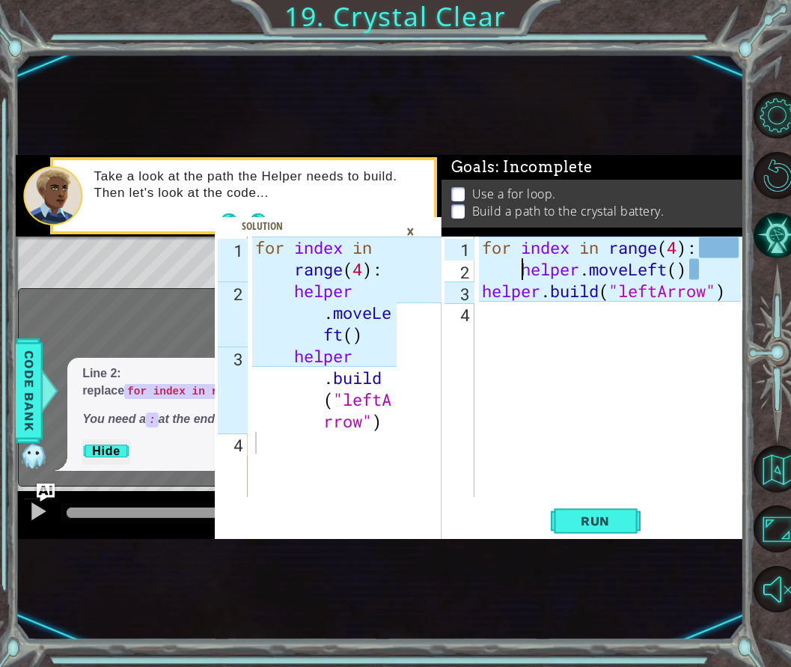
type textarea "helper.moveLeft()"
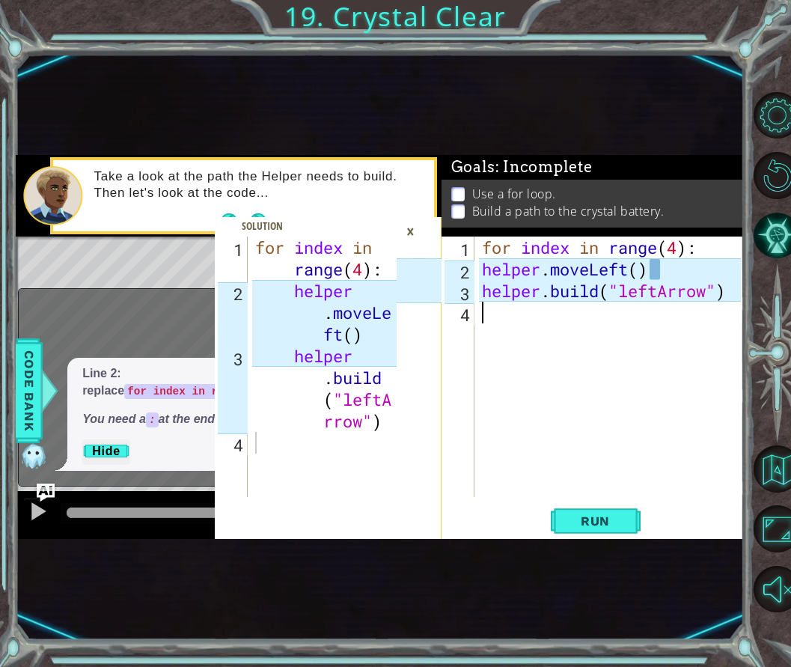
click at [532, 355] on div "for index in range ( 4 ) : helper . moveLeft ( ) helper . build ( "leftArrow" )" at bounding box center [614, 389] width 270 height 304
click at [633, 517] on button "Run" at bounding box center [596, 520] width 90 height 30
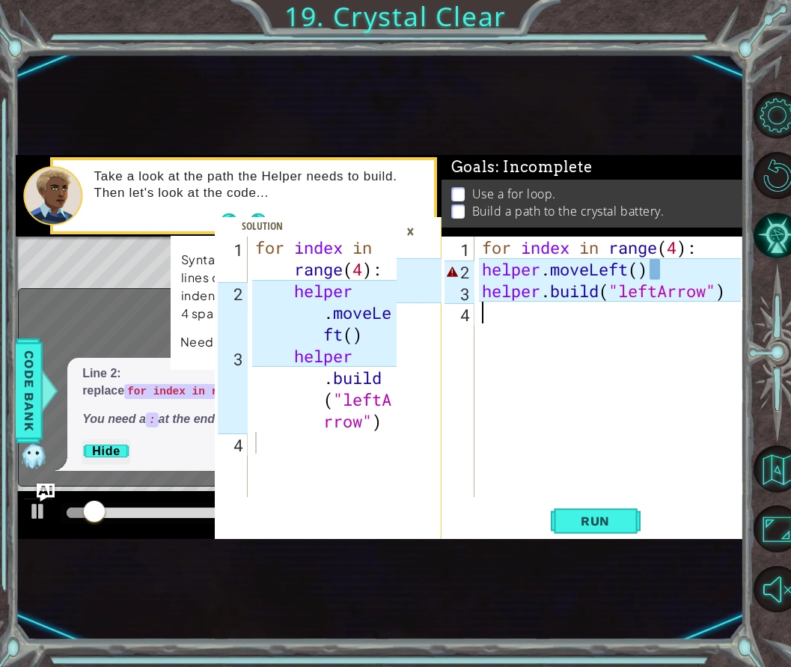
click at [567, 360] on div "for index in range ( 4 ) : helper . moveLeft ( ) helper . build ( "leftArrow" )" at bounding box center [614, 389] width 270 height 304
click at [682, 249] on div "for index in range ( 4 ) : helper . moveLeft ( ) helper . build ( "leftArrow" )" at bounding box center [614, 389] width 270 height 304
click at [699, 247] on div "for index in range ( 4 ) : helper . moveLeft ( ) helper . build ( "leftArrow" )" at bounding box center [614, 389] width 270 height 304
click at [632, 272] on div "for index in range ( 4 ) : helper . moveLeft ( ) helper . build ( "leftArrow" )" at bounding box center [614, 389] width 270 height 304
click at [636, 272] on div "for index in range ( 4 ) : helper . moveLeft ( ) helper . build ( "leftArrow" )" at bounding box center [614, 389] width 270 height 304
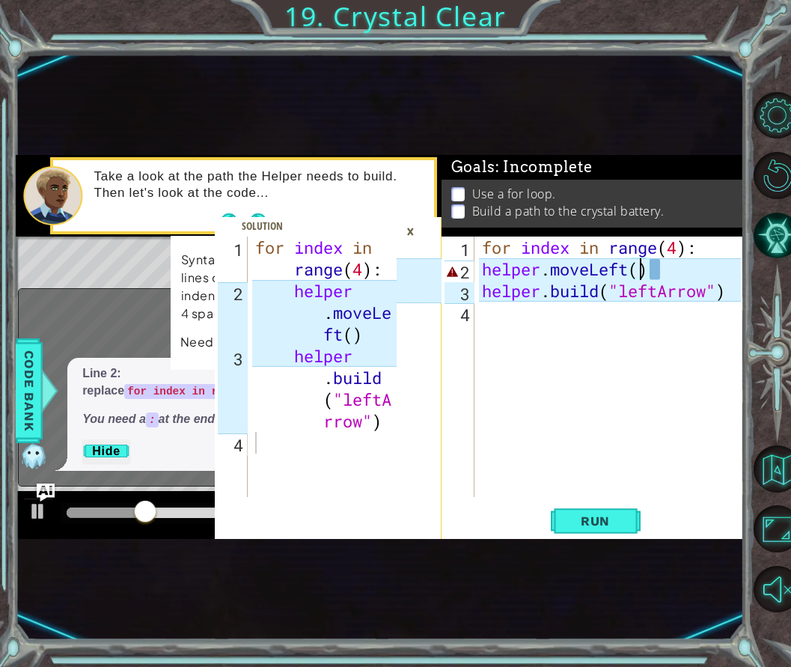
type textarea "helper.moveLeft(1)"
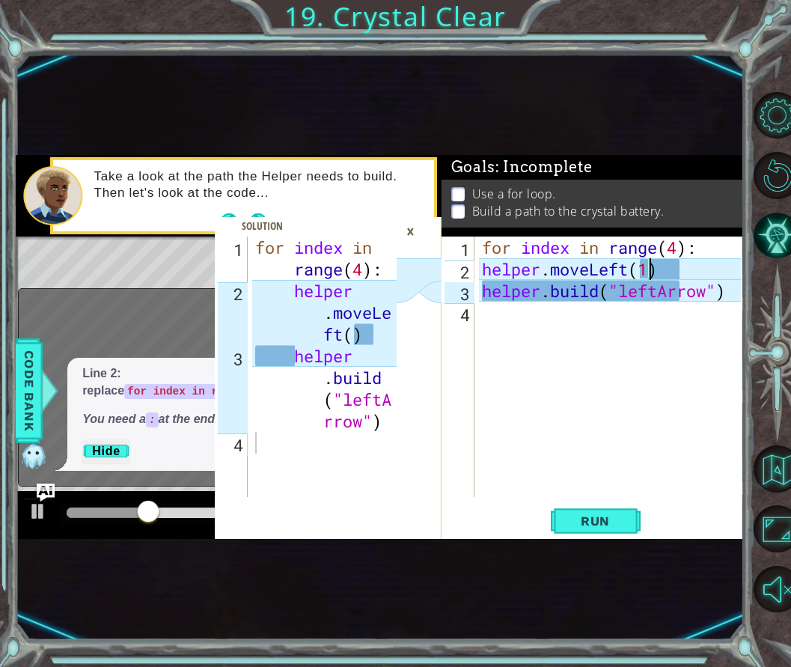
scroll to position [0, 7]
click at [600, 383] on div "for index in range ( 4 ) : helper . moveLeft ( 1 ) helper . build ( "leftArrow"…" at bounding box center [614, 389] width 270 height 304
click at [663, 276] on div "for index in range ( 4 ) : helper . moveLeft ( 1 ) helper . build ( "leftArrow"…" at bounding box center [614, 389] width 270 height 304
click at [486, 267] on div "for index in range ( 4 ) : helper . moveLeft ( 1 ) helper . build ( "leftArrow"…" at bounding box center [614, 389] width 270 height 304
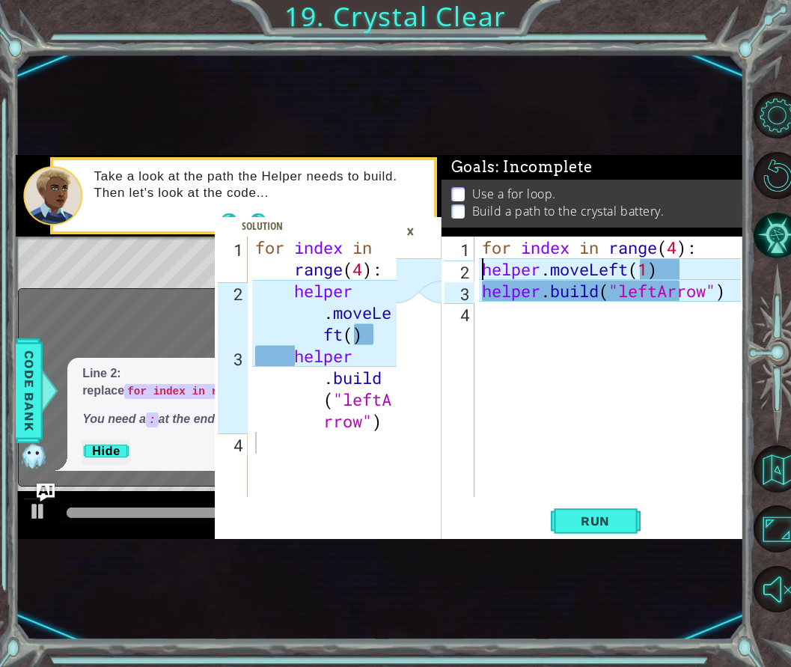
click at [495, 293] on div "for index in range ( 4 ) : helper . moveLeft ( 1 ) helper . build ( "leftArrow"…" at bounding box center [614, 389] width 270 height 304
click at [582, 523] on span "Run" at bounding box center [595, 521] width 59 height 15
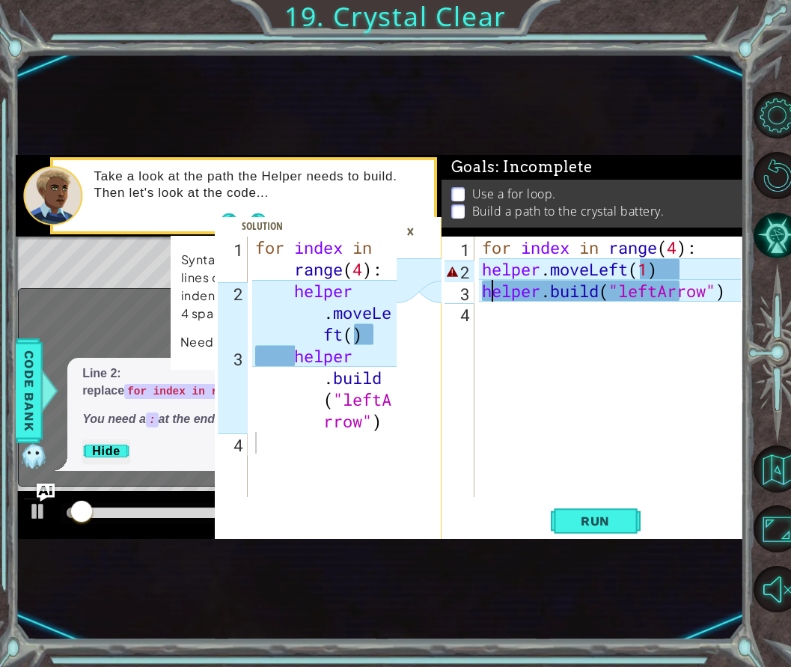
click at [409, 225] on div "×" at bounding box center [410, 231] width 23 height 25
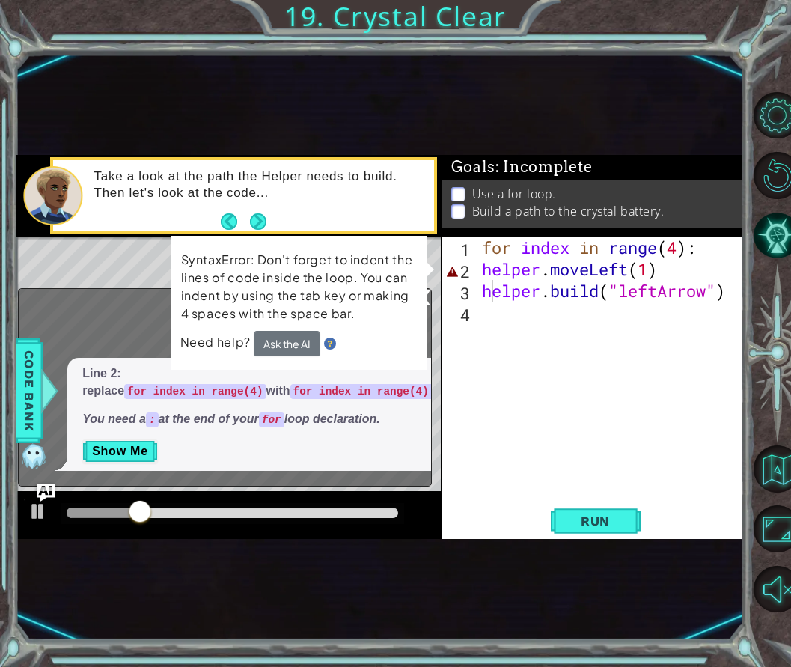
click at [481, 264] on div "for index in range ( 4 ) : helper . moveLeft ( 1 ) helper . build ( "leftArrow"…" at bounding box center [614, 389] width 270 height 304
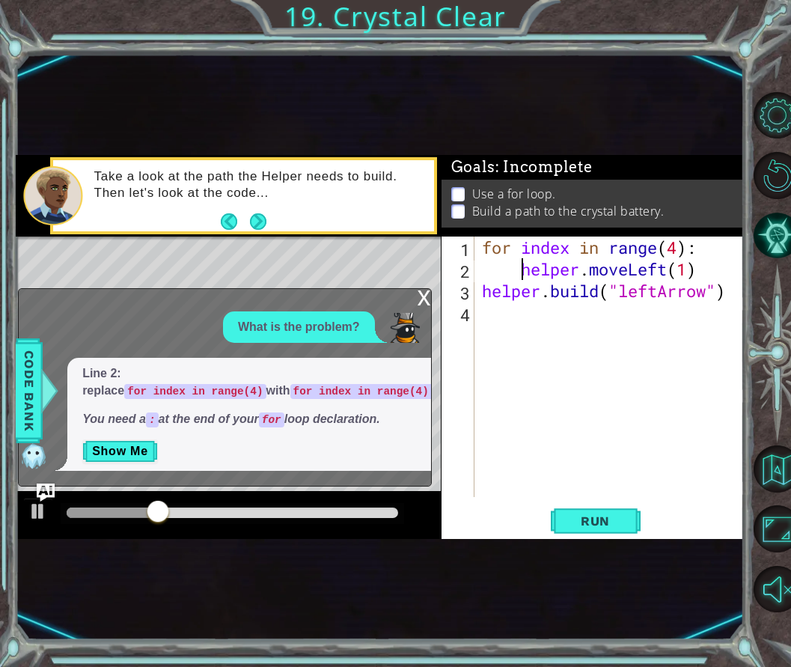
click at [487, 289] on div "for index in range ( 4 ) : helper . moveLeft ( 1 ) helper . build ( "leftArrow"…" at bounding box center [614, 389] width 270 height 304
click at [479, 290] on div "for index in range ( 4 ) : helper . moveLeft ( 1 ) helper . build ( "leftArrow"…" at bounding box center [610, 367] width 262 height 261
type textarea "[DOMAIN_NAME]("leftArrow")"
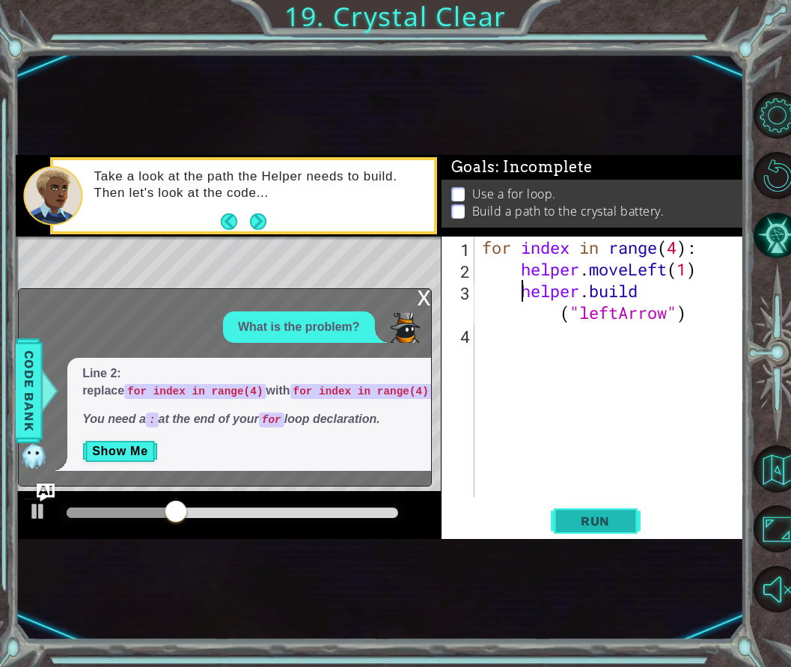
click at [603, 512] on button "Run" at bounding box center [596, 520] width 90 height 30
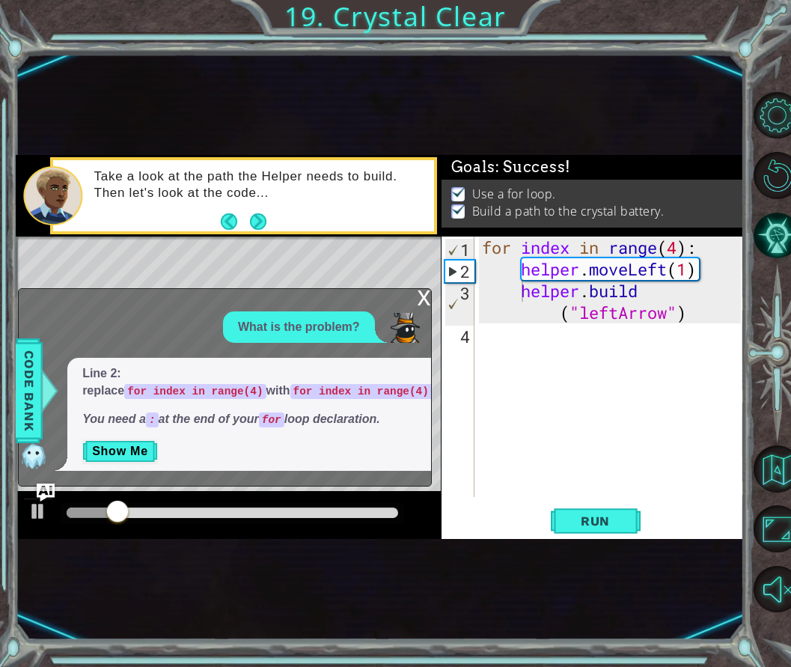
click at [425, 290] on div "x" at bounding box center [424, 296] width 13 height 15
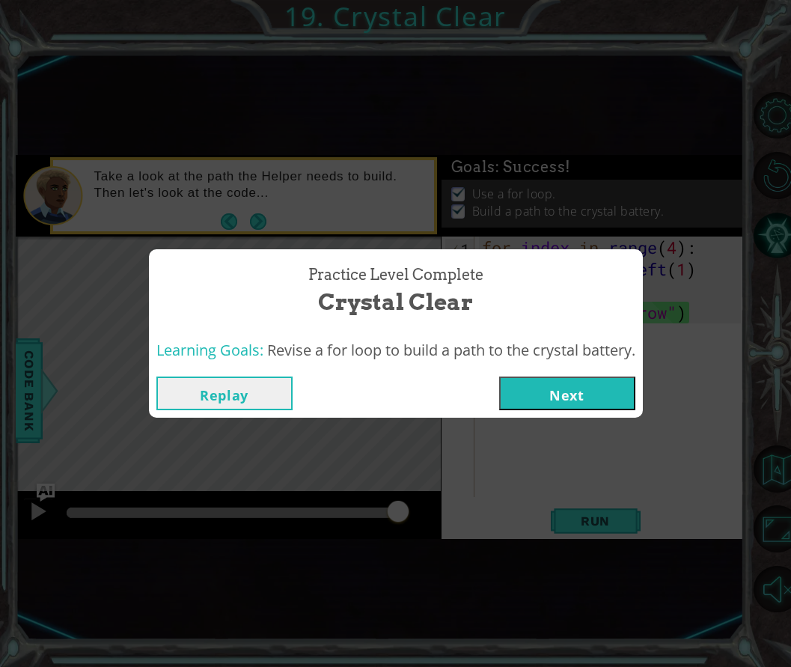
click at [572, 384] on button "Next" at bounding box center [567, 394] width 136 height 34
